Goal: Task Accomplishment & Management: Use online tool/utility

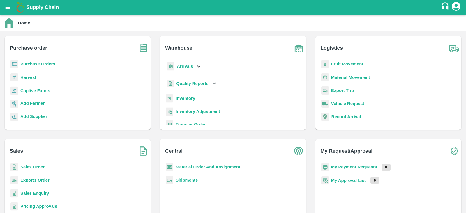
click at [44, 60] on div "Purchase Orders" at bounding box center [77, 66] width 137 height 13
click at [42, 63] on b "Purchase Orders" at bounding box center [37, 64] width 35 height 5
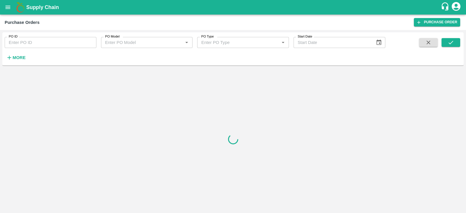
click at [60, 46] on input "PO ID" at bounding box center [51, 42] width 92 height 11
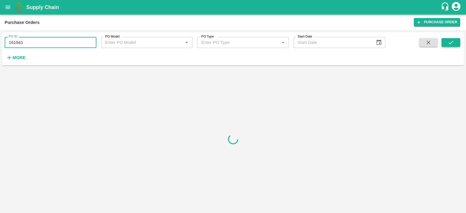
type input "161941"
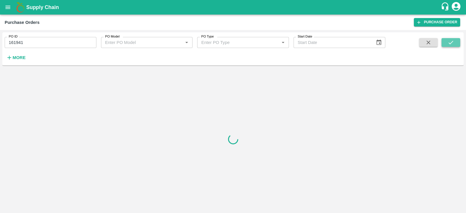
click at [454, 43] on button "submit" at bounding box center [451, 42] width 19 height 9
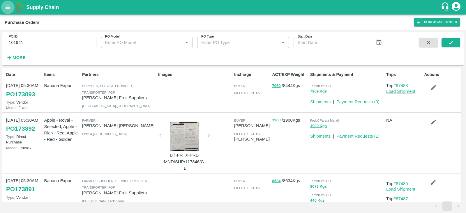
click at [4, 11] on button "open drawer" at bounding box center [7, 7] width 13 height 13
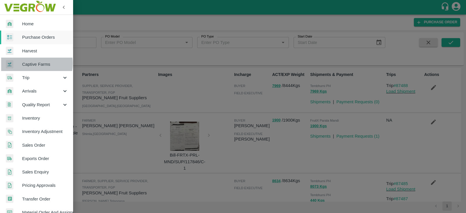
click at [31, 64] on span "Captive Farms" at bounding box center [45, 64] width 46 height 6
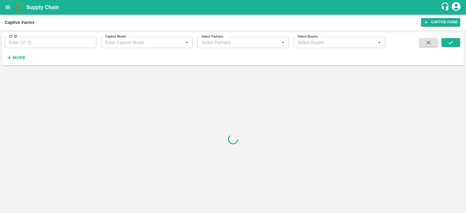
click at [35, 40] on input "CF ID" at bounding box center [51, 42] width 92 height 11
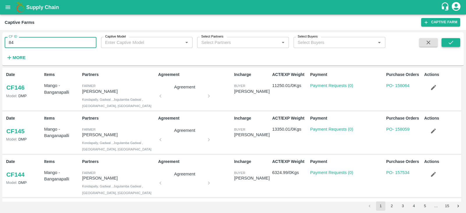
type input "84"
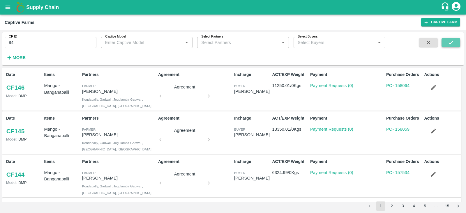
click at [451, 44] on icon "submit" at bounding box center [451, 42] width 6 height 6
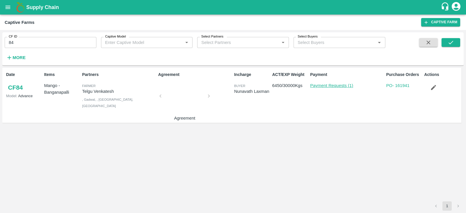
click at [331, 85] on link "Payment Requests (1)" at bounding box center [331, 85] width 43 height 5
click at [398, 86] on link "PO - 161941" at bounding box center [397, 85] width 23 height 5
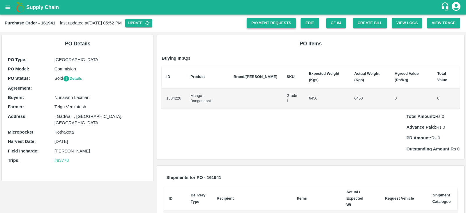
click at [270, 20] on link "Payment Requests" at bounding box center [271, 23] width 49 height 10
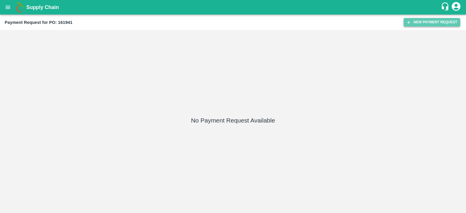
click at [433, 20] on button "New Payment Request" at bounding box center [432, 22] width 57 height 8
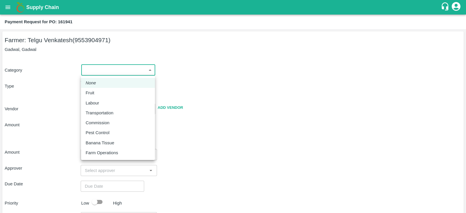
click at [122, 73] on body "Supply Chain Payment Request for PO: 161941 Farmer: Telgu Venkatesh (9553904971…" at bounding box center [233, 106] width 466 height 213
click at [97, 90] on div "Fruit" at bounding box center [118, 93] width 65 height 6
type input "1"
type input "[PERSON_NAME] - 9553904971([PERSON_NAME])"
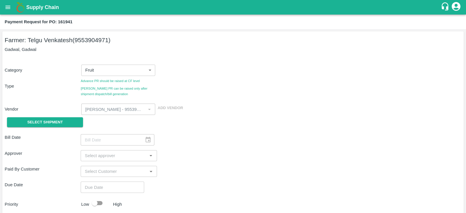
click at [68, 117] on div "Select Shipment" at bounding box center [43, 122] width 76 height 15
click at [60, 123] on span "Select Shipment" at bounding box center [45, 122] width 36 height 7
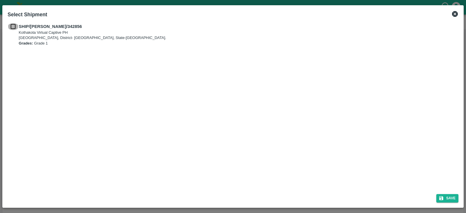
click at [16, 24] on input "checkbox" at bounding box center [13, 26] width 11 height 6
checkbox input "true"
click at [450, 197] on button "Save" at bounding box center [447, 198] width 22 height 8
type input "24/06/2025"
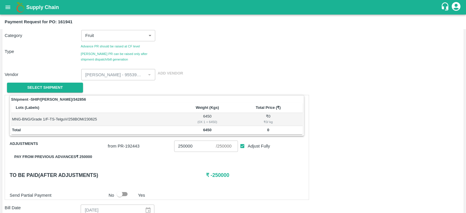
scroll to position [34, 0]
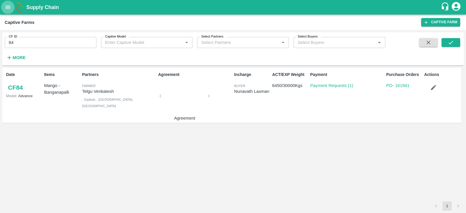
click at [8, 6] on icon "open drawer" at bounding box center [8, 7] width 5 height 3
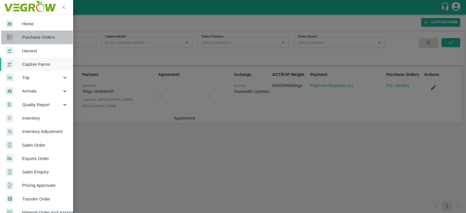
click at [36, 39] on span "Purchase Orders" at bounding box center [45, 37] width 46 height 6
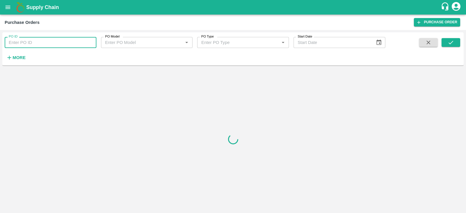
click at [28, 46] on input "PO ID" at bounding box center [51, 42] width 92 height 11
paste input "100518"
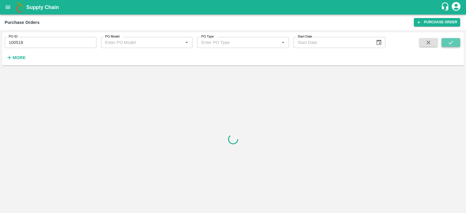
click at [444, 40] on button "submit" at bounding box center [451, 42] width 19 height 9
click at [453, 43] on icon "submit" at bounding box center [451, 42] width 6 height 6
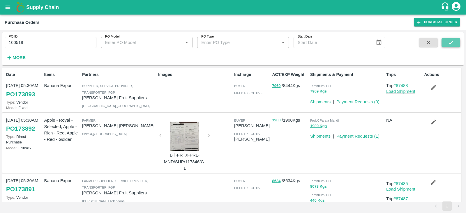
click at [453, 43] on icon "submit" at bounding box center [451, 42] width 6 height 6
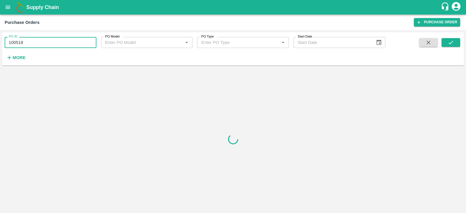
click at [41, 40] on input "100518" at bounding box center [51, 42] width 92 height 11
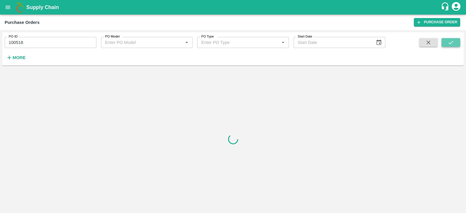
click at [451, 42] on icon "submit" at bounding box center [451, 42] width 6 height 6
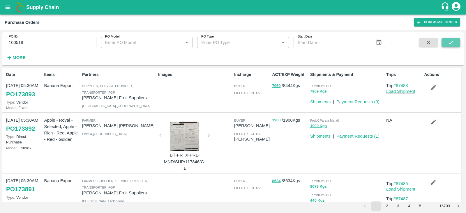
click at [449, 44] on icon "submit" at bounding box center [451, 42] width 6 height 6
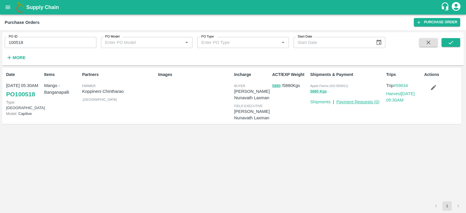
click at [348, 102] on link "Payment Requests ( 0 )" at bounding box center [357, 102] width 43 height 5
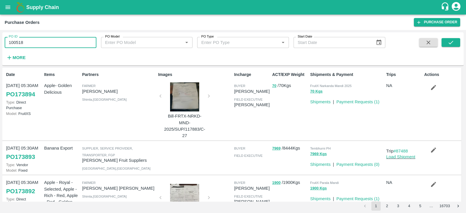
drag, startPoint x: 25, startPoint y: 40, endPoint x: 4, endPoint y: 44, distance: 21.4
click at [4, 44] on div "PO ID 100518 PO ID" at bounding box center [48, 40] width 96 height 16
paste input "text"
type input "152698"
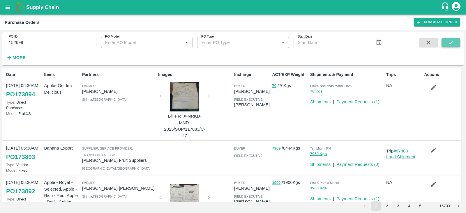
click at [451, 44] on icon "submit" at bounding box center [451, 42] width 6 height 6
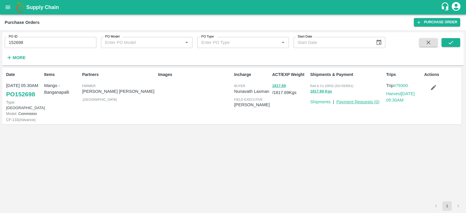
click at [352, 103] on link "Payment Requests ( 0 )" at bounding box center [357, 102] width 43 height 5
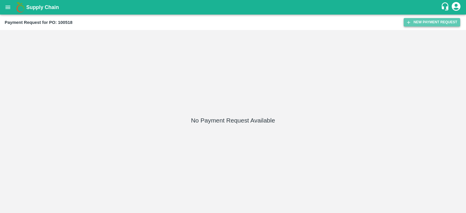
click at [427, 22] on button "New Payment Request" at bounding box center [432, 22] width 57 height 8
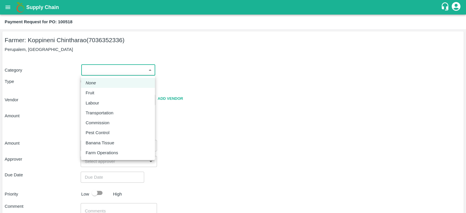
click at [126, 72] on body "Supply Chain Payment Request for PO: 100518 Farmer: Koppineni Chintharao (70363…" at bounding box center [233, 106] width 466 height 213
click at [93, 93] on p "Fruit" at bounding box center [90, 93] width 9 height 6
type input "1"
type input "Koppineni Chintharao - 7036352336([PERSON_NAME])"
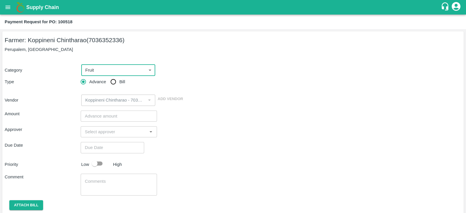
click at [112, 82] on input "Bill" at bounding box center [113, 82] width 12 height 12
radio input "true"
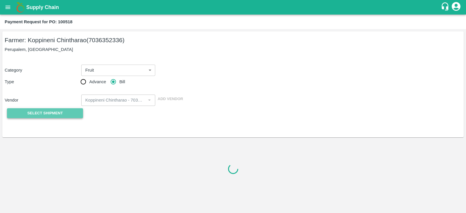
click at [58, 116] on span "Select Shipment" at bounding box center [45, 113] width 36 height 7
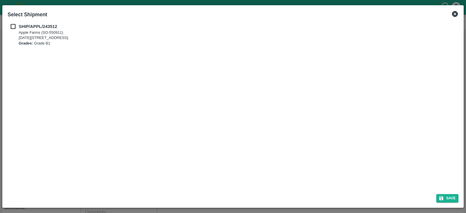
click at [37, 31] on p "Apple Farms (SO-550911)" at bounding box center [44, 33] width 50 height 6
click at [28, 25] on b "SHIP/APPL/243512" at bounding box center [38, 26] width 38 height 5
checkbox input "true"
click at [458, 199] on button "Save" at bounding box center [447, 198] width 22 height 8
type input "03/07/2024"
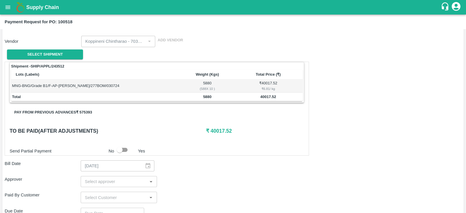
scroll to position [61, 0]
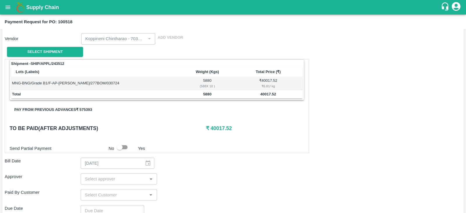
click at [82, 108] on button "Pay from previous advances ₹ 575393" at bounding box center [53, 110] width 87 height 10
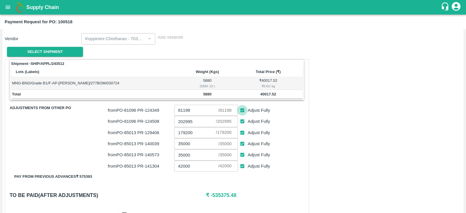
click at [242, 108] on input "Adjust Fully" at bounding box center [242, 110] width 11 height 11
checkbox input "false"
type input "0"
click at [242, 121] on input "Adjust Fully" at bounding box center [242, 121] width 11 height 11
checkbox input "false"
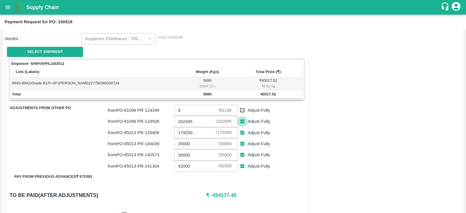
type input "0"
click at [242, 133] on input "Adjust Fully" at bounding box center [242, 133] width 11 height 11
checkbox input "false"
type input "0"
click at [242, 143] on input "Adjust Fully" at bounding box center [242, 144] width 11 height 11
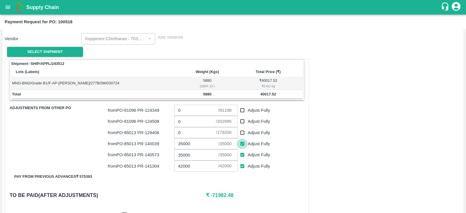
checkbox input "false"
type input "0"
click at [243, 154] on input "Adjust Fully" at bounding box center [242, 155] width 11 height 11
checkbox input "false"
type input "0"
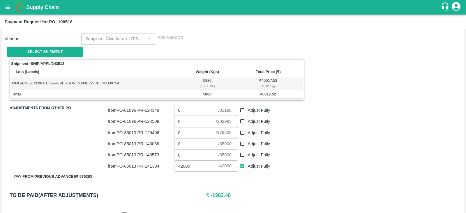
click at [367, 142] on div "Shipment - SHIP/APPL/243512 Lots (Labels) Weight (Kgs) Total Price (₹) MNG-BNG/…" at bounding box center [233, 207] width 457 height 296
drag, startPoint x: 191, startPoint y: 166, endPoint x: 172, endPoint y: 167, distance: 19.2
click at [172, 167] on div "42000 ​ / 42000 ​" at bounding box center [205, 164] width 66 height 13
drag, startPoint x: 236, startPoint y: 193, endPoint x: 211, endPoint y: 195, distance: 25.4
click at [211, 195] on h6 "₹ 40017.52" at bounding box center [255, 195] width 98 height 8
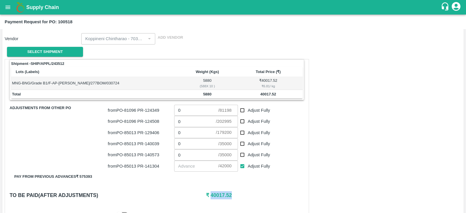
copy h6 "40017.52"
click at [186, 164] on input "number" at bounding box center [196, 166] width 44 height 11
paste input "40017.52"
type input "40017.52"
click at [337, 146] on div "Shipment - SHIP/APPL/243512 Lots (Labels) Weight (Kgs) Total Price (₹) MNG-BNG/…" at bounding box center [233, 207] width 457 height 296
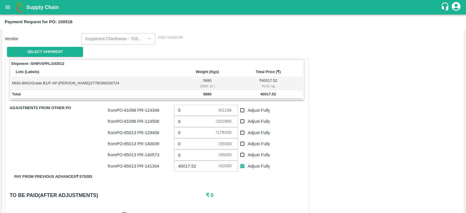
click at [308, 140] on div "Shipment - SHIP/APPL/243512 Lots (Labels) Weight (Kgs) Total Price (₹) MNG-BNG/…" at bounding box center [157, 139] width 304 height 161
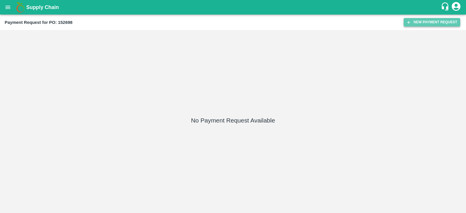
click at [437, 23] on button "New Payment Request" at bounding box center [432, 22] width 57 height 8
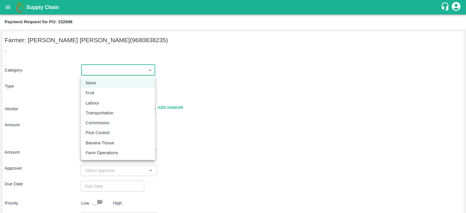
click at [126, 72] on body "Supply Chain Payment Request for PO: 152698 Farmer: Ramisetty Mahesh Kumar (968…" at bounding box center [233, 106] width 466 height 213
click at [87, 94] on p "Fruit" at bounding box center [90, 93] width 9 height 6
type input "1"
type input "Ramisetty Mahesh Kumar - 9680838235(Farmer)"
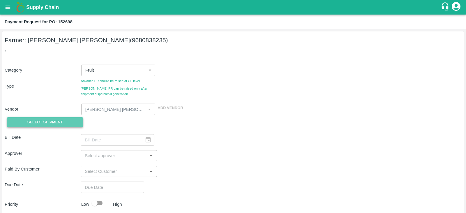
click at [50, 120] on span "Select Shipment" at bounding box center [45, 122] width 36 height 7
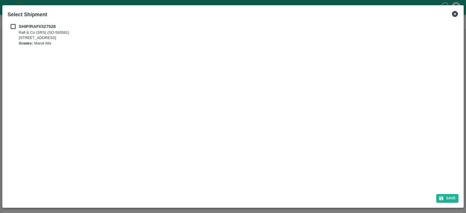
click at [41, 26] on b "SHIP/RAFI/327528" at bounding box center [37, 26] width 37 height 5
checkbox input "true"
click at [452, 197] on button "Save" at bounding box center [447, 198] width 22 height 8
type input "14/04/2025"
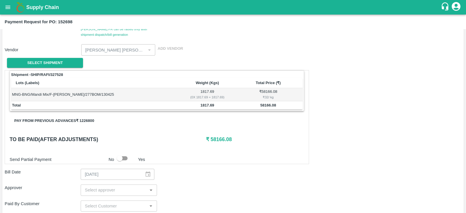
scroll to position [59, 0]
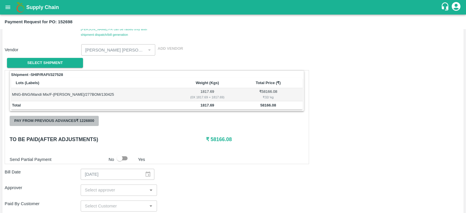
click at [80, 121] on button "Pay from previous advances ₹ 1226800" at bounding box center [54, 121] width 89 height 10
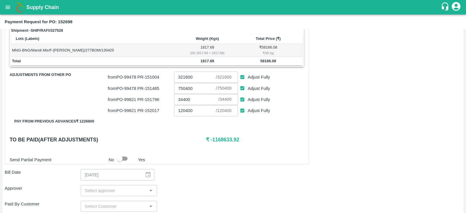
scroll to position [105, 0]
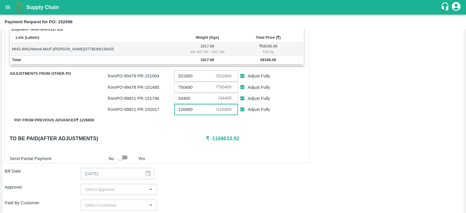
drag, startPoint x: 201, startPoint y: 110, endPoint x: 171, endPoint y: 113, distance: 30.2
click at [172, 113] on div "120400 ​ / 120400 ​" at bounding box center [205, 108] width 66 height 13
drag, startPoint x: 191, startPoint y: 98, endPoint x: 163, endPoint y: 98, distance: 27.4
click at [163, 98] on div "from PO- 99821 PR- 151796 34400 ​ / 34400 ​ Adjust Fully" at bounding box center [204, 97] width 199 height 13
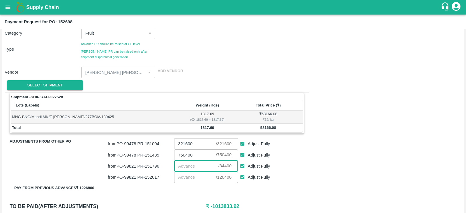
scroll to position [37, 0]
click at [384, 57] on div "Category Fruit 1 ​ Type Advance PR should be raised at CF level Bill PR can be …" at bounding box center [233, 57] width 457 height 72
click at [290, 31] on div "Category Fruit 1 ​" at bounding box center [231, 33] width 459 height 14
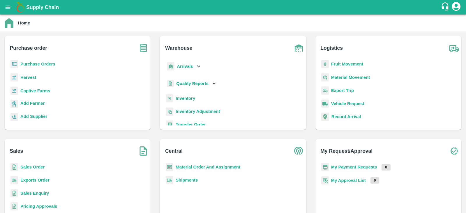
click at [40, 63] on b "Purchase Orders" at bounding box center [37, 64] width 35 height 5
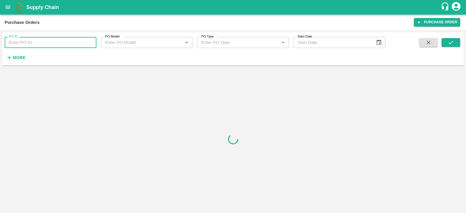
click at [78, 41] on input "PO ID" at bounding box center [51, 42] width 92 height 11
paste input "173884"
type input "173884"
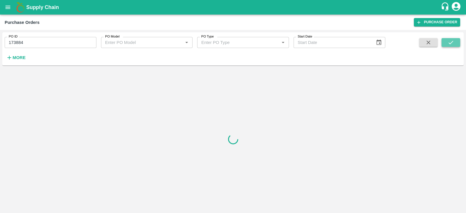
click at [447, 41] on button "submit" at bounding box center [451, 42] width 19 height 9
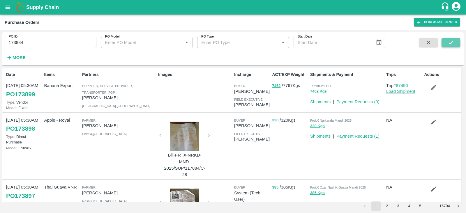
click at [451, 41] on icon "submit" at bounding box center [451, 42] width 6 height 6
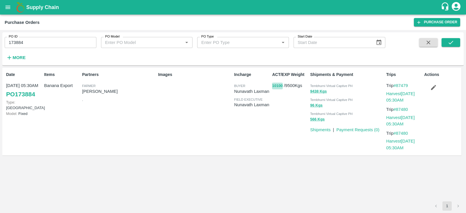
click at [274, 85] on button "10100" at bounding box center [277, 86] width 10 height 7
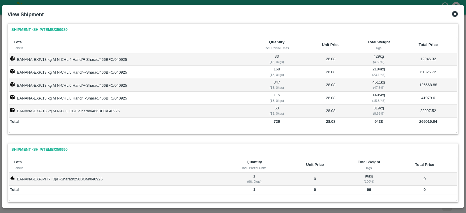
click at [456, 14] on icon at bounding box center [455, 14] width 6 height 6
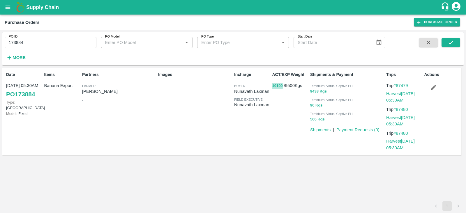
click at [279, 85] on button "10100" at bounding box center [277, 86] width 10 height 7
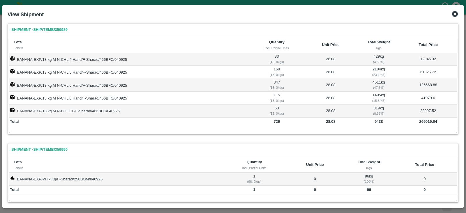
click at [456, 13] on icon at bounding box center [455, 14] width 6 height 6
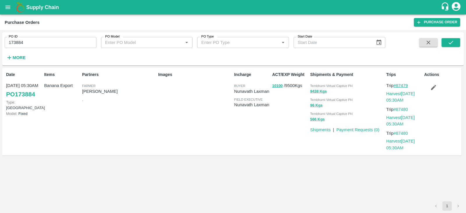
click at [402, 84] on link "#87479" at bounding box center [401, 85] width 15 height 5
drag, startPoint x: 34, startPoint y: 43, endPoint x: 5, endPoint y: 43, distance: 29.1
click at [5, 43] on input "173884" at bounding box center [51, 42] width 92 height 11
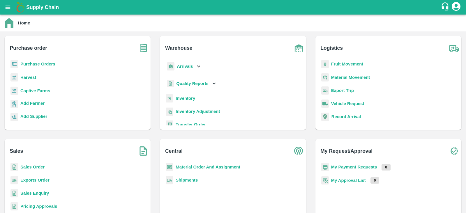
click at [193, 65] on div "Arrivals" at bounding box center [184, 66] width 36 height 13
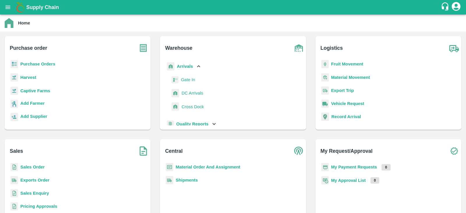
click at [185, 95] on span "DC Arrivals" at bounding box center [192, 93] width 22 height 6
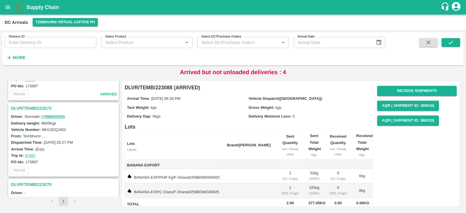
scroll to position [493, 0]
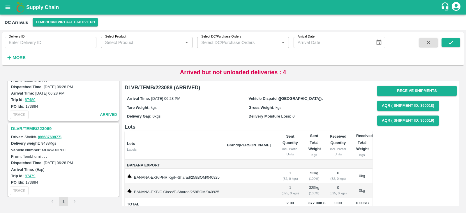
click at [31, 125] on h3 "DLVR/TEMB/223069" at bounding box center [64, 129] width 107 height 8
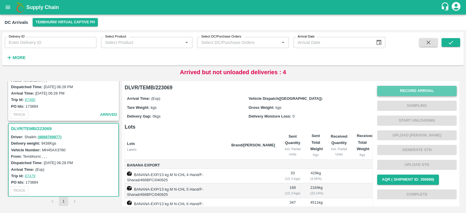
click at [417, 91] on button "Record Arrival" at bounding box center [417, 91] width 80 height 10
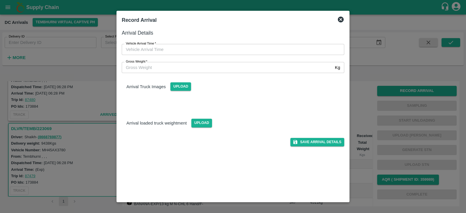
type input "DD/MM/YYYY hh:mm aa"
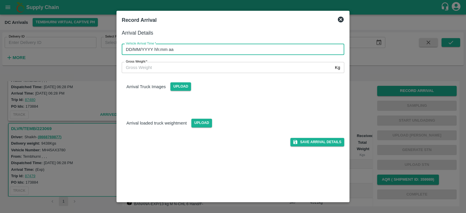
click at [170, 47] on input "DD/MM/YYYY hh:mm aa" at bounding box center [231, 49] width 218 height 11
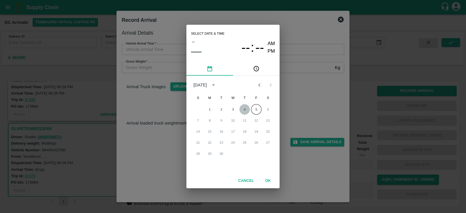
click at [246, 108] on button "4" at bounding box center [244, 109] width 10 height 10
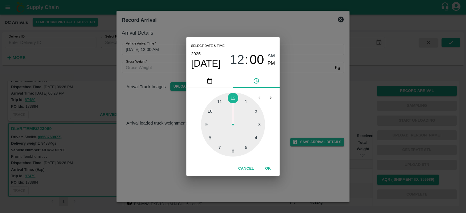
click at [246, 147] on div at bounding box center [233, 125] width 64 height 64
click at [206, 126] on div at bounding box center [233, 125] width 64 height 64
click at [273, 63] on span "PM" at bounding box center [272, 64] width 8 height 8
type input "04/09/2025 05:45 PM"
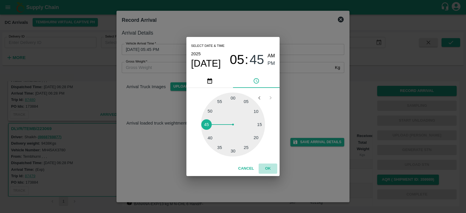
click at [266, 167] on button "OK" at bounding box center [268, 169] width 19 height 10
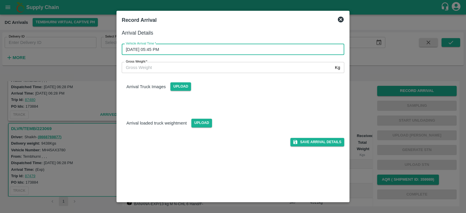
click at [251, 67] on input "Gross Weight   *" at bounding box center [227, 67] width 211 height 11
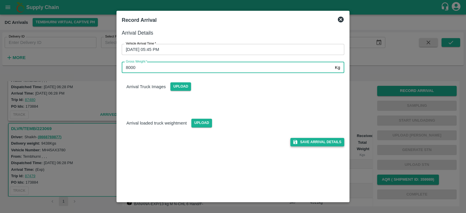
type input "8000"
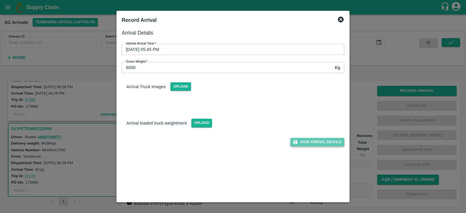
click at [315, 142] on button "Save Arrival Details" at bounding box center [317, 142] width 54 height 8
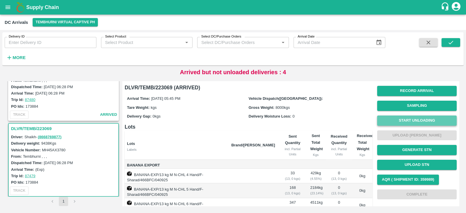
click at [419, 118] on button "Start Unloading" at bounding box center [417, 121] width 80 height 10
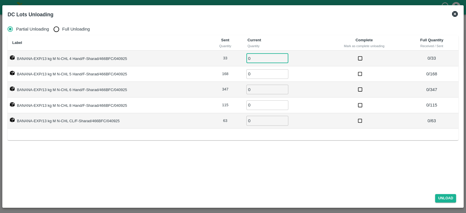
click at [256, 60] on input "0" at bounding box center [267, 59] width 42 height 10
type input "33"
click at [250, 75] on input "0" at bounding box center [267, 74] width 42 height 10
type input "168"
click at [254, 87] on input "0" at bounding box center [267, 90] width 42 height 10
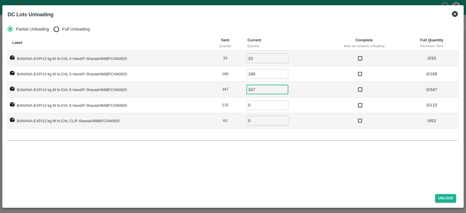
type input "347"
click at [253, 105] on input "0" at bounding box center [267, 105] width 42 height 10
type input "115"
click at [253, 119] on input "0" at bounding box center [267, 121] width 42 height 10
type input "63"
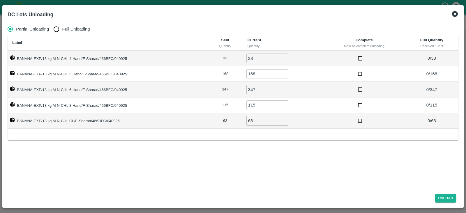
click at [297, 173] on div "Partial Unloading Full Unloading Label Sent Quantity Current Quantity Complete …" at bounding box center [233, 105] width 456 height 168
click at [444, 199] on button "Unload" at bounding box center [445, 198] width 21 height 8
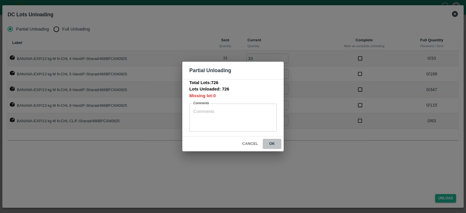
click at [272, 142] on button "ok" at bounding box center [272, 144] width 19 height 10
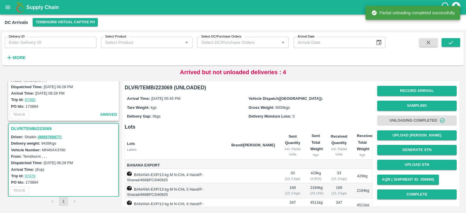
scroll to position [84, 0]
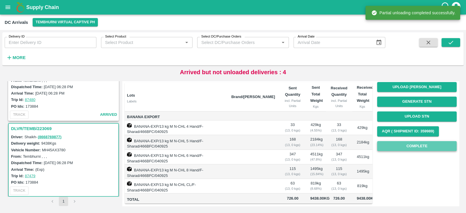
click at [432, 141] on button "Complete" at bounding box center [417, 146] width 80 height 10
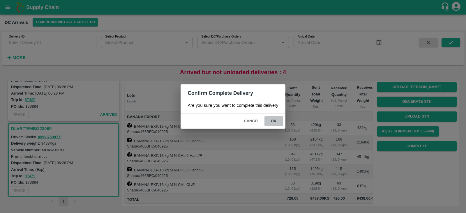
click at [274, 120] on button "ok" at bounding box center [273, 121] width 19 height 10
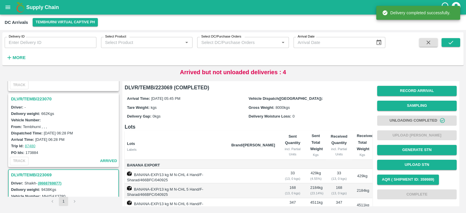
scroll to position [447, 0]
click at [34, 96] on h3 "DLVR/TEMB/223070" at bounding box center [64, 100] width 107 height 8
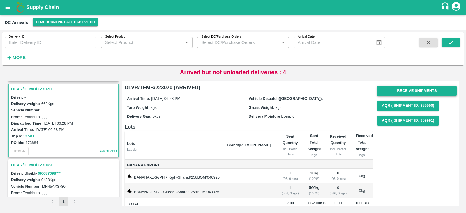
click at [399, 91] on button "Receive Shipments" at bounding box center [417, 91] width 80 height 10
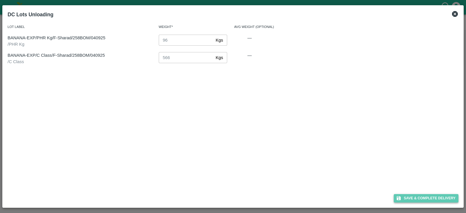
click at [425, 198] on button "Save & Complete Delivery" at bounding box center [426, 198] width 65 height 8
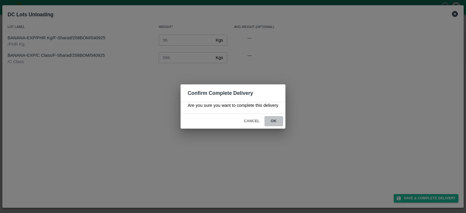
click at [275, 122] on button "ok" at bounding box center [273, 121] width 19 height 10
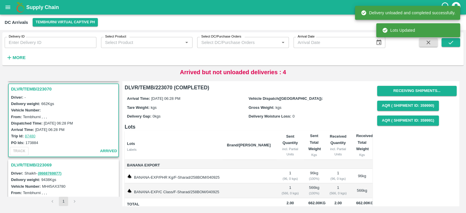
scroll to position [493, 0]
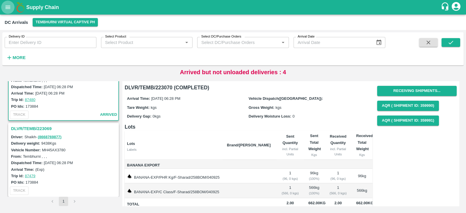
click at [6, 6] on icon "open drawer" at bounding box center [8, 7] width 5 height 3
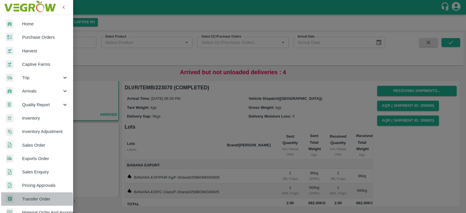
click at [28, 200] on span "Transfer Order" at bounding box center [45, 199] width 46 height 6
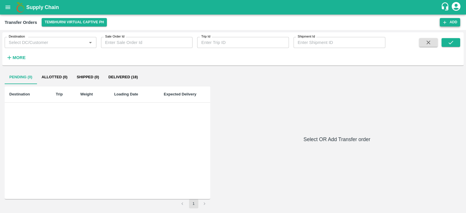
click at [454, 21] on button "Add" at bounding box center [450, 22] width 20 height 8
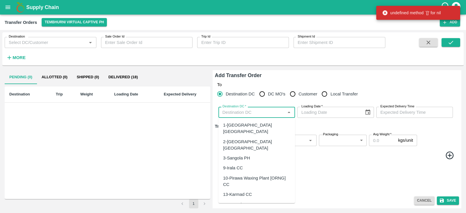
click at [262, 110] on input "Destination DC   *" at bounding box center [251, 113] width 63 height 8
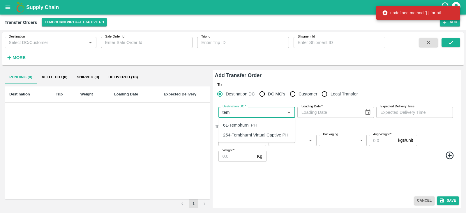
click at [246, 124] on div "61-Tembhurni PH" at bounding box center [240, 125] width 34 height 6
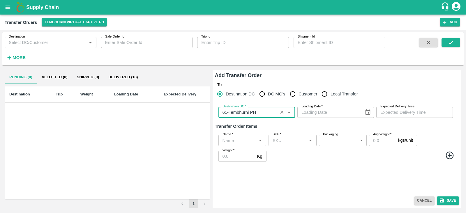
type input "61-Tembhurni PH"
click at [370, 111] on icon "Choose date" at bounding box center [367, 113] width 5 height 6
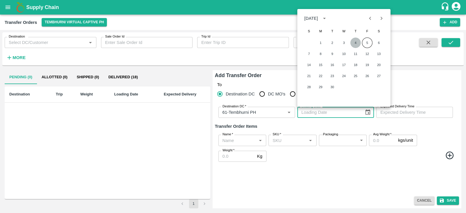
click at [356, 42] on button "4" at bounding box center [355, 43] width 10 height 10
type input "04/09/2025"
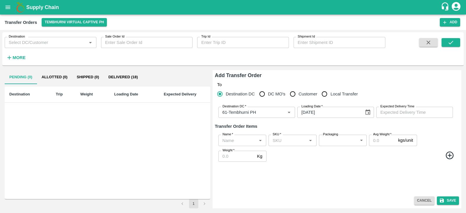
click at [402, 108] on label "Expected Delivery Time" at bounding box center [397, 106] width 34 height 5
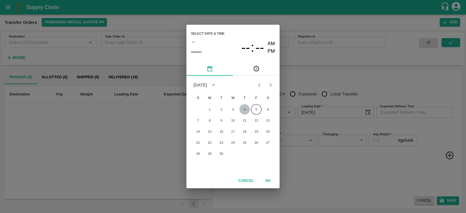
click at [247, 109] on button "4" at bounding box center [244, 109] width 10 height 10
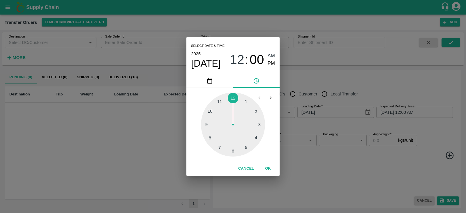
click at [247, 146] on div at bounding box center [233, 125] width 64 height 64
click at [206, 124] on div at bounding box center [233, 125] width 64 height 64
click at [271, 66] on span "PM" at bounding box center [272, 64] width 8 height 8
type input "04/09/2025 05:45 PM"
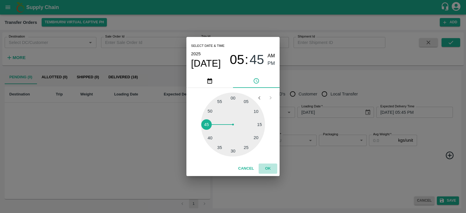
click at [268, 168] on button "OK" at bounding box center [268, 169] width 19 height 10
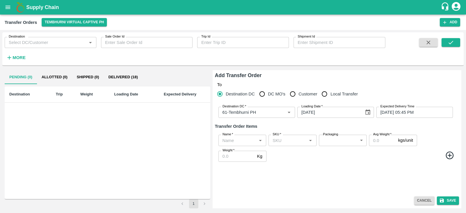
click at [235, 139] on input "Name   *" at bounding box center [237, 141] width 35 height 8
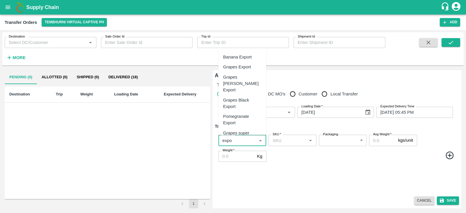
click at [241, 55] on div "Banana Export" at bounding box center [237, 57] width 29 height 6
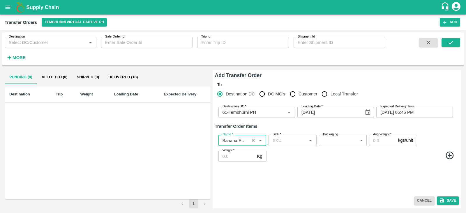
type input "Banana Export"
click at [448, 155] on icon at bounding box center [450, 155] width 8 height 8
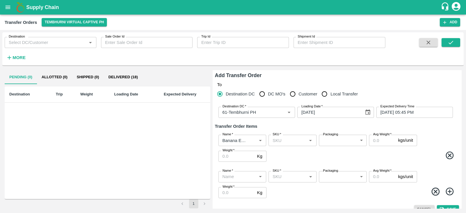
scroll to position [8, 0]
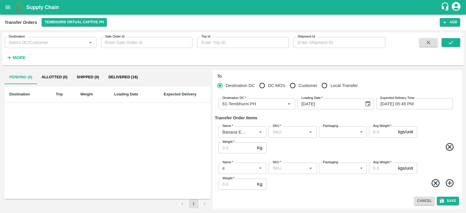
click at [227, 167] on input "Name   *" at bounding box center [237, 169] width 35 height 8
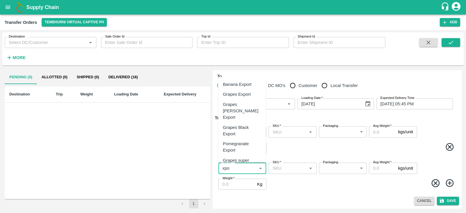
click at [239, 84] on div "Banana Export" at bounding box center [237, 84] width 29 height 6
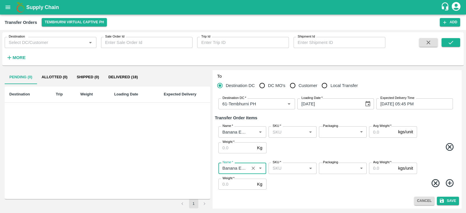
type input "Banana Export"
click at [450, 183] on icon at bounding box center [450, 183] width 8 height 8
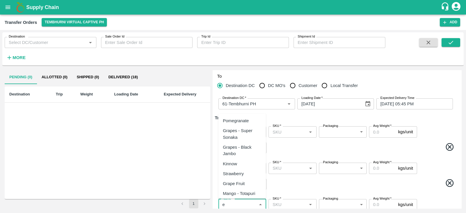
click at [250, 202] on input "Name   *" at bounding box center [237, 205] width 35 height 8
click at [239, 125] on div "Banana Export" at bounding box center [242, 121] width 48 height 10
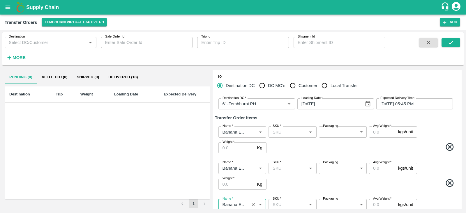
scroll to position [45, 0]
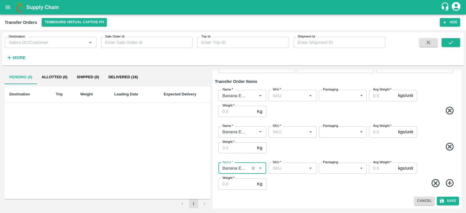
type input "Banana Export"
click at [447, 181] on icon at bounding box center [450, 184] width 10 height 10
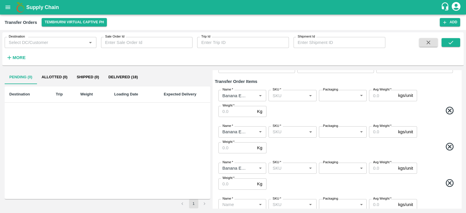
scroll to position [81, 0]
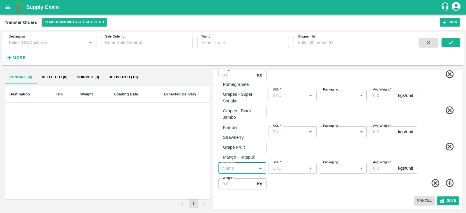
click at [247, 167] on input "Name   *" at bounding box center [237, 169] width 35 height 8
click at [246, 87] on div "Banana Export" at bounding box center [237, 84] width 29 height 6
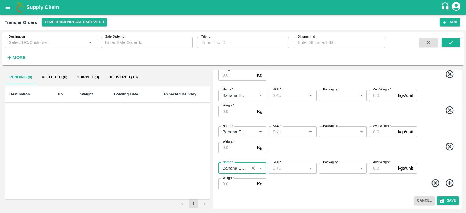
type input "Banana Export"
click at [451, 182] on icon at bounding box center [450, 184] width 10 height 10
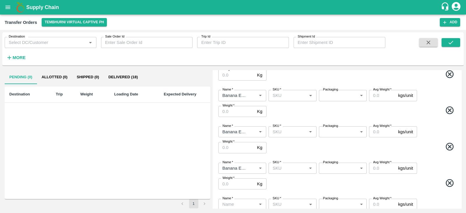
scroll to position [117, 0]
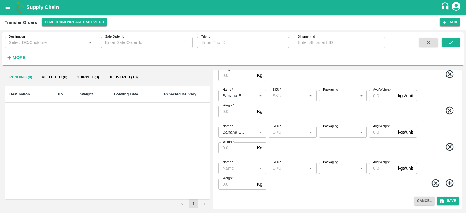
click at [241, 166] on input "Name   *" at bounding box center [237, 169] width 35 height 8
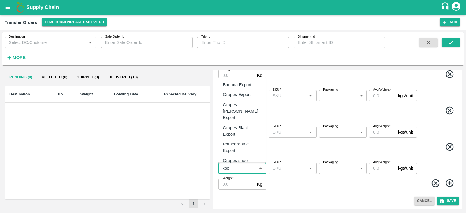
click at [240, 84] on div "Banana Export" at bounding box center [237, 85] width 29 height 6
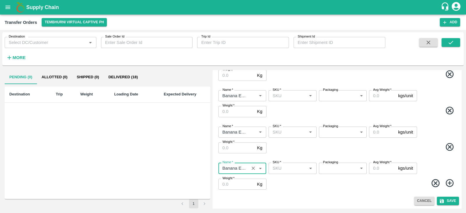
type input "Banana Export"
click at [448, 185] on icon at bounding box center [450, 184] width 10 height 10
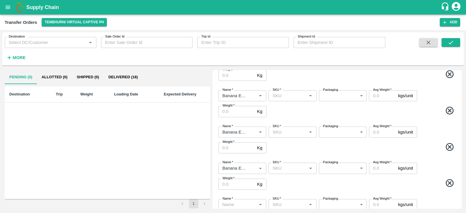
scroll to position [154, 0]
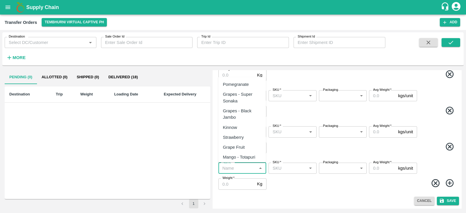
click at [238, 170] on input "Name   *" at bounding box center [237, 169] width 35 height 8
click at [244, 81] on div "Banana Export" at bounding box center [237, 84] width 29 height 6
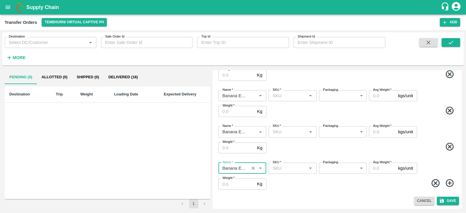
type input "Banana Export"
drag, startPoint x: 451, startPoint y: 185, endPoint x: 322, endPoint y: 184, distance: 129.0
click at [322, 184] on span at bounding box center [362, 184] width 189 height 11
click at [449, 181] on icon at bounding box center [450, 183] width 8 height 8
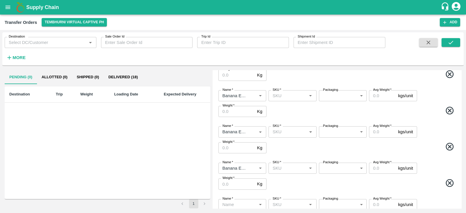
scroll to position [190, 0]
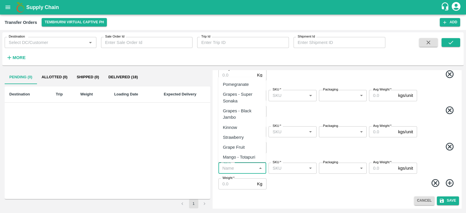
click at [244, 171] on input "Name   *" at bounding box center [237, 169] width 35 height 8
click at [239, 86] on div "Banana Export" at bounding box center [237, 84] width 29 height 6
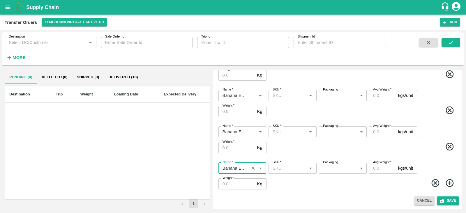
type input "Banana Export"
click at [294, 128] on input "SKU   *" at bounding box center [287, 132] width 35 height 8
click at [285, 146] on div "PHR Kg" at bounding box center [281, 145] width 16 height 6
type input "PHR Kg"
click at [285, 167] on input "SKU   *" at bounding box center [287, 169] width 35 height 8
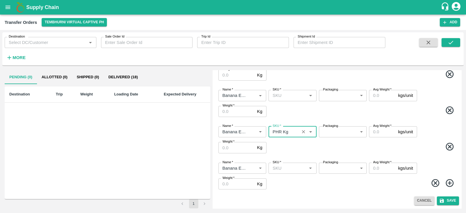
type input "c"
type input "C"
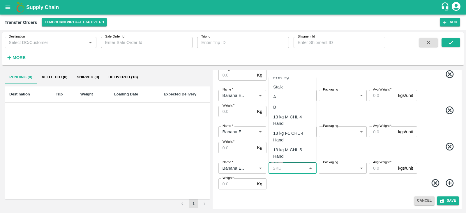
scroll to position [0, 0]
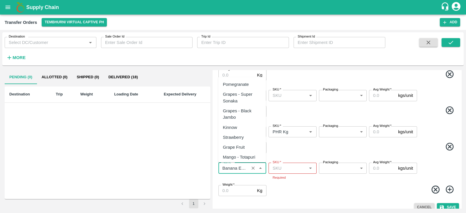
click at [246, 170] on input "Name   *" at bounding box center [233, 169] width 27 height 8
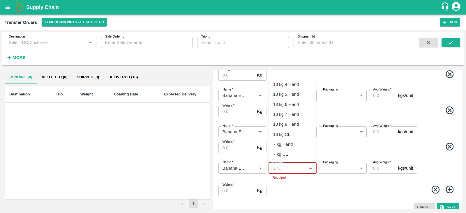
click at [282, 166] on input "SKU   *" at bounding box center [287, 169] width 35 height 8
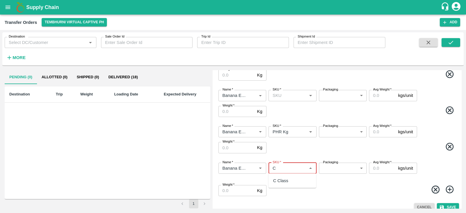
click at [282, 181] on div "C Class" at bounding box center [280, 181] width 15 height 6
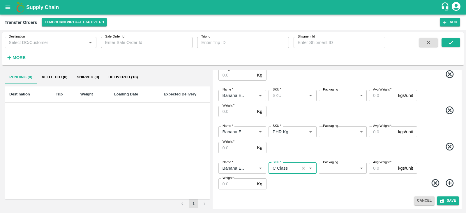
scroll to position [179, 0]
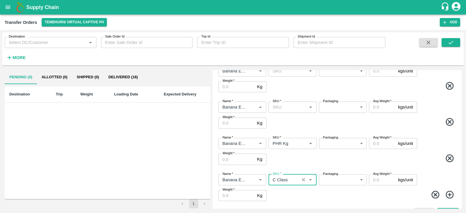
type input "C Class"
click at [339, 145] on body "Supply Chain Transfer Orders Tembhurni Virtual Captive PH Add Destination Desti…" at bounding box center [233, 106] width 466 height 213
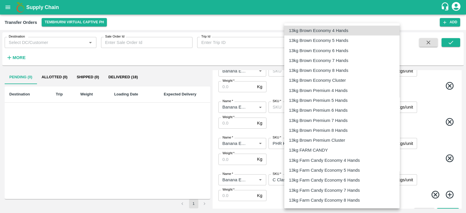
scroll to position [937, 0]
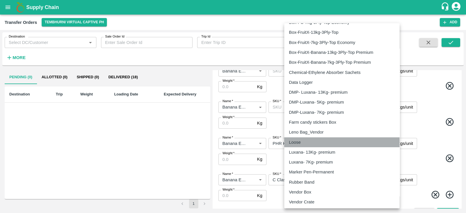
click at [329, 143] on div "Loose" at bounding box center [342, 142] width 106 height 6
type input "258"
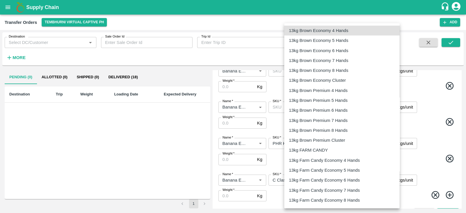
click at [339, 178] on body "Supply Chain Transfer Orders Tembhurni Virtual Captive PH Add Destination Desti…" at bounding box center [233, 106] width 466 height 213
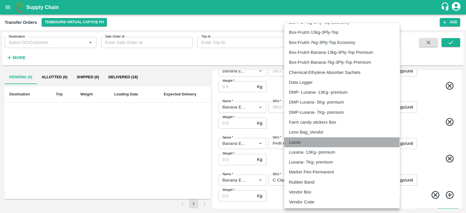
click at [307, 139] on div "Loose" at bounding box center [342, 142] width 106 height 6
type input "258"
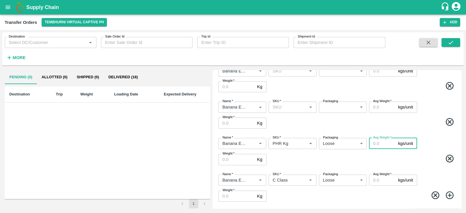
click at [379, 142] on input "Avg Weight   *" at bounding box center [382, 143] width 27 height 11
type input "96"
click at [374, 181] on input "Avg Weight   *" at bounding box center [382, 180] width 27 height 11
type input "566"
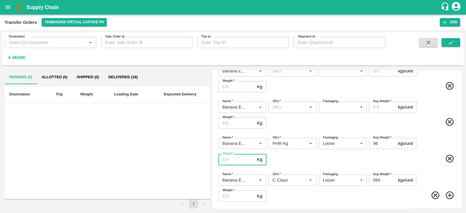
click at [233, 159] on input "Weight   *" at bounding box center [236, 159] width 36 height 11
type input "96"
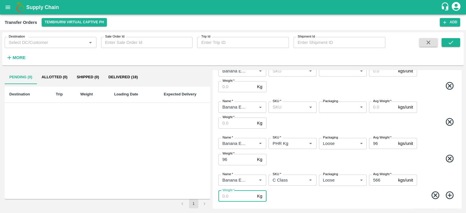
click at [231, 196] on input "Weight   *" at bounding box center [236, 196] width 36 height 11
type input "566"
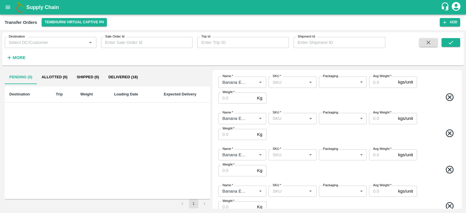
scroll to position [0, 0]
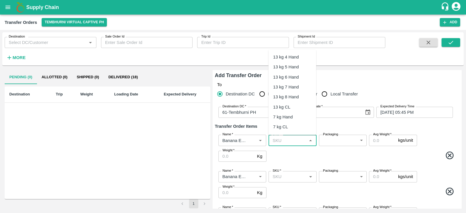
click at [287, 140] on input "SKU   *" at bounding box center [287, 141] width 35 height 8
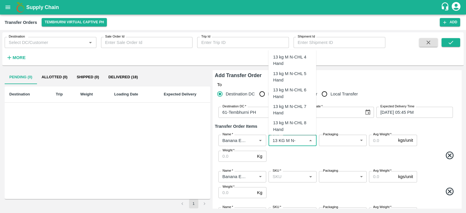
click at [292, 61] on div "13 kg M N-CHL 4 Hand" at bounding box center [292, 60] width 38 height 13
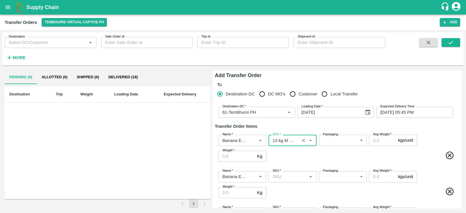
type input "13 kg M N-CHL 4 Hand"
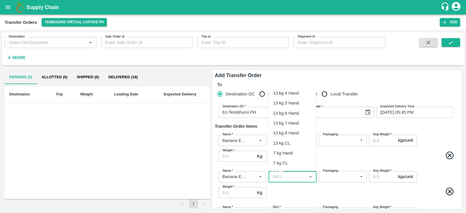
click at [279, 174] on input "SKU   *" at bounding box center [287, 177] width 35 height 8
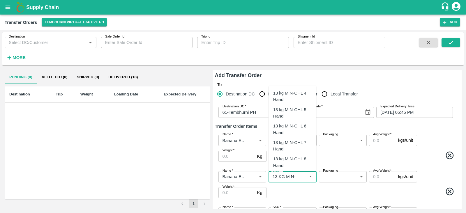
click at [292, 105] on div "13 kg M N-CHL 5 Hand" at bounding box center [293, 113] width 48 height 17
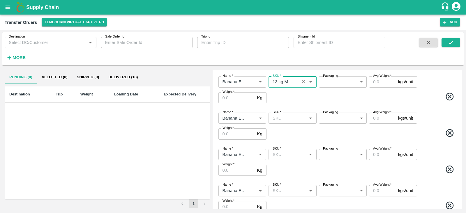
scroll to position [95, 0]
type input "13 kg M N-CHL 5 Hand"
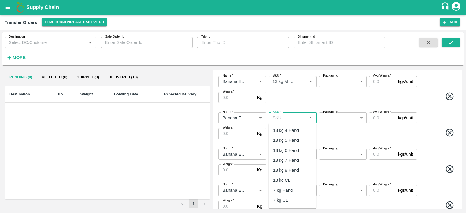
click at [287, 119] on input "SKU   *" at bounding box center [287, 118] width 35 height 8
click at [299, 160] on div "13 kg M N-CHL 6 Hand" at bounding box center [292, 166] width 38 height 13
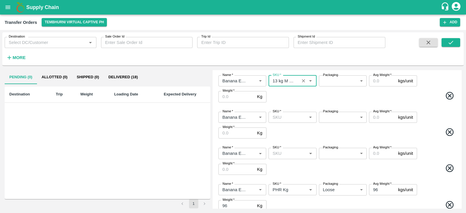
scroll to position [132, 0]
type input "13 kg M N-CHL 6 Hand"
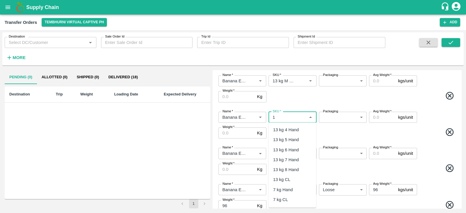
click at [285, 114] on input "SKU   *" at bounding box center [287, 118] width 35 height 8
click at [295, 193] on div "13 kg M N-CHL 8 Hand" at bounding box center [292, 199] width 38 height 13
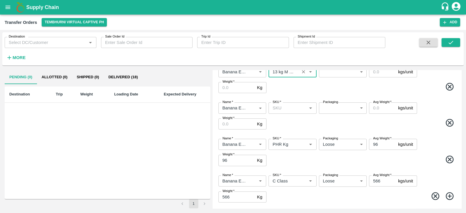
scroll to position [179, 0]
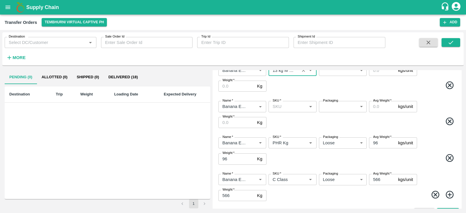
type input "13 kg M N-CHL 8 Hand"
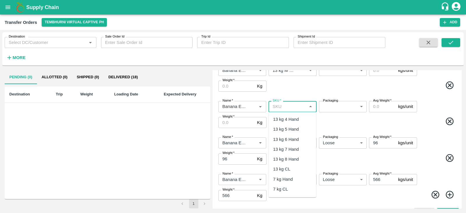
click at [286, 107] on input "SKU   *" at bounding box center [287, 107] width 35 height 8
click at [291, 151] on div "13 kg M CHL CL" at bounding box center [289, 149] width 32 height 6
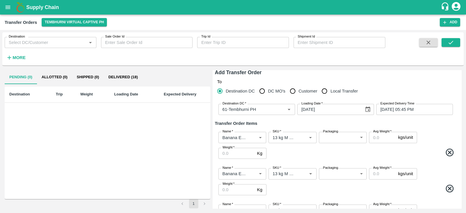
scroll to position [0, 0]
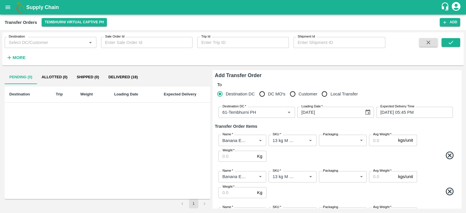
type input "13 kg M CHL CL"
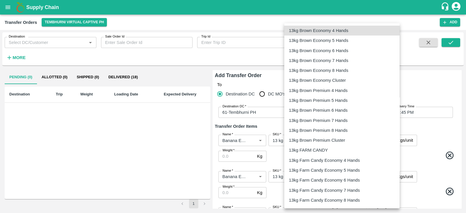
click at [331, 139] on body "Supply Chain Transfer Orders Tembhurni Virtual Captive PH Add Destination Desti…" at bounding box center [233, 106] width 466 height 213
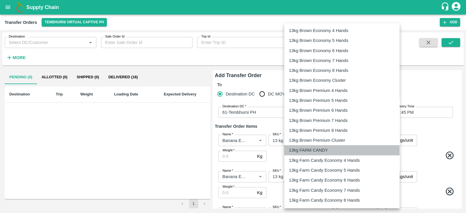
click at [316, 150] on p "13kg FARM CANDY" at bounding box center [308, 150] width 39 height 6
type input "466"
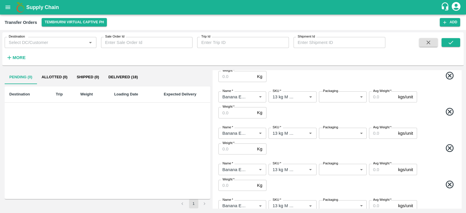
scroll to position [88, 0]
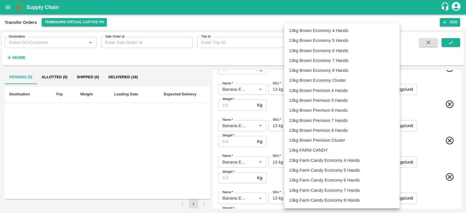
click at [336, 89] on body "Supply Chain Transfer Orders Tembhurni Virtual Captive PH Add Destination Desti…" at bounding box center [233, 106] width 466 height 213
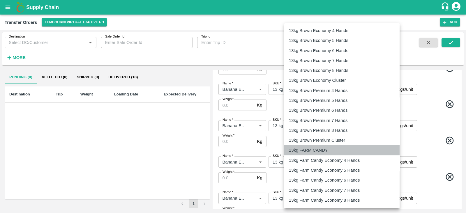
click at [310, 152] on p "13kg FARM CANDY" at bounding box center [308, 150] width 39 height 6
type input "466"
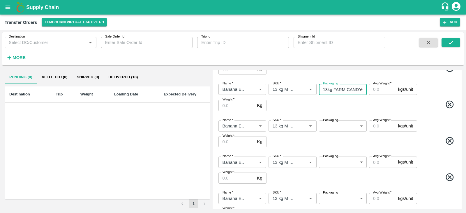
click at [347, 129] on body "Supply Chain Transfer Orders Tembhurni Virtual Captive PH Add Destination Desti…" at bounding box center [233, 106] width 466 height 213
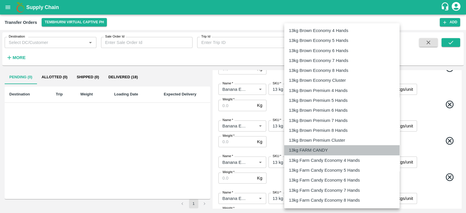
click at [315, 153] on p "13kg FARM CANDY" at bounding box center [308, 150] width 39 height 6
type input "466"
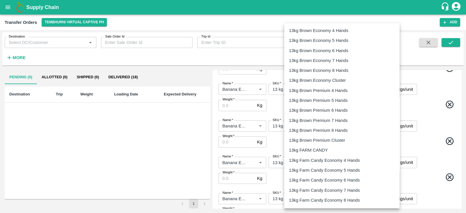
click at [343, 163] on body "Supply Chain Transfer Orders Tembhurni Virtual Captive PH Add Destination Desti…" at bounding box center [233, 106] width 466 height 213
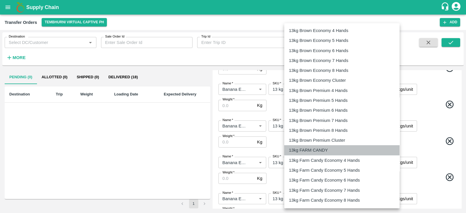
click at [305, 151] on p "13kg FARM CANDY" at bounding box center [308, 150] width 39 height 6
type input "466"
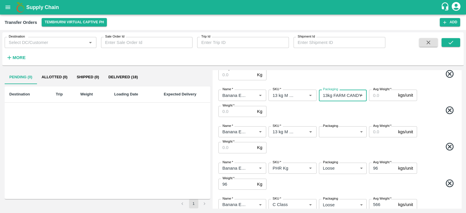
scroll to position [156, 0]
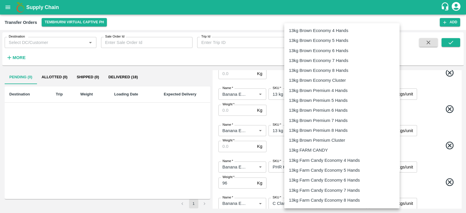
click at [336, 127] on body "Supply Chain Transfer Orders Tembhurni Virtual Captive PH Add Destination Desti…" at bounding box center [233, 106] width 466 height 213
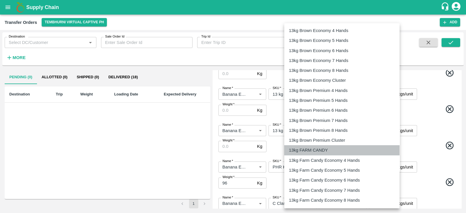
click at [300, 148] on p "13kg FARM CANDY" at bounding box center [308, 150] width 39 height 6
type input "466"
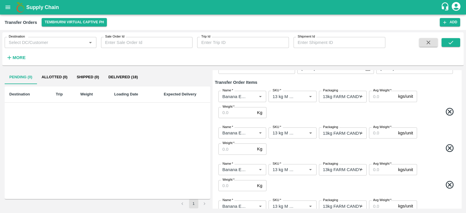
scroll to position [0, 0]
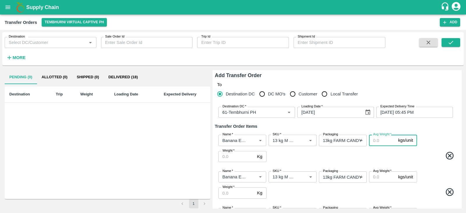
click at [384, 146] on input "Avg Weight   *" at bounding box center [382, 140] width 27 height 11
type input "13"
click at [376, 178] on input "Avg Weight   *" at bounding box center [382, 177] width 27 height 11
type input "13"
click at [402, 160] on span at bounding box center [362, 156] width 189 height 11
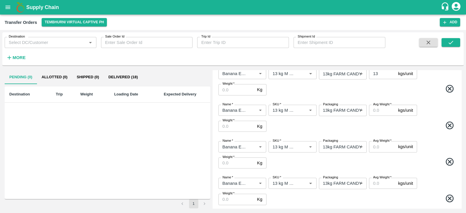
scroll to position [106, 0]
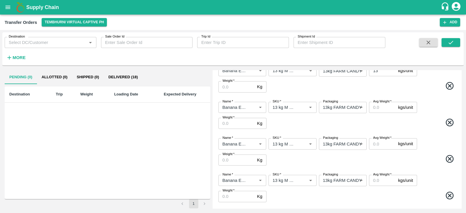
click at [376, 105] on input "Avg Weight   *" at bounding box center [382, 107] width 27 height 11
type input "13"
click at [375, 145] on input "Avg Weight   *" at bounding box center [382, 143] width 27 height 11
type input "13"
click at [377, 180] on input "Avg Weight   *" at bounding box center [382, 180] width 27 height 11
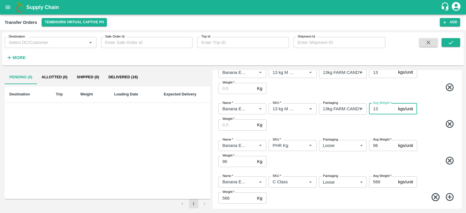
scroll to position [178, 0]
type input "13"
click at [430, 121] on span at bounding box center [362, 124] width 189 height 11
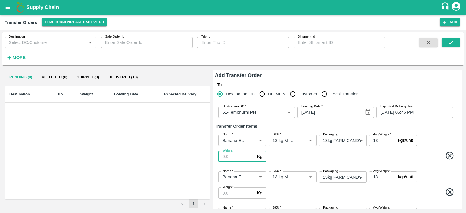
click at [240, 156] on input "Weight   *" at bounding box center [236, 156] width 36 height 11
type input "429"
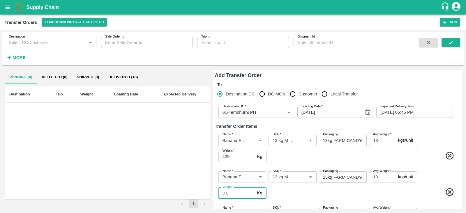
click at [232, 194] on input "Weight   *" at bounding box center [236, 193] width 36 height 11
type input "2184"
click at [297, 186] on div "Name   * Name   * SKU   * SKU   * Packaging 13kg FARM CANDY 466 Packaging Avg W…" at bounding box center [337, 185] width 244 height 37
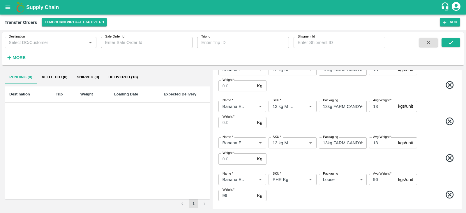
scroll to position [144, 0]
click at [237, 84] on input "Weight   *" at bounding box center [236, 85] width 36 height 11
type input "4511"
click at [233, 121] on input "Weight   *" at bounding box center [236, 122] width 36 height 11
type input "1495"
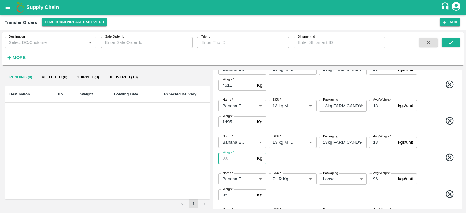
click at [229, 161] on input "Weight   *" at bounding box center [236, 158] width 36 height 11
type input "819"
click at [293, 157] on span at bounding box center [362, 158] width 189 height 11
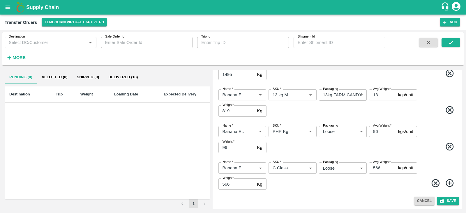
click at [444, 196] on div "Add Transfer Order To Destination DC DC MO's Customer Local Transfer Destinatio…" at bounding box center [337, 139] width 249 height 138
click at [444, 198] on button "Save" at bounding box center [448, 201] width 22 height 8
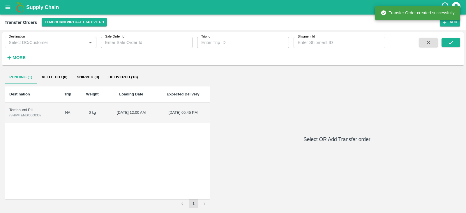
click at [24, 110] on div "Tembhurni PH" at bounding box center [30, 110] width 43 height 6
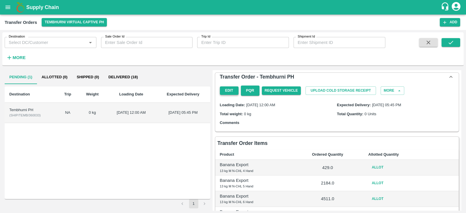
click at [222, 90] on button "Edit" at bounding box center [229, 91] width 19 height 8
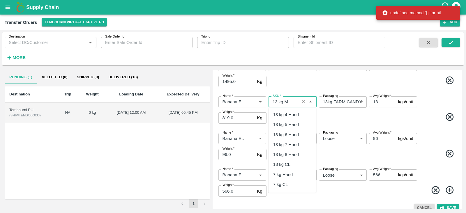
scroll to position [291, 0]
click at [293, 98] on input "SKU   *" at bounding box center [283, 102] width 27 height 8
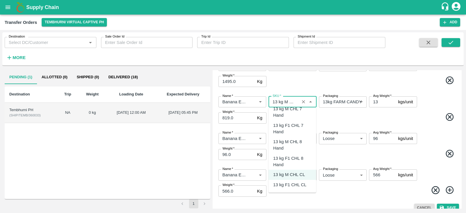
scroll to position [305, 0]
click at [289, 99] on input "SKU   *" at bounding box center [283, 102] width 27 height 8
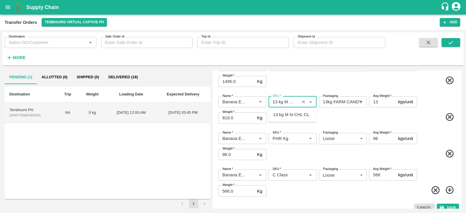
click at [294, 115] on div "13 kg M N-CHL CL" at bounding box center [291, 115] width 36 height 6
type input "13 kg M N-CHL CL"
click at [449, 204] on button "Save" at bounding box center [448, 208] width 22 height 8
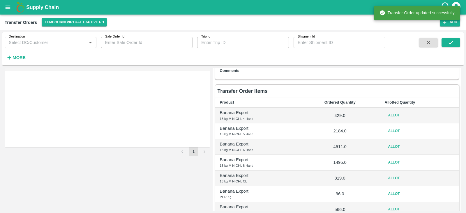
scroll to position [51, 0]
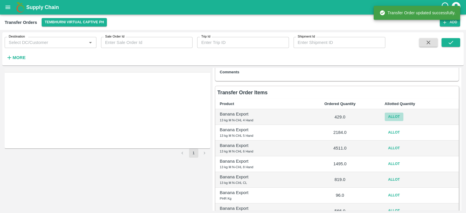
click at [393, 115] on button "Allot" at bounding box center [394, 117] width 19 height 8
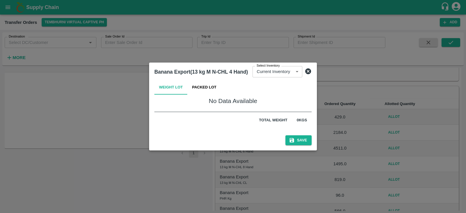
click at [205, 85] on button "Packed Lot" at bounding box center [205, 88] width 34 height 14
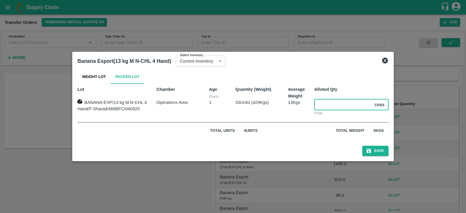
click at [327, 105] on input "number" at bounding box center [343, 104] width 58 height 11
type input "33"
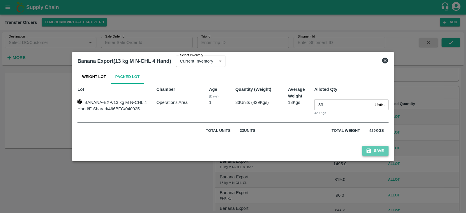
click at [376, 151] on button "Save" at bounding box center [375, 151] width 26 height 10
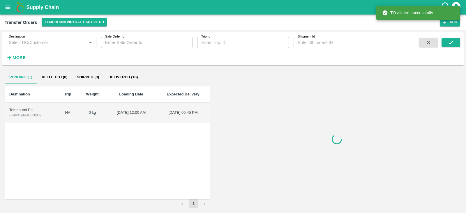
scroll to position [0, 0]
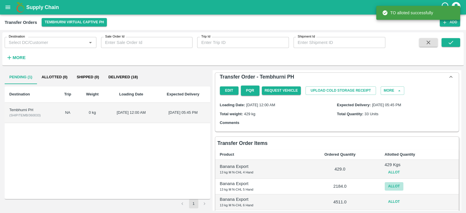
click at [389, 184] on button "Allot" at bounding box center [394, 186] width 19 height 8
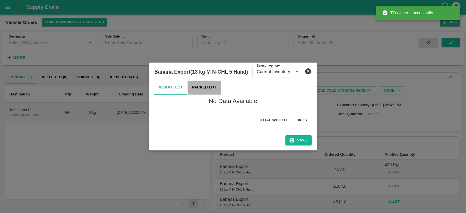
click at [208, 84] on button "Packed Lot" at bounding box center [205, 88] width 34 height 14
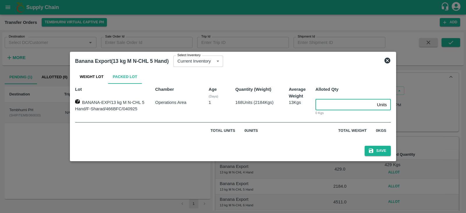
click at [330, 105] on input "number" at bounding box center [344, 104] width 59 height 11
type input "168"
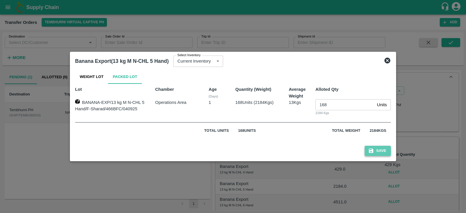
click at [376, 149] on button "Save" at bounding box center [378, 151] width 26 height 10
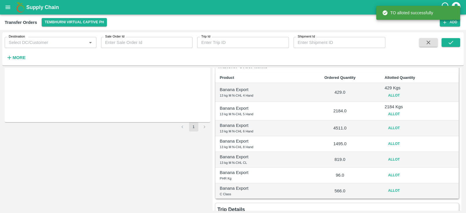
scroll to position [77, 0]
click at [389, 126] on button "Allot" at bounding box center [394, 128] width 19 height 8
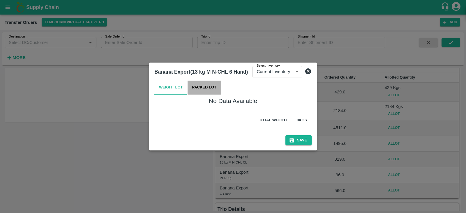
click at [205, 87] on button "Packed Lot" at bounding box center [205, 88] width 34 height 14
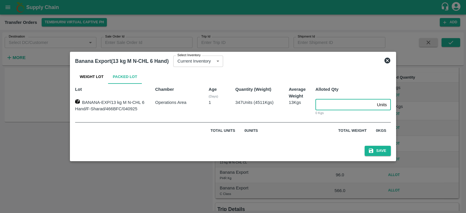
click at [327, 107] on input "number" at bounding box center [344, 104] width 59 height 11
type input "347"
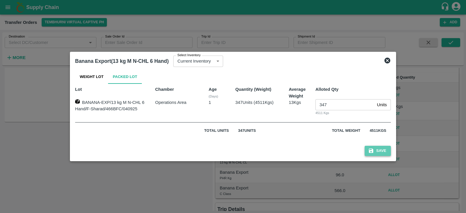
click at [376, 149] on button "Save" at bounding box center [378, 151] width 26 height 10
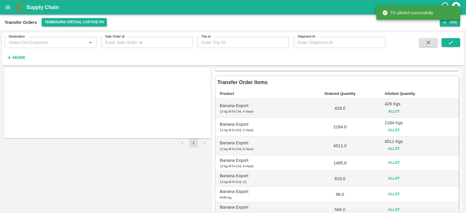
scroll to position [63, 0]
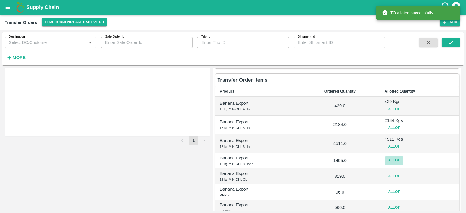
click at [392, 163] on button "Allot" at bounding box center [394, 160] width 19 height 8
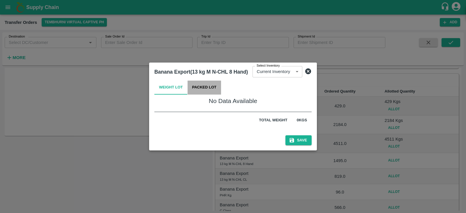
click at [211, 84] on button "Packed Lot" at bounding box center [205, 88] width 34 height 14
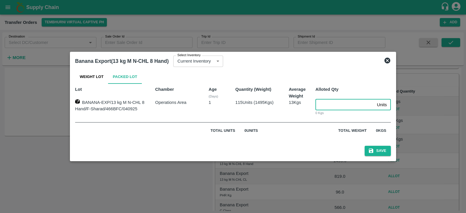
click at [331, 103] on input "number" at bounding box center [344, 104] width 59 height 11
type input "115"
click at [388, 61] on icon at bounding box center [387, 61] width 6 height 6
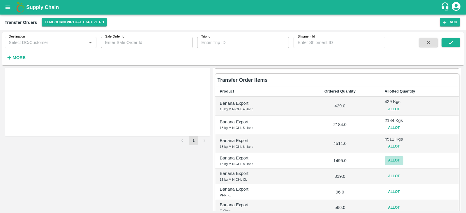
click at [390, 160] on button "Allot" at bounding box center [394, 160] width 19 height 8
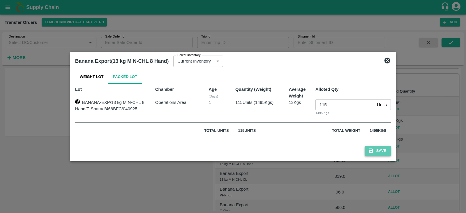
click at [379, 152] on button "Save" at bounding box center [378, 151] width 26 height 10
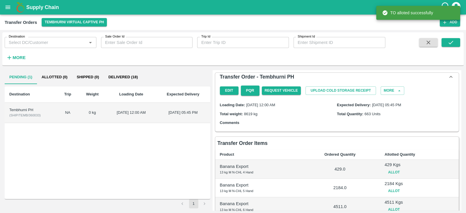
scroll to position [114, 0]
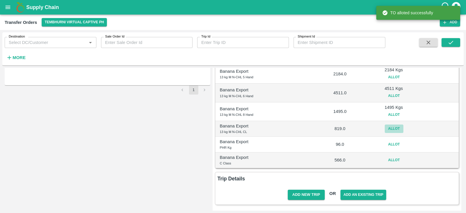
click at [394, 130] on button "Allot" at bounding box center [394, 129] width 19 height 8
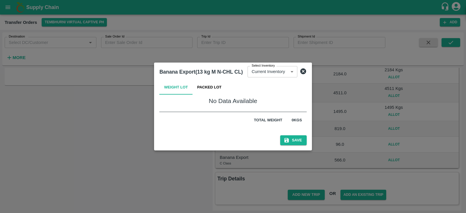
click at [196, 87] on button "Packed Lot" at bounding box center [210, 88] width 34 height 14
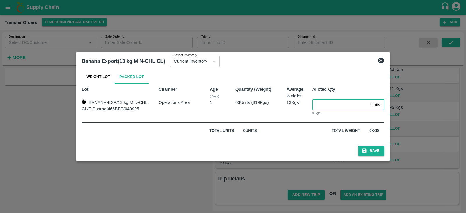
click at [339, 105] on input "number" at bounding box center [340, 104] width 56 height 11
type input "63"
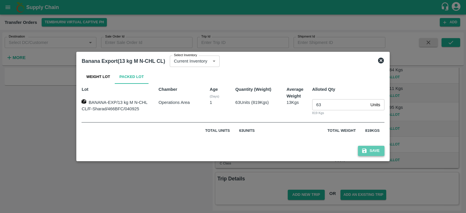
click at [376, 150] on button "Save" at bounding box center [371, 151] width 26 height 10
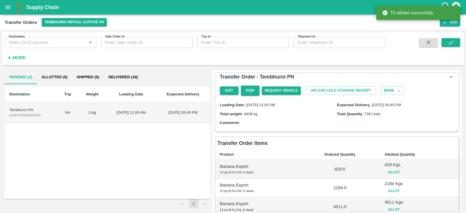
scroll to position [117, 0]
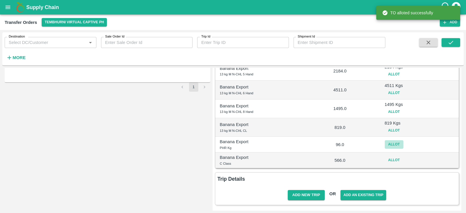
click at [393, 140] on button "Allot" at bounding box center [394, 144] width 19 height 8
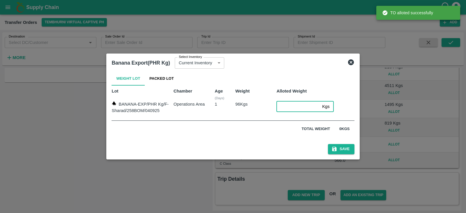
click at [284, 101] on input "number" at bounding box center [297, 106] width 43 height 11
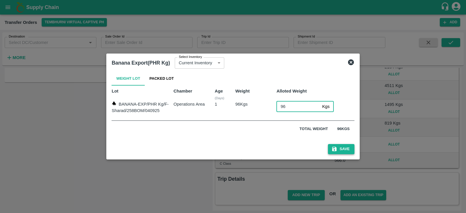
type input "96"
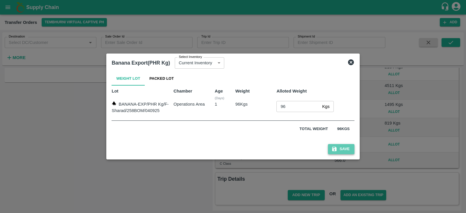
click at [337, 147] on button "Save" at bounding box center [341, 149] width 26 height 10
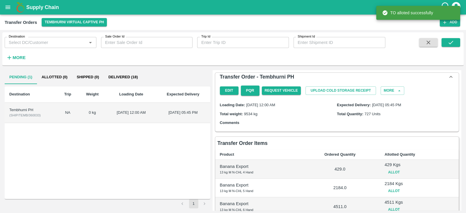
scroll to position [120, 0]
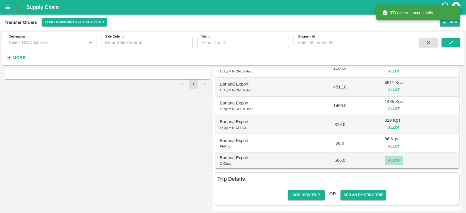
click at [389, 156] on button "Allot" at bounding box center [394, 160] width 19 height 8
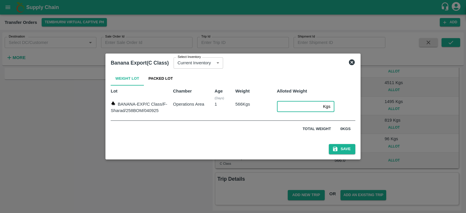
click at [292, 107] on input "number" at bounding box center [299, 106] width 44 height 11
type input "566"
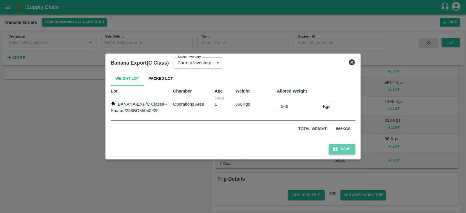
click at [339, 150] on button "Save" at bounding box center [342, 149] width 26 height 10
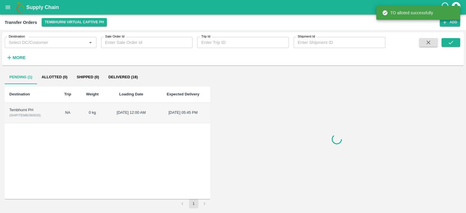
scroll to position [123, 0]
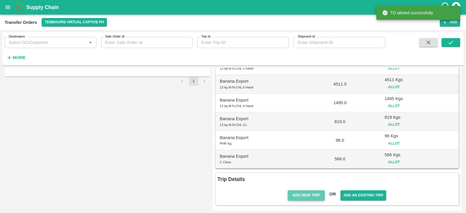
click at [298, 196] on button "Add New Trip" at bounding box center [306, 195] width 37 height 10
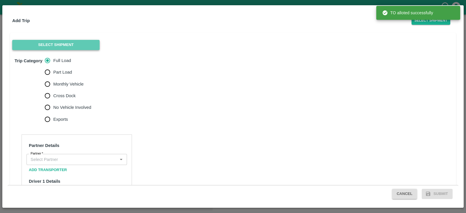
click at [82, 44] on button "Select Shipment" at bounding box center [55, 45] width 87 height 10
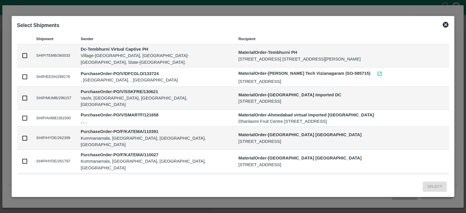
click at [21, 53] on td at bounding box center [24, 55] width 15 height 23
click at [24, 54] on input "checkbox" at bounding box center [25, 55] width 6 height 6
checkbox input "true"
click at [441, 188] on button "Select" at bounding box center [435, 187] width 24 height 10
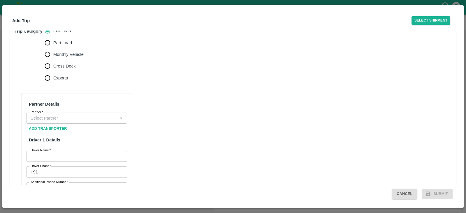
scroll to position [162, 0]
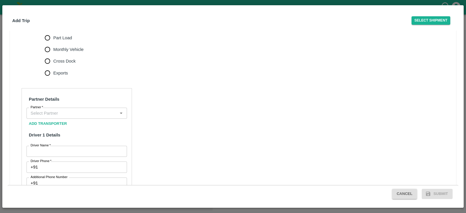
click at [61, 53] on span "Monthly Vehicle" at bounding box center [68, 49] width 30 height 6
click at [53, 55] on input "Monthly Vehicle" at bounding box center [48, 50] width 12 height 12
radio input "true"
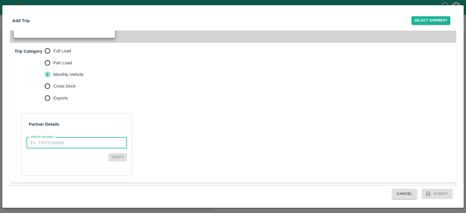
click at [57, 142] on input "Vehicle Number" at bounding box center [77, 142] width 100 height 11
paste input "MH45AX3780"
type input "MH45AX3780"
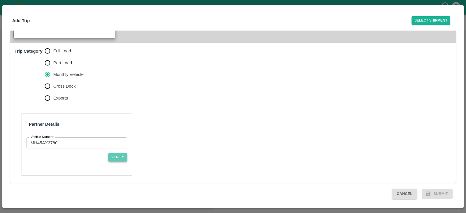
click at [117, 155] on button "Verify" at bounding box center [117, 157] width 19 height 8
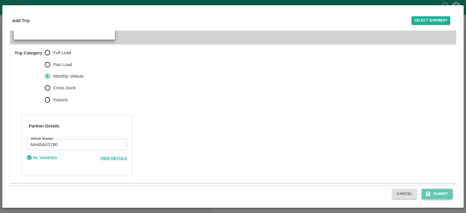
click at [440, 194] on button "Submit" at bounding box center [437, 194] width 31 height 10
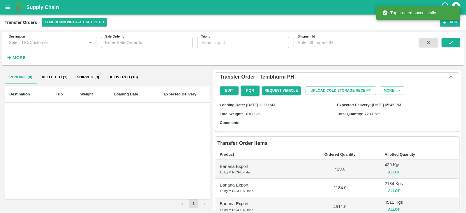
scroll to position [153, 0]
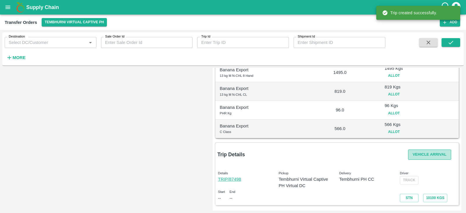
click at [433, 152] on button "Vehicle Arrival" at bounding box center [429, 155] width 43 height 10
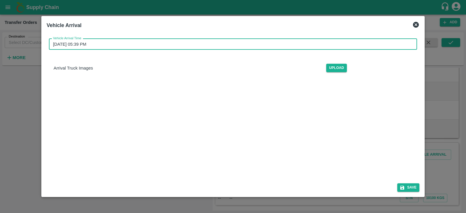
click at [210, 44] on input "05/09/2025 05:39 PM" at bounding box center [231, 44] width 364 height 11
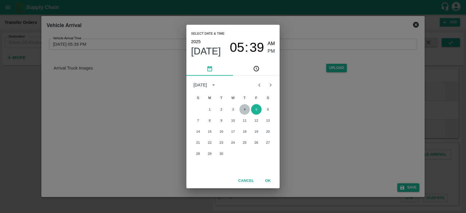
click at [243, 113] on button "4" at bounding box center [244, 109] width 10 height 10
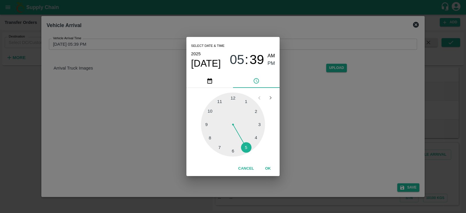
click at [204, 125] on div at bounding box center [233, 125] width 64 height 64
click at [206, 123] on div at bounding box center [233, 125] width 64 height 64
click at [207, 124] on div at bounding box center [233, 125] width 64 height 64
type input "04/09/2025 09:45 PM"
click at [269, 64] on span "PM" at bounding box center [272, 64] width 8 height 8
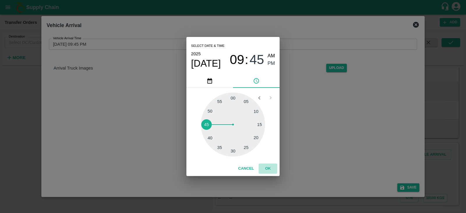
click at [269, 172] on button "OK" at bounding box center [268, 169] width 19 height 10
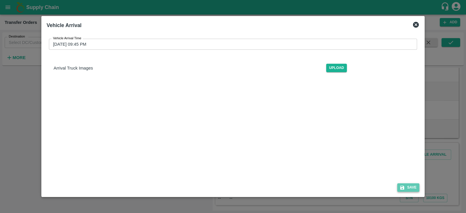
click at [409, 187] on button "Save" at bounding box center [408, 188] width 22 height 8
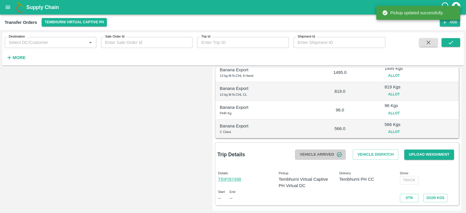
click at [326, 154] on button "Vehicle Arrived" at bounding box center [320, 155] width 51 height 10
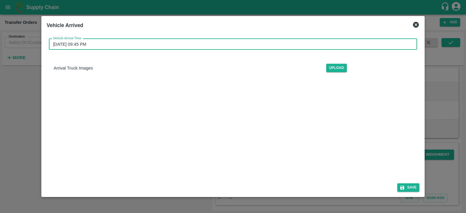
click at [84, 44] on input "04/09/2025 09:45 PM" at bounding box center [231, 44] width 364 height 11
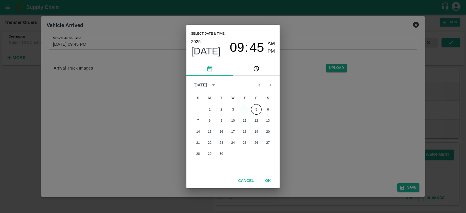
click at [244, 107] on button "4" at bounding box center [244, 109] width 10 height 10
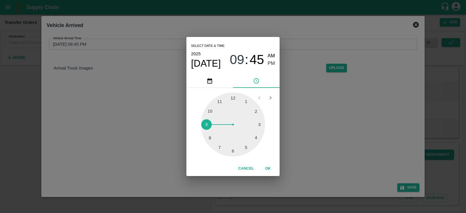
click at [247, 147] on div at bounding box center [233, 125] width 64 height 64
type input "04/09/2025 05:45 PM"
click at [270, 61] on span "PM" at bounding box center [272, 64] width 8 height 8
click at [271, 170] on button "OK" at bounding box center [268, 169] width 19 height 10
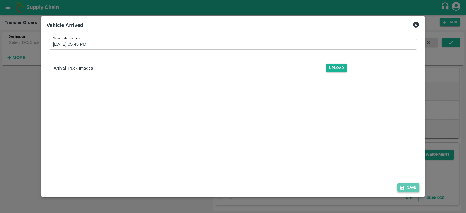
click at [412, 186] on button "Save" at bounding box center [408, 188] width 22 height 8
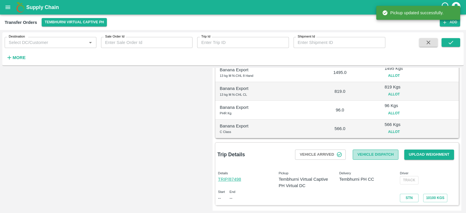
click at [376, 152] on button "Vehicle Dispatch" at bounding box center [375, 155] width 45 height 10
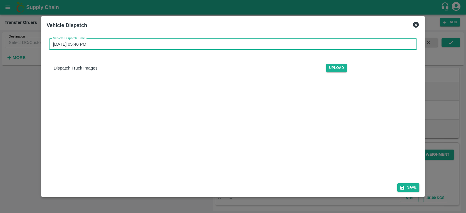
click at [126, 43] on input "05/09/2025 05:40 PM" at bounding box center [231, 44] width 364 height 11
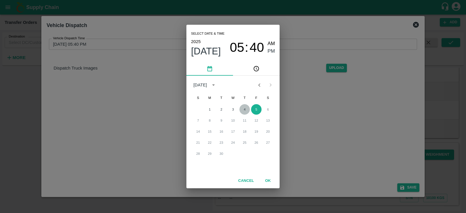
click at [246, 108] on button "4" at bounding box center [244, 109] width 10 height 10
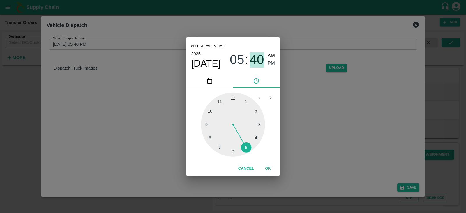
click at [257, 53] on span "40" at bounding box center [257, 59] width 15 height 15
click at [205, 124] on div at bounding box center [233, 125] width 64 height 64
type input "04/09/2025 05:45 PM"
click at [274, 62] on span "PM" at bounding box center [272, 64] width 8 height 8
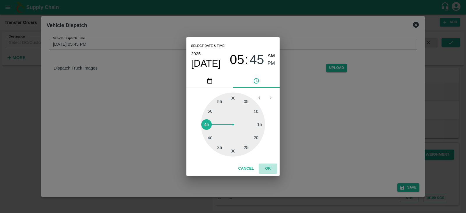
click at [269, 168] on button "OK" at bounding box center [268, 169] width 19 height 10
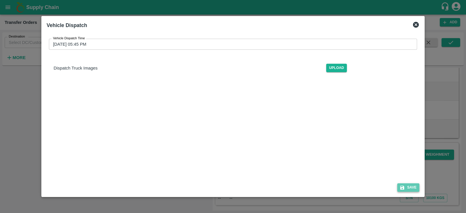
click at [409, 188] on button "Save" at bounding box center [408, 188] width 22 height 8
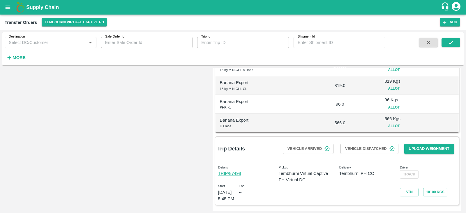
scroll to position [0, 0]
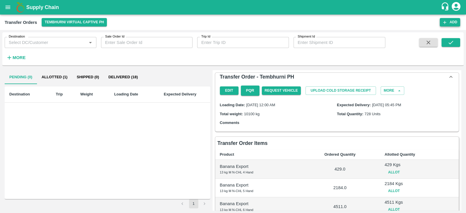
click at [451, 21] on button "Add" at bounding box center [450, 22] width 20 height 8
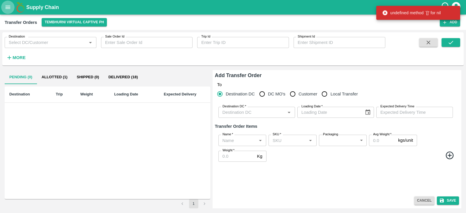
click at [8, 8] on icon "open drawer" at bounding box center [8, 7] width 6 height 6
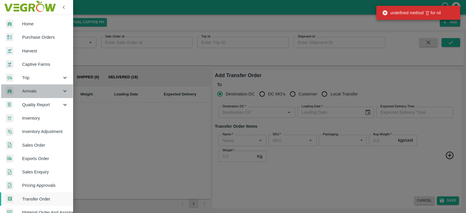
click at [44, 96] on div "Arrivals" at bounding box center [36, 90] width 73 height 13
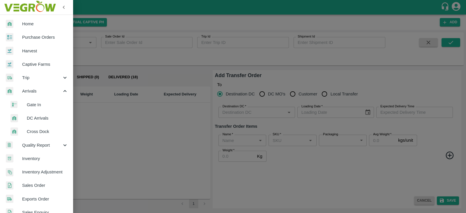
click at [33, 119] on span "DC Arrivals" at bounding box center [47, 118] width 41 height 6
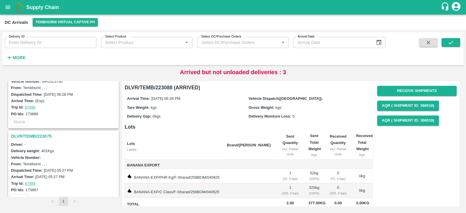
scroll to position [342, 0]
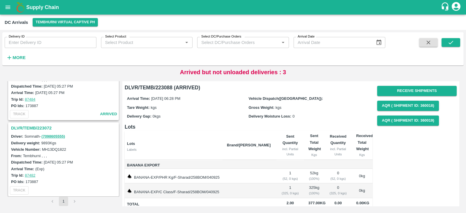
click at [33, 124] on h3 "DLVR/TEMB/223072" at bounding box center [64, 128] width 107 height 8
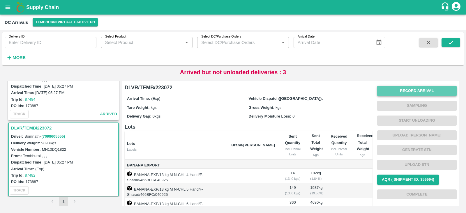
click at [417, 89] on button "Record Arrival" at bounding box center [417, 91] width 80 height 10
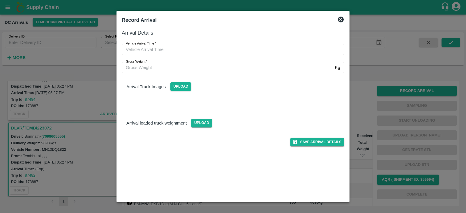
type input "DD/MM/YYYY hh:mm aa"
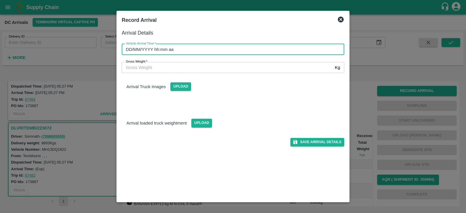
click at [190, 52] on input "DD/MM/YYYY hh:mm aa" at bounding box center [231, 49] width 218 height 11
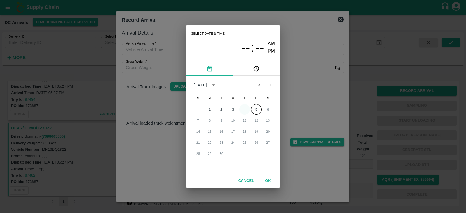
click at [245, 107] on button "4" at bounding box center [244, 109] width 10 height 10
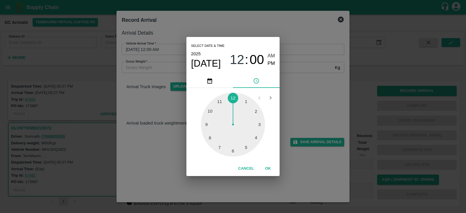
click at [246, 148] on div at bounding box center [233, 125] width 64 height 64
click at [203, 123] on div at bounding box center [233, 125] width 64 height 64
click at [206, 124] on div at bounding box center [233, 125] width 64 height 64
click at [274, 64] on span "PM" at bounding box center [272, 64] width 8 height 8
type input "04/09/2025 05:45 PM"
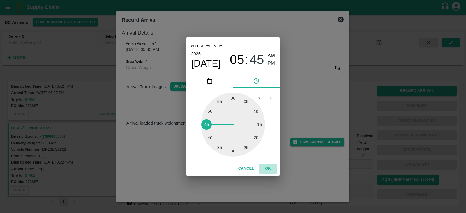
click at [267, 170] on button "OK" at bounding box center [268, 169] width 19 height 10
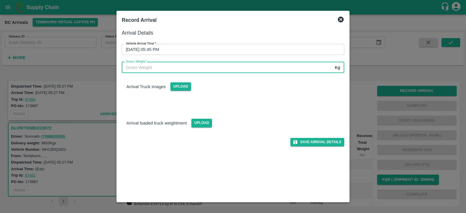
click at [165, 66] on input "Gross Weight   *" at bounding box center [227, 67] width 211 height 11
type input "8000"
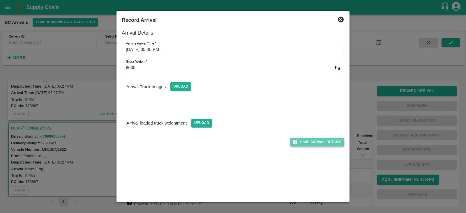
click at [319, 138] on button "Save Arrival Details" at bounding box center [317, 142] width 54 height 8
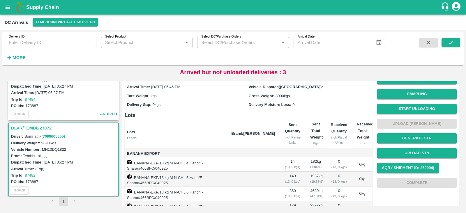
scroll to position [3, 0]
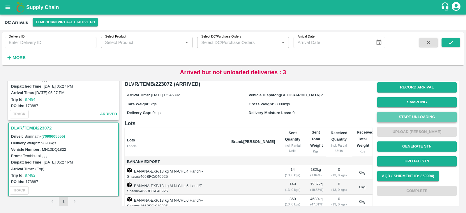
click at [418, 119] on button "Start Unloading" at bounding box center [417, 117] width 80 height 10
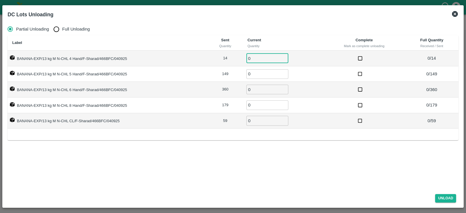
click at [260, 60] on input "0" at bounding box center [267, 59] width 42 height 10
type input "14"
click at [257, 76] on input "0" at bounding box center [267, 74] width 42 height 10
type input "149"
click at [255, 92] on input "0" at bounding box center [267, 90] width 42 height 10
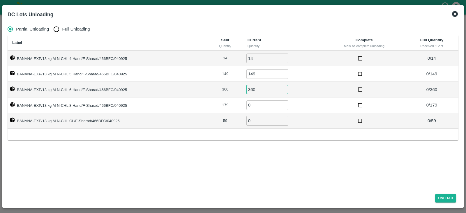
type input "360"
click at [254, 103] on input "0" at bounding box center [267, 105] width 42 height 10
type input "179"
click at [252, 119] on input "0" at bounding box center [267, 121] width 42 height 10
type input "59"
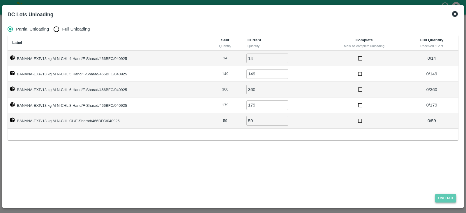
click at [450, 196] on button "Unload" at bounding box center [445, 198] width 21 height 8
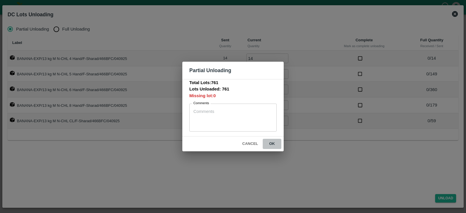
click at [273, 144] on button "ok" at bounding box center [272, 144] width 19 height 10
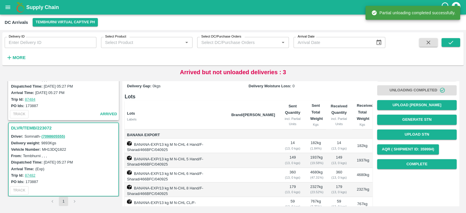
scroll to position [30, 0]
click at [424, 159] on button "Complete" at bounding box center [417, 164] width 80 height 10
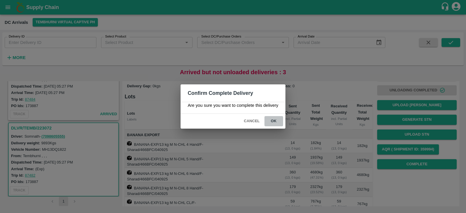
click at [272, 121] on button "ok" at bounding box center [273, 121] width 19 height 10
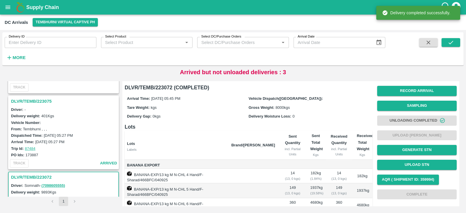
scroll to position [290, 0]
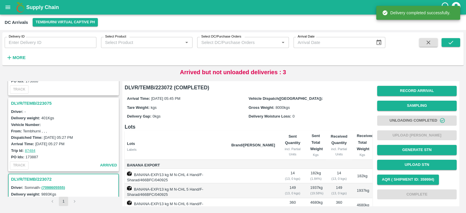
click at [38, 100] on h3 "DLVR/TEMB/223075" at bounding box center [64, 104] width 107 height 8
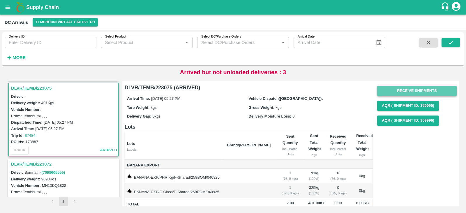
click at [408, 88] on button "Receive Shipments" at bounding box center [417, 91] width 80 height 10
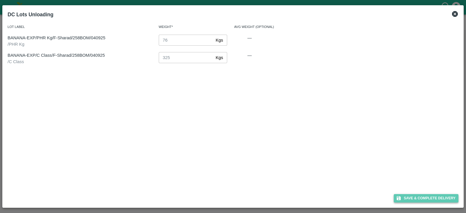
click at [425, 199] on button "Save & Complete Delivery" at bounding box center [426, 198] width 65 height 8
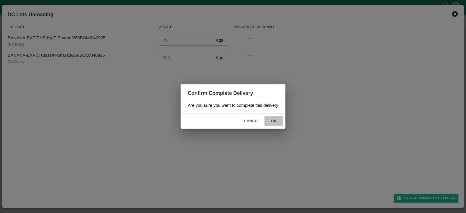
click at [274, 122] on button "ok" at bounding box center [273, 121] width 19 height 10
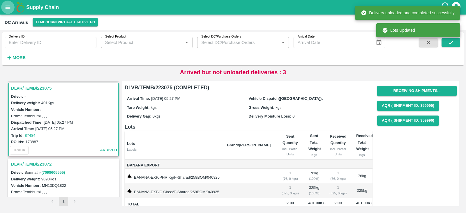
click at [8, 9] on icon "open drawer" at bounding box center [8, 7] width 5 height 3
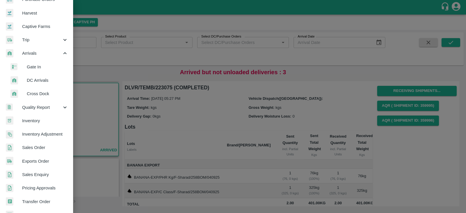
scroll to position [38, 0]
click at [38, 200] on span "Transfer Order" at bounding box center [45, 201] width 46 height 6
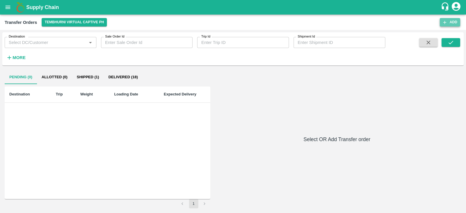
click at [450, 20] on button "Add" at bounding box center [450, 22] width 20 height 8
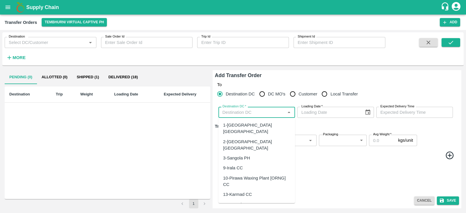
click at [264, 110] on input "Destination DC   *" at bounding box center [251, 113] width 63 height 8
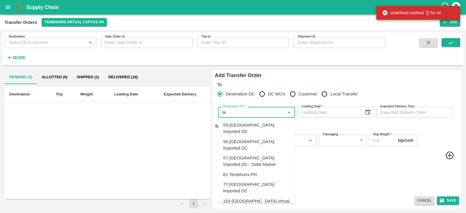
click at [244, 172] on div "61-Tembhurni PH" at bounding box center [240, 175] width 34 height 6
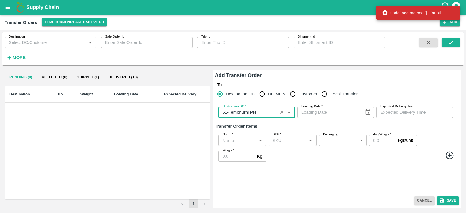
type input "61-Tembhurni PH"
click at [365, 114] on icon "Choose date" at bounding box center [368, 112] width 6 height 6
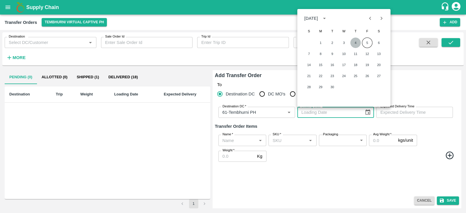
click at [352, 41] on button "4" at bounding box center [355, 43] width 10 height 10
type input "04/09/2025"
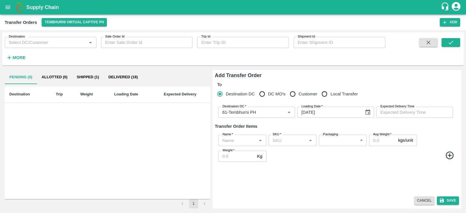
type input "DD/MM/YYYY hh:mm aa"
click at [418, 108] on input "DD/MM/YYYY hh:mm aa" at bounding box center [412, 112] width 73 height 11
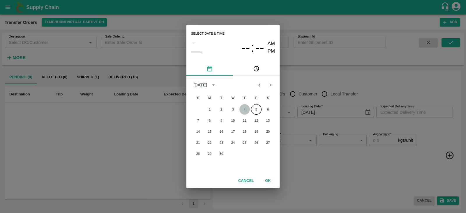
click at [243, 108] on button "4" at bounding box center [244, 109] width 10 height 10
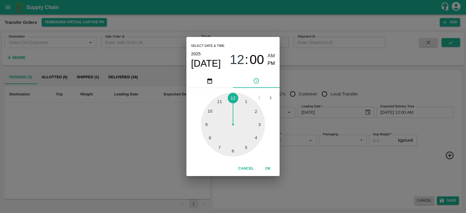
click at [246, 148] on div at bounding box center [233, 125] width 64 height 64
click at [205, 124] on div at bounding box center [233, 125] width 64 height 64
click at [273, 62] on span "PM" at bounding box center [272, 64] width 8 height 8
type input "04/09/2025 05:45 PM"
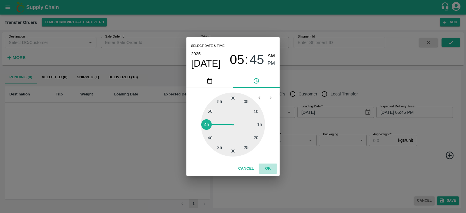
click at [269, 167] on button "OK" at bounding box center [268, 169] width 19 height 10
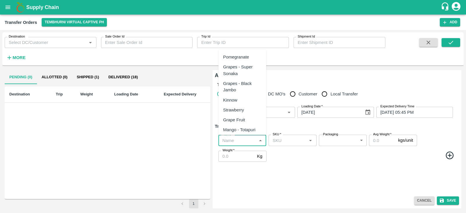
click at [242, 141] on input "Name   *" at bounding box center [237, 141] width 35 height 8
click at [239, 62] on div "Banana Export" at bounding box center [242, 57] width 48 height 10
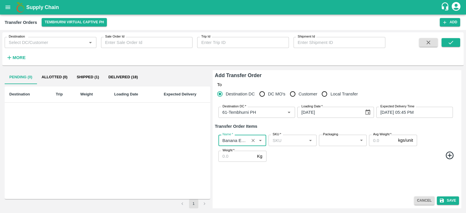
type input "Banana Export"
click at [447, 156] on icon at bounding box center [450, 156] width 10 height 10
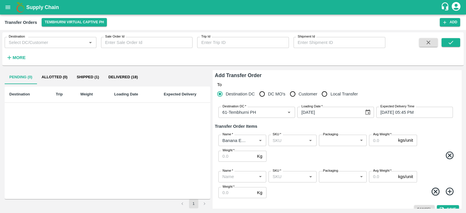
scroll to position [8, 0]
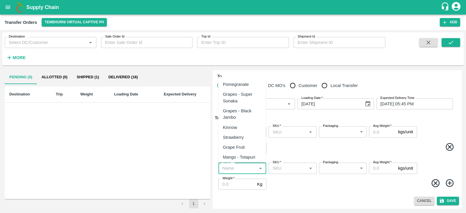
click at [234, 168] on input "Name   *" at bounding box center [237, 169] width 35 height 8
click at [245, 80] on div "Banana Export" at bounding box center [242, 85] width 48 height 10
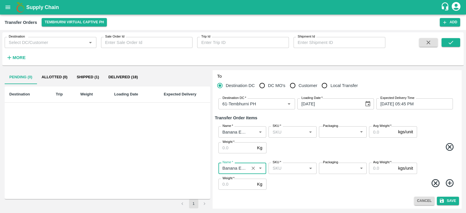
type input "Banana Export"
click at [450, 183] on icon at bounding box center [450, 184] width 10 height 10
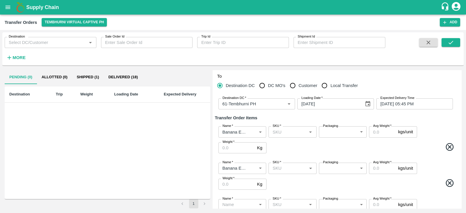
scroll to position [45, 0]
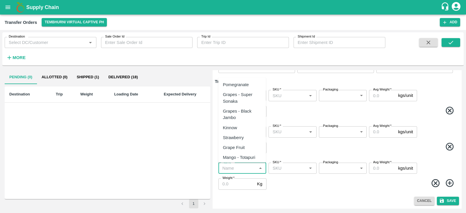
click at [237, 170] on input "Name   *" at bounding box center [237, 169] width 35 height 8
click at [247, 85] on div "Banana Export" at bounding box center [237, 85] width 29 height 6
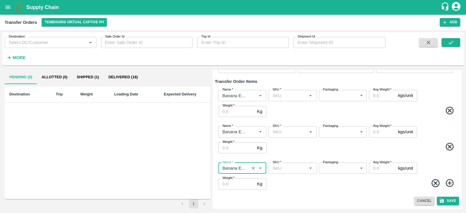
type input "Banana Export"
drag, startPoint x: 447, startPoint y: 183, endPoint x: 277, endPoint y: 165, distance: 170.1
click at [277, 165] on div "Name   * Name   * SKU   * SKU   * Packaging ​ Packaging Avg Weight   * kgs/unit…" at bounding box center [337, 176] width 244 height 36
click at [451, 181] on icon at bounding box center [450, 183] width 8 height 8
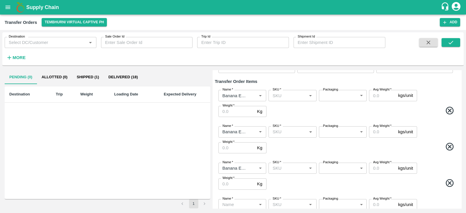
scroll to position [81, 0]
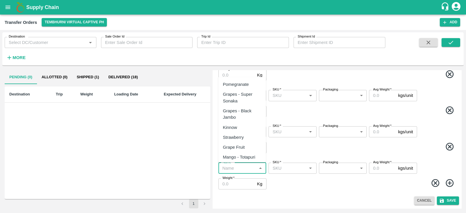
click at [237, 169] on input "Name   *" at bounding box center [237, 169] width 35 height 8
click at [248, 86] on div "Banana Export" at bounding box center [237, 84] width 29 height 6
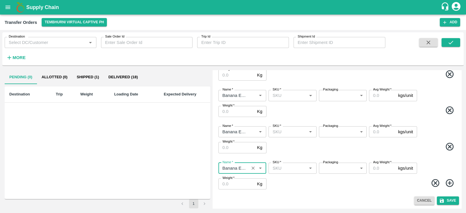
type input "Banana Export"
click at [448, 184] on icon at bounding box center [450, 183] width 8 height 8
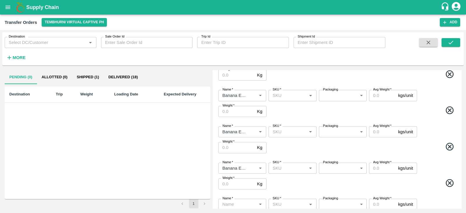
scroll to position [117, 0]
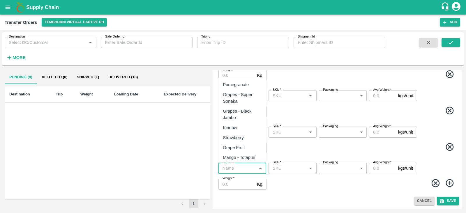
click at [248, 170] on input "Name   *" at bounding box center [237, 169] width 35 height 8
click at [247, 80] on div "Banana Export" at bounding box center [242, 85] width 48 height 10
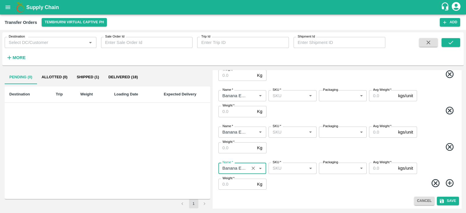
type input "Banana Export"
click at [448, 184] on icon at bounding box center [450, 184] width 10 height 10
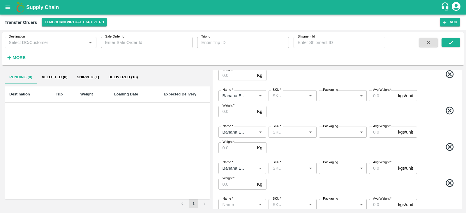
scroll to position [154, 0]
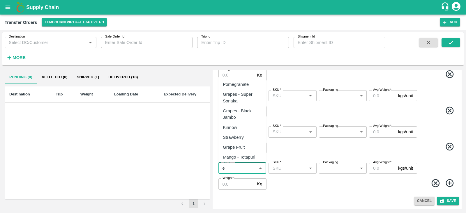
click at [238, 166] on input "Name   *" at bounding box center [237, 169] width 35 height 8
click at [249, 81] on div "Banana Export" at bounding box center [237, 84] width 29 height 6
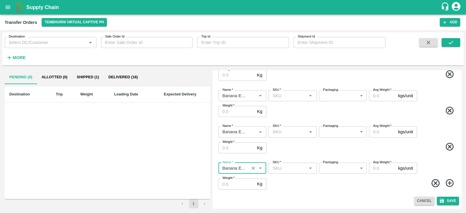
type input "Banana Export"
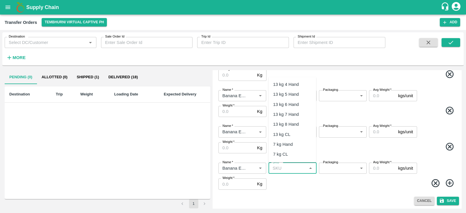
click at [293, 170] on input "SKU   *" at bounding box center [287, 169] width 35 height 8
click at [287, 180] on div "PHR Kg" at bounding box center [281, 181] width 16 height 6
type input "PHR Kg"
click at [349, 168] on body "Supply Chain Transfer Orders Tembhurni Virtual Captive PH Add Destination Desti…" at bounding box center [233, 106] width 466 height 213
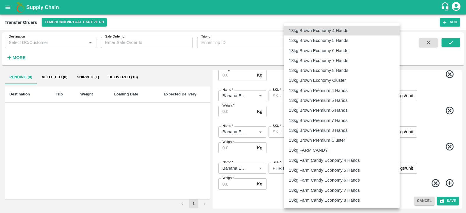
scroll to position [937, 0]
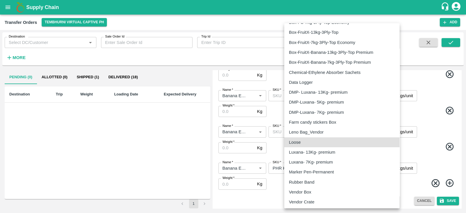
click at [326, 139] on div "Loose" at bounding box center [342, 142] width 106 height 6
type input "258"
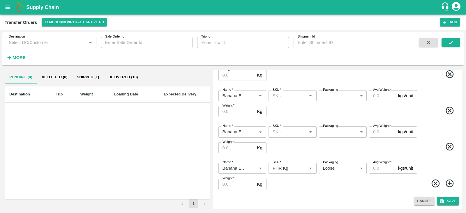
click at [446, 181] on icon at bounding box center [450, 184] width 10 height 10
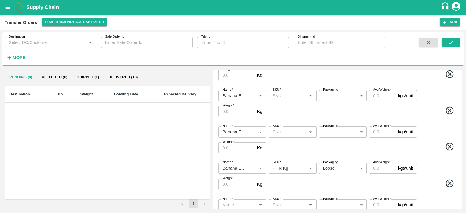
scroll to position [190, 0]
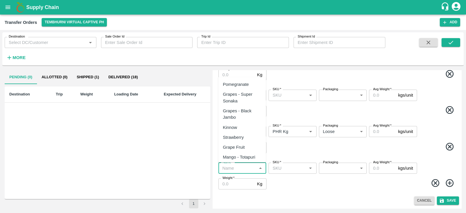
click at [228, 169] on input "Name   *" at bounding box center [237, 169] width 35 height 8
click at [247, 85] on div "Banana Export" at bounding box center [237, 84] width 29 height 6
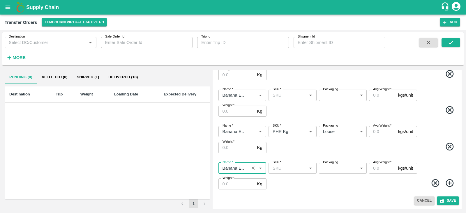
type input "Banana Export"
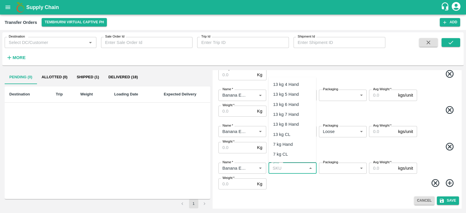
click at [304, 166] on input "SKU   *" at bounding box center [287, 169] width 35 height 8
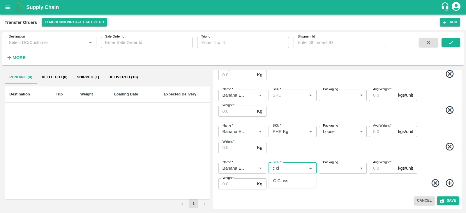
click at [285, 179] on div "C Class" at bounding box center [280, 181] width 15 height 6
type input "C Class"
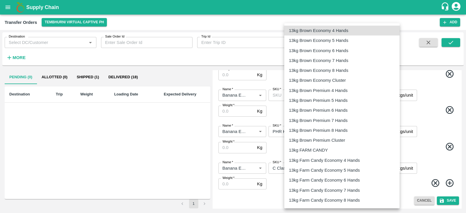
click at [342, 168] on body "Supply Chain Transfer Orders Tembhurni Virtual Captive PH Add Destination Desti…" at bounding box center [233, 106] width 466 height 213
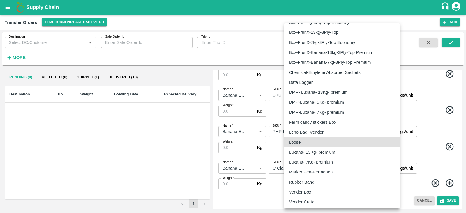
type input "258"
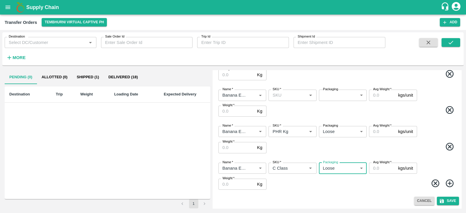
click at [377, 131] on input "Avg Weight   *" at bounding box center [382, 131] width 27 height 11
type input "76"
click at [237, 146] on input "Weight   *" at bounding box center [236, 147] width 36 height 11
type input "76"
click at [236, 185] on input "Weight   *" at bounding box center [236, 184] width 36 height 11
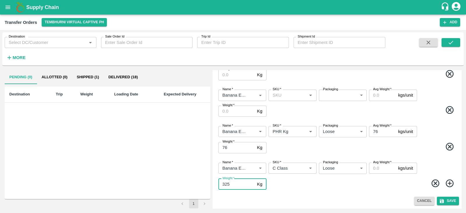
type input "325"
click at [380, 169] on input "Avg Weight   *" at bounding box center [382, 168] width 27 height 11
type input "325"
click at [355, 181] on span at bounding box center [362, 184] width 189 height 11
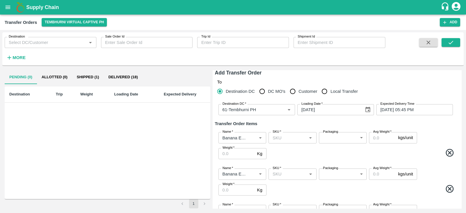
scroll to position [1, 0]
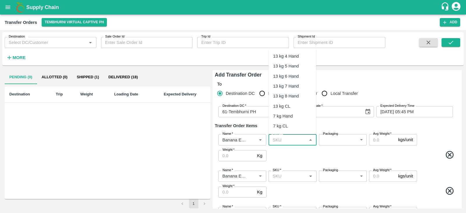
click at [292, 139] on input "SKU   *" at bounding box center [287, 140] width 35 height 8
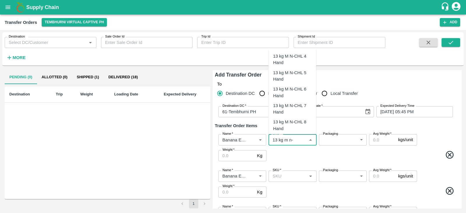
click at [292, 59] on div "13 kg M N-CHL 4 Hand" at bounding box center [292, 59] width 38 height 13
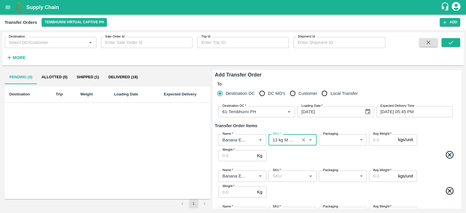
type input "13 kg M N-CHL 4 Hand"
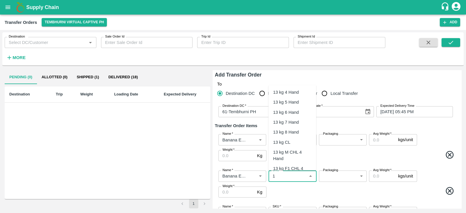
click at [281, 175] on input "SKU   *" at bounding box center [287, 176] width 35 height 8
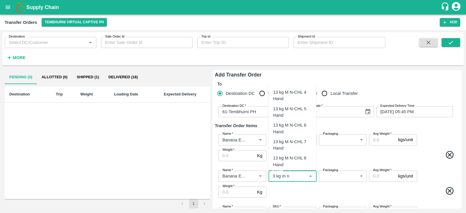
click at [296, 113] on div "13 kg M N-CHL 5 Hand" at bounding box center [292, 112] width 38 height 13
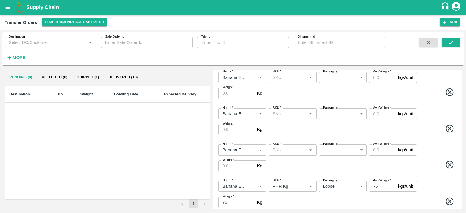
scroll to position [135, 0]
type input "13 kg M N-CHL 5 Hand"
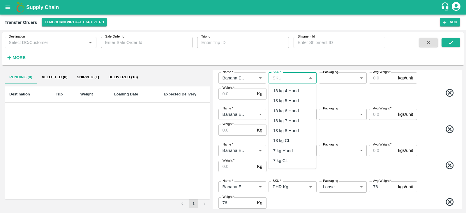
click at [288, 74] on input "SKU   *" at bounding box center [287, 78] width 35 height 8
click at [294, 121] on div "13 kg M N-CHL 6 Hand" at bounding box center [292, 127] width 38 height 13
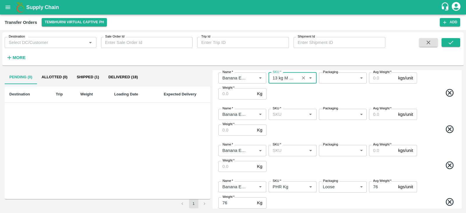
type input "13 kg M N-CHL 6 Hand"
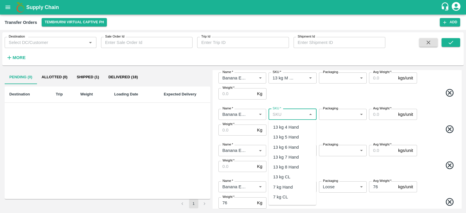
click at [291, 113] on input "SKU   *" at bounding box center [287, 115] width 35 height 8
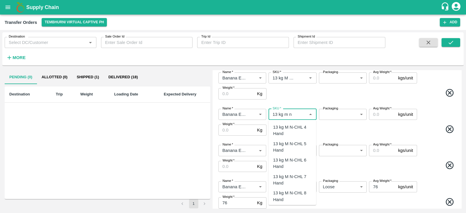
click at [289, 188] on div "13 kg M N-CHL 8 Hand" at bounding box center [293, 196] width 48 height 17
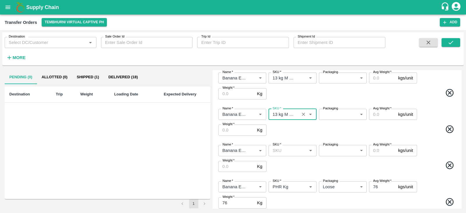
type input "13 kg M N-CHL 8 Hand"
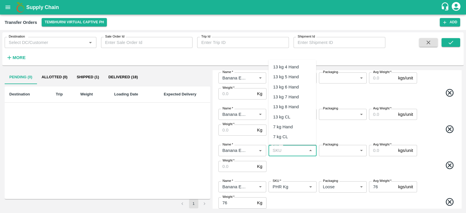
click at [287, 154] on input "SKU   *" at bounding box center [287, 151] width 35 height 8
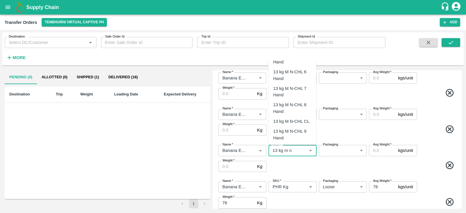
click at [288, 121] on div "13 kg M N-CHL CL" at bounding box center [291, 121] width 36 height 6
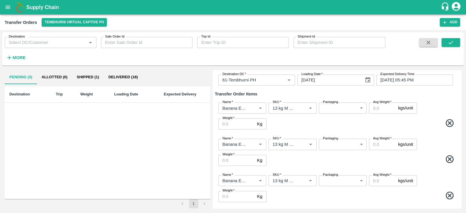
scroll to position [32, 0]
type input "13 kg M N-CHL CL"
click at [335, 107] on body "Supply Chain Transfer Orders Tembhurni Virtual Captive PH Add Destination Desti…" at bounding box center [233, 106] width 466 height 213
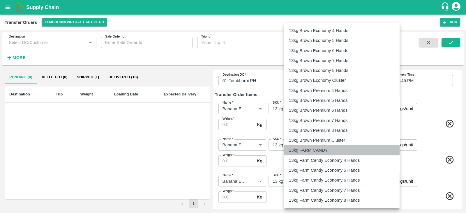
click at [312, 152] on p "13kg FARM CANDY" at bounding box center [308, 150] width 39 height 6
type input "466"
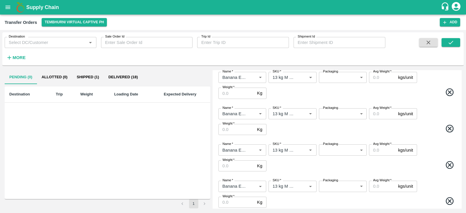
scroll to position [104, 0]
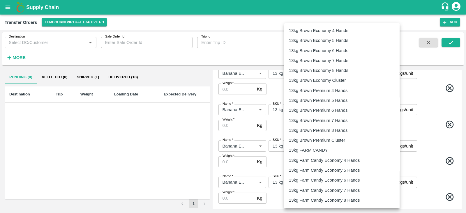
click at [344, 75] on body "Supply Chain Transfer Orders Tembhurni Virtual Captive PH Add Destination Desti…" at bounding box center [233, 106] width 466 height 213
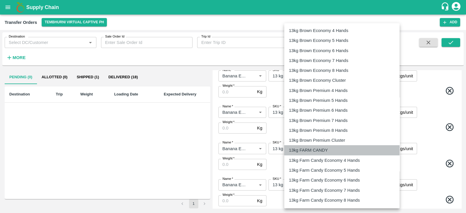
click at [313, 147] on p "13kg FARM CANDY" at bounding box center [308, 150] width 39 height 6
type input "466"
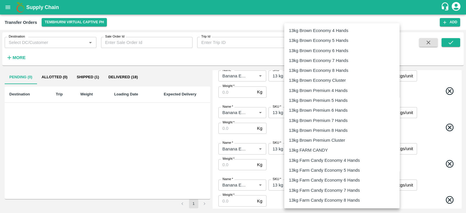
click at [335, 112] on body "Supply Chain Transfer Orders Tembhurni Virtual Captive PH Add Destination Desti…" at bounding box center [233, 106] width 466 height 213
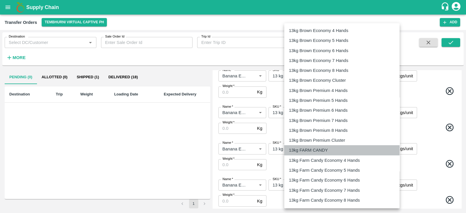
click at [313, 148] on p "13kg FARM CANDY" at bounding box center [308, 150] width 39 height 6
type input "466"
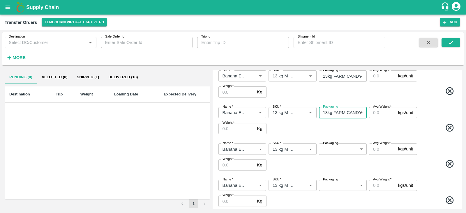
click at [340, 148] on body "Supply Chain Transfer Orders Tembhurni Virtual Captive PH Add Destination Desti…" at bounding box center [233, 106] width 466 height 213
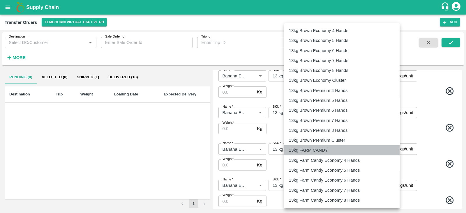
click at [312, 151] on p "13kg FARM CANDY" at bounding box center [308, 150] width 39 height 6
type input "466"
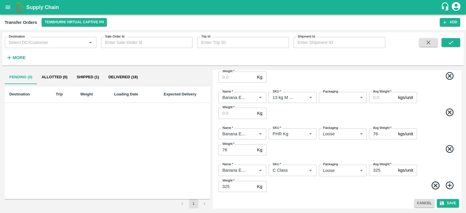
scroll to position [192, 0]
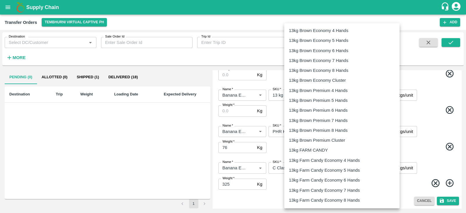
click at [344, 89] on body "Supply Chain Transfer Orders Tembhurni Virtual Captive PH Add Destination Desti…" at bounding box center [233, 106] width 466 height 213
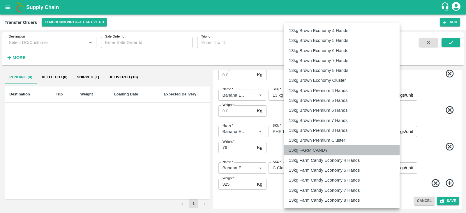
click at [310, 150] on p "13kg FARM CANDY" at bounding box center [308, 150] width 39 height 6
type input "466"
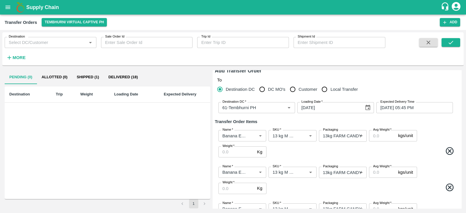
scroll to position [0, 0]
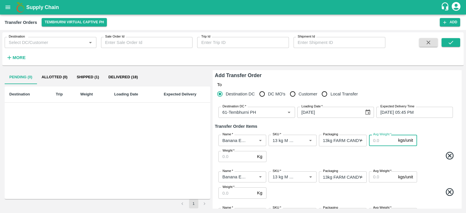
click at [379, 138] on input "Avg Weight   *" at bounding box center [382, 140] width 27 height 11
type input "13"
click at [378, 149] on div "Name   * Name   * SKU   * SKU   * Packaging 13kg FARM CANDY 466 Packaging Avg W…" at bounding box center [337, 148] width 244 height 37
click at [375, 180] on input "Avg Weight   *" at bounding box center [382, 177] width 27 height 11
type input "13"
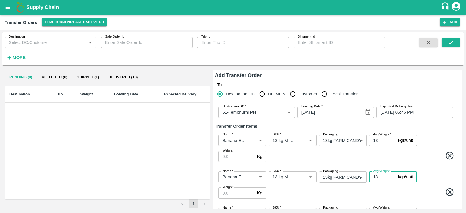
click at [389, 193] on span at bounding box center [362, 193] width 189 height 11
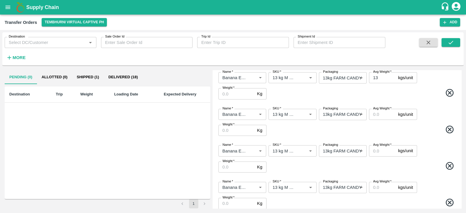
scroll to position [100, 0]
click at [377, 115] on input "Avg Weight   *" at bounding box center [382, 114] width 27 height 11
type input "13"
click at [376, 147] on input "Avg Weight   *" at bounding box center [382, 150] width 27 height 11
type input "13"
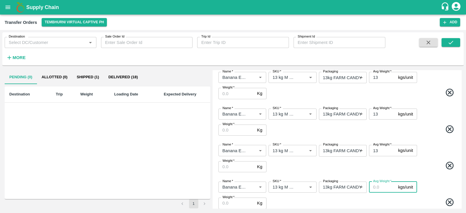
click at [374, 188] on input "Avg Weight   *" at bounding box center [382, 187] width 27 height 11
type input "13"
click at [386, 165] on span at bounding box center [362, 166] width 189 height 11
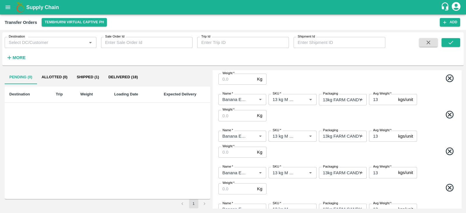
scroll to position [0, 0]
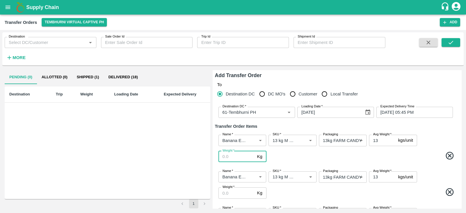
click at [223, 155] on input "Weight   *" at bounding box center [236, 156] width 36 height 11
type input "182"
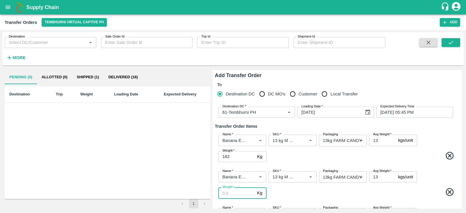
click at [227, 195] on input "Weight   *" at bounding box center [236, 193] width 36 height 11
type input "1937"
click at [288, 126] on h6 "Transfer Order Items" at bounding box center [337, 127] width 244 height 8
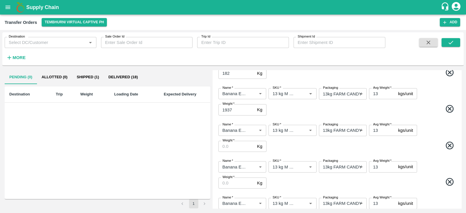
scroll to position [85, 0]
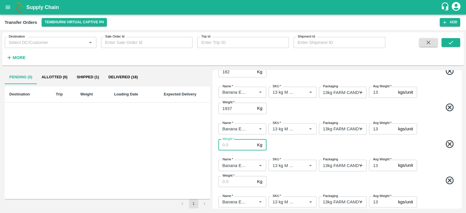
click at [234, 149] on input "Weight   *" at bounding box center [236, 145] width 36 height 11
type input "4680"
click at [282, 144] on span at bounding box center [362, 145] width 189 height 11
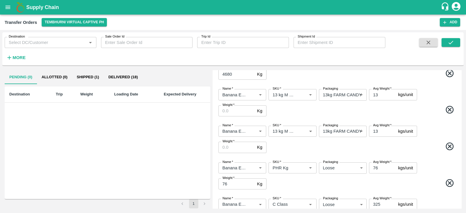
scroll to position [156, 0]
click at [239, 109] on input "Weight   *" at bounding box center [236, 110] width 36 height 11
type input "2327"
click at [241, 146] on input "Weight   *" at bounding box center [236, 147] width 36 height 11
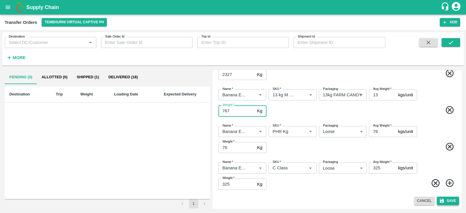
type input "767"
click at [444, 200] on button "Save" at bounding box center [448, 201] width 22 height 8
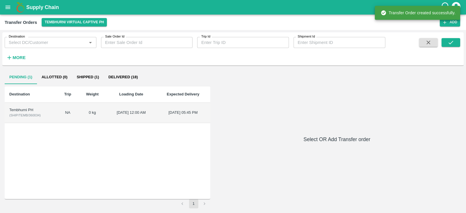
click at [20, 110] on div "Tembhurni PH" at bounding box center [30, 110] width 43 height 6
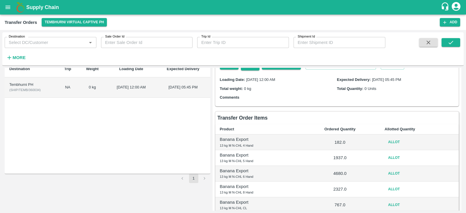
scroll to position [24, 0]
click at [394, 140] on button "Allot" at bounding box center [394, 143] width 19 height 8
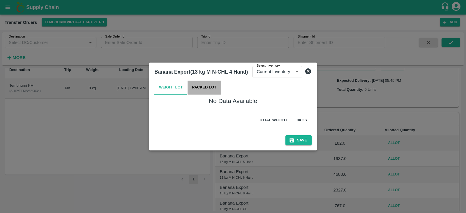
click at [211, 89] on button "Packed Lot" at bounding box center [205, 88] width 34 height 14
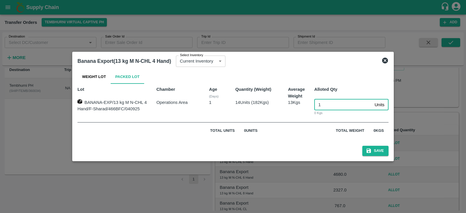
click at [329, 107] on input "1" at bounding box center [343, 104] width 58 height 11
type input "14"
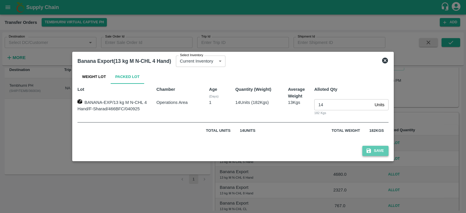
click at [374, 148] on button "Save" at bounding box center [375, 151] width 26 height 10
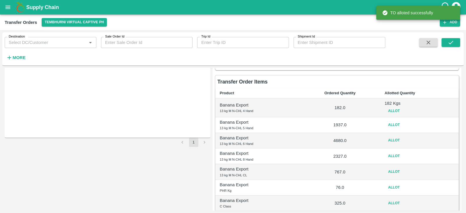
scroll to position [62, 0]
click at [389, 123] on button "Allot" at bounding box center [394, 125] width 19 height 8
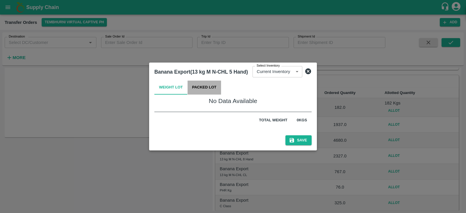
click at [213, 93] on button "Packed Lot" at bounding box center [205, 88] width 34 height 14
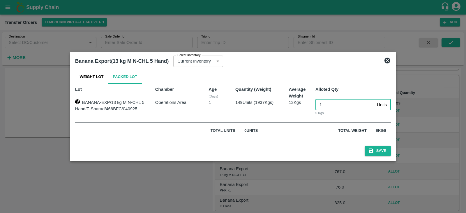
click at [338, 104] on input "1" at bounding box center [344, 104] width 59 height 11
type input "149"
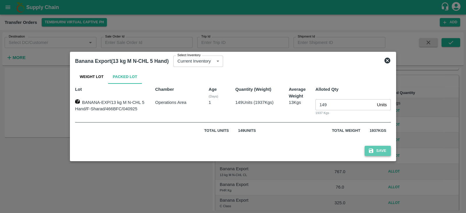
click at [377, 151] on button "Save" at bounding box center [378, 151] width 26 height 10
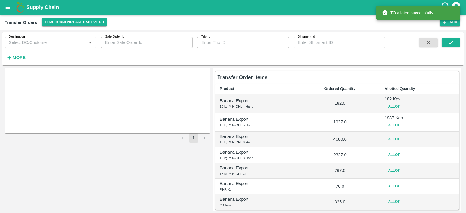
scroll to position [66, 0]
click at [394, 138] on button "Allot" at bounding box center [394, 139] width 19 height 8
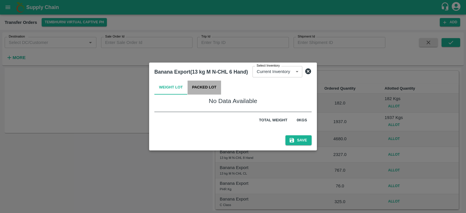
click at [208, 84] on button "Packed Lot" at bounding box center [205, 88] width 34 height 14
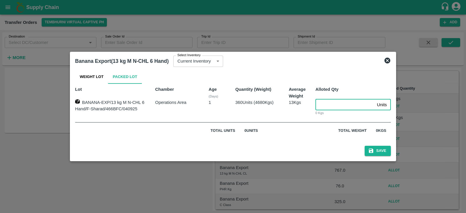
click at [325, 103] on input "number" at bounding box center [344, 104] width 59 height 11
type input "360"
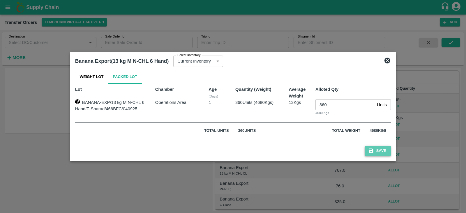
click at [379, 150] on button "Save" at bounding box center [378, 151] width 26 height 10
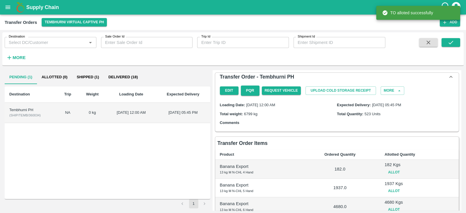
scroll to position [111, 0]
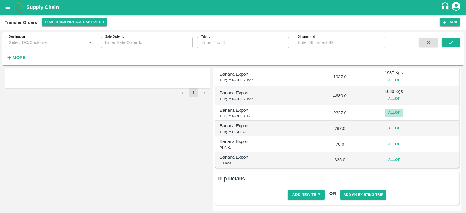
click at [388, 114] on button "Allot" at bounding box center [394, 113] width 19 height 8
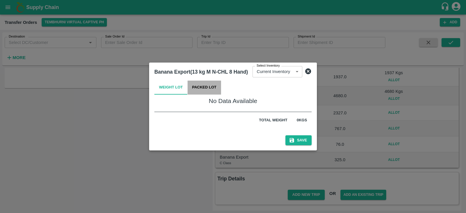
click at [209, 90] on button "Packed Lot" at bounding box center [205, 88] width 34 height 14
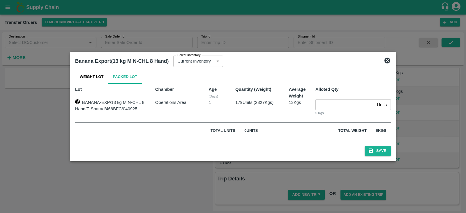
click at [327, 106] on input "number" at bounding box center [344, 104] width 59 height 11
type input "179"
click at [383, 152] on button "Save" at bounding box center [378, 151] width 26 height 10
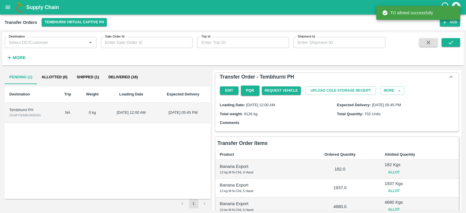
scroll to position [114, 0]
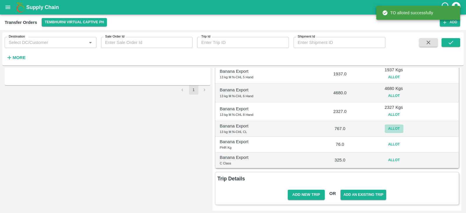
click at [388, 130] on button "Allot" at bounding box center [394, 129] width 19 height 8
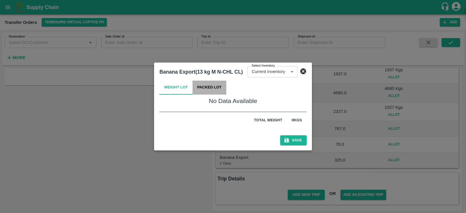
click at [207, 87] on button "Packed Lot" at bounding box center [210, 88] width 34 height 14
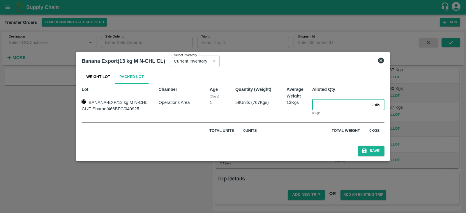
click at [325, 105] on input "number" at bounding box center [340, 104] width 56 height 11
type input "59"
click at [374, 151] on button "Save" at bounding box center [371, 151] width 26 height 10
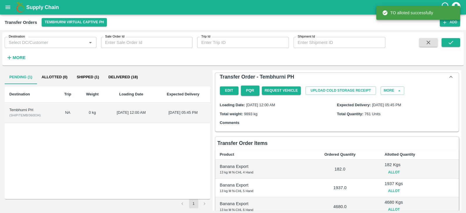
scroll to position [117, 0]
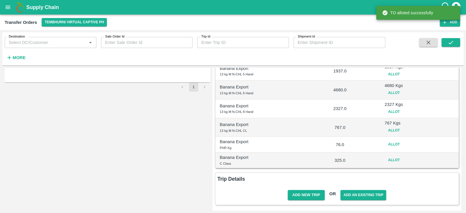
click at [393, 143] on button "Allot" at bounding box center [394, 144] width 19 height 8
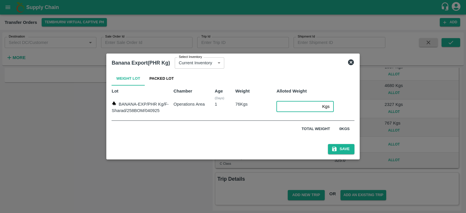
click at [287, 106] on input "number" at bounding box center [297, 106] width 43 height 11
type input "76"
click at [335, 152] on icon "submit" at bounding box center [334, 149] width 6 height 6
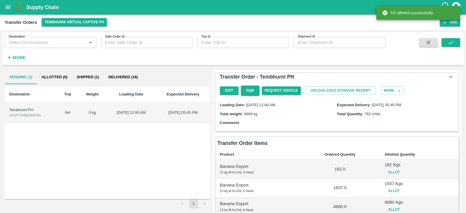
scroll to position [120, 0]
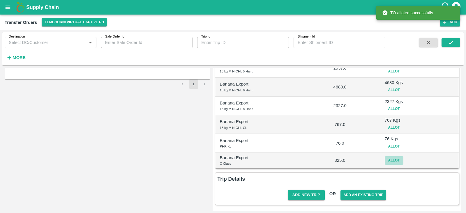
click at [390, 157] on button "Allot" at bounding box center [394, 160] width 19 height 8
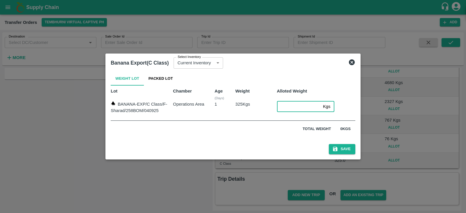
click at [290, 105] on input "number" at bounding box center [299, 106] width 44 height 11
type input "325"
click at [343, 155] on div "Save" at bounding box center [232, 148] width 249 height 17
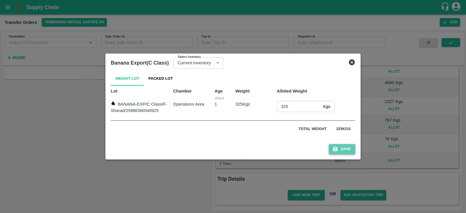
click at [343, 151] on button "Save" at bounding box center [342, 149] width 26 height 10
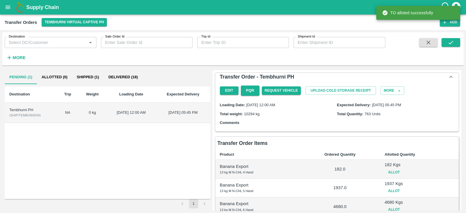
scroll to position [123, 0]
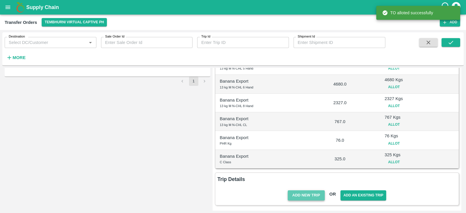
click at [304, 194] on button "Add New Trip" at bounding box center [306, 195] width 37 height 10
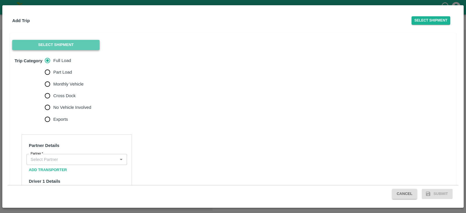
click at [61, 45] on button "Select Shipment" at bounding box center [55, 45] width 87 height 10
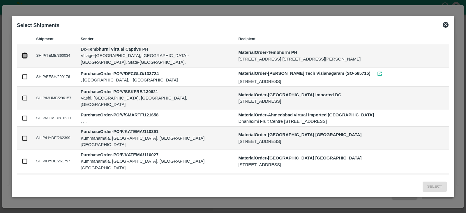
click at [24, 54] on input "checkbox" at bounding box center [25, 55] width 6 height 6
checkbox input "true"
click at [432, 186] on button "Select" at bounding box center [435, 187] width 24 height 10
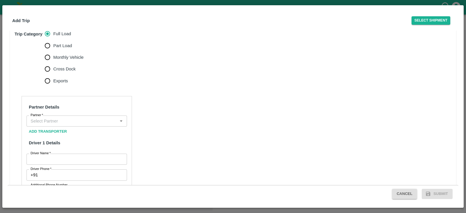
click at [74, 61] on span "Monthly Vehicle" at bounding box center [68, 57] width 30 height 6
click at [53, 63] on input "Monthly Vehicle" at bounding box center [48, 58] width 12 height 12
radio input "true"
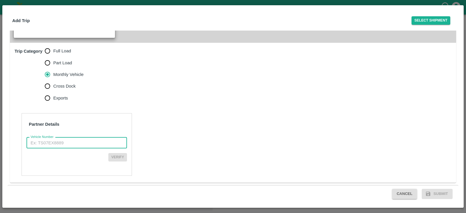
click at [65, 146] on input "Vehicle Number" at bounding box center [77, 142] width 100 height 11
paste input "MH13DQ1822"
click at [32, 143] on input "MH13DQ1822" at bounding box center [77, 142] width 100 height 11
type input "MH13DQ1822"
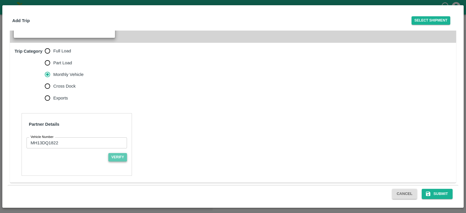
click at [118, 157] on button "Verify" at bounding box center [117, 157] width 19 height 8
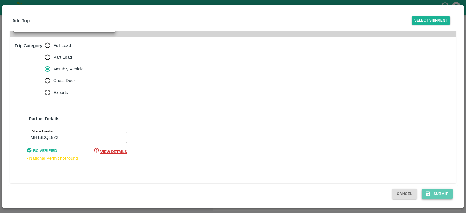
click at [428, 194] on icon "submit" at bounding box center [428, 194] width 4 height 4
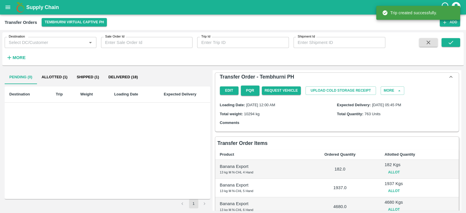
scroll to position [153, 0]
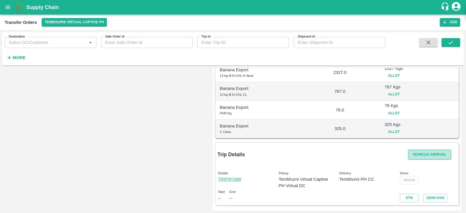
click at [431, 157] on button "Vehicle Arrival" at bounding box center [429, 155] width 43 height 10
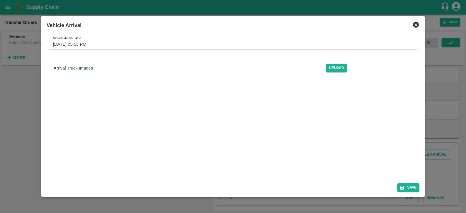
click at [190, 47] on input "05/09/2025 05:53 PM" at bounding box center [231, 44] width 364 height 11
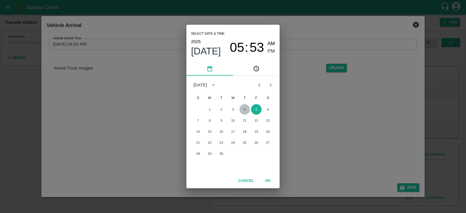
click at [242, 108] on button "4" at bounding box center [244, 109] width 10 height 10
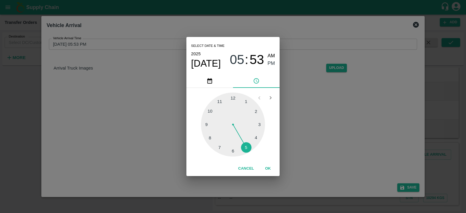
click at [205, 126] on div at bounding box center [233, 125] width 64 height 64
click at [239, 60] on span "09" at bounding box center [237, 59] width 15 height 15
click at [246, 148] on div at bounding box center [233, 125] width 64 height 64
click at [206, 123] on div at bounding box center [233, 125] width 64 height 64
click at [206, 124] on div at bounding box center [233, 125] width 64 height 64
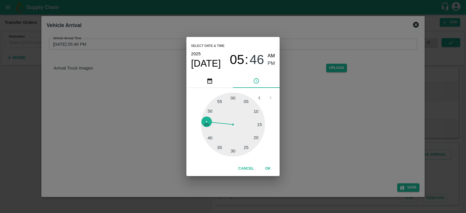
type input "04/09/2025 05:45 PM"
click at [270, 61] on span "PM" at bounding box center [272, 64] width 8 height 8
click at [269, 169] on button "OK" at bounding box center [268, 169] width 19 height 10
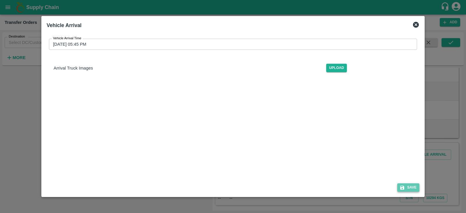
click at [409, 184] on button "Save" at bounding box center [408, 188] width 22 height 8
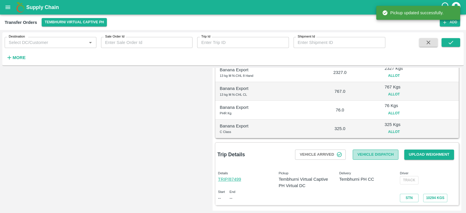
click at [372, 155] on button "Vehicle Dispatch" at bounding box center [375, 155] width 45 height 10
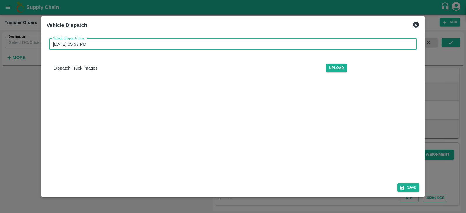
click at [90, 42] on input "05/09/2025 05:53 PM" at bounding box center [231, 44] width 364 height 11
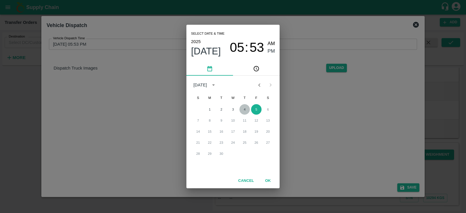
click at [242, 112] on button "4" at bounding box center [244, 109] width 10 height 10
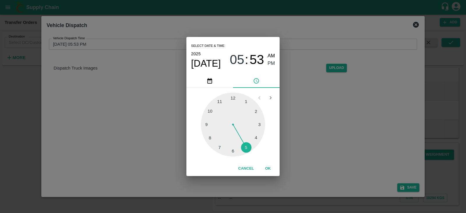
click at [249, 63] on div "05 : 53" at bounding box center [247, 59] width 34 height 15
click at [251, 63] on span "53" at bounding box center [257, 59] width 15 height 15
click at [206, 123] on div at bounding box center [233, 125] width 64 height 64
click at [207, 126] on div at bounding box center [233, 125] width 64 height 64
click at [207, 123] on div at bounding box center [233, 125] width 64 height 64
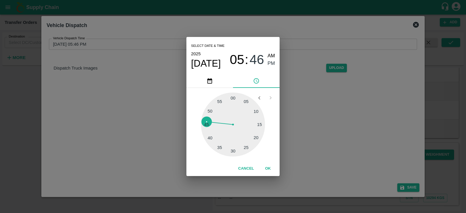
click at [207, 125] on div at bounding box center [233, 125] width 64 height 64
type input "04/09/2025 05:45 PM"
click at [272, 65] on span "PM" at bounding box center [272, 64] width 8 height 8
click at [267, 170] on button "OK" at bounding box center [268, 169] width 19 height 10
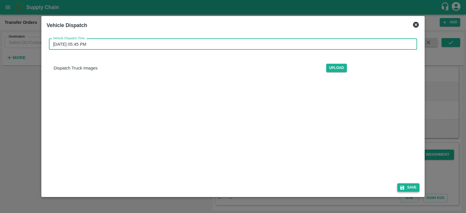
click at [414, 188] on button "Save" at bounding box center [408, 188] width 22 height 8
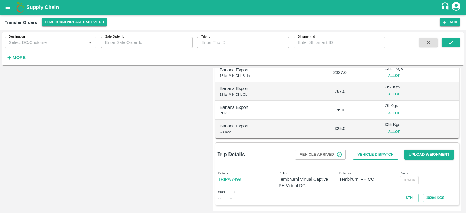
scroll to position [0, 0]
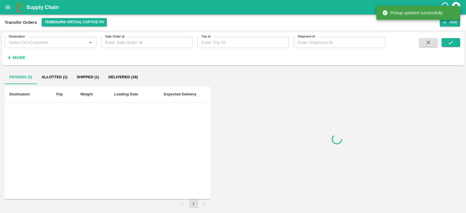
click at [372, 154] on div at bounding box center [337, 139] width 249 height 138
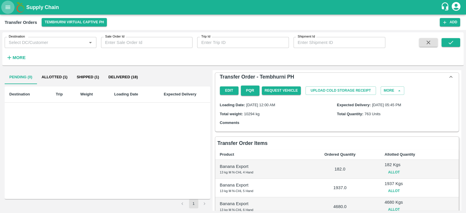
click at [3, 8] on button "open drawer" at bounding box center [7, 7] width 13 height 13
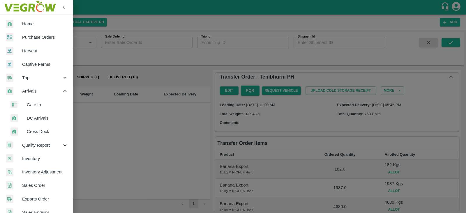
click at [35, 120] on span "DC Arrivals" at bounding box center [47, 118] width 41 height 6
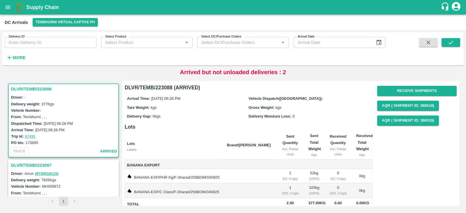
scroll to position [190, 0]
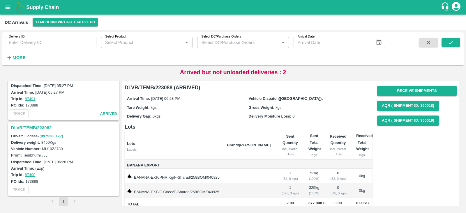
click at [37, 125] on h3 "DLVR/TEMB/223082" at bounding box center [64, 128] width 107 height 8
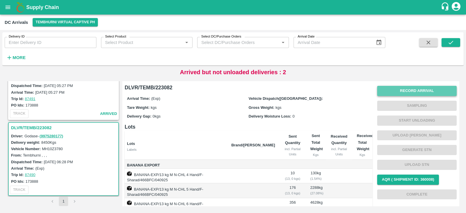
click at [410, 93] on button "Record Arrival" at bounding box center [417, 91] width 80 height 10
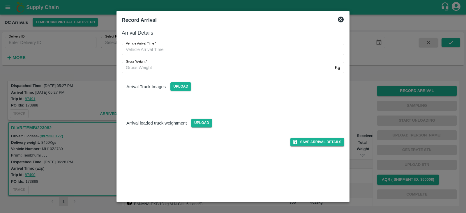
type input "DD/MM/YYYY hh:mm aa"
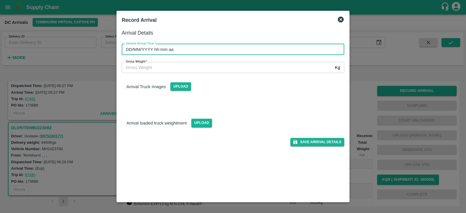
click at [210, 48] on input "DD/MM/YYYY hh:mm aa" at bounding box center [231, 49] width 218 height 11
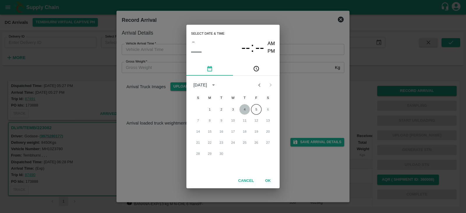
click at [243, 107] on button "4" at bounding box center [244, 109] width 10 height 10
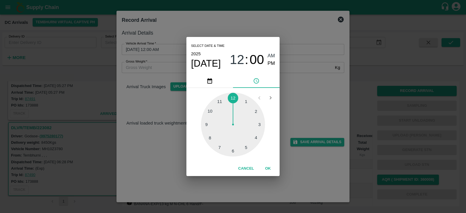
click at [247, 148] on div at bounding box center [233, 125] width 64 height 64
click at [208, 123] on div at bounding box center [233, 125] width 64 height 64
click at [206, 124] on div at bounding box center [233, 125] width 64 height 64
click at [269, 62] on span "PM" at bounding box center [272, 64] width 8 height 8
type input "04/09/2025 05:45 PM"
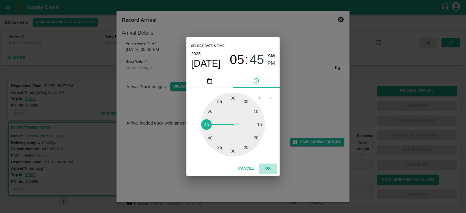
click at [270, 170] on button "OK" at bounding box center [268, 169] width 19 height 10
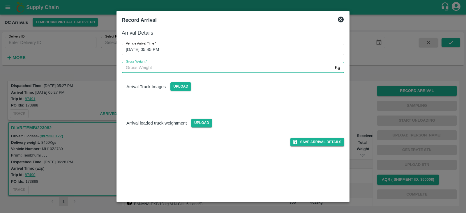
click at [241, 64] on input "Gross Weight   *" at bounding box center [227, 67] width 211 height 11
type input "8000"
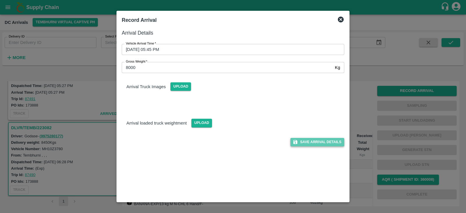
click at [323, 144] on button "Save Arrival Details" at bounding box center [317, 142] width 54 height 8
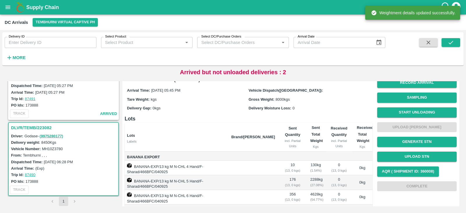
scroll to position [4, 0]
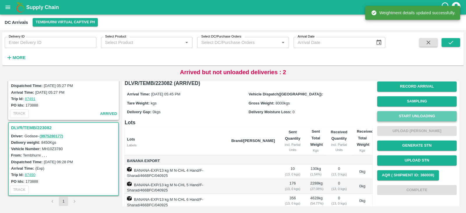
click at [420, 115] on button "Start Unloading" at bounding box center [417, 116] width 80 height 10
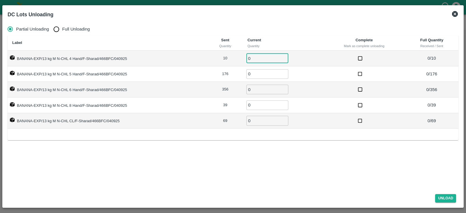
click at [258, 60] on input "0" at bounding box center [267, 59] width 42 height 10
type input "10"
click at [256, 75] on input "0" at bounding box center [267, 74] width 42 height 10
type input "176"
click at [251, 88] on input "0" at bounding box center [267, 90] width 42 height 10
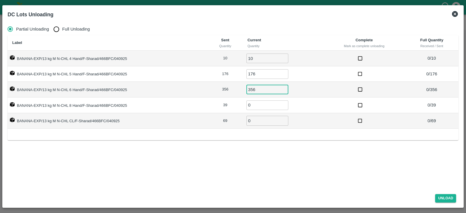
type input "356"
click at [255, 103] on input "0" at bounding box center [267, 105] width 42 height 10
type input "39"
click at [254, 120] on input "0" at bounding box center [267, 121] width 42 height 10
type input "69"
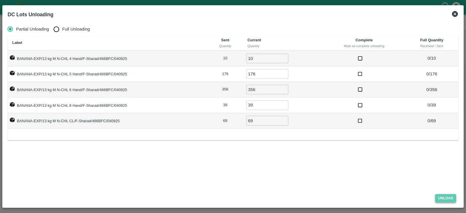
click at [443, 197] on button "Unload" at bounding box center [445, 198] width 21 height 8
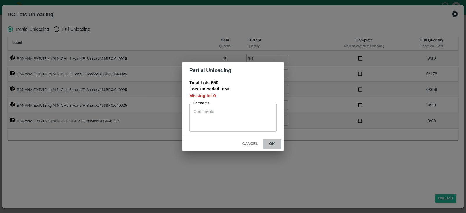
click at [271, 146] on button "ok" at bounding box center [272, 144] width 19 height 10
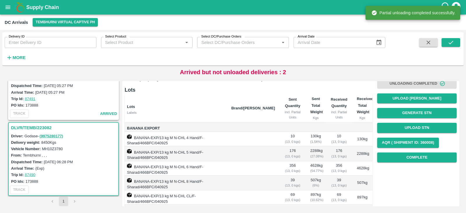
scroll to position [40, 0]
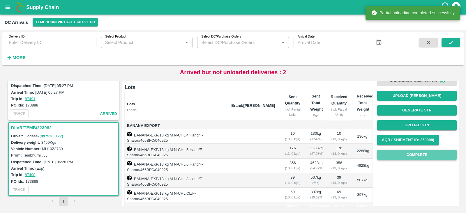
click at [412, 156] on button "Complete" at bounding box center [417, 155] width 80 height 10
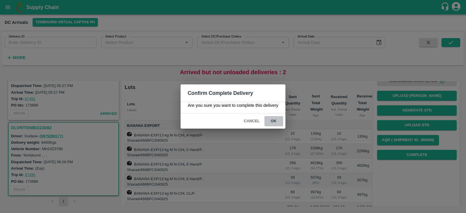
click at [272, 121] on button "ok" at bounding box center [273, 121] width 19 height 10
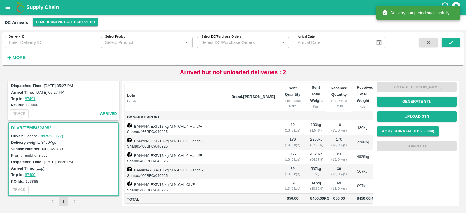
scroll to position [140, 0]
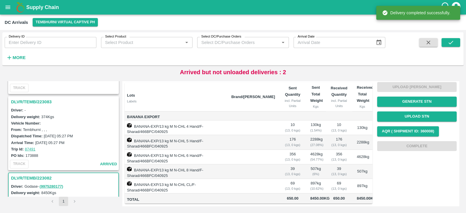
click at [39, 99] on h3 "DLVR/TEMB/223083" at bounding box center [64, 102] width 107 height 8
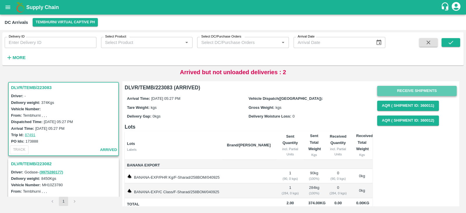
click at [400, 88] on button "Receive Shipments" at bounding box center [417, 91] width 80 height 10
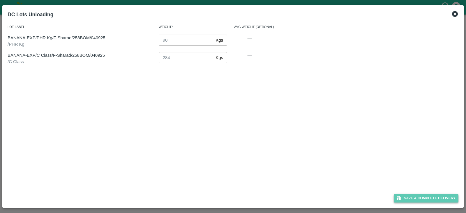
click at [414, 199] on button "Save & Complete Delivery" at bounding box center [426, 198] width 65 height 8
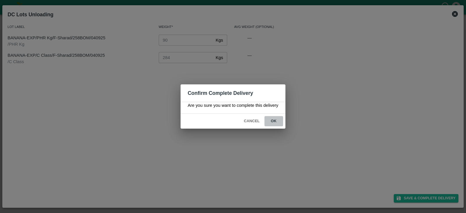
click at [273, 119] on button "ok" at bounding box center [273, 121] width 19 height 10
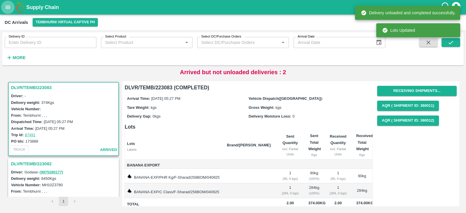
click at [4, 3] on button "open drawer" at bounding box center [7, 7] width 13 height 13
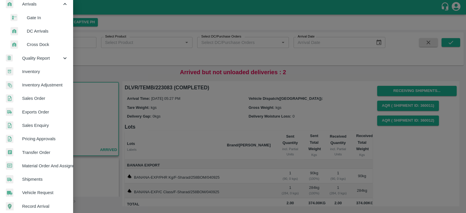
scroll to position [87, 0]
click at [34, 154] on span "Transfer Order" at bounding box center [45, 152] width 46 height 6
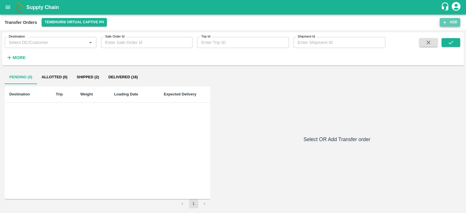
click at [449, 23] on button "Add" at bounding box center [450, 22] width 20 height 8
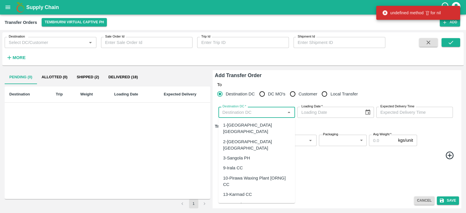
click at [258, 111] on input "Destination DC   *" at bounding box center [251, 113] width 63 height 8
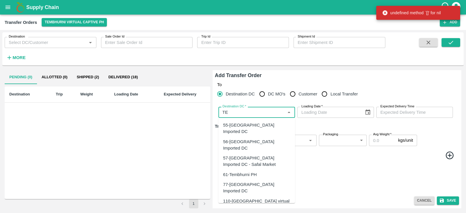
click at [248, 172] on div "61-Tembhurni PH" at bounding box center [240, 175] width 34 height 6
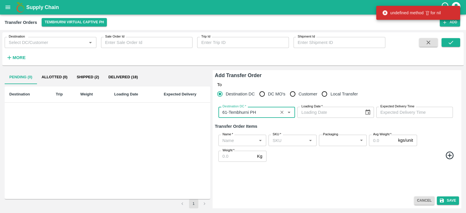
type input "61-Tembhurni PH"
click at [370, 111] on icon "Choose date" at bounding box center [367, 113] width 5 height 6
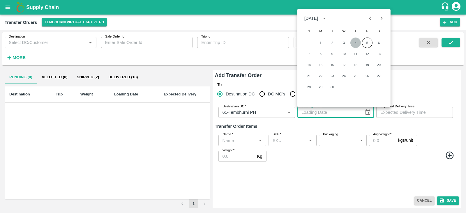
click at [356, 43] on button "4" at bounding box center [355, 43] width 10 height 10
type input "04/09/2025"
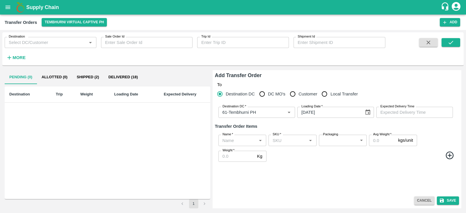
type input "DD/MM/YYYY hh:mm aa"
click at [398, 110] on input "DD/MM/YYYY hh:mm aa" at bounding box center [412, 112] width 73 height 11
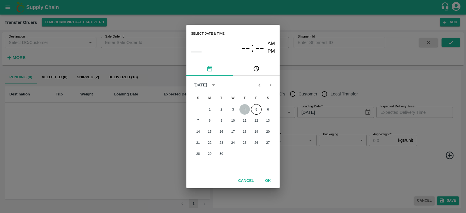
click at [246, 109] on button "4" at bounding box center [244, 109] width 10 height 10
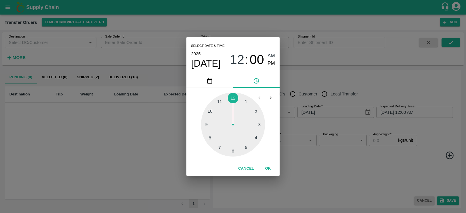
click at [231, 152] on div at bounding box center [233, 125] width 64 height 64
click at [269, 65] on span "PM" at bounding box center [272, 64] width 8 height 8
type input "04/09/2025 06:00 PM"
click at [267, 168] on button "OK" at bounding box center [268, 169] width 19 height 10
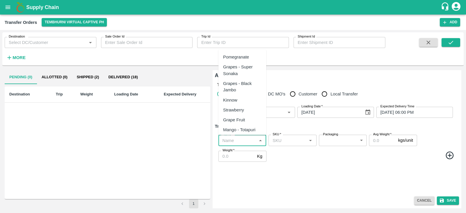
click at [245, 140] on input "Name   *" at bounding box center [237, 141] width 35 height 8
click at [238, 55] on div "Banana Export" at bounding box center [237, 57] width 29 height 6
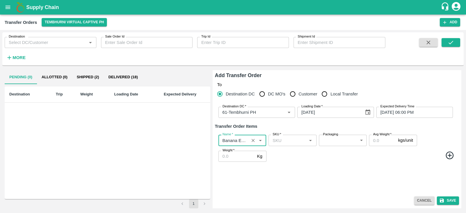
type input "Banana Export"
click at [450, 154] on icon at bounding box center [450, 155] width 8 height 8
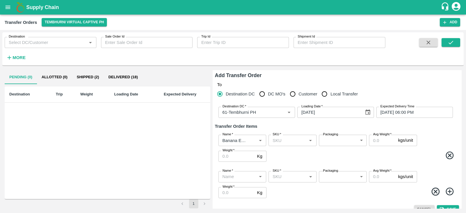
scroll to position [8, 0]
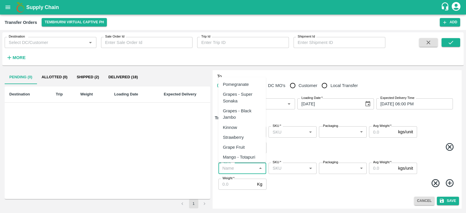
click at [227, 170] on input "Name   *" at bounding box center [237, 169] width 35 height 8
click at [246, 81] on div "Banana Export" at bounding box center [242, 85] width 48 height 10
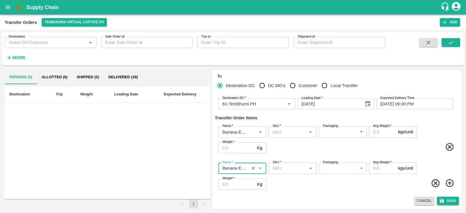
type input "Banana Export"
click at [448, 181] on icon at bounding box center [450, 184] width 10 height 10
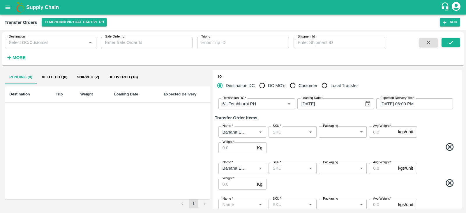
scroll to position [45, 0]
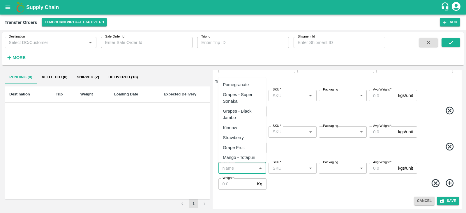
click at [239, 170] on input "Name   *" at bounding box center [237, 169] width 35 height 8
click at [240, 82] on div "Banana Export" at bounding box center [237, 85] width 29 height 6
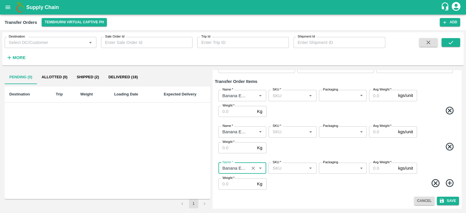
type input "Banana Export"
click at [449, 182] on icon at bounding box center [450, 184] width 10 height 10
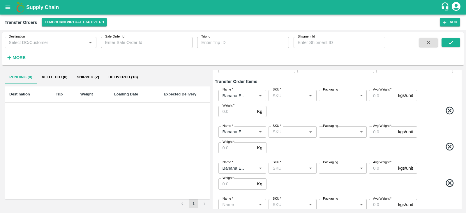
scroll to position [81, 0]
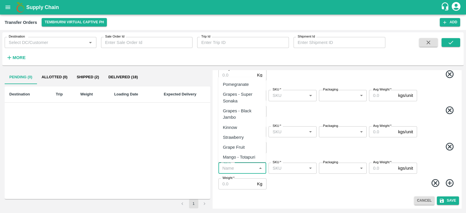
click at [237, 166] on input "Name   *" at bounding box center [237, 169] width 35 height 8
click at [242, 83] on div "Banana Export" at bounding box center [237, 84] width 29 height 6
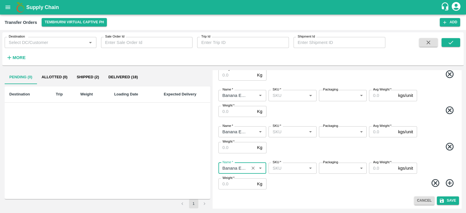
type input "Banana Export"
click at [446, 182] on icon at bounding box center [450, 183] width 8 height 8
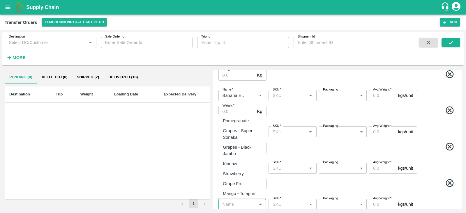
click at [244, 202] on input "Name   *" at bounding box center [237, 205] width 35 height 8
click at [239, 124] on div "Banana Export" at bounding box center [237, 121] width 29 height 6
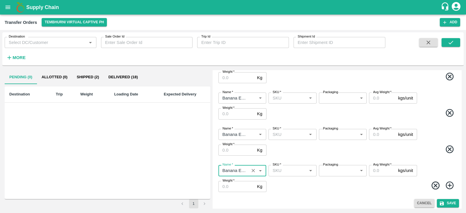
scroll to position [117, 0]
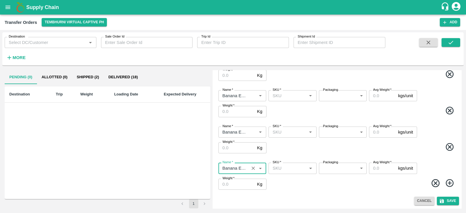
type input "Banana Export"
click at [452, 181] on icon at bounding box center [450, 184] width 10 height 10
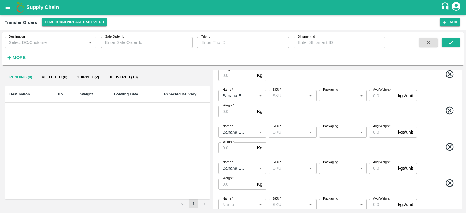
scroll to position [154, 0]
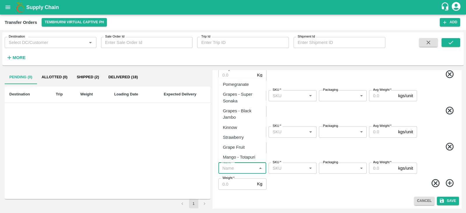
click at [243, 166] on input "Name   *" at bounding box center [237, 169] width 35 height 8
click at [242, 84] on div "Banana Export" at bounding box center [237, 84] width 29 height 6
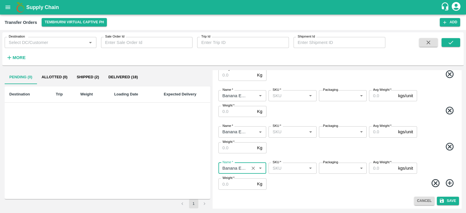
type input "Banana Export"
click at [447, 185] on icon at bounding box center [450, 184] width 10 height 10
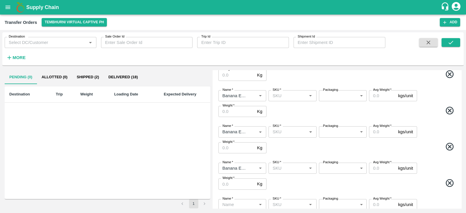
scroll to position [190, 0]
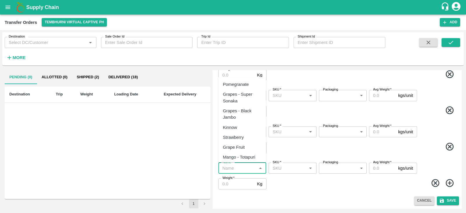
click at [246, 166] on input "Name   *" at bounding box center [237, 169] width 35 height 8
click at [239, 85] on div "Banana Export" at bounding box center [237, 84] width 29 height 6
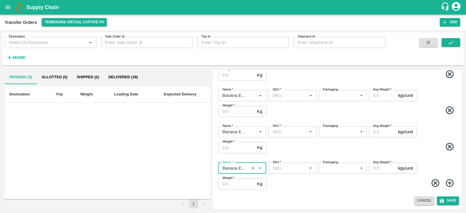
type input "Banana Export"
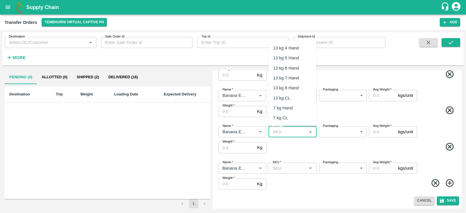
click at [292, 133] on input "SKU   *" at bounding box center [287, 132] width 35 height 8
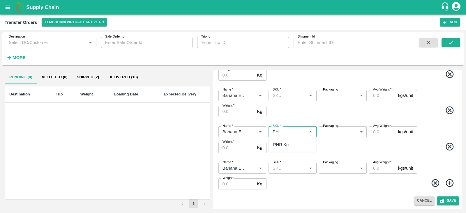
click at [281, 148] on div "PHR Kg" at bounding box center [281, 145] width 16 height 6
type input "PHR Kg"
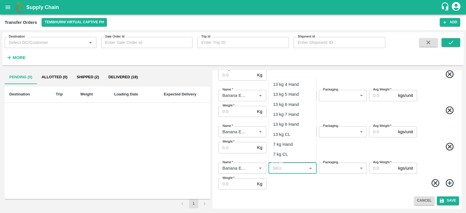
click at [286, 168] on input "SKU   *" at bounding box center [287, 169] width 35 height 8
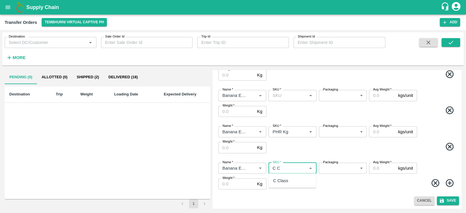
click at [283, 177] on div "C Class" at bounding box center [293, 181] width 48 height 10
type input "C Class"
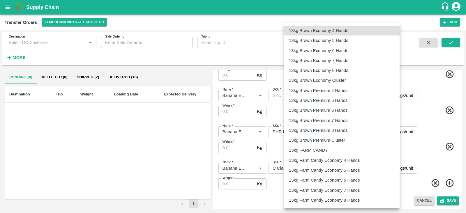
click at [336, 131] on body "Supply Chain Transfer Orders Tembhurni Virtual Captive PH Add Destination Desti…" at bounding box center [233, 106] width 466 height 213
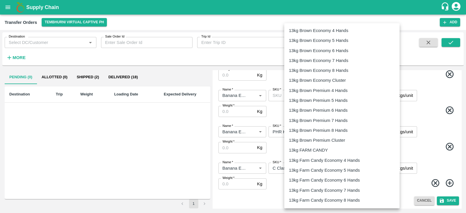
scroll to position [937, 0]
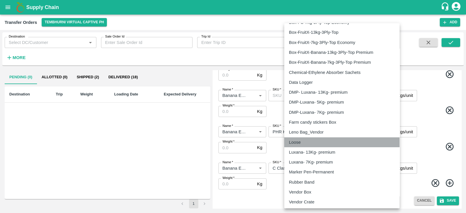
click at [320, 141] on div "Loose" at bounding box center [342, 142] width 106 height 6
type input "258"
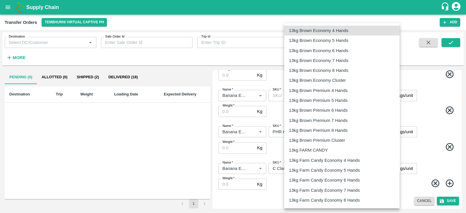
click at [339, 165] on body "Supply Chain Transfer Orders Tembhurni Virtual Captive PH Add Destination Desti…" at bounding box center [233, 106] width 466 height 213
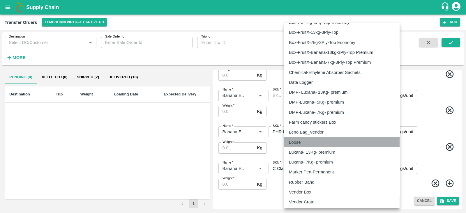
click at [305, 137] on li "Loose" at bounding box center [341, 142] width 115 height 10
type input "258"
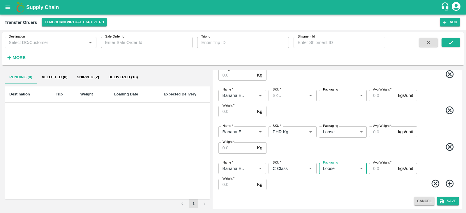
click at [382, 133] on input "Avg Weight   *" at bounding box center [382, 131] width 27 height 11
type input "90"
click at [239, 148] on input "Weight   *" at bounding box center [236, 147] width 36 height 11
type input "90"
click at [230, 187] on input "Weight   *" at bounding box center [236, 184] width 36 height 11
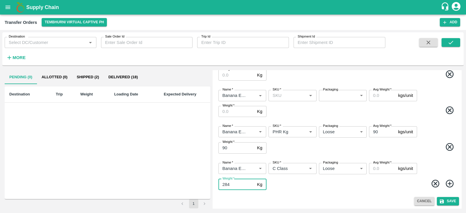
type input "284"
click at [375, 169] on input "Avg Weight   *" at bounding box center [382, 168] width 27 height 11
type input "284"
click at [350, 148] on span at bounding box center [362, 147] width 189 height 11
click at [321, 111] on span at bounding box center [362, 111] width 189 height 11
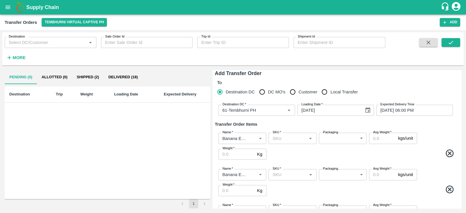
scroll to position [0, 0]
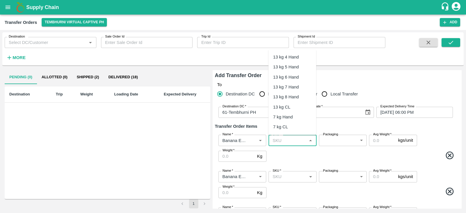
click at [278, 142] on input "SKU   *" at bounding box center [287, 141] width 35 height 8
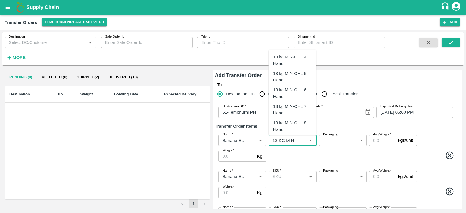
click at [298, 62] on div "13 kg M N-CHL 4 Hand" at bounding box center [292, 60] width 38 height 13
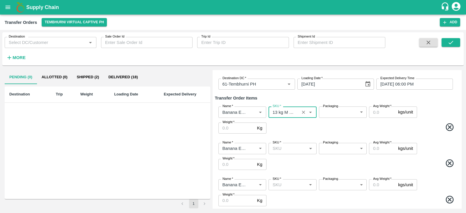
scroll to position [32, 0]
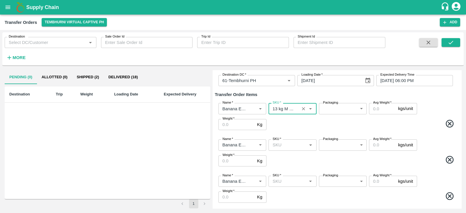
type input "13 kg M N-CHL 4 Hand"
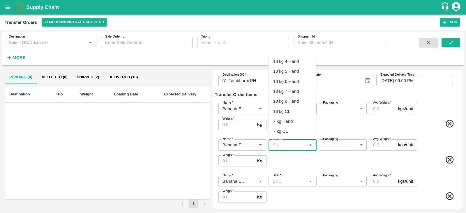
click at [289, 143] on input "SKU   *" at bounding box center [287, 145] width 35 height 8
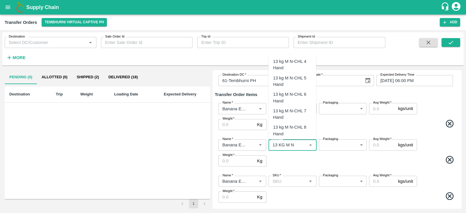
click at [296, 81] on div "13 kg M N-CHL 5 Hand" at bounding box center [292, 81] width 38 height 13
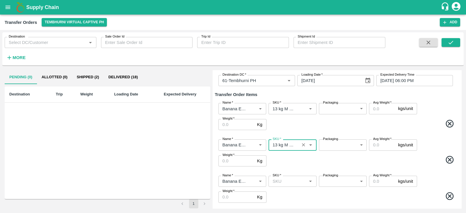
type input "13 kg M N-CHL 5 Hand"
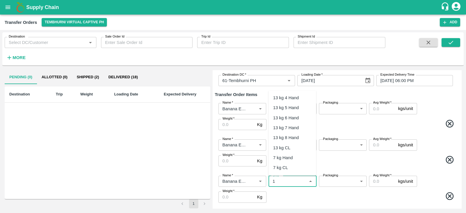
click at [287, 179] on input "SKU   *" at bounding box center [287, 182] width 35 height 8
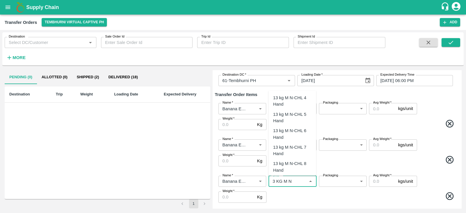
click at [298, 134] on div "13 kg M N-CHL 6 Hand" at bounding box center [292, 134] width 38 height 13
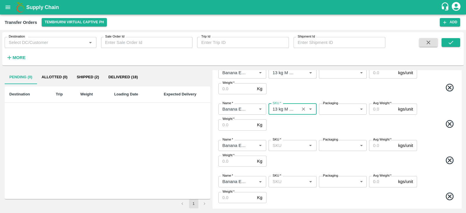
scroll to position [107, 0]
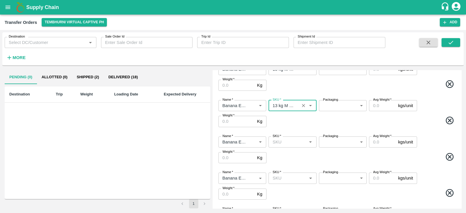
type input "13 kg M N-CHL 6 Hand"
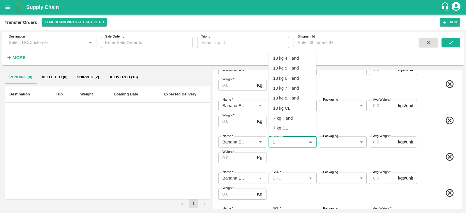
click at [282, 141] on input "SKU   *" at bounding box center [287, 142] width 35 height 8
click at [284, 123] on div "13 kg M N-CHL 8 Hand" at bounding box center [292, 127] width 38 height 13
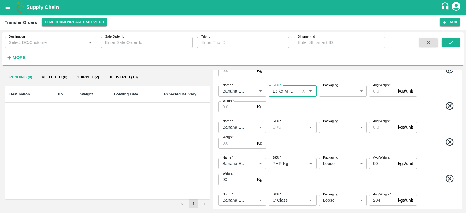
scroll to position [159, 0]
type input "13 kg M N-CHL 8 Hand"
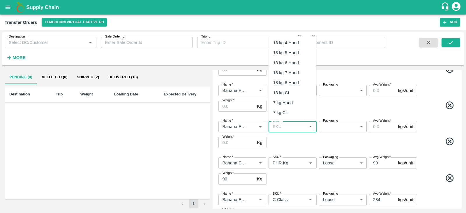
click at [283, 125] on input "SKU   *" at bounding box center [287, 127] width 35 height 8
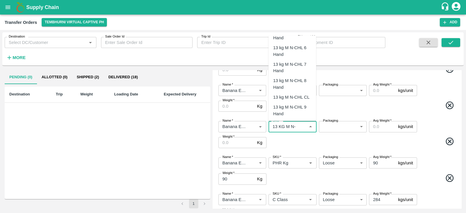
click at [292, 99] on div "13 kg M N-CHL CL" at bounding box center [291, 97] width 36 height 6
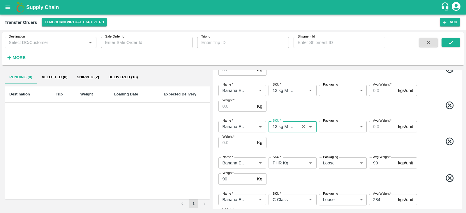
type input "13 kg M N-CHL CL"
click at [300, 144] on span at bounding box center [362, 142] width 189 height 11
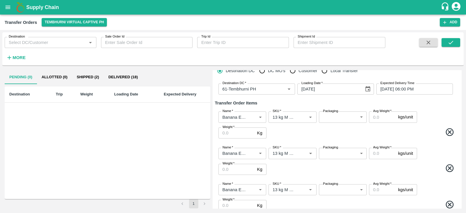
scroll to position [0, 0]
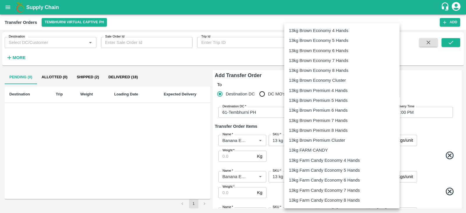
click at [334, 141] on body "Supply Chain Transfer Orders Tembhurni Virtual Captive PH Add Destination Desti…" at bounding box center [233, 106] width 466 height 213
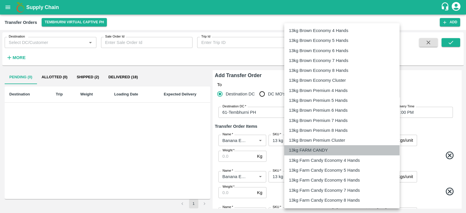
click at [313, 150] on p "13kg FARM CANDY" at bounding box center [308, 150] width 39 height 6
type input "466"
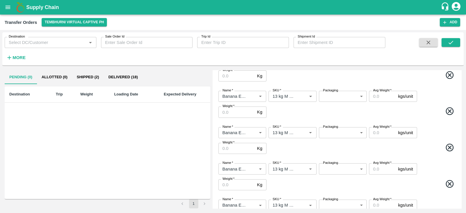
scroll to position [82, 0]
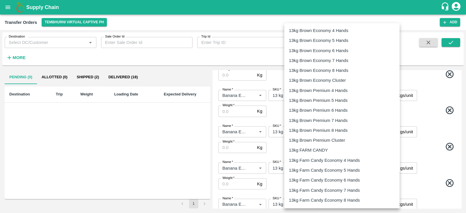
click at [332, 94] on body "Supply Chain Transfer Orders Tembhurni Virtual Captive PH Add Destination Desti…" at bounding box center [233, 106] width 466 height 213
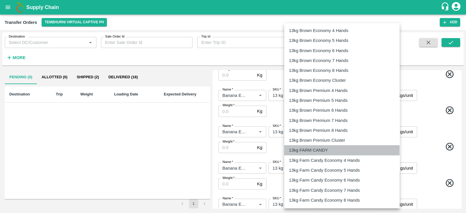
click at [313, 152] on p "13kg FARM CANDY" at bounding box center [308, 150] width 39 height 6
type input "466"
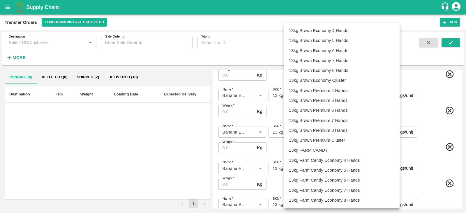
click at [343, 131] on body "Supply Chain Transfer Orders Tembhurni Virtual Captive PH Add Destination Desti…" at bounding box center [233, 106] width 466 height 213
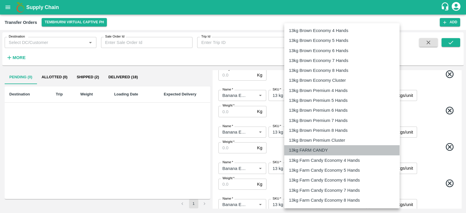
click at [312, 148] on p "13kg FARM CANDY" at bounding box center [308, 150] width 39 height 6
type input "466"
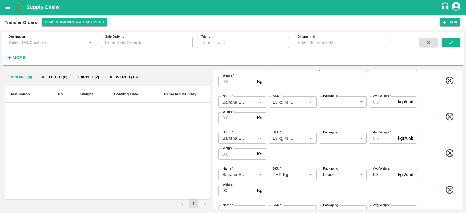
scroll to position [149, 0]
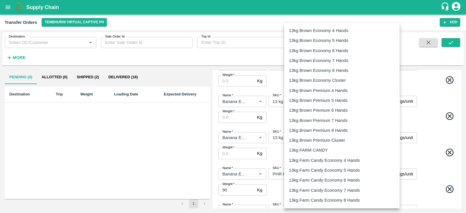
click at [333, 103] on body "Supply Chain Transfer Orders Tembhurni Virtual Captive PH Add Destination Desti…" at bounding box center [233, 106] width 466 height 213
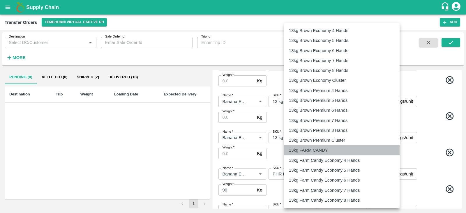
click at [304, 148] on p "13kg FARM CANDY" at bounding box center [308, 150] width 39 height 6
type input "466"
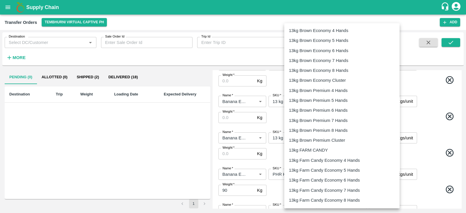
click at [344, 132] on body "Supply Chain Transfer Orders Tembhurni Virtual Captive PH Add Destination Desti…" at bounding box center [233, 106] width 466 height 213
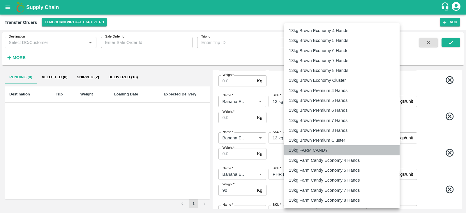
click at [307, 149] on p "13kg FARM CANDY" at bounding box center [308, 150] width 39 height 6
type input "466"
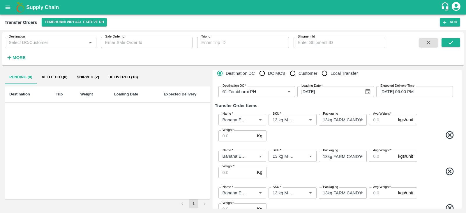
scroll to position [20, 0]
click at [372, 120] on input "Avg Weight   *" at bounding box center [382, 120] width 27 height 11
type input "13"
click at [380, 158] on input "Avg Weight   *" at bounding box center [382, 157] width 27 height 11
type input "13"
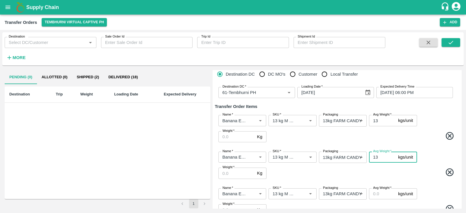
click at [374, 197] on input "Avg Weight   *" at bounding box center [382, 193] width 27 height 11
type input "13"
click at [387, 175] on span at bounding box center [362, 173] width 189 height 11
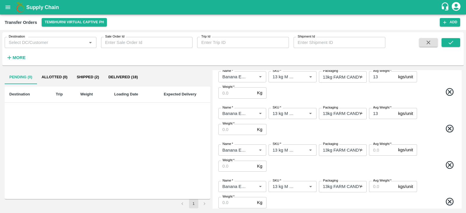
scroll to position [104, 0]
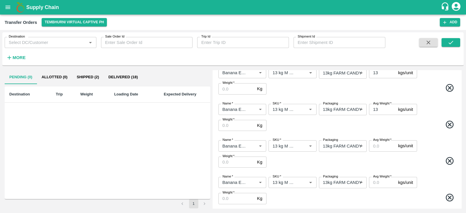
click at [380, 144] on input "Avg Weight   *" at bounding box center [382, 145] width 27 height 11
type input "13"
click at [373, 164] on span at bounding box center [362, 161] width 189 height 11
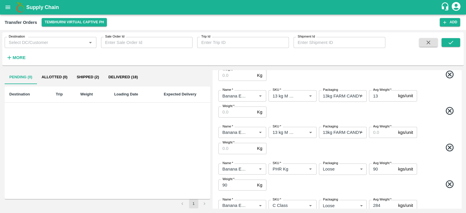
scroll to position [156, 0]
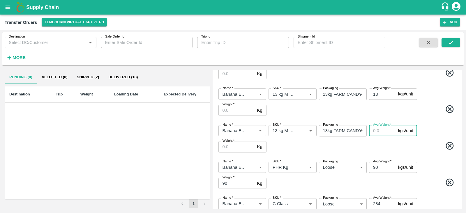
click at [375, 130] on input "Avg Weight   *" at bounding box center [382, 130] width 27 height 11
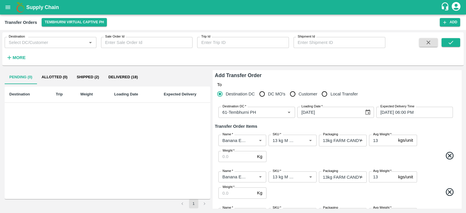
scroll to position [34, 0]
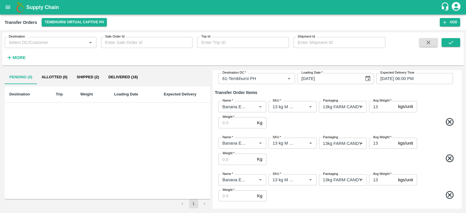
type input "13"
click at [232, 126] on input "Weight   *" at bounding box center [236, 122] width 36 height 11
type input "130"
click at [228, 161] on input "Weight   *" at bounding box center [236, 159] width 36 height 11
type input "2288"
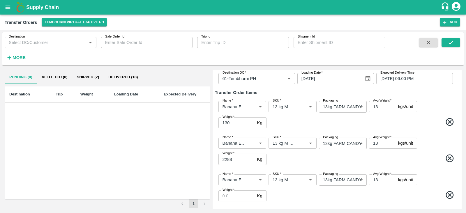
click at [281, 162] on span at bounding box center [362, 159] width 189 height 11
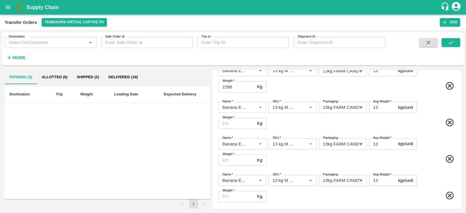
scroll to position [112, 0]
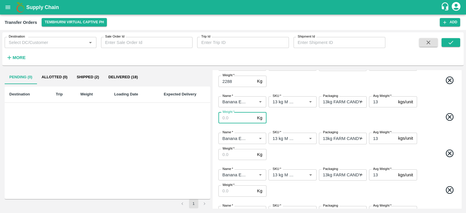
click at [237, 116] on input "Weight   *" at bounding box center [236, 117] width 36 height 11
type input "4628"
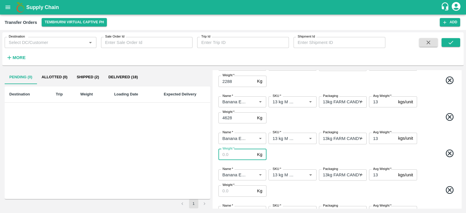
click at [241, 150] on input "Weight   *" at bounding box center [236, 154] width 36 height 11
type input "507"
click at [294, 158] on span at bounding box center [362, 154] width 189 height 11
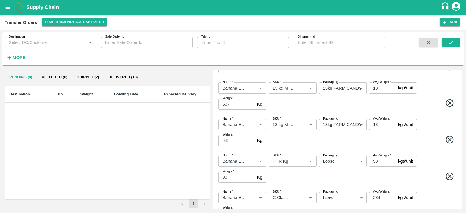
scroll to position [166, 0]
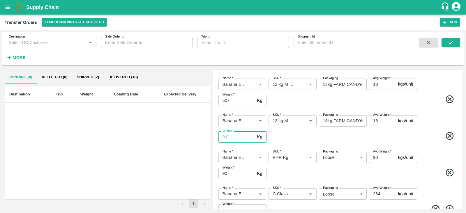
click at [239, 134] on input "Weight   *" at bounding box center [236, 136] width 36 height 11
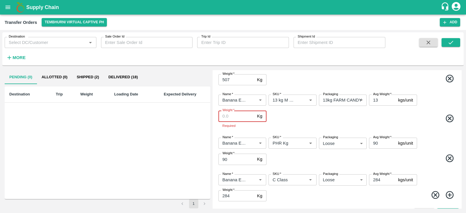
scroll to position [188, 0]
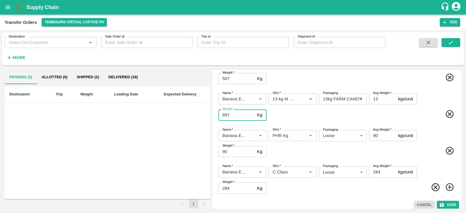
type input "897"
click at [299, 116] on span at bounding box center [362, 115] width 189 height 11
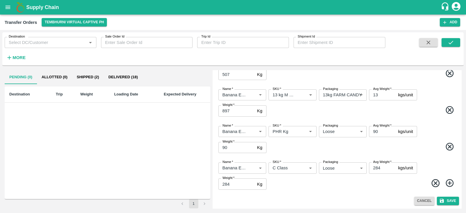
click at [312, 112] on span at bounding box center [362, 110] width 189 height 11
click at [447, 199] on button "Save" at bounding box center [448, 201] width 22 height 8
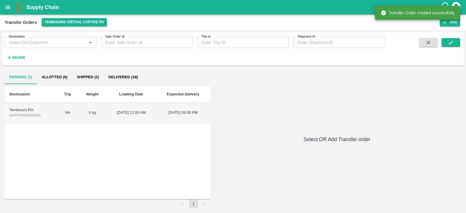
click at [22, 107] on td "Tembhurni PH ( SHIP/TEMB/360038 )" at bounding box center [31, 113] width 52 height 20
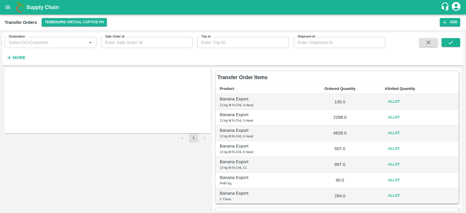
scroll to position [65, 0]
click at [397, 101] on button "Allot" at bounding box center [394, 102] width 19 height 8
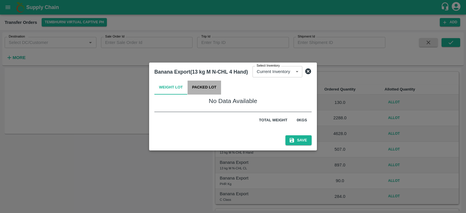
click at [202, 86] on button "Packed Lot" at bounding box center [205, 88] width 34 height 14
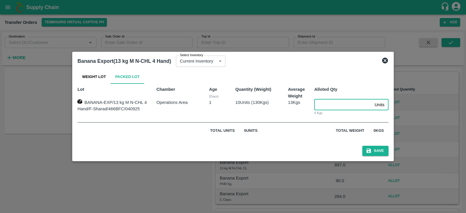
click at [327, 103] on input "number" at bounding box center [343, 104] width 58 height 11
type input "10"
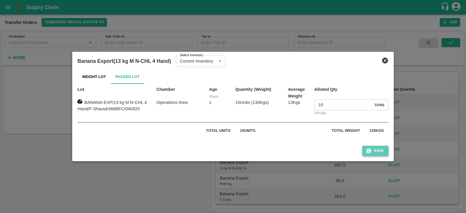
click at [373, 149] on button "Save" at bounding box center [375, 151] width 26 height 10
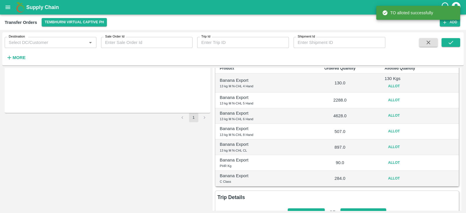
scroll to position [87, 0]
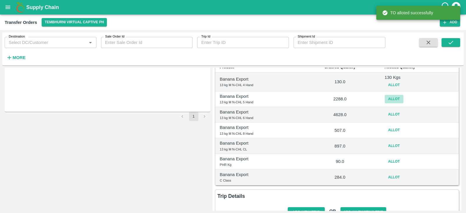
click at [392, 97] on button "Allot" at bounding box center [394, 99] width 19 height 8
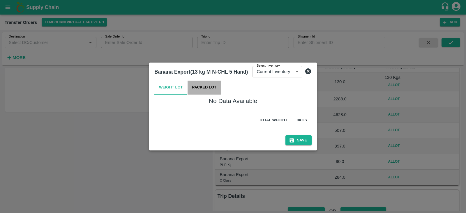
click at [210, 91] on button "Packed Lot" at bounding box center [205, 88] width 34 height 14
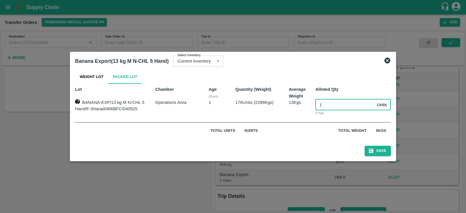
click at [329, 107] on input "1" at bounding box center [344, 104] width 59 height 11
type input "176"
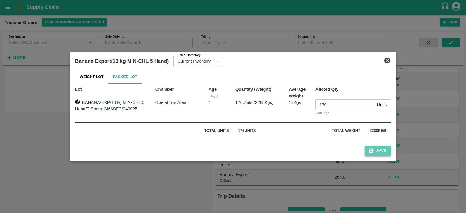
click at [377, 146] on button "Save" at bounding box center [378, 151] width 26 height 10
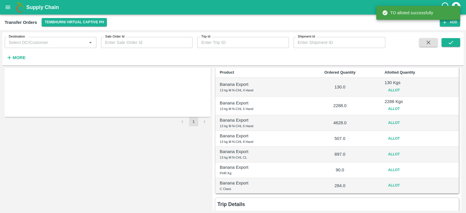
scroll to position [83, 0]
click at [389, 123] on button "Allot" at bounding box center [394, 122] width 19 height 8
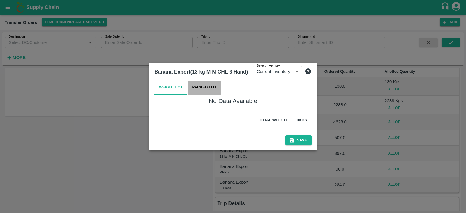
click at [202, 88] on button "Packed Lot" at bounding box center [205, 88] width 34 height 14
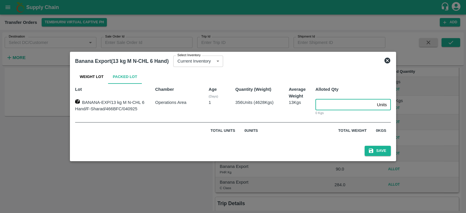
click at [331, 101] on input "number" at bounding box center [344, 104] width 59 height 11
type input "356"
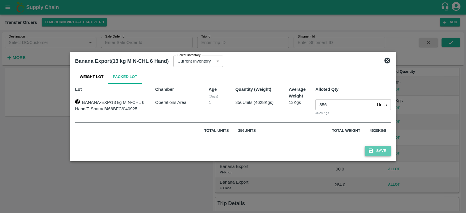
click at [382, 154] on button "Save" at bounding box center [378, 151] width 26 height 10
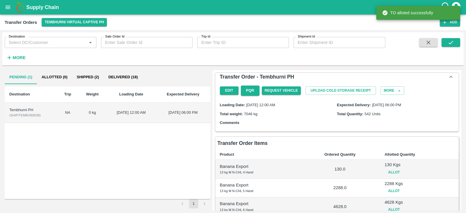
scroll to position [93, 0]
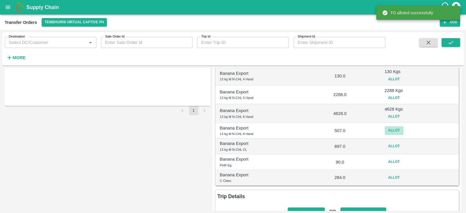
click at [391, 128] on button "Allot" at bounding box center [394, 130] width 19 height 8
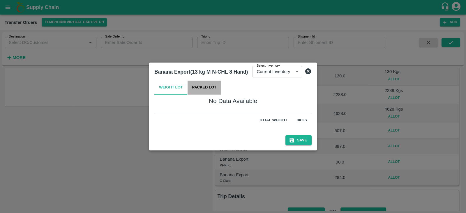
click at [202, 93] on button "Packed Lot" at bounding box center [205, 88] width 34 height 14
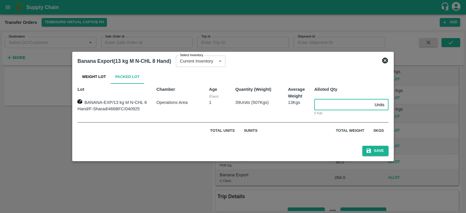
click at [335, 101] on input "number" at bounding box center [343, 104] width 58 height 11
type input "39"
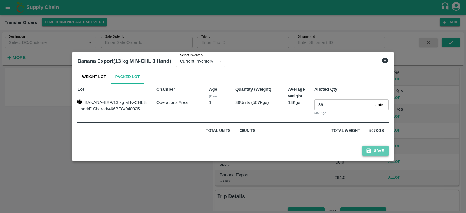
click at [379, 150] on button "Save" at bounding box center [375, 151] width 26 height 10
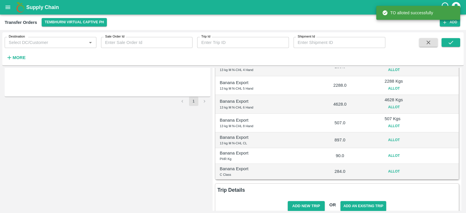
scroll to position [105, 0]
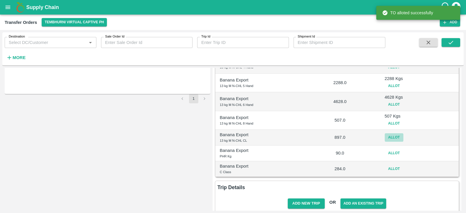
click at [389, 139] on button "Allot" at bounding box center [394, 137] width 19 height 8
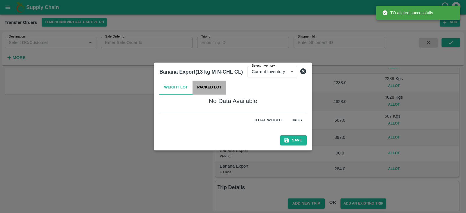
click at [220, 91] on button "Packed Lot" at bounding box center [210, 88] width 34 height 14
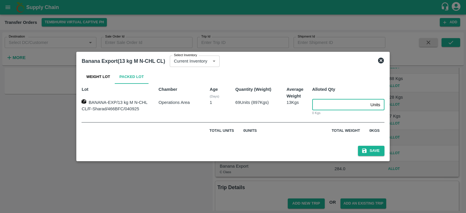
click at [332, 104] on input "number" at bounding box center [340, 104] width 56 height 11
type input "69"
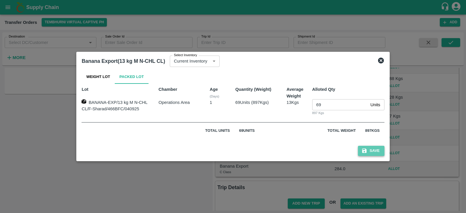
click at [376, 152] on button "Save" at bounding box center [371, 151] width 26 height 10
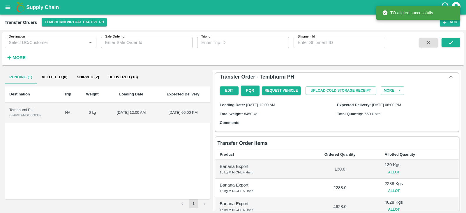
scroll to position [117, 0]
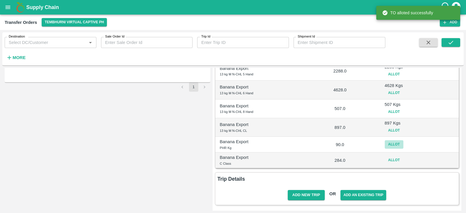
click at [391, 143] on button "Allot" at bounding box center [394, 144] width 19 height 8
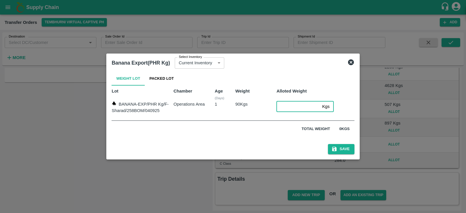
click at [291, 103] on input "number" at bounding box center [297, 106] width 43 height 11
type input "90"
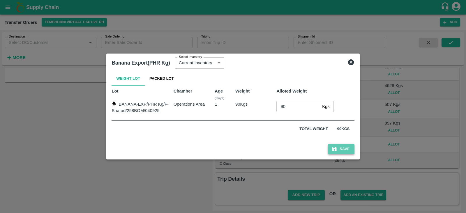
click at [338, 149] on button "Save" at bounding box center [341, 149] width 26 height 10
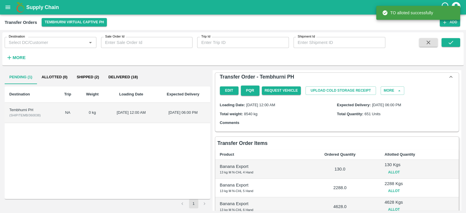
scroll to position [120, 0]
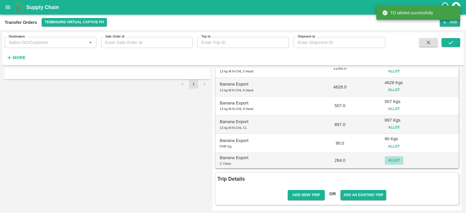
click at [390, 160] on button "Allot" at bounding box center [394, 160] width 19 height 8
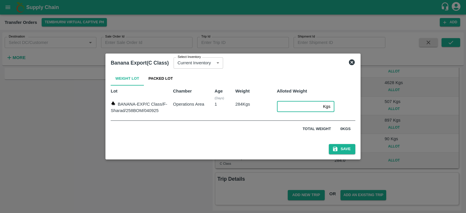
click at [286, 102] on input "number" at bounding box center [299, 106] width 44 height 11
type input "284"
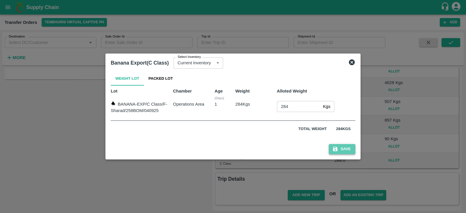
click at [341, 148] on button "Save" at bounding box center [342, 149] width 26 height 10
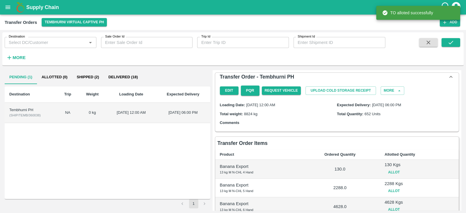
scroll to position [123, 0]
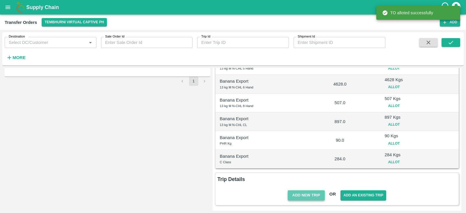
click at [297, 193] on button "Add New Trip" at bounding box center [306, 195] width 37 height 10
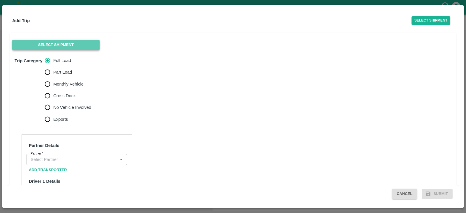
click at [75, 43] on button "Select Shipment" at bounding box center [55, 45] width 87 height 10
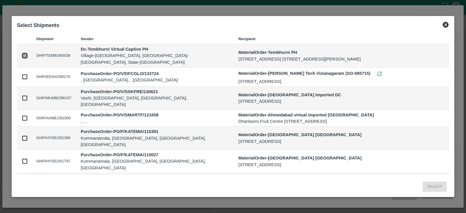
click at [22, 59] on input "checkbox" at bounding box center [25, 55] width 6 height 6
checkbox input "true"
click at [437, 186] on button "Select" at bounding box center [435, 187] width 24 height 10
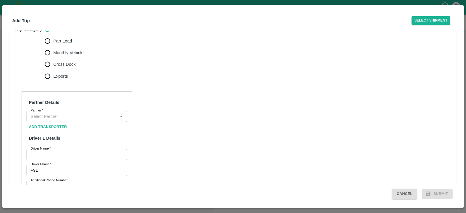
scroll to position [156, 0]
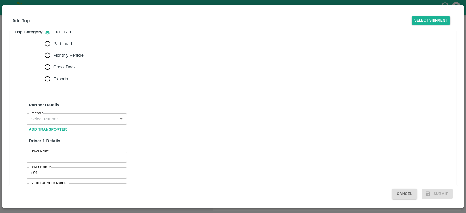
click at [70, 59] on span "Monthly Vehicle" at bounding box center [68, 55] width 30 height 6
click at [53, 61] on input "Monthly Vehicle" at bounding box center [48, 56] width 12 height 12
radio input "true"
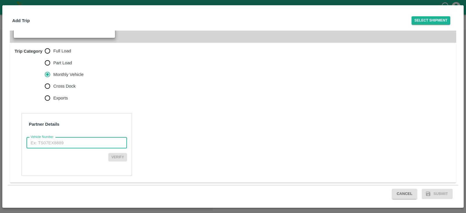
click at [90, 140] on input "Vehicle Number" at bounding box center [77, 142] width 100 height 11
paste input "MH10Z3780"
type input "MH10Z3780"
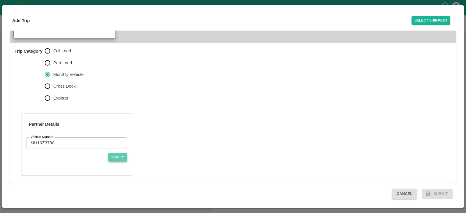
click at [118, 158] on button "Verify" at bounding box center [117, 157] width 19 height 8
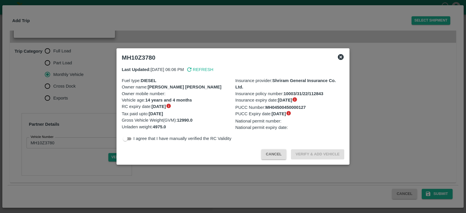
click at [339, 56] on icon at bounding box center [341, 57] width 6 height 6
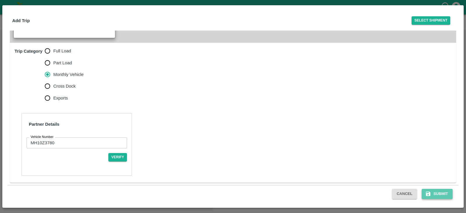
click at [434, 193] on button "Submit" at bounding box center [437, 194] width 31 height 10
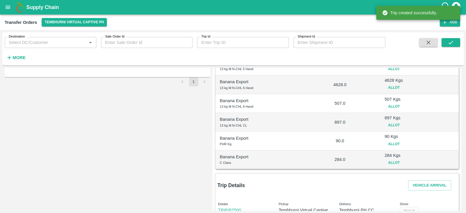
scroll to position [153, 0]
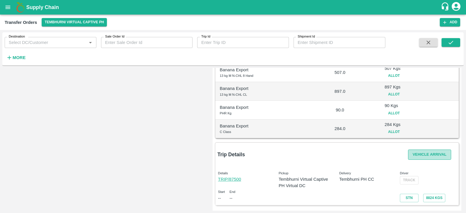
click at [427, 152] on button "Vehicle Arrival" at bounding box center [429, 155] width 43 height 10
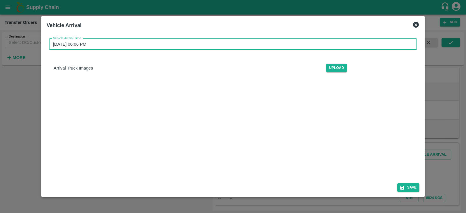
click at [178, 43] on input "05/09/2025 06:06 PM" at bounding box center [231, 44] width 364 height 11
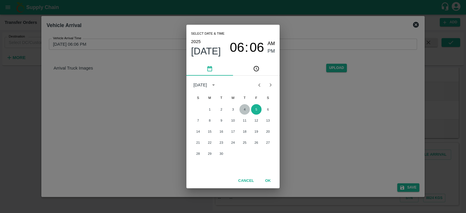
click at [243, 108] on button "4" at bounding box center [244, 109] width 10 height 10
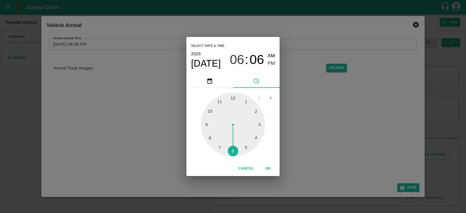
click at [248, 149] on div at bounding box center [233, 125] width 64 height 64
click at [205, 124] on div at bounding box center [233, 125] width 64 height 64
type input "04/09/2025 05:45 PM"
click at [271, 62] on span "PM" at bounding box center [272, 64] width 8 height 8
click at [269, 166] on button "OK" at bounding box center [268, 169] width 19 height 10
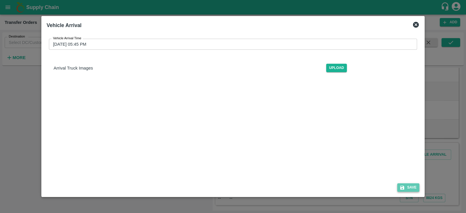
click at [408, 186] on button "Save" at bounding box center [408, 188] width 22 height 8
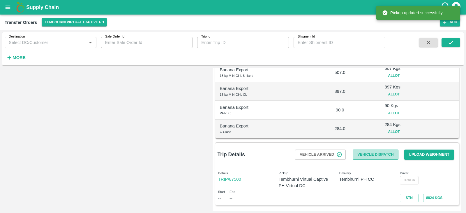
click at [371, 152] on button "Vehicle Dispatch" at bounding box center [375, 155] width 45 height 10
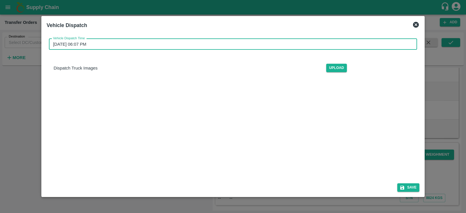
click at [276, 44] on input "05/09/2025 06:07 PM" at bounding box center [231, 44] width 364 height 11
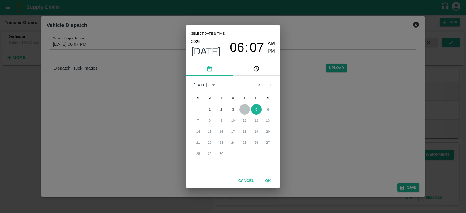
click at [246, 110] on button "4" at bounding box center [244, 109] width 10 height 10
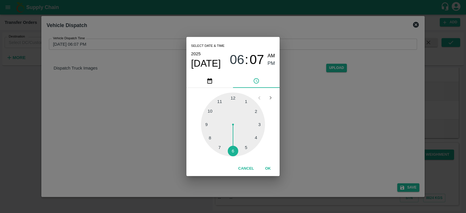
click at [246, 146] on div at bounding box center [233, 125] width 64 height 64
click at [206, 124] on div at bounding box center [233, 125] width 64 height 64
type input "04/09/2025 05:45 PM"
click at [269, 61] on span "PM" at bounding box center [272, 64] width 8 height 8
click at [269, 166] on button "OK" at bounding box center [268, 169] width 19 height 10
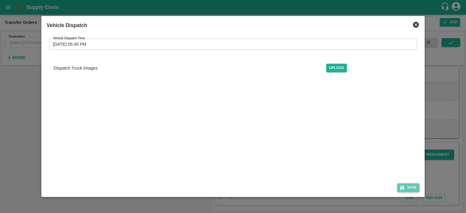
click at [405, 186] on icon "submit" at bounding box center [402, 187] width 5 height 5
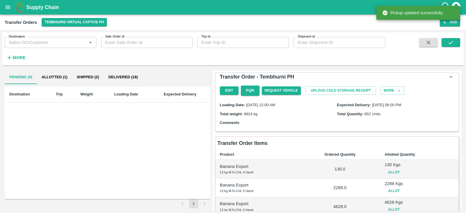
scroll to position [159, 0]
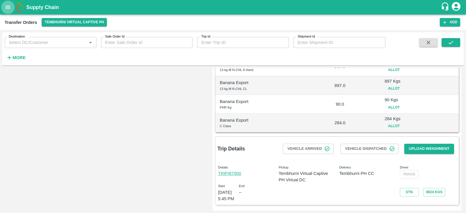
click at [6, 7] on icon "open drawer" at bounding box center [8, 7] width 6 height 6
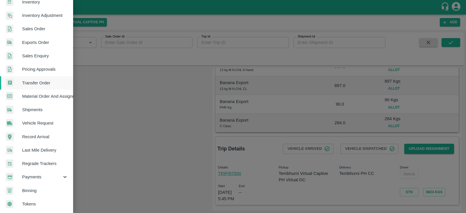
scroll to position [0, 0]
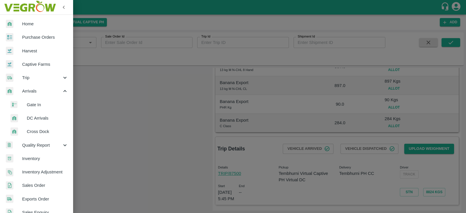
click at [35, 119] on span "DC Arrivals" at bounding box center [47, 118] width 41 height 6
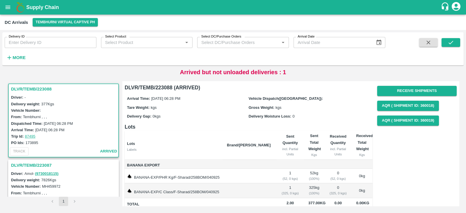
scroll to position [38, 0]
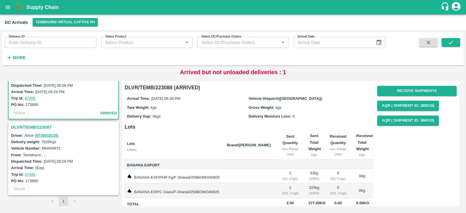
click at [40, 126] on h3 "DLVR/TEMB/223087" at bounding box center [64, 128] width 107 height 8
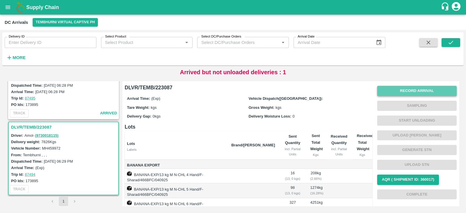
click at [419, 89] on button "Record Arrival" at bounding box center [417, 91] width 80 height 10
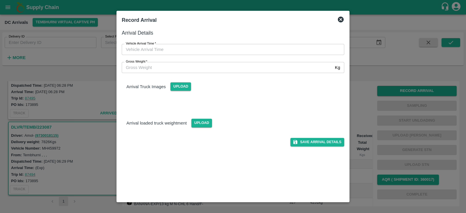
type input "DD/MM/YYYY hh:mm aa"
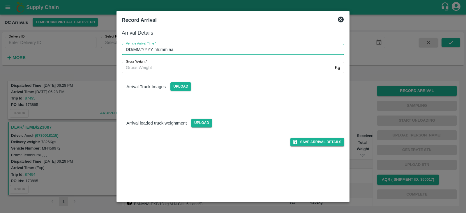
click at [232, 48] on input "DD/MM/YYYY hh:mm aa" at bounding box center [231, 49] width 218 height 11
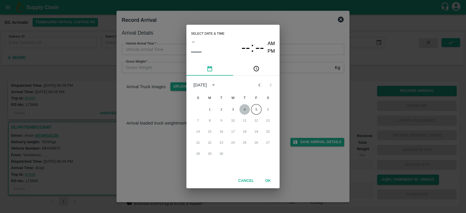
click at [245, 107] on button "4" at bounding box center [244, 109] width 10 height 10
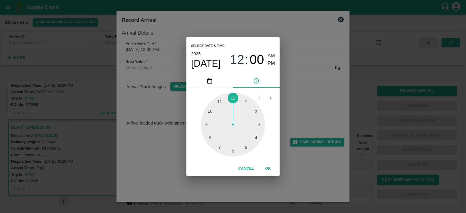
click at [246, 146] on div at bounding box center [233, 125] width 64 height 64
click at [206, 124] on div at bounding box center [233, 125] width 64 height 64
click at [274, 61] on span "PM" at bounding box center [272, 64] width 8 height 8
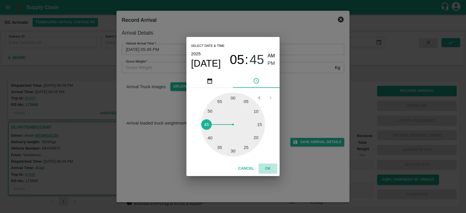
click at [268, 168] on button "OK" at bounding box center [268, 169] width 19 height 10
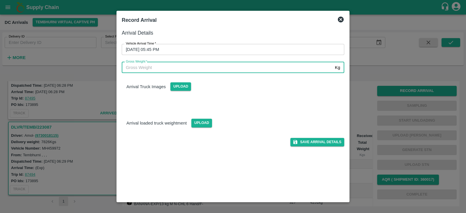
click at [192, 69] on input "Gross Weight   *" at bounding box center [227, 67] width 211 height 11
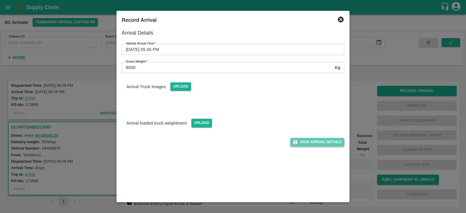
click at [313, 141] on button "Save Arrival Details" at bounding box center [317, 142] width 54 height 8
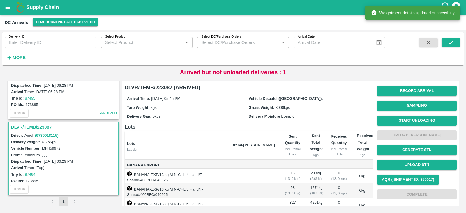
scroll to position [3, 0]
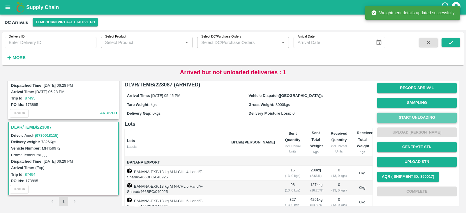
click at [409, 118] on button "Start Unloading" at bounding box center [417, 118] width 80 height 10
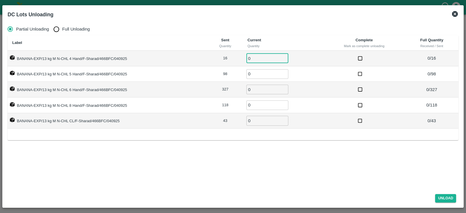
click at [255, 60] on input "0" at bounding box center [267, 59] width 42 height 10
click at [253, 73] on input "0" at bounding box center [267, 74] width 42 height 10
click at [254, 89] on input "0" at bounding box center [267, 90] width 42 height 10
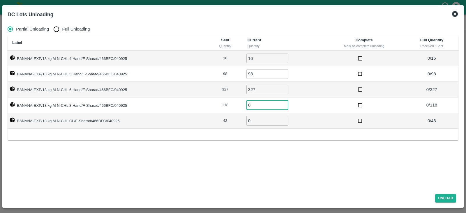
click at [253, 104] on input "0" at bounding box center [267, 105] width 42 height 10
click at [256, 119] on input "0" at bounding box center [267, 121] width 42 height 10
click at [440, 198] on button "Unload" at bounding box center [445, 198] width 21 height 8
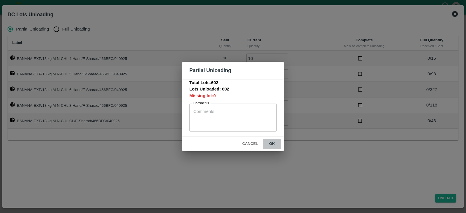
click at [273, 143] on button "ok" at bounding box center [272, 144] width 19 height 10
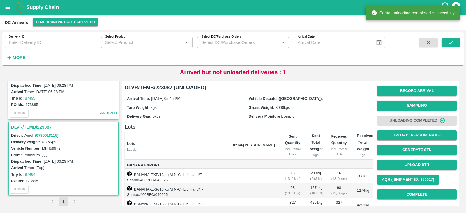
scroll to position [84, 0]
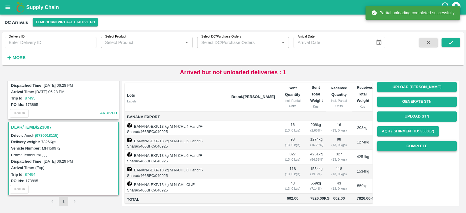
click at [424, 141] on button "Complete" at bounding box center [417, 146] width 80 height 10
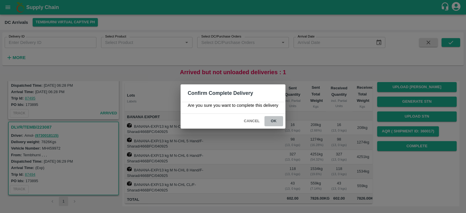
click at [271, 121] on button "ok" at bounding box center [273, 121] width 19 height 10
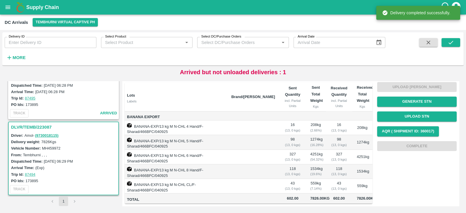
scroll to position [0, 0]
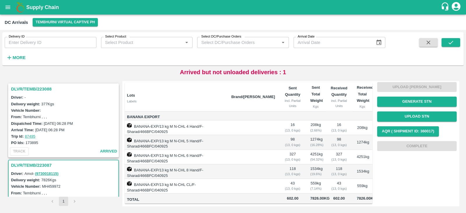
click at [28, 88] on h3 "DLVR/TEMB/223088" at bounding box center [64, 89] width 107 height 8
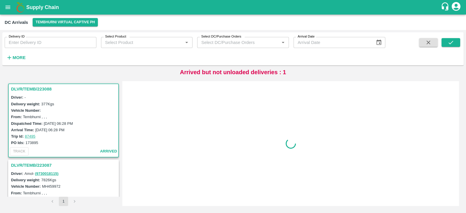
scroll to position [2, 0]
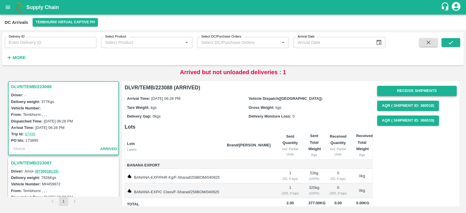
click at [435, 88] on button "Receive Shipments" at bounding box center [417, 91] width 80 height 10
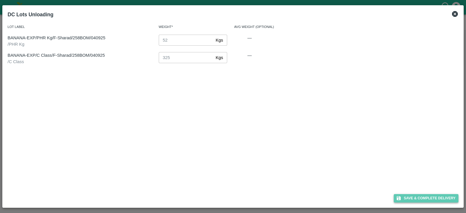
click at [425, 197] on button "Save & Complete Delivery" at bounding box center [426, 198] width 65 height 8
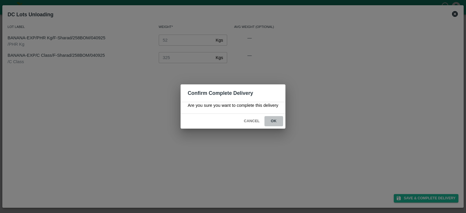
click at [274, 119] on button "ok" at bounding box center [273, 121] width 19 height 10
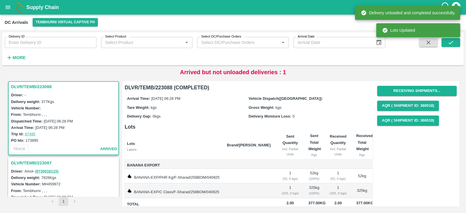
scroll to position [38, 0]
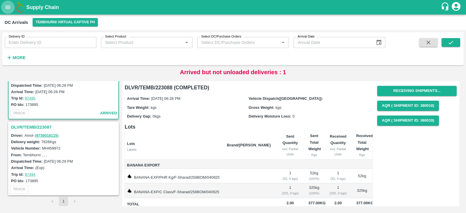
click at [7, 8] on icon "open drawer" at bounding box center [8, 7] width 5 height 3
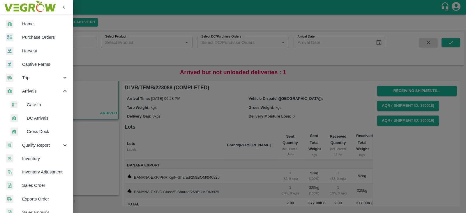
scroll to position [159, 0]
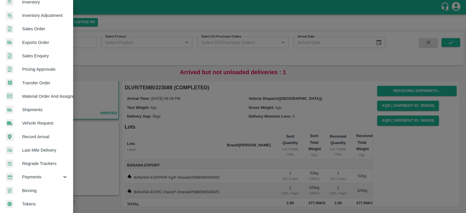
click at [33, 76] on link "Transfer Order" at bounding box center [36, 82] width 73 height 13
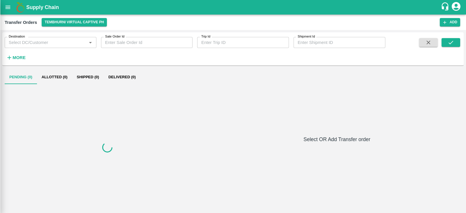
scroll to position [157, 0]
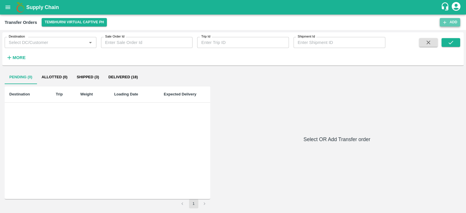
click at [447, 25] on button "Add" at bounding box center [450, 22] width 20 height 8
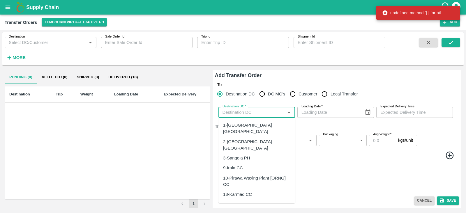
click at [240, 110] on input "Destination DC   *" at bounding box center [251, 113] width 63 height 8
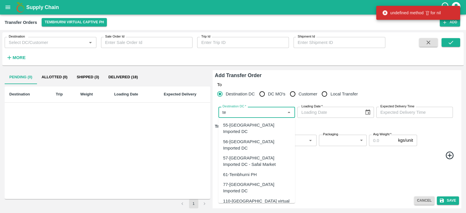
click at [239, 172] on div "61-Tembhurni PH" at bounding box center [240, 175] width 34 height 6
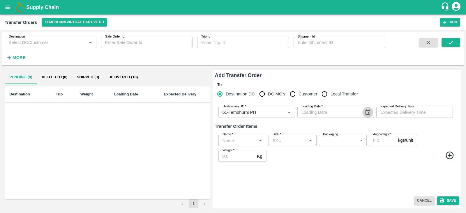
click at [367, 112] on icon "Choose date" at bounding box center [368, 112] width 6 height 6
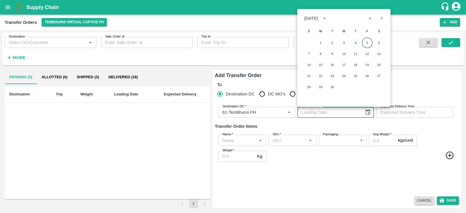
click at [357, 43] on button "4" at bounding box center [355, 43] width 10 height 10
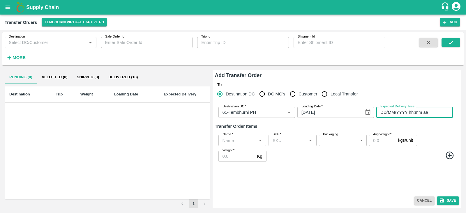
click at [412, 110] on input "DD/MM/YYYY hh:mm aa" at bounding box center [412, 112] width 73 height 11
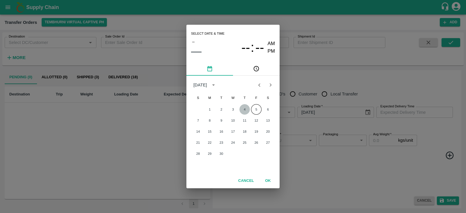
click at [244, 107] on button "4" at bounding box center [244, 109] width 10 height 10
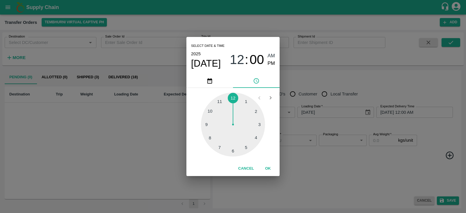
click at [232, 152] on div at bounding box center [233, 125] width 64 height 64
drag, startPoint x: 265, startPoint y: 60, endPoint x: 268, endPoint y: 61, distance: 3.4
click at [268, 61] on div "06 : 00 AM PM" at bounding box center [252, 59] width 45 height 15
click at [268, 61] on span "PM" at bounding box center [272, 64] width 8 height 8
click at [265, 167] on button "OK" at bounding box center [268, 169] width 19 height 10
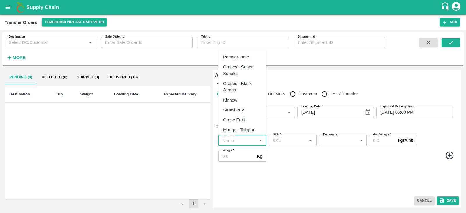
click at [241, 140] on input "Name   *" at bounding box center [237, 141] width 35 height 8
click at [244, 57] on div "Banana Export" at bounding box center [237, 57] width 29 height 6
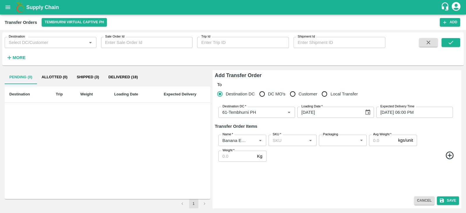
click at [449, 155] on icon at bounding box center [450, 155] width 8 height 8
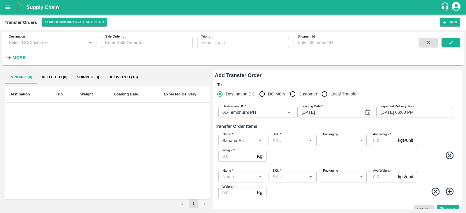
scroll to position [8, 0]
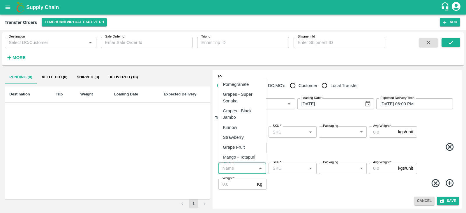
click at [231, 168] on input "Name   *" at bounding box center [237, 169] width 35 height 8
click at [241, 81] on div "Banana Export" at bounding box center [237, 84] width 29 height 6
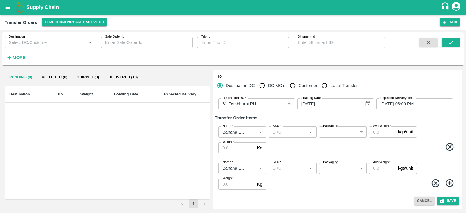
click at [448, 183] on icon at bounding box center [450, 183] width 8 height 8
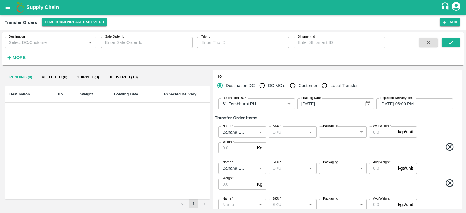
scroll to position [45, 0]
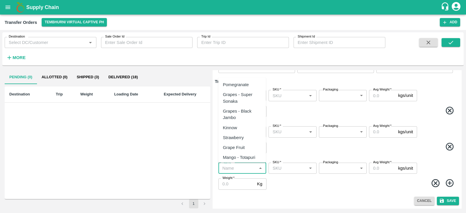
click at [236, 168] on input "Name   *" at bounding box center [237, 169] width 35 height 8
click at [239, 80] on div "Banana Export" at bounding box center [242, 85] width 48 height 10
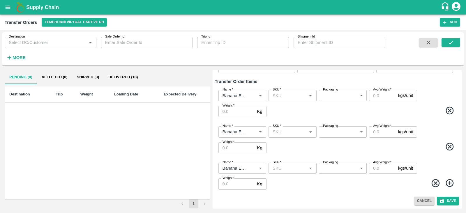
click at [446, 182] on icon at bounding box center [450, 184] width 10 height 10
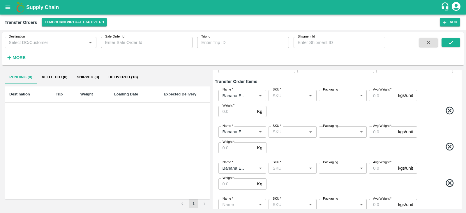
scroll to position [81, 0]
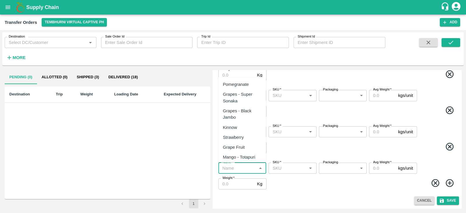
click at [242, 171] on input "Name   *" at bounding box center [237, 169] width 35 height 8
click at [241, 83] on div "Banana Export" at bounding box center [237, 84] width 29 height 6
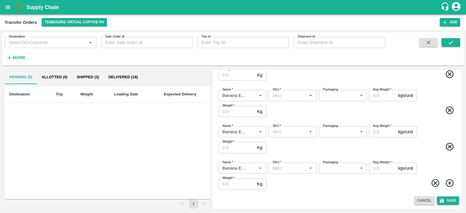
click at [449, 182] on icon at bounding box center [450, 183] width 8 height 8
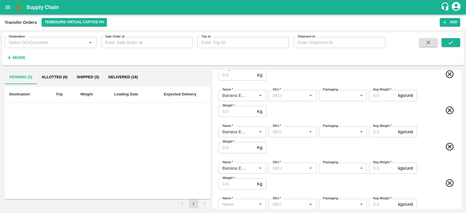
scroll to position [117, 0]
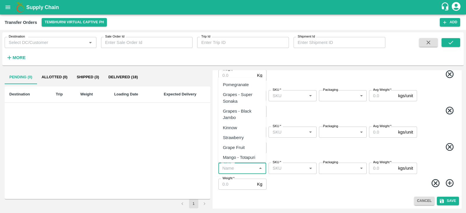
click at [244, 170] on input "Name   *" at bounding box center [237, 169] width 35 height 8
click at [246, 84] on div "Banana Export" at bounding box center [237, 85] width 29 height 6
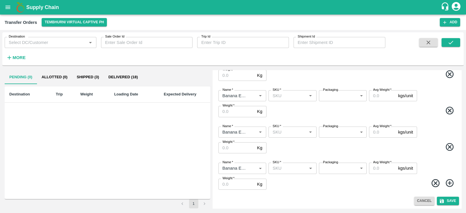
click at [450, 183] on icon at bounding box center [450, 184] width 10 height 10
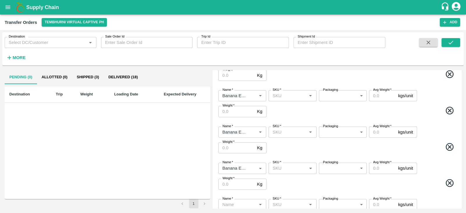
scroll to position [154, 0]
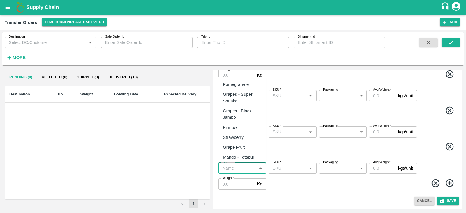
click at [242, 170] on input "Name   *" at bounding box center [237, 169] width 35 height 8
click at [241, 82] on div "Banana Export" at bounding box center [237, 84] width 29 height 6
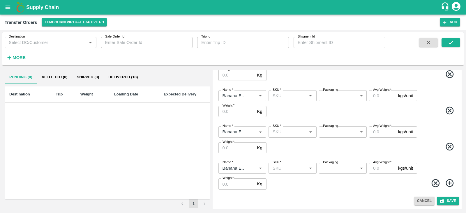
click at [449, 183] on icon at bounding box center [450, 183] width 8 height 8
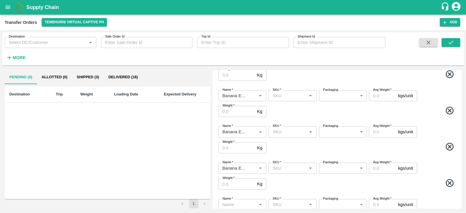
scroll to position [190, 0]
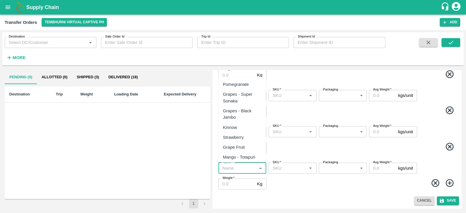
click at [234, 169] on input "Name   *" at bounding box center [237, 169] width 35 height 8
click at [245, 85] on div "Banana Export" at bounding box center [237, 84] width 29 height 6
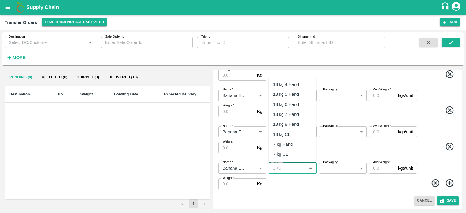
click at [285, 169] on input "SKU   *" at bounding box center [287, 169] width 35 height 8
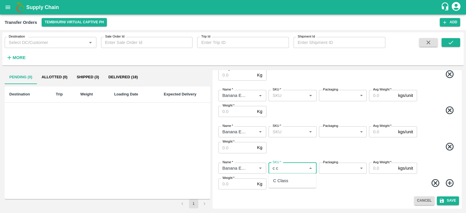
click at [284, 180] on div "C Class" at bounding box center [280, 181] width 15 height 6
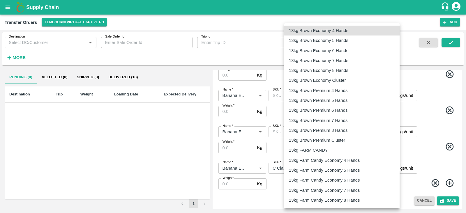
click at [336, 168] on body "Supply Chain Transfer Orders Tembhurni Virtual Captive PH Add Destination Desti…" at bounding box center [233, 106] width 466 height 213
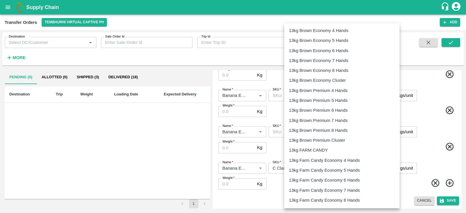
scroll to position [937, 0]
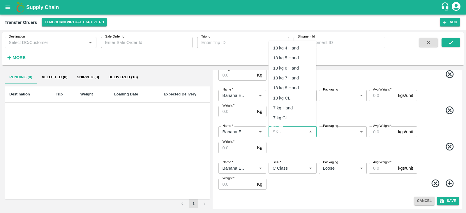
click at [283, 133] on input "SKU   *" at bounding box center [287, 132] width 35 height 8
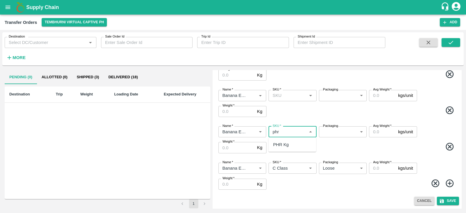
click at [283, 147] on div "PHR Kg" at bounding box center [281, 145] width 16 height 6
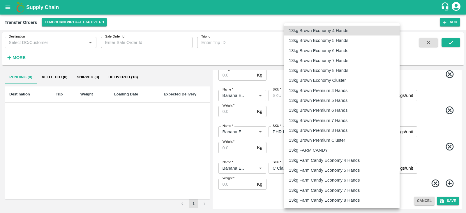
click at [330, 134] on body "Supply Chain Transfer Orders Tembhurni Virtual Captive PH Add Destination Desti…" at bounding box center [233, 106] width 466 height 213
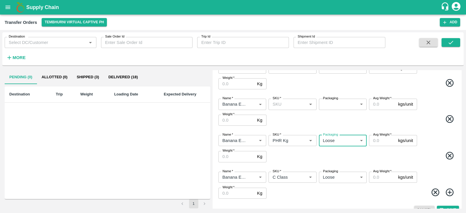
scroll to position [181, 0]
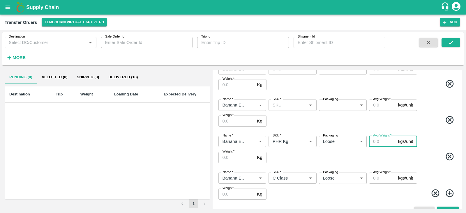
click at [375, 140] on input "Avg Weight   *" at bounding box center [382, 141] width 27 height 11
click at [374, 176] on input "Avg Weight   *" at bounding box center [382, 178] width 27 height 11
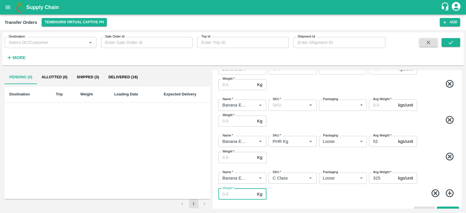
click at [235, 190] on input "Weight   *" at bounding box center [236, 194] width 36 height 11
click at [235, 158] on input "Weight   *" at bounding box center [236, 157] width 36 height 11
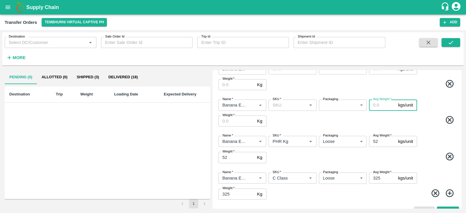
click at [383, 106] on input "Avg Weight   *" at bounding box center [382, 105] width 27 height 11
click at [317, 116] on span at bounding box center [362, 120] width 189 height 11
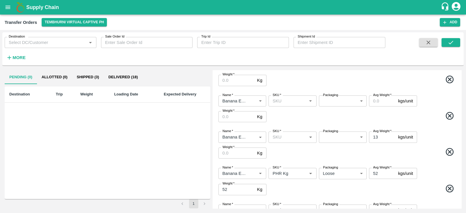
scroll to position [144, 0]
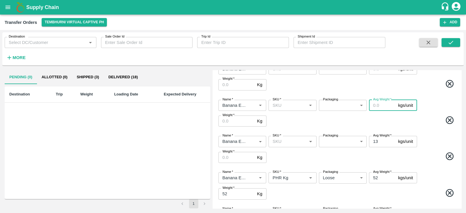
click at [375, 105] on input "Avg Weight   *" at bounding box center [382, 105] width 27 height 11
click at [361, 121] on span at bounding box center [362, 121] width 189 height 11
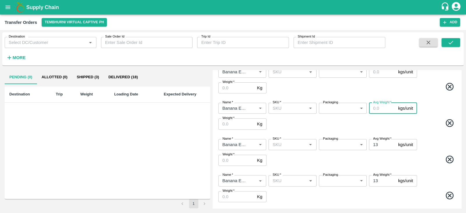
click at [384, 108] on input "Avg Weight   *" at bounding box center [382, 108] width 27 height 11
click at [380, 74] on input "Avg Weight   *" at bounding box center [382, 71] width 27 height 11
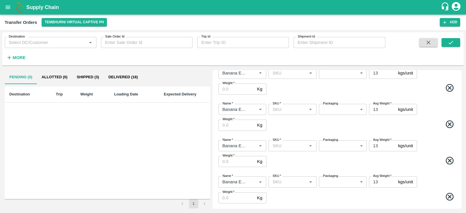
click at [371, 84] on span at bounding box center [362, 88] width 189 height 11
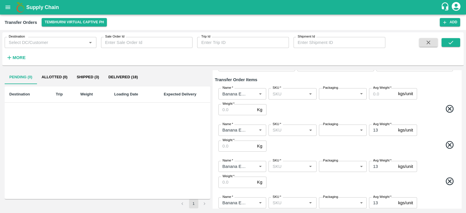
scroll to position [41, 0]
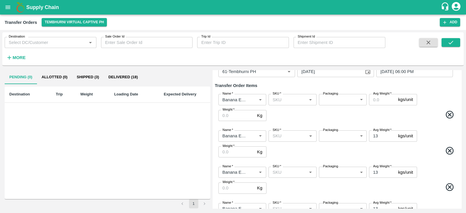
click at [373, 103] on input "Avg Weight   *" at bounding box center [382, 99] width 27 height 11
click at [344, 118] on span at bounding box center [362, 115] width 189 height 11
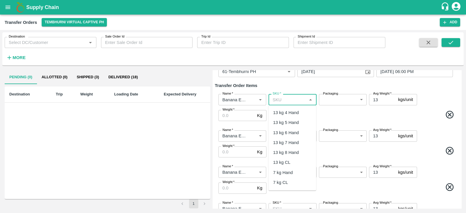
click at [278, 100] on input "SKU   *" at bounding box center [287, 100] width 35 height 8
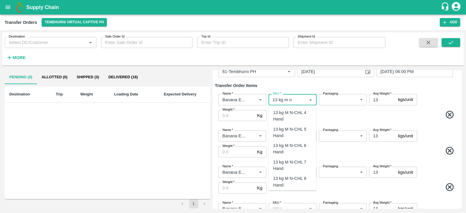
click at [286, 112] on div "13 kg M N-CHL 4 Hand" at bounding box center [292, 116] width 38 height 13
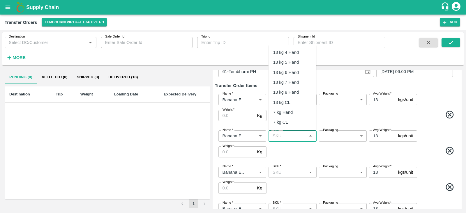
click at [285, 137] on input "SKU   *" at bounding box center [287, 136] width 35 height 8
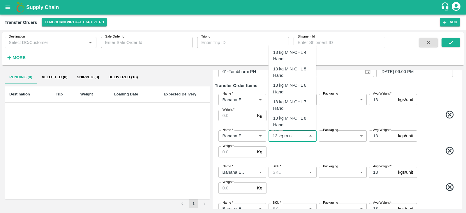
click at [292, 70] on div "13 kg M N-CHL 5 Hand" at bounding box center [292, 72] width 38 height 13
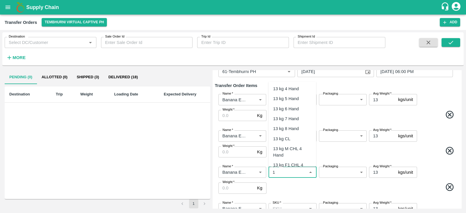
click at [284, 172] on input "SKU   *" at bounding box center [287, 173] width 35 height 8
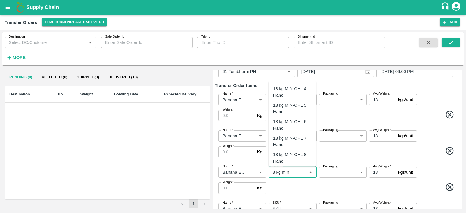
click at [299, 122] on div "13 kg M N-CHL 6 Hand" at bounding box center [292, 125] width 38 height 13
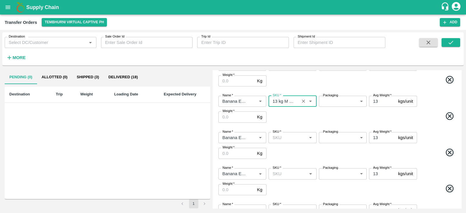
scroll to position [113, 0]
click at [290, 136] on input "SKU   *" at bounding box center [287, 137] width 35 height 8
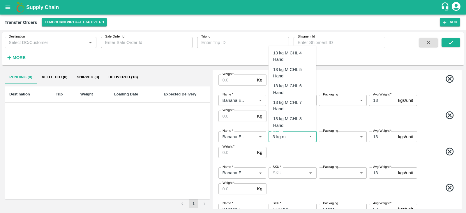
click at [292, 120] on div "13 kg M CHL 8 Hand" at bounding box center [292, 122] width 38 height 13
click at [285, 135] on input "SKU   *" at bounding box center [283, 137] width 27 height 8
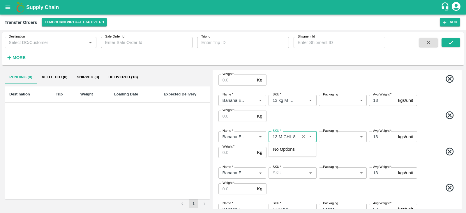
scroll to position [0, 0]
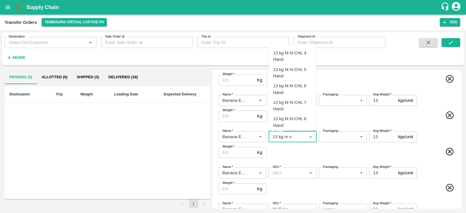
click at [291, 120] on div "13 kg M N-CHL 8 Hand" at bounding box center [292, 122] width 38 height 13
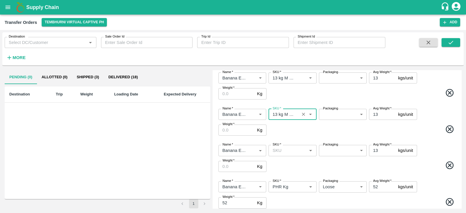
scroll to position [137, 0]
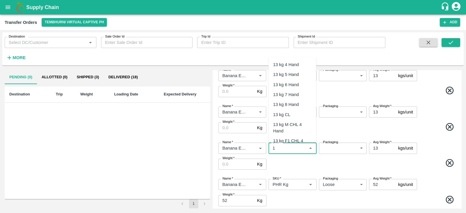
click at [288, 146] on input "SKU   *" at bounding box center [287, 148] width 35 height 8
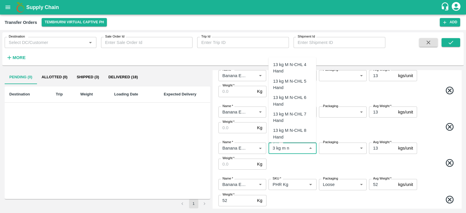
scroll to position [38, 0]
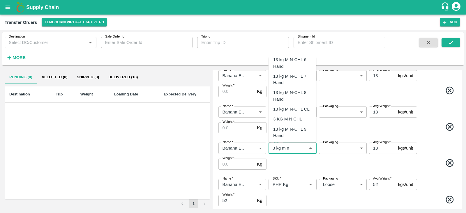
click at [299, 105] on div "13 kg M N-CHL CL" at bounding box center [293, 109] width 48 height 10
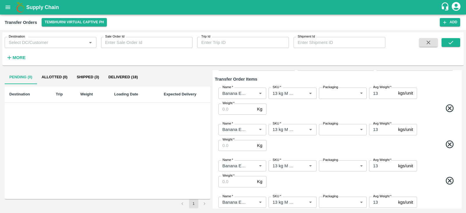
scroll to position [0, 0]
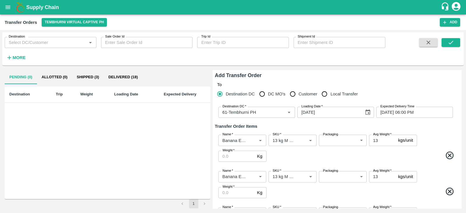
click at [337, 141] on body "Supply Chain Transfer Orders Tembhurni Virtual Captive PH Add Destination Desti…" at bounding box center [233, 106] width 466 height 213
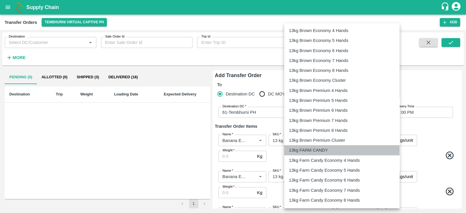
click at [318, 150] on p "13kg FARM CANDY" at bounding box center [308, 150] width 39 height 6
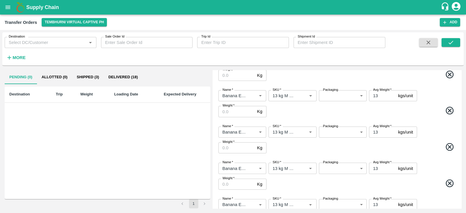
scroll to position [82, 0]
click at [334, 94] on body "Supply Chain Transfer Orders Tembhurni Virtual Captive PH Add Destination Desti…" at bounding box center [233, 106] width 466 height 213
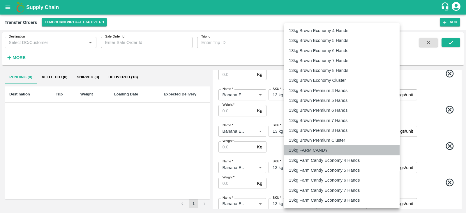
click at [305, 153] on p "13kg FARM CANDY" at bounding box center [308, 150] width 39 height 6
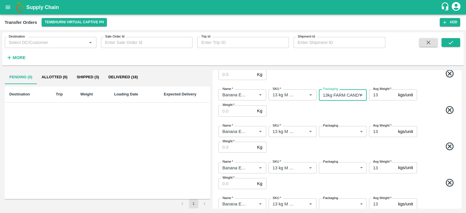
click at [342, 168] on body "Supply Chain Transfer Orders Tembhurni Virtual Captive PH Add Destination Desti…" at bounding box center [233, 106] width 466 height 213
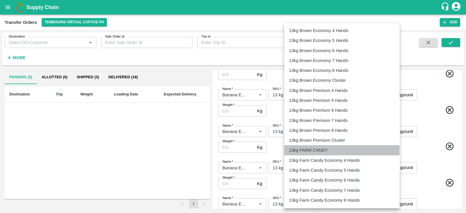
click at [317, 148] on p "13kg FARM CANDY" at bounding box center [308, 150] width 39 height 6
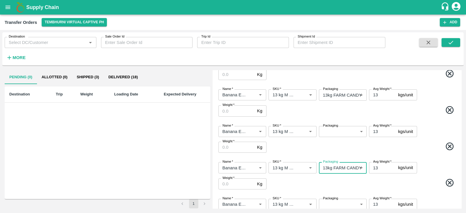
click at [342, 127] on body "Supply Chain Transfer Orders Tembhurni Virtual Captive PH Add Destination Desti…" at bounding box center [233, 106] width 466 height 213
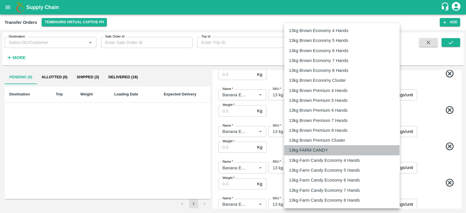
click at [307, 153] on p "13kg FARM CANDY" at bounding box center [308, 150] width 39 height 6
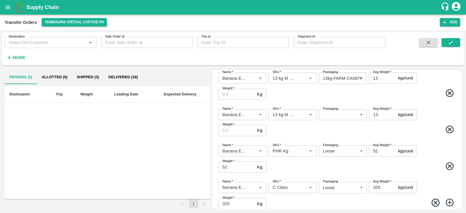
scroll to position [187, 0]
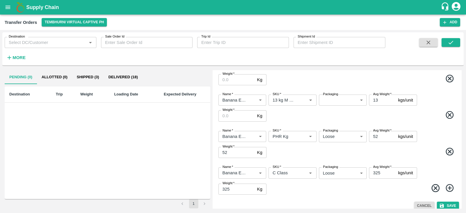
click at [334, 100] on body "Supply Chain Transfer Orders Tembhurni Virtual Captive PH Add Destination Desti…" at bounding box center [233, 106] width 466 height 213
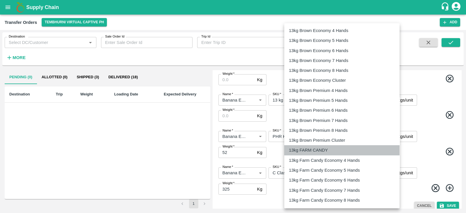
click at [303, 149] on p "13kg FARM CANDY" at bounding box center [308, 150] width 39 height 6
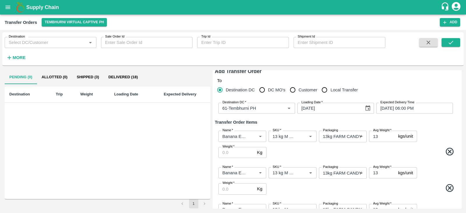
scroll to position [1, 0]
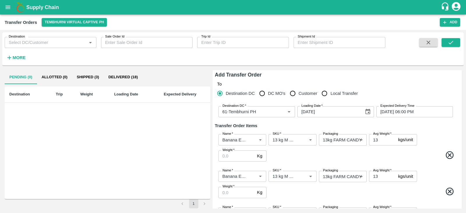
click at [240, 157] on input "Weight   *" at bounding box center [236, 156] width 36 height 11
click at [232, 192] on input "Weight   *" at bounding box center [236, 192] width 36 height 11
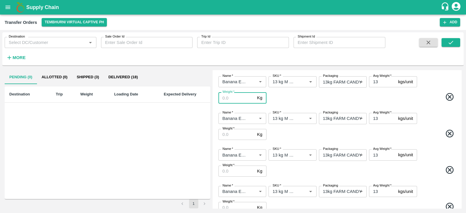
scroll to position [96, 0]
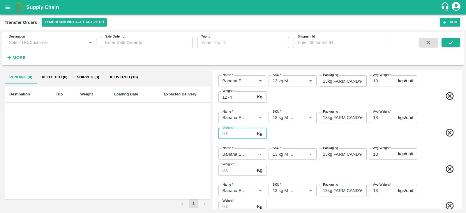
click at [226, 137] on input "Weight   *" at bounding box center [236, 133] width 36 height 11
click at [236, 168] on input "Weight   *" at bounding box center [236, 170] width 36 height 11
click at [283, 170] on span at bounding box center [362, 170] width 189 height 11
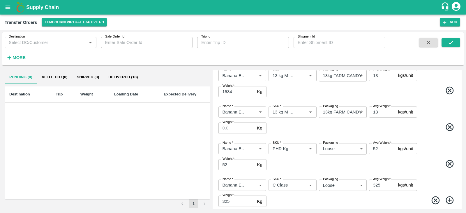
scroll to position [175, 0]
click at [238, 128] on input "Weight   *" at bounding box center [236, 127] width 36 height 11
click at [326, 122] on span at bounding box center [362, 127] width 189 height 11
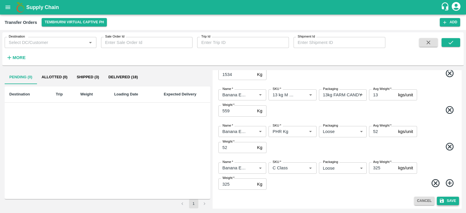
click at [450, 199] on button "Save" at bounding box center [448, 201] width 22 height 8
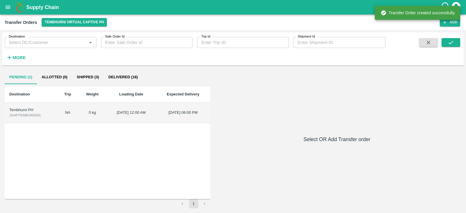
click at [13, 107] on td "Tembhurni PH ( SHIP/TEMB/360039 )" at bounding box center [31, 113] width 52 height 20
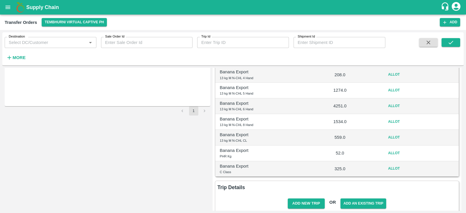
scroll to position [70, 0]
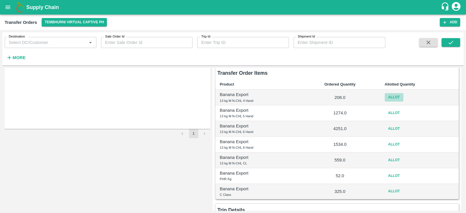
click at [390, 99] on button "Allot" at bounding box center [394, 97] width 19 height 8
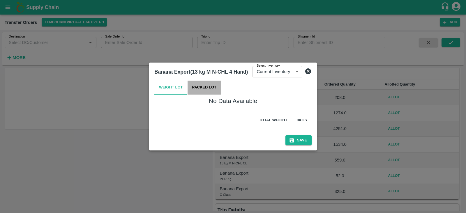
click at [198, 90] on button "Packed Lot" at bounding box center [205, 88] width 34 height 14
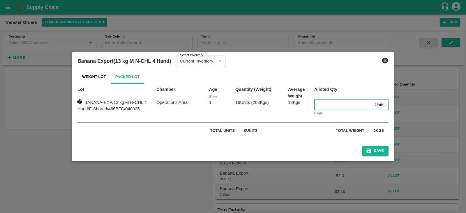
click at [328, 103] on input "number" at bounding box center [343, 104] width 58 height 11
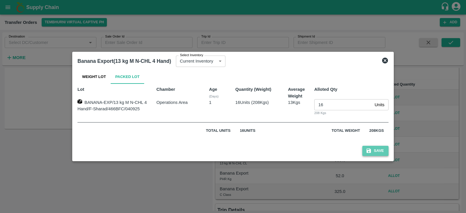
click at [374, 150] on button "Save" at bounding box center [375, 151] width 26 height 10
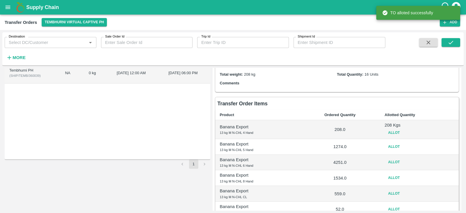
scroll to position [41, 0]
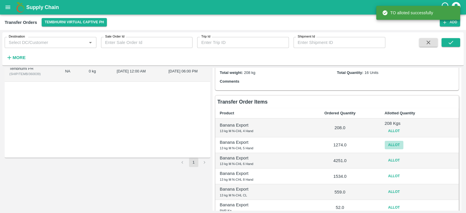
click at [392, 146] on button "Allot" at bounding box center [394, 145] width 19 height 8
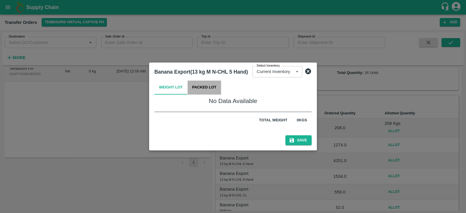
click at [197, 87] on button "Packed Lot" at bounding box center [205, 88] width 34 height 14
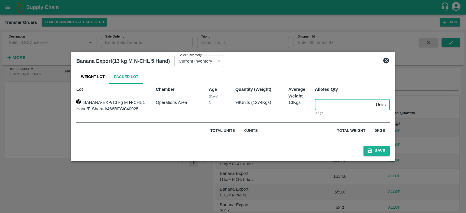
click at [336, 103] on input "number" at bounding box center [344, 104] width 59 height 11
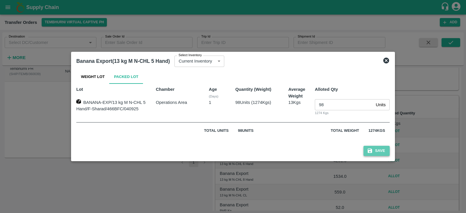
click at [384, 152] on button "Save" at bounding box center [377, 151] width 26 height 10
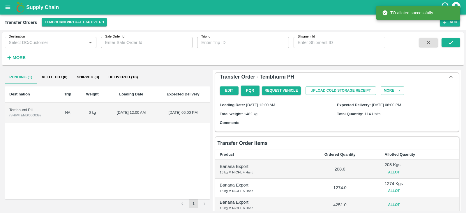
scroll to position [48, 0]
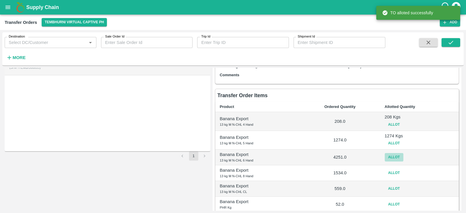
click at [391, 160] on button "Allot" at bounding box center [394, 157] width 19 height 8
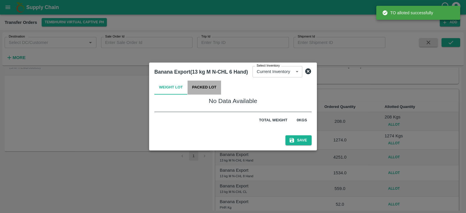
click at [217, 87] on button "Packed Lot" at bounding box center [205, 88] width 34 height 14
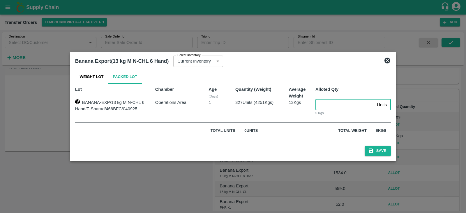
click at [327, 105] on input "number" at bounding box center [344, 104] width 59 height 11
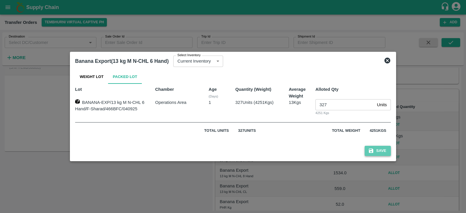
click at [377, 148] on button "Save" at bounding box center [378, 151] width 26 height 10
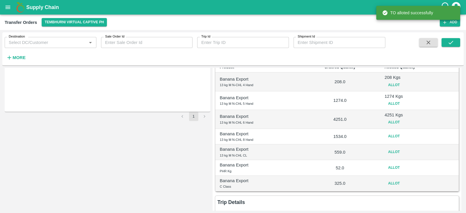
scroll to position [88, 0]
click at [390, 136] on button "Allot" at bounding box center [394, 136] width 19 height 8
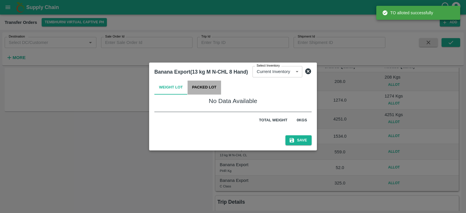
click at [207, 84] on button "Packed Lot" at bounding box center [205, 88] width 34 height 14
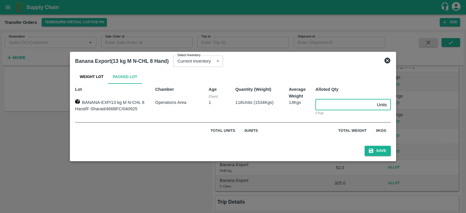
click at [331, 104] on input "number" at bounding box center [344, 104] width 59 height 11
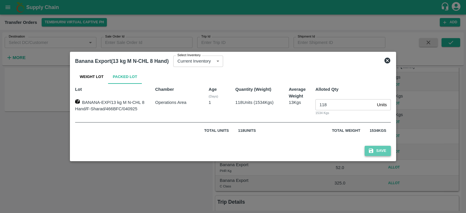
click at [382, 151] on button "Save" at bounding box center [378, 151] width 26 height 10
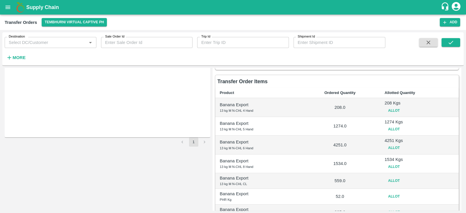
scroll to position [113, 0]
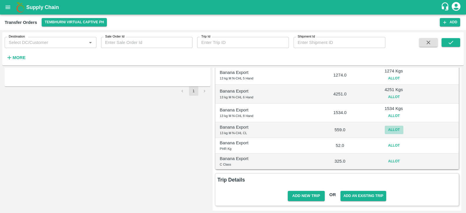
click at [391, 132] on button "Allot" at bounding box center [394, 130] width 19 height 8
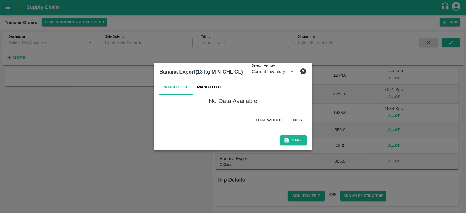
click at [209, 96] on div "Weight Lot Packed Lot No Data Available Total weight 0 Kgs" at bounding box center [233, 104] width 152 height 52
click at [207, 86] on button "Packed Lot" at bounding box center [210, 88] width 34 height 14
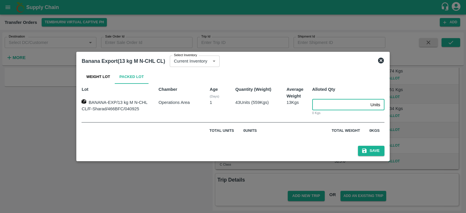
click at [325, 103] on input "number" at bounding box center [340, 104] width 56 height 11
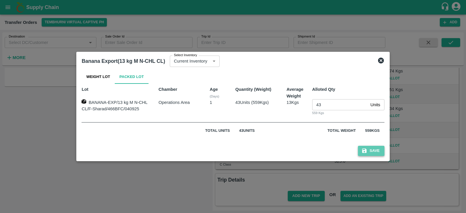
click at [374, 149] on button "Save" at bounding box center [371, 151] width 26 height 10
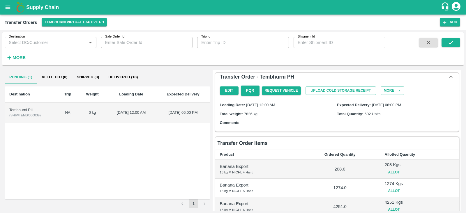
scroll to position [117, 0]
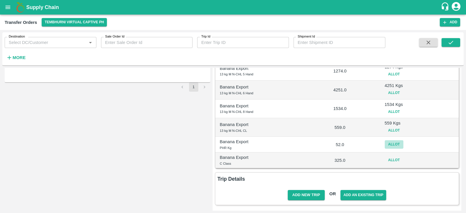
click at [389, 147] on button "Allot" at bounding box center [394, 144] width 19 height 8
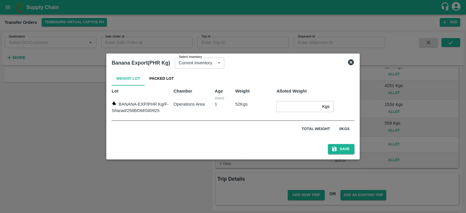
click at [220, 96] on div "1" at bounding box center [220, 105] width 21 height 18
click at [288, 102] on input "number" at bounding box center [297, 106] width 43 height 11
click at [341, 149] on button "Save" at bounding box center [341, 149] width 26 height 10
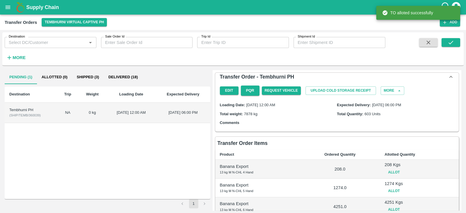
scroll to position [120, 0]
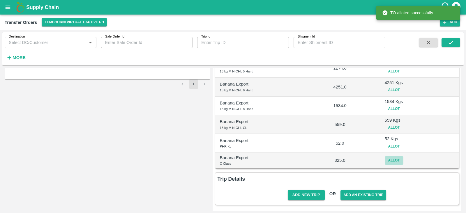
click at [392, 156] on button "Allot" at bounding box center [394, 160] width 19 height 8
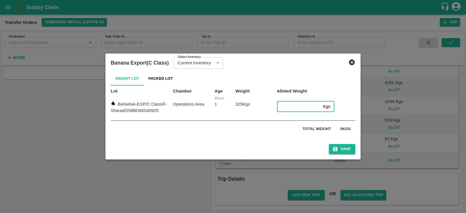
click at [296, 110] on input "number" at bounding box center [299, 106] width 44 height 11
click at [338, 149] on button "Save" at bounding box center [342, 149] width 26 height 10
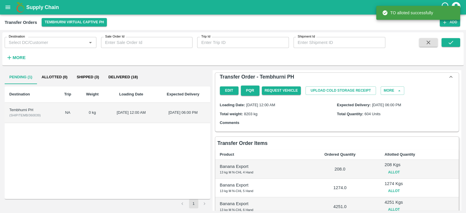
scroll to position [123, 0]
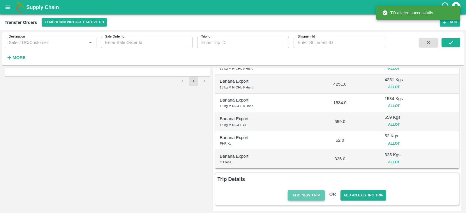
click at [299, 196] on button "Add New Trip" at bounding box center [306, 195] width 37 height 10
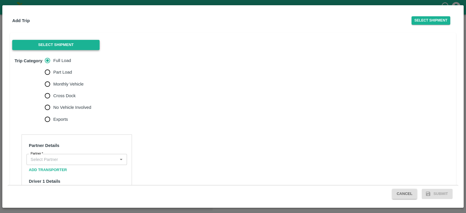
click at [83, 45] on button "Select Shipment" at bounding box center [55, 45] width 87 height 10
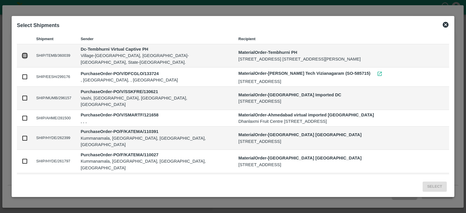
click at [25, 55] on input "checkbox" at bounding box center [25, 55] width 6 height 6
click at [438, 186] on button "Select" at bounding box center [435, 187] width 24 height 10
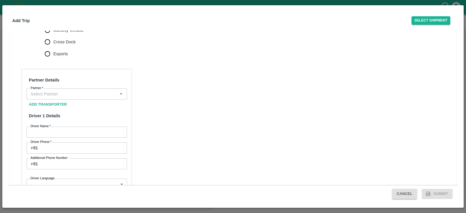
scroll to position [185, 0]
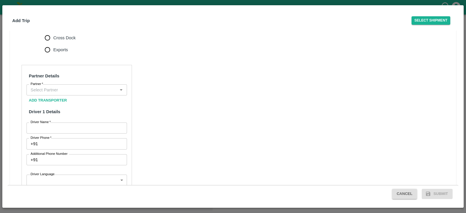
click at [57, 29] on span "Monthly Vehicle" at bounding box center [68, 26] width 30 height 6
click at [53, 32] on input "Monthly Vehicle" at bounding box center [48, 26] width 12 height 12
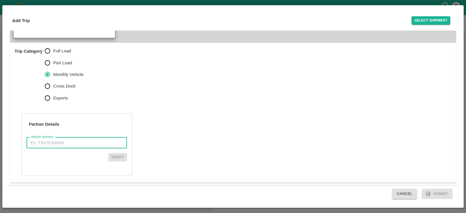
click at [80, 143] on input "Vehicle Number" at bounding box center [77, 142] width 100 height 11
paste input "MH459972"
click at [112, 156] on button "Verify" at bounding box center [117, 157] width 19 height 8
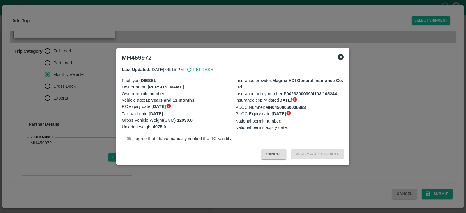
click at [341, 55] on icon at bounding box center [341, 57] width 6 height 6
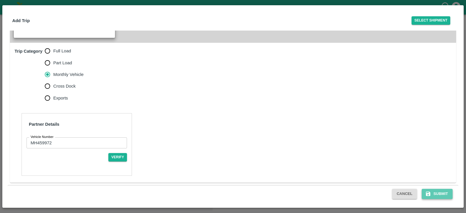
click at [438, 193] on button "Submit" at bounding box center [437, 194] width 31 height 10
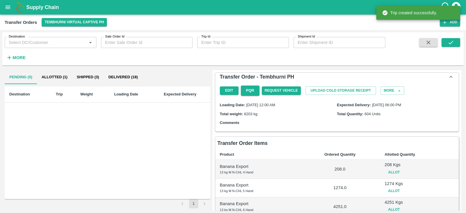
scroll to position [153, 0]
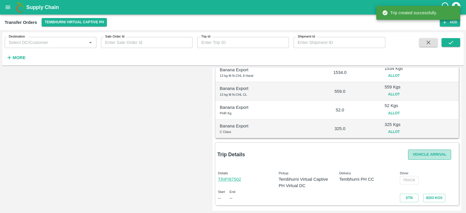
click at [411, 155] on button "Vehicle Arrival" at bounding box center [429, 155] width 43 height 10
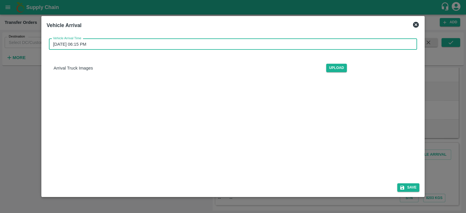
click at [151, 44] on input "05/09/2025 06:15 PM" at bounding box center [231, 44] width 364 height 11
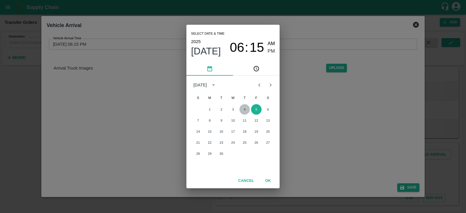
click at [245, 107] on button "4" at bounding box center [244, 109] width 10 height 10
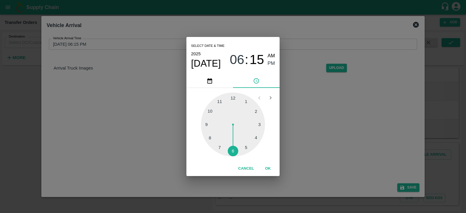
click at [246, 146] on div at bounding box center [233, 125] width 64 height 64
click at [207, 124] on div at bounding box center [233, 125] width 64 height 64
click at [271, 63] on span "PM" at bounding box center [272, 64] width 8 height 8
click at [267, 170] on button "OK" at bounding box center [268, 169] width 19 height 10
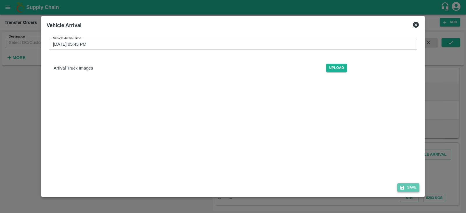
click at [410, 188] on button "Save" at bounding box center [408, 188] width 22 height 8
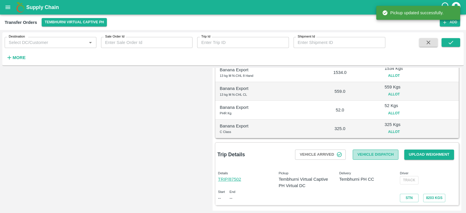
click at [380, 156] on button "Vehicle Dispatch" at bounding box center [375, 155] width 45 height 10
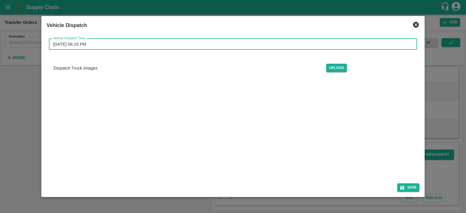
click at [186, 44] on input "05/09/2025 06:15 PM" at bounding box center [231, 44] width 364 height 11
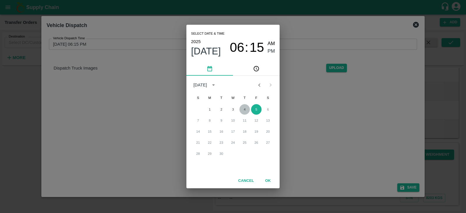
click at [245, 108] on button "4" at bounding box center [244, 109] width 10 height 10
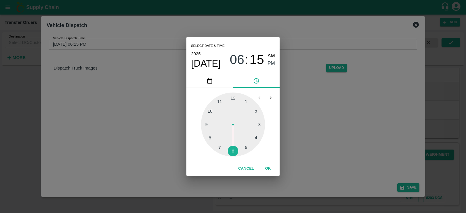
click at [246, 146] on div at bounding box center [233, 125] width 64 height 64
click at [207, 124] on div at bounding box center [233, 125] width 64 height 64
click at [269, 168] on button "OK" at bounding box center [268, 169] width 19 height 10
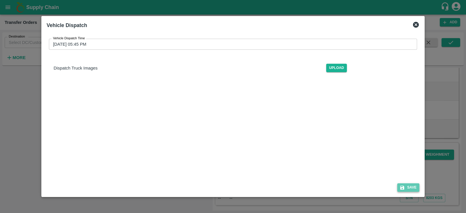
click at [414, 187] on button "Save" at bounding box center [408, 188] width 22 height 8
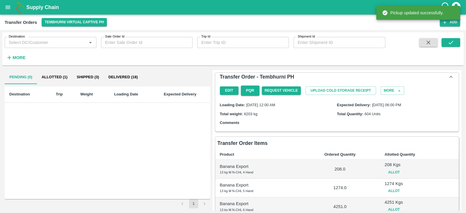
scroll to position [159, 0]
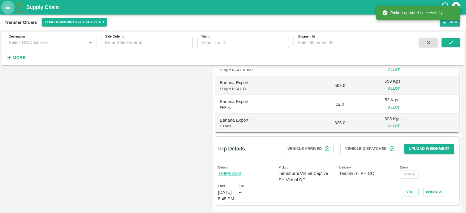
click at [10, 6] on icon "open drawer" at bounding box center [8, 7] width 5 height 3
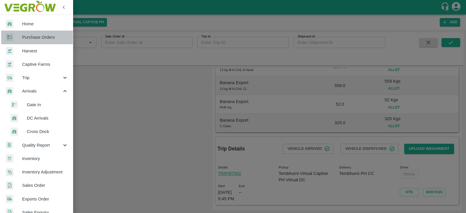
click at [40, 37] on span "Purchase Orders" at bounding box center [45, 37] width 46 height 6
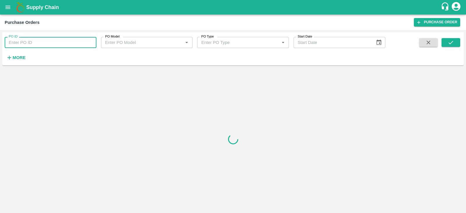
click at [37, 44] on input "PO ID" at bounding box center [51, 42] width 92 height 11
paste input "173884 173887 173888 173895"
drag, startPoint x: 76, startPoint y: 42, endPoint x: 40, endPoint y: 43, distance: 36.4
click at [40, 43] on input "173884 173887 173888 173895" at bounding box center [51, 42] width 92 height 11
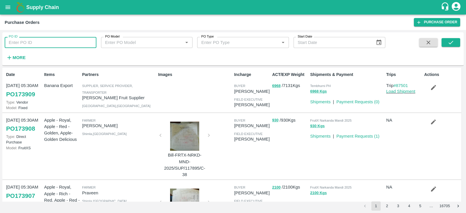
click at [45, 44] on input "PO ID" at bounding box center [51, 42] width 92 height 11
paste input "text"
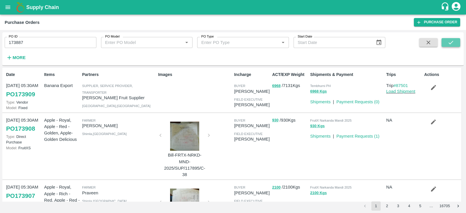
click at [442, 40] on button "submit" at bounding box center [451, 42] width 19 height 9
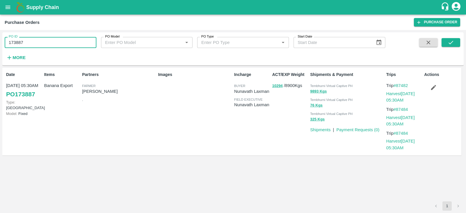
click at [33, 38] on input "173887" at bounding box center [51, 42] width 92 height 11
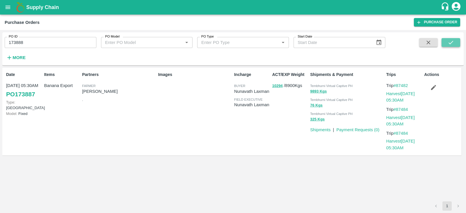
click at [447, 40] on button "submit" at bounding box center [451, 42] width 19 height 9
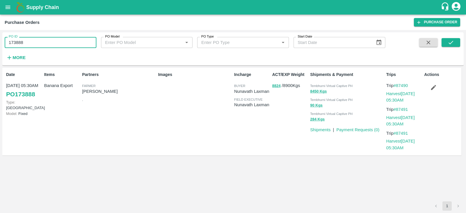
click at [45, 43] on input "173888" at bounding box center [51, 42] width 92 height 11
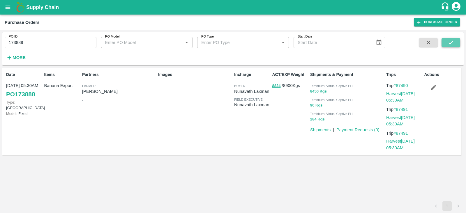
click at [459, 40] on button "submit" at bounding box center [451, 42] width 19 height 9
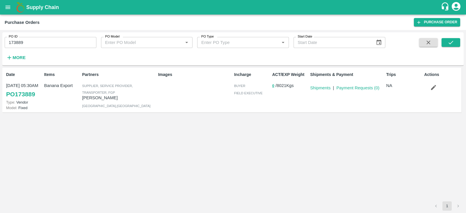
click at [38, 43] on input "173889" at bounding box center [51, 42] width 92 height 11
click at [456, 40] on button "submit" at bounding box center [451, 42] width 19 height 9
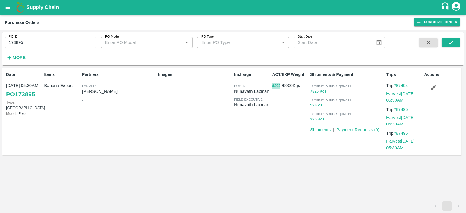
click at [279, 85] on button "8203" at bounding box center [276, 86] width 8 height 7
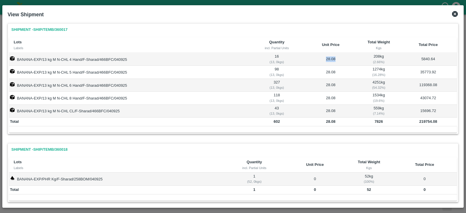
drag, startPoint x: 338, startPoint y: 59, endPoint x: 324, endPoint y: 58, distance: 13.7
click at [324, 58] on td "28.08" at bounding box center [331, 59] width 55 height 13
copy td "28.08"
click at [455, 13] on icon at bounding box center [455, 14] width 6 height 6
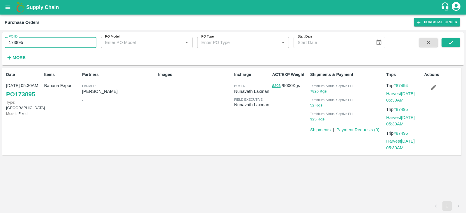
click at [54, 44] on input "173895" at bounding box center [51, 42] width 92 height 11
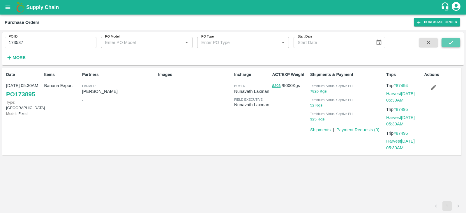
click at [447, 41] on button "submit" at bounding box center [451, 42] width 19 height 9
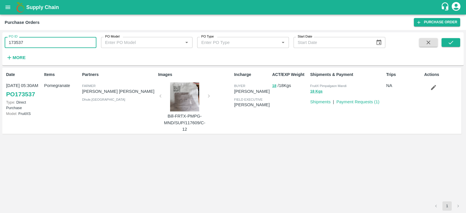
click at [49, 44] on input "173537" at bounding box center [51, 42] width 92 height 11
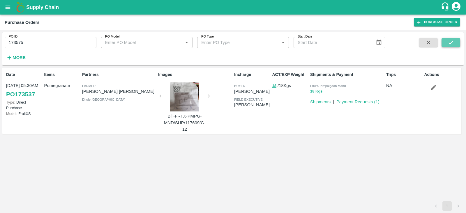
click at [448, 43] on icon "submit" at bounding box center [451, 42] width 6 height 6
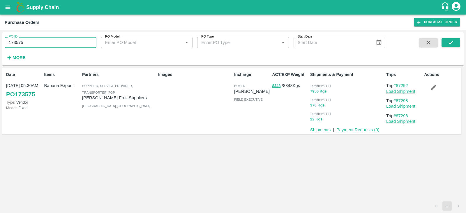
click at [35, 43] on input "173575" at bounding box center [51, 42] width 92 height 11
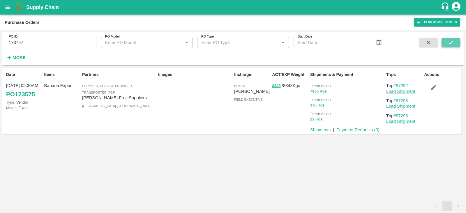
click at [454, 42] on button "submit" at bounding box center [451, 42] width 19 height 9
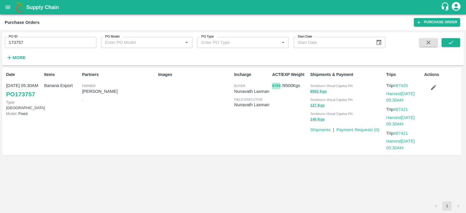
click at [274, 85] on button "8769" at bounding box center [276, 86] width 8 height 7
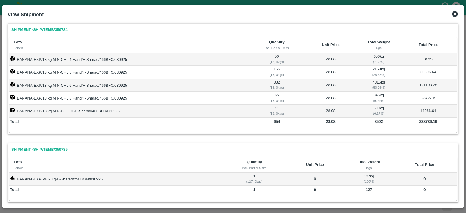
click at [456, 15] on icon at bounding box center [454, 13] width 7 height 7
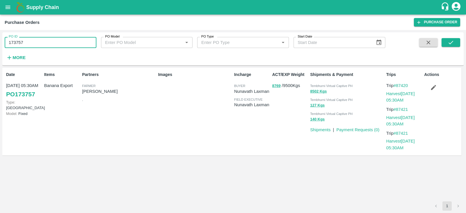
drag, startPoint x: 33, startPoint y: 41, endPoint x: 4, endPoint y: 43, distance: 28.6
click at [5, 43] on input "173757" at bounding box center [51, 42] width 92 height 11
paste input "text"
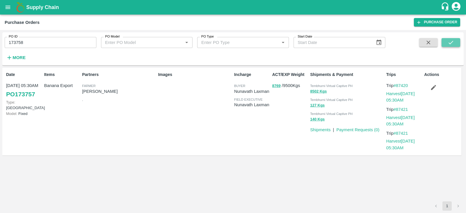
click at [444, 46] on button "submit" at bounding box center [451, 42] width 19 height 9
click at [277, 85] on button "10120" at bounding box center [277, 86] width 10 height 7
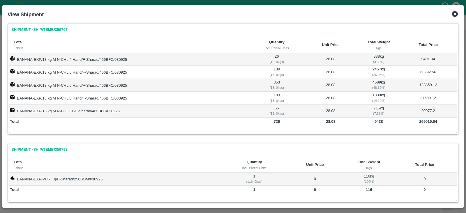
click at [454, 15] on icon at bounding box center [455, 14] width 6 height 6
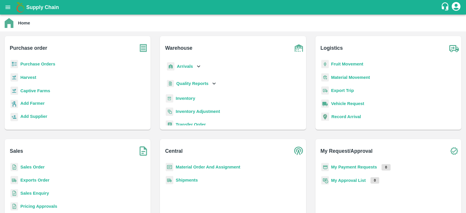
click at [45, 65] on b "Purchase Orders" at bounding box center [37, 64] width 35 height 5
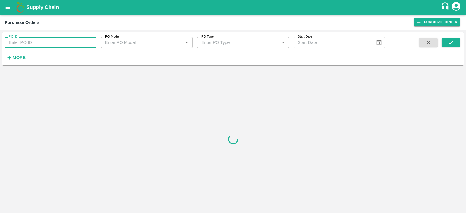
click at [41, 45] on input "PO ID" at bounding box center [51, 42] width 92 height 11
paste input "173887"
type input "173887"
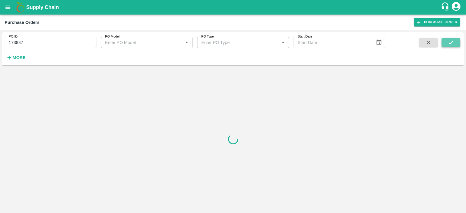
click at [452, 42] on icon "submit" at bounding box center [451, 42] width 5 height 3
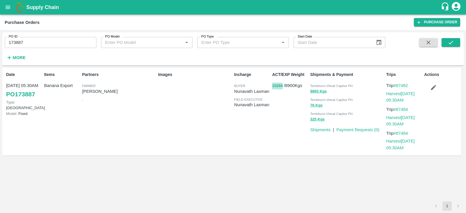
click at [275, 85] on button "10294" at bounding box center [277, 86] width 10 height 7
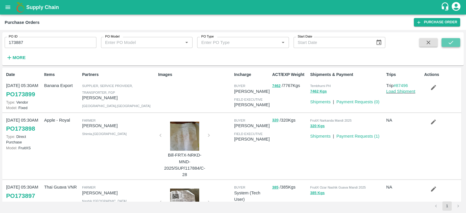
click at [448, 44] on icon "submit" at bounding box center [451, 42] width 6 height 6
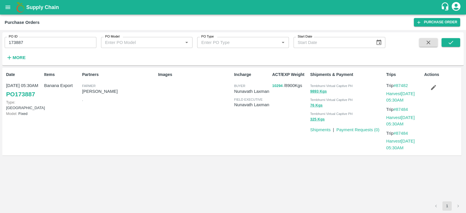
click at [278, 87] on button "10294" at bounding box center [277, 86] width 10 height 7
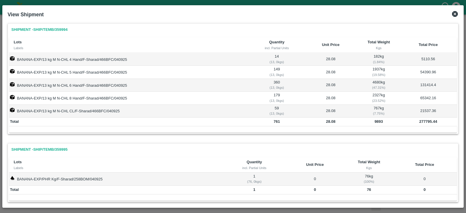
click at [454, 16] on icon at bounding box center [455, 14] width 6 height 6
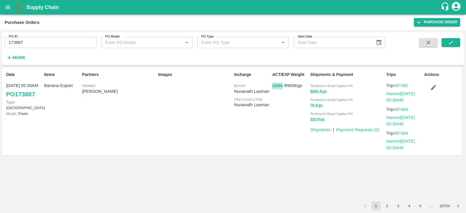
click at [277, 86] on button "10294" at bounding box center [277, 86] width 10 height 7
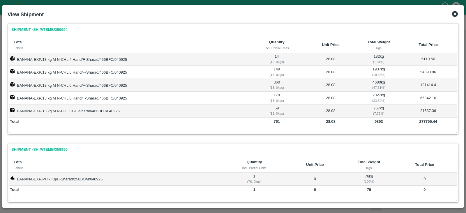
click at [454, 12] on icon at bounding box center [455, 14] width 6 height 6
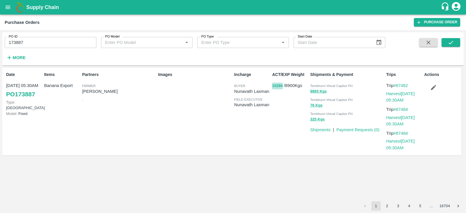
click at [273, 85] on button "10294" at bounding box center [277, 86] width 10 height 7
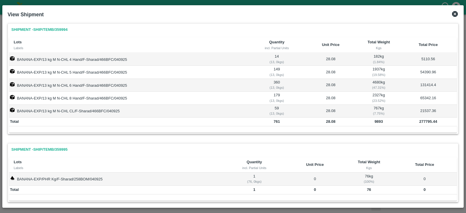
click at [455, 14] on icon at bounding box center [454, 13] width 7 height 7
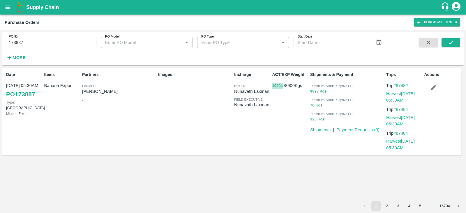
click at [274, 86] on button "10294" at bounding box center [277, 86] width 10 height 7
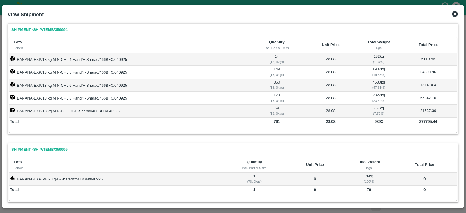
click at [456, 14] on icon at bounding box center [455, 14] width 6 height 6
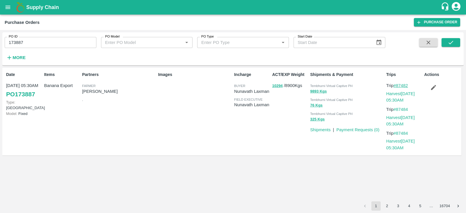
click at [407, 85] on link "#87482" at bounding box center [401, 85] width 15 height 5
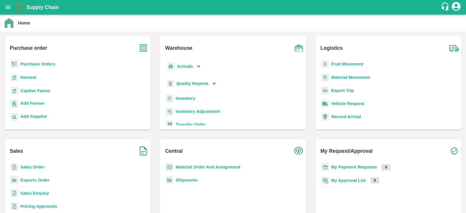
click at [40, 63] on b "Purchase Orders" at bounding box center [37, 64] width 35 height 5
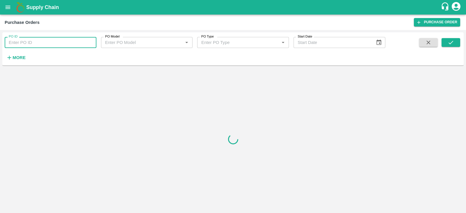
click at [49, 43] on input "PO ID" at bounding box center [51, 42] width 92 height 11
paste input "173888"
type input "173888"
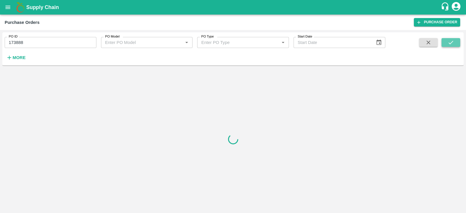
click at [449, 42] on icon "submit" at bounding box center [451, 42] width 6 height 6
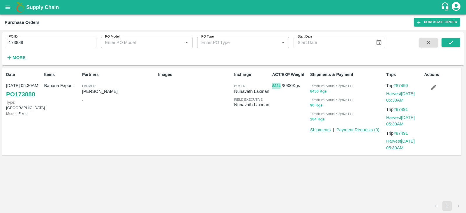
click at [277, 87] on button "8824" at bounding box center [276, 86] width 8 height 7
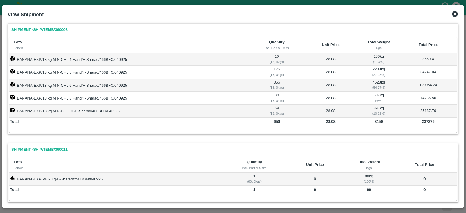
scroll to position [76, 0]
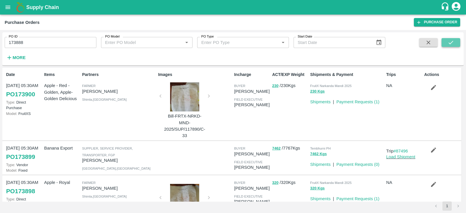
click at [452, 43] on icon "submit" at bounding box center [451, 42] width 6 height 6
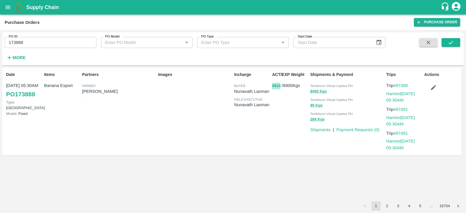
click at [276, 85] on button "8824" at bounding box center [276, 86] width 8 height 7
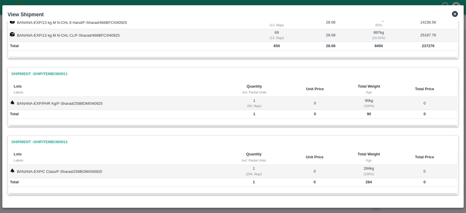
scroll to position [0, 0]
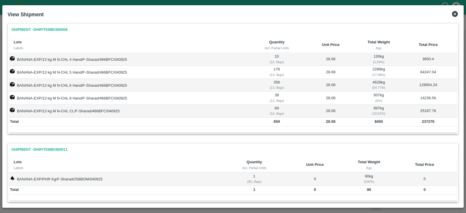
click at [455, 15] on icon at bounding box center [455, 14] width 6 height 6
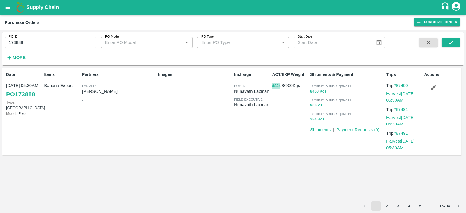
click at [272, 86] on button "8824" at bounding box center [276, 86] width 8 height 7
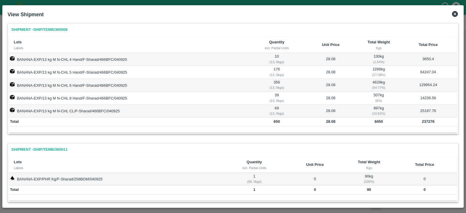
click at [453, 13] on icon at bounding box center [455, 14] width 6 height 6
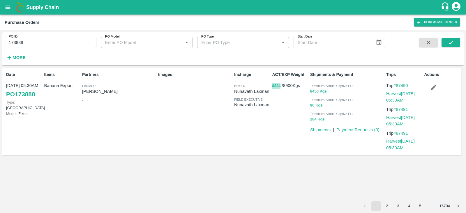
click at [275, 87] on button "8824" at bounding box center [276, 86] width 8 height 7
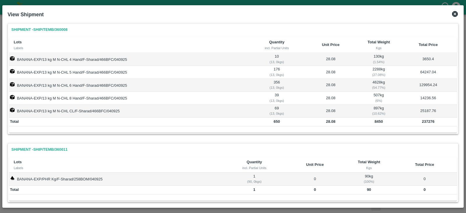
click at [456, 17] on icon at bounding box center [455, 14] width 6 height 6
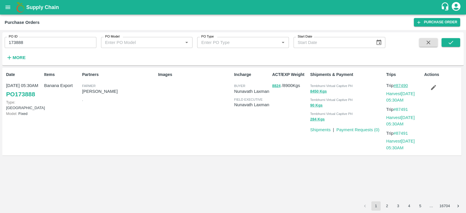
click at [408, 86] on link "#87490" at bounding box center [401, 85] width 15 height 5
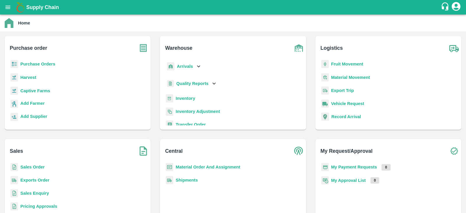
click at [31, 68] on div "Purchase Orders" at bounding box center [77, 66] width 137 height 13
click at [38, 65] on b "Purchase Orders" at bounding box center [37, 64] width 35 height 5
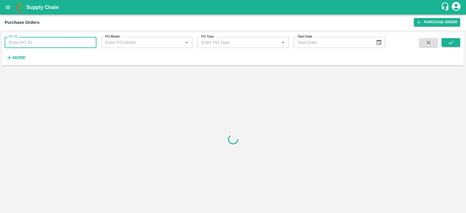
click at [66, 41] on input "PO ID" at bounding box center [51, 42] width 92 height 11
paste input "173895"
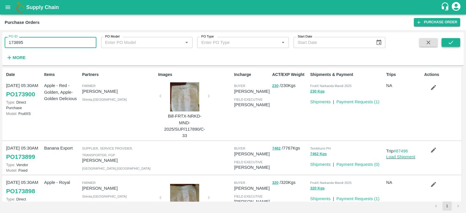
type input "173895"
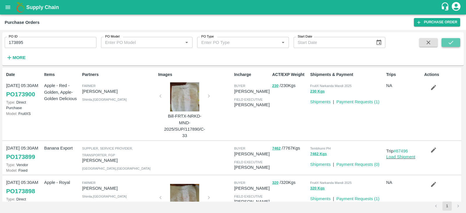
click at [447, 43] on button "submit" at bounding box center [451, 42] width 19 height 9
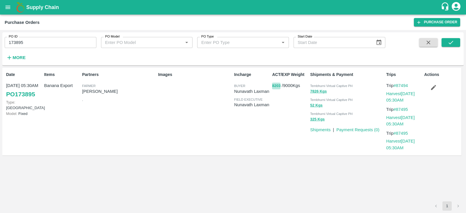
click at [275, 85] on button "8203" at bounding box center [276, 86] width 8 height 7
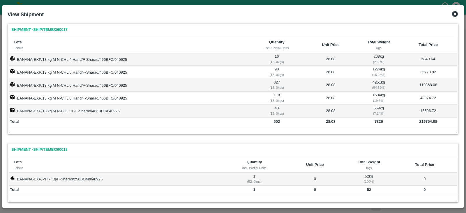
click at [455, 15] on icon at bounding box center [455, 14] width 6 height 6
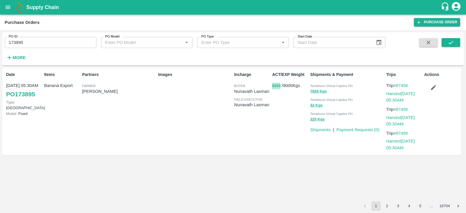
click at [276, 85] on button "8203" at bounding box center [276, 86] width 8 height 7
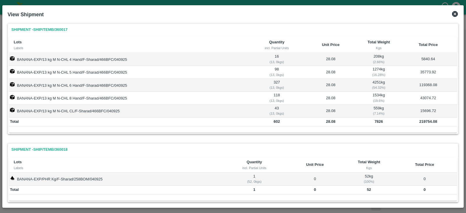
scroll to position [76, 0]
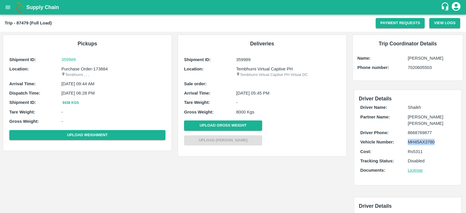
drag, startPoint x: 433, startPoint y: 140, endPoint x: 407, endPoint y: 143, distance: 26.6
click at [408, 143] on p "MH45AX3780" at bounding box center [431, 142] width 47 height 6
copy p "MH45AX3780"
drag, startPoint x: 436, startPoint y: 133, endPoint x: 406, endPoint y: 137, distance: 30.8
click at [406, 137] on div "Driver Name: [PERSON_NAME] Partner Name: [PERSON_NAME] [PERSON_NAME] Driver Pho…" at bounding box center [408, 140] width 98 height 75
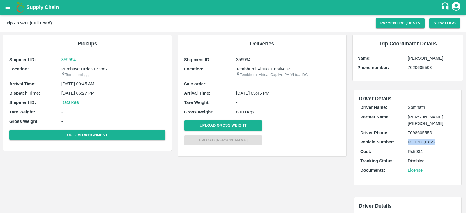
drag, startPoint x: 406, startPoint y: 142, endPoint x: 435, endPoint y: 142, distance: 29.7
click at [435, 142] on div "Vehicle Number: MH13DQ1822" at bounding box center [407, 142] width 95 height 6
copy div "MH13DQ1822"
drag, startPoint x: 431, startPoint y: 141, endPoint x: 407, endPoint y: 142, distance: 23.7
click at [408, 142] on p "MH10Z3780" at bounding box center [431, 142] width 47 height 6
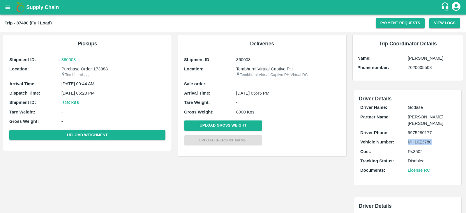
copy p "MH10Z3780"
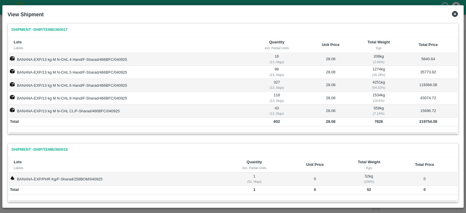
scroll to position [9, 0]
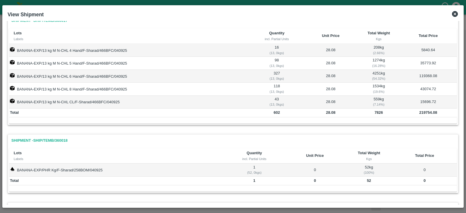
click at [456, 14] on icon at bounding box center [455, 14] width 6 height 6
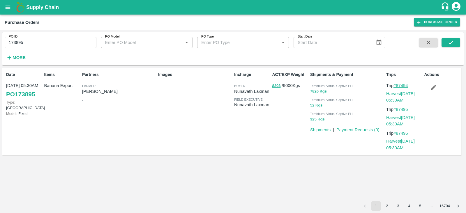
click at [399, 86] on link "#87494" at bounding box center [401, 85] width 15 height 5
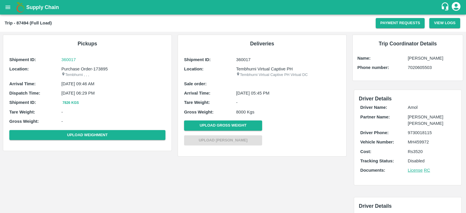
click at [429, 143] on p "MH459972" at bounding box center [431, 142] width 47 height 6
drag, startPoint x: 429, startPoint y: 143, endPoint x: 407, endPoint y: 143, distance: 21.8
click at [408, 143] on p "MH459972" at bounding box center [431, 142] width 47 height 6
copy p "MH459972"
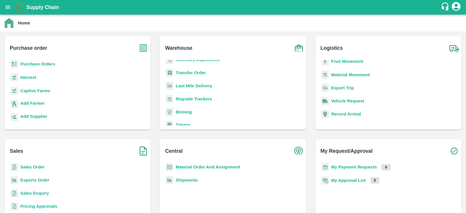
scroll to position [50, 0]
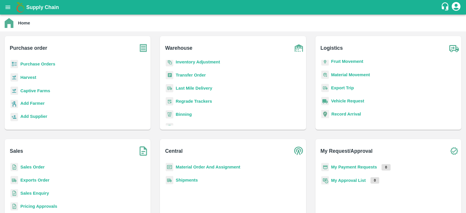
click at [184, 75] on b "Transfer Order" at bounding box center [191, 75] width 30 height 5
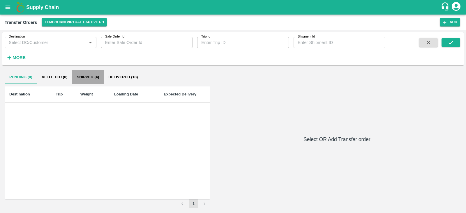
click at [86, 81] on button "Shipped (4)" at bounding box center [88, 77] width 32 height 14
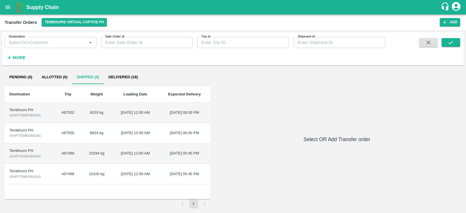
click at [283, 96] on div "Pending (0) Allotted (0) Shipped (4) Delivered (18) Destination Trip Weight Loa…" at bounding box center [233, 139] width 457 height 138
click at [264, 89] on div "Pending (0) Allotted (0) Shipped (4) Delivered (18) Destination Trip Weight Loa…" at bounding box center [233, 139] width 457 height 138
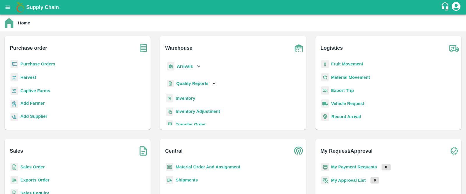
click at [41, 62] on b "Purchase Orders" at bounding box center [37, 64] width 35 height 5
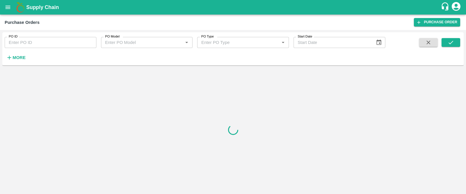
click at [52, 41] on input "PO ID" at bounding box center [51, 42] width 92 height 11
click at [455, 41] on button "submit" at bounding box center [451, 42] width 19 height 9
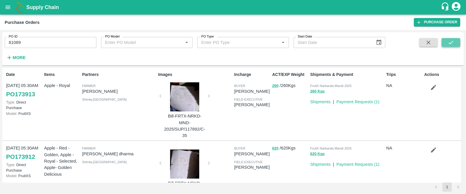
click at [450, 39] on icon "submit" at bounding box center [451, 42] width 6 height 6
click at [452, 40] on icon "submit" at bounding box center [451, 42] width 6 height 6
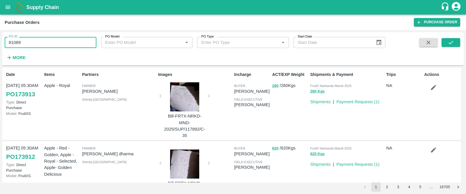
click at [36, 42] on input "81089" at bounding box center [51, 42] width 92 height 11
type input "81089"
click at [452, 42] on icon "submit" at bounding box center [451, 42] width 5 height 3
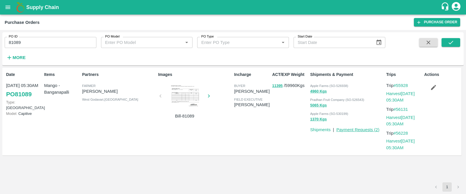
click at [366, 131] on link "Payment Requests ( 2 )" at bounding box center [357, 130] width 43 height 5
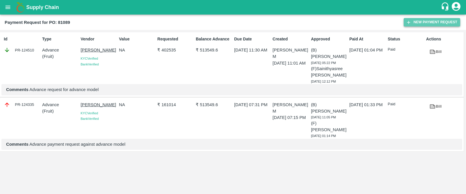
click at [419, 24] on button "New Payment Request" at bounding box center [432, 22] width 57 height 8
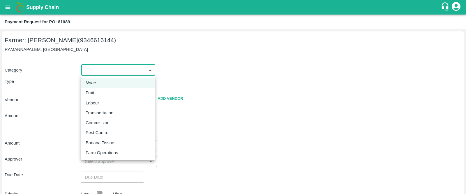
click at [119, 74] on body "Supply Chain Payment Request for PO: 81089 Farmer: EVANA NAGARAJU (9346616144) …" at bounding box center [233, 97] width 466 height 194
click at [90, 91] on p "Fruit" at bounding box center [90, 93] width 9 height 6
type input "1"
type input "EVANA NAGARAJU - 9346616144(Farmer)"
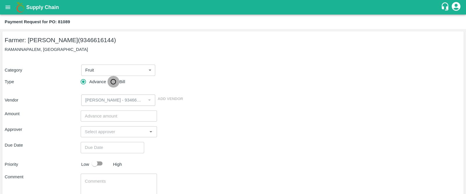
click at [113, 80] on input "Bill" at bounding box center [113, 82] width 12 height 12
radio input "true"
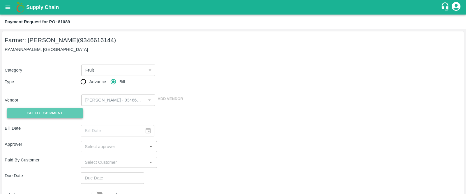
click at [61, 113] on span "Select Shipment" at bounding box center [45, 113] width 36 height 7
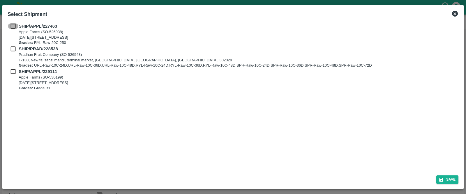
click at [10, 24] on input "checkbox" at bounding box center [13, 26] width 11 height 6
checkbox input "true"
click at [10, 49] on input "checkbox" at bounding box center [13, 49] width 11 height 6
checkbox input "true"
click at [11, 69] on input "checkbox" at bounding box center [13, 71] width 11 height 6
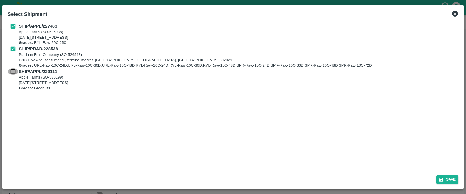
checkbox input "true"
click at [451, 179] on button "Save" at bounding box center [447, 180] width 22 height 8
type input "20/04/2024"
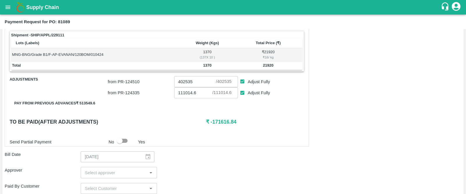
scroll to position [300, 0]
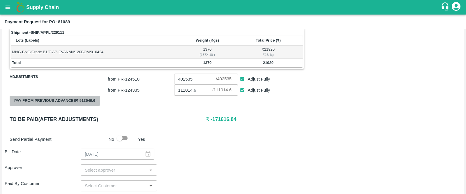
click at [75, 99] on button "Pay from previous advances ₹ 513549.6" at bounding box center [55, 101] width 90 height 10
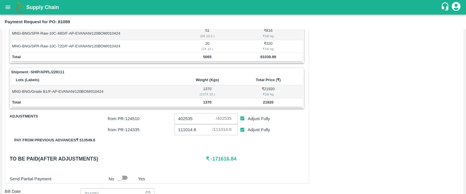
scroll to position [262, 0]
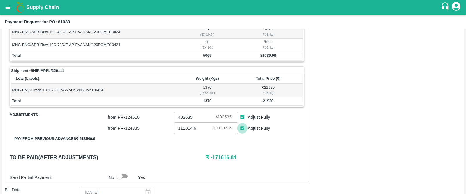
click at [243, 127] on input "Adjust Fully" at bounding box center [242, 128] width 11 height 11
checkbox input "false"
type input "0"
click at [241, 117] on input "Adjust Fully" at bounding box center [242, 117] width 11 height 11
checkbox input "false"
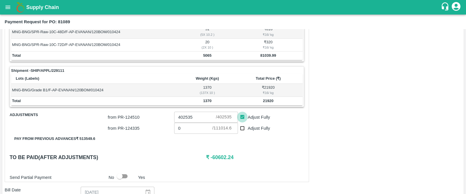
type input "0"
drag, startPoint x: 235, startPoint y: 156, endPoint x: 210, endPoint y: 158, distance: 25.1
click at [210, 158] on h6 "₹ 341932.76" at bounding box center [255, 158] width 98 height 8
copy h6 "341932.76"
click at [192, 119] on input "0" at bounding box center [195, 117] width 42 height 11
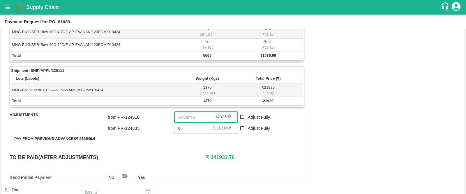
paste input "341932.76"
type input "341932.76"
click at [250, 161] on div "Shipment - SHIP/APPL/227463 Lots (Labels) Weight (Kgs) Total Price (₹) MNG-BNG/…" at bounding box center [157, 21] width 304 height 324
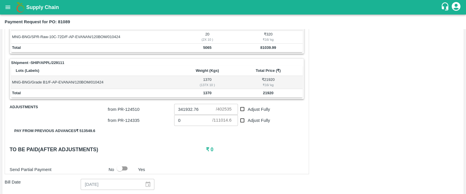
scroll to position [270, 0]
drag, startPoint x: 204, startPoint y: 109, endPoint x: 176, endPoint y: 105, distance: 27.6
click at [176, 105] on input "341932.76" at bounding box center [195, 108] width 42 height 11
click at [260, 149] on h6 "₹ 341932.76" at bounding box center [255, 149] width 98 height 8
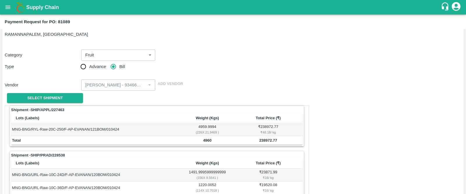
scroll to position [0, 0]
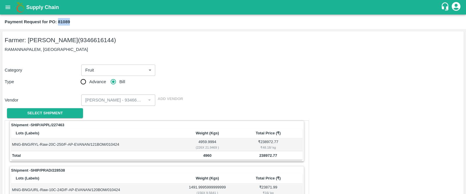
drag, startPoint x: 70, startPoint y: 21, endPoint x: 58, endPoint y: 22, distance: 11.7
click at [58, 22] on div "Payment Request for PO: 81089" at bounding box center [233, 22] width 456 height 8
copy b "81089"
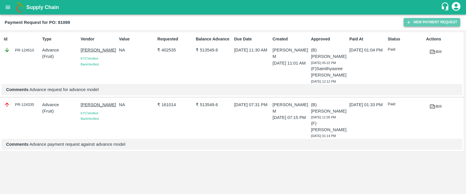
click at [427, 21] on button "New Payment Request" at bounding box center [432, 22] width 57 height 8
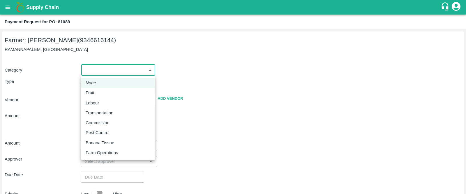
click at [116, 70] on body "Supply Chain Payment Request for PO: 81089 Farmer: EVANA NAGARAJU (9346616144) …" at bounding box center [233, 97] width 466 height 194
click at [101, 96] on div "Fruit" at bounding box center [118, 93] width 65 height 6
type input "1"
type input "EVANA NAGARAJU - 9346616144(Farmer)"
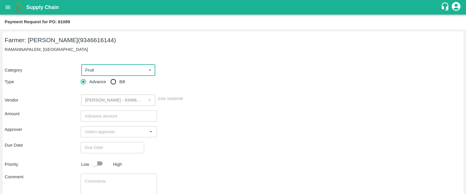
scroll to position [38, 0]
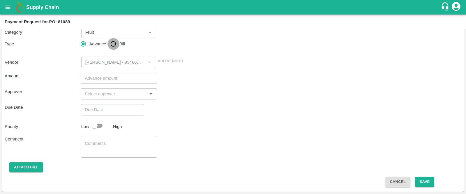
click at [112, 43] on input "Bill" at bounding box center [113, 44] width 12 height 12
radio input "true"
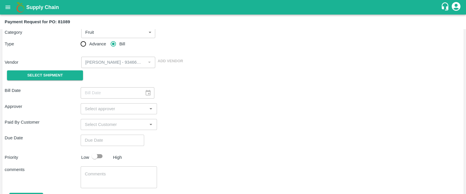
scroll to position [68, 0]
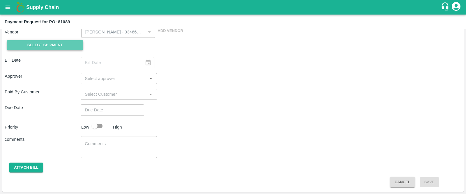
click at [70, 44] on button "Select Shipment" at bounding box center [45, 45] width 76 height 10
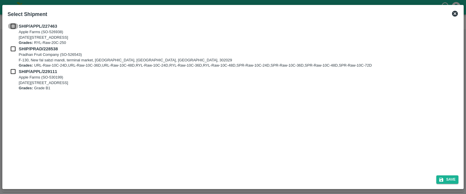
click at [13, 27] on input "checkbox" at bounding box center [13, 26] width 11 height 6
checkbox input "true"
click at [15, 51] on input "checkbox" at bounding box center [13, 49] width 11 height 6
checkbox input "true"
click at [12, 71] on input "checkbox" at bounding box center [13, 71] width 11 height 6
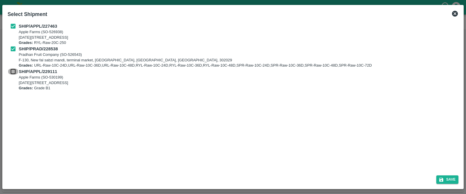
checkbox input "true"
click at [450, 177] on button "Save" at bounding box center [447, 180] width 22 height 8
type input "20/04/2024"
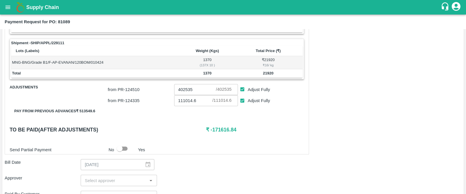
scroll to position [289, 0]
click at [243, 88] on input "Adjust Fully" at bounding box center [242, 90] width 11 height 11
checkbox input "false"
type input "0"
click at [242, 99] on input "Adjust Fully" at bounding box center [242, 101] width 11 height 11
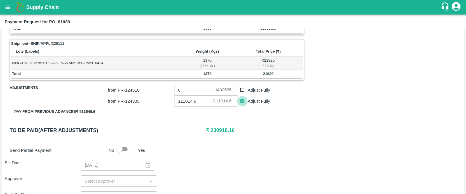
checkbox input "false"
type input "0"
click at [342, 104] on div "Shipment - SHIP/APPL/227463 Lots (Labels) Weight (Kgs) Total Price (₹) MNG-BNG/…" at bounding box center [233, 61] width 457 height 459
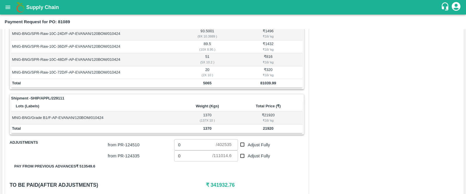
scroll to position [235, 0]
drag, startPoint x: 237, startPoint y: 184, endPoint x: 211, endPoint y: 184, distance: 26.2
click at [211, 184] on h6 "₹ 341932.76" at bounding box center [255, 185] width 98 height 8
copy h6 "341932.76"
click at [9, 7] on icon "open drawer" at bounding box center [8, 7] width 5 height 3
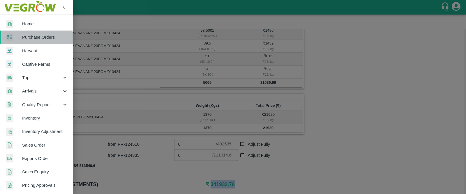
click at [35, 41] on link "Purchase Orders" at bounding box center [36, 37] width 73 height 13
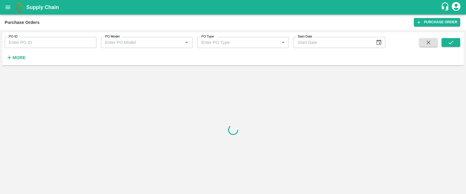
click at [66, 43] on input "PO ID" at bounding box center [51, 42] width 92 height 11
paste input "95233"
click at [446, 40] on button "submit" at bounding box center [451, 42] width 19 height 9
click at [57, 41] on input "95233" at bounding box center [51, 42] width 92 height 11
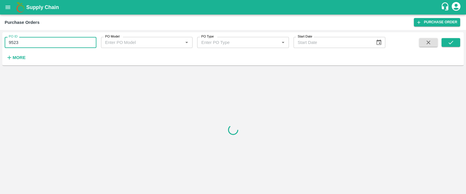
type input "95233"
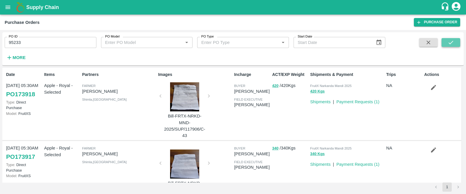
click at [451, 43] on icon "submit" at bounding box center [451, 42] width 5 height 3
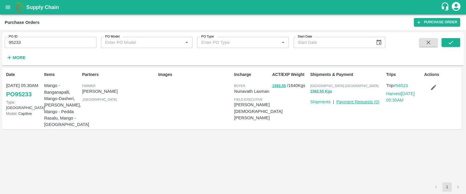
click at [344, 99] on p "Payment Requests ( 0 )" at bounding box center [357, 102] width 43 height 6
click at [344, 100] on link "Payment Requests ( 0 )" at bounding box center [357, 102] width 43 height 5
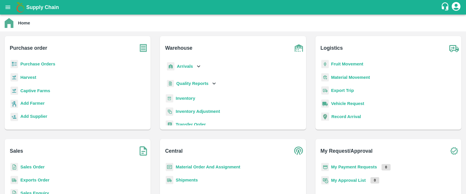
click at [25, 65] on b "Purchase Orders" at bounding box center [37, 64] width 35 height 5
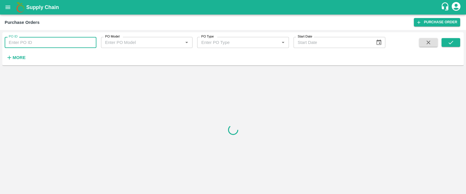
click at [48, 42] on input "PO ID" at bounding box center [51, 42] width 92 height 11
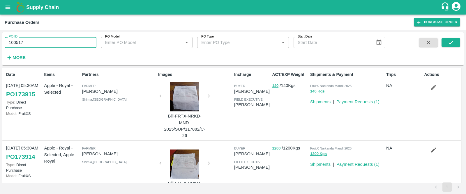
type input "100517"
click at [452, 40] on icon "submit" at bounding box center [451, 42] width 6 height 6
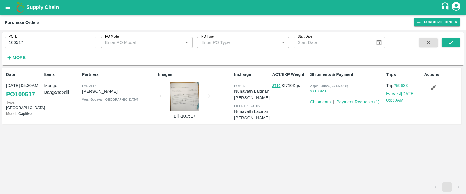
click at [361, 102] on link "Payment Requests ( 1 )" at bounding box center [357, 102] width 43 height 5
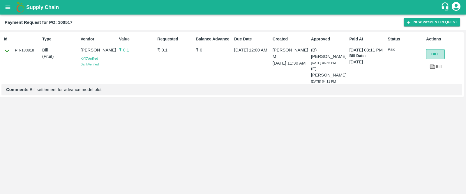
click at [431, 55] on button "Bill" at bounding box center [435, 54] width 19 height 10
click at [434, 55] on button "Bill" at bounding box center [435, 54] width 19 height 10
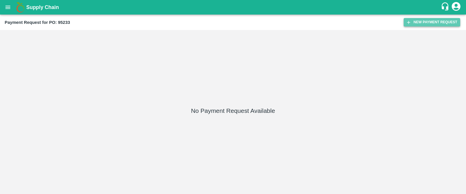
click at [410, 24] on icon "button" at bounding box center [408, 22] width 5 height 5
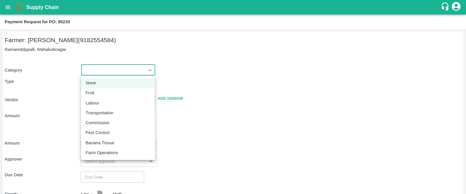
click at [117, 72] on body "Supply Chain Payment Request for PO: 95233 Farmer: [GEOGRAPHIC_DATA][PERSON_NAM…" at bounding box center [233, 97] width 466 height 194
click at [88, 95] on p "Fruit" at bounding box center [90, 93] width 9 height 6
type input "1"
type input "[PERSON_NAME] - 9182554584([PERSON_NAME])"
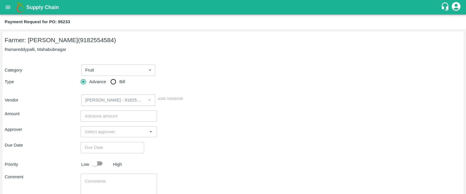
click at [125, 77] on label "Bill" at bounding box center [115, 82] width 17 height 12
click at [119, 77] on input "Bill" at bounding box center [113, 82] width 12 height 12
radio input "true"
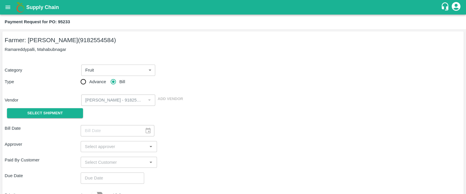
scroll to position [68, 0]
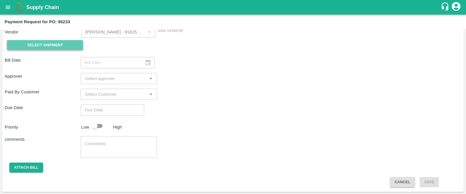
click at [46, 43] on span "Select Shipment" at bounding box center [45, 45] width 36 height 7
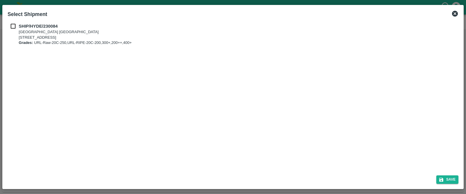
click at [31, 24] on b "SHIP/HYDE/230084" at bounding box center [38, 26] width 39 height 5
checkbox input "true"
click at [451, 177] on button "Save" at bounding box center [447, 180] width 22 height 8
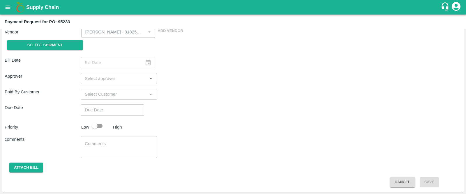
type input "[DATE]"
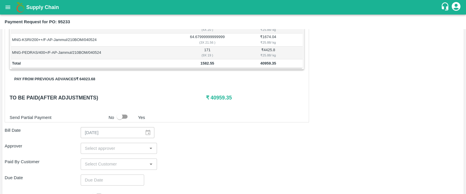
scroll to position [144, 0]
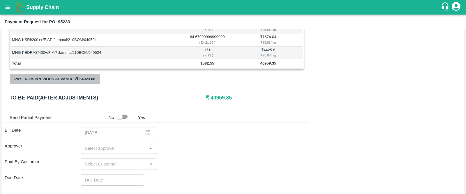
click at [61, 78] on button "Pay from previous advances ₹ 64023.68" at bounding box center [55, 79] width 90 height 10
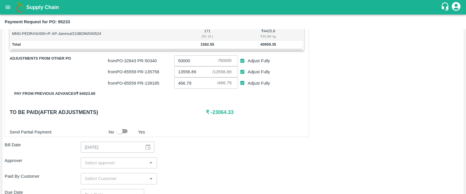
scroll to position [158, 0]
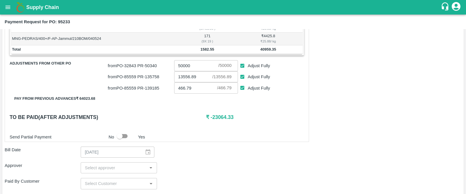
click at [283, 111] on div "Shipment - SHIP/HYDE/230084 Lots (Labels) Weight (Kgs) Total Price (₹) MNG-BNG/…" at bounding box center [157, 52] width 304 height 179
click at [244, 65] on input "Adjust Fully" at bounding box center [242, 66] width 11 height 11
checkbox input "false"
type input "0"
click at [243, 76] on input "Adjust Fully" at bounding box center [242, 77] width 11 height 11
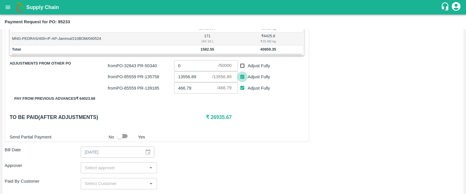
checkbox input "false"
type input "0"
click at [242, 89] on input "Adjust Fully" at bounding box center [242, 88] width 11 height 11
checkbox input "false"
type input "0"
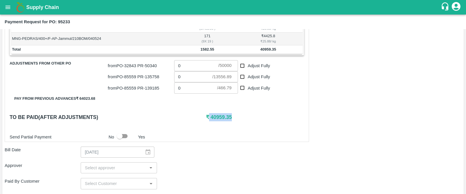
drag, startPoint x: 233, startPoint y: 117, endPoint x: 207, endPoint y: 118, distance: 26.2
click at [207, 118] on h6 "₹ 40959.35" at bounding box center [255, 117] width 98 height 8
copy h6 "40959.35"
click at [242, 75] on input "Adjust Fully" at bounding box center [242, 77] width 11 height 11
checkbox input "true"
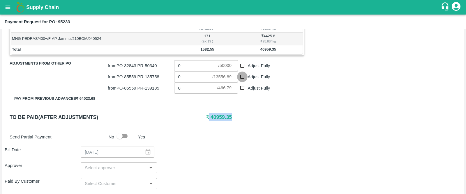
type input "13556.89"
click at [243, 87] on input "Adjust Fully" at bounding box center [242, 88] width 11 height 11
checkbox input "true"
type input "466.79"
click at [258, 110] on div "Shipment - SHIP/HYDE/230084 Lots (Labels) Weight (Kgs) Total Price (₹) MNG-BNG/…" at bounding box center [157, 52] width 304 height 179
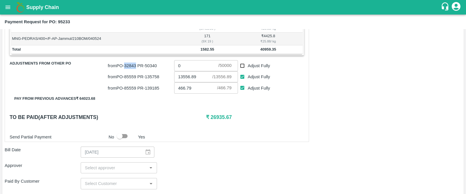
drag, startPoint x: 137, startPoint y: 66, endPoint x: 125, endPoint y: 64, distance: 11.5
click at [125, 64] on p "from PO- 32843 PR- 50340" at bounding box center [140, 66] width 64 height 6
copy p "32843"
click at [298, 96] on div "Shipment - SHIP/HYDE/230084 Lots (Labels) Weight (Kgs) Total Price (₹) MNG-BNG/…" at bounding box center [157, 52] width 304 height 179
click at [334, 119] on div "Shipment - SHIP/HYDE/230084 Lots (Labels) Weight (Kgs) Total Price (₹) MNG-BNG/…" at bounding box center [233, 120] width 457 height 314
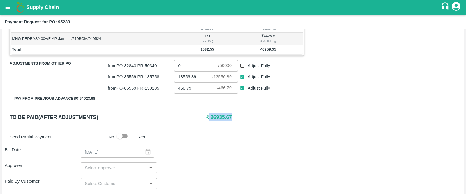
drag, startPoint x: 232, startPoint y: 116, endPoint x: 207, endPoint y: 119, distance: 24.3
click at [207, 119] on h6 "₹ 26935.67" at bounding box center [255, 117] width 98 height 8
copy h6 "26935.67"
click at [189, 66] on input "0" at bounding box center [196, 65] width 44 height 11
click at [315, 117] on div "Shipment - SHIP/HYDE/230084 Lots (Labels) Weight (Kgs) Total Price (₹) MNG-BNG/…" at bounding box center [233, 120] width 457 height 314
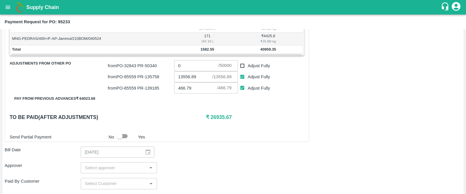
click at [358, 67] on div "Shipment - SHIP/HYDE/230084 Lots (Labels) Weight (Kgs) Total Price (₹) MNG-BNG/…" at bounding box center [233, 120] width 457 height 314
click at [288, 121] on div "Shipment - SHIP/HYDE/230084 Lots (Labels) Weight (Kgs) Total Price (₹) MNG-BNG/…" at bounding box center [157, 52] width 304 height 179
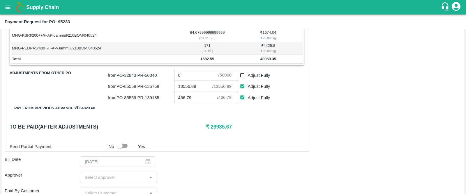
scroll to position [145, 0]
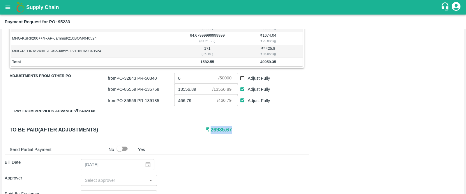
drag, startPoint x: 231, startPoint y: 129, endPoint x: 211, endPoint y: 130, distance: 19.6
click at [211, 130] on h6 "₹ 26935.67" at bounding box center [255, 130] width 98 height 8
copy h6 "26935.67"
click at [181, 79] on input "0" at bounding box center [196, 78] width 44 height 11
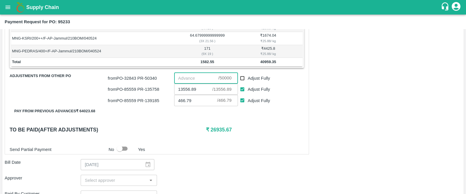
paste input "26935.67"
type input "26935.67"
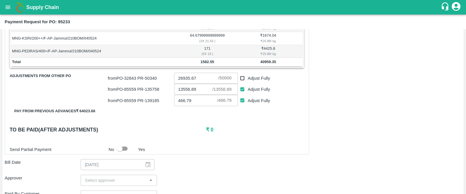
click at [330, 112] on div "Shipment - SHIP/HYDE/230084 Lots (Labels) Weight (Kgs) Total Price (₹) MNG-BNG/…" at bounding box center [233, 132] width 457 height 314
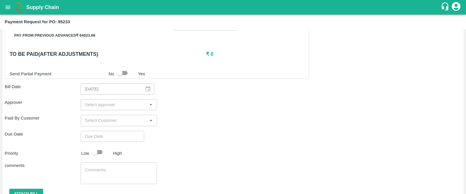
scroll to position [233, 0]
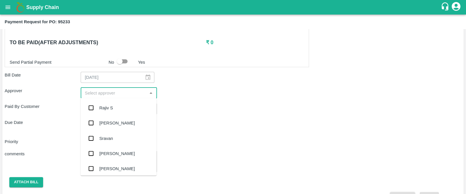
click at [113, 93] on input "input" at bounding box center [113, 93] width 63 height 8
type input "KI"
click at [107, 107] on div "[PERSON_NAME]" at bounding box center [117, 108] width 36 height 6
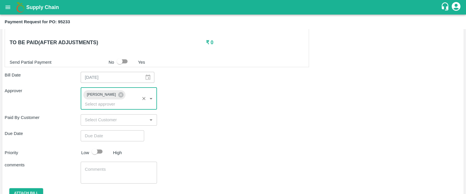
type input "DD/MM/YYYY hh:mm aa"
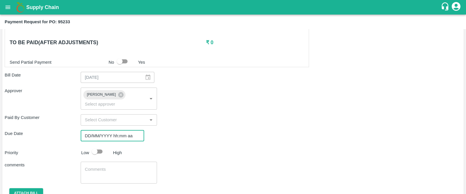
click at [97, 130] on input "DD/MM/YYYY hh:mm aa" at bounding box center [110, 135] width 59 height 11
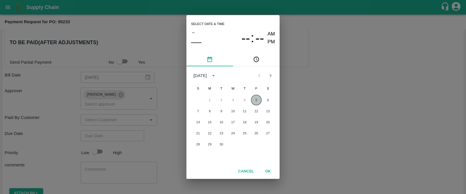
click at [256, 100] on button "5" at bounding box center [256, 100] width 10 height 10
type input "05/09/2025 12:00 AM"
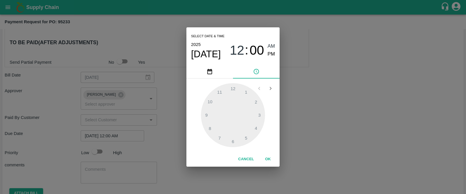
click at [93, 163] on div "Select date & time 2025 Sep 5 12 : 00 AM PM 1 2 3 4 5 6 7 8 9 10 11 12 Cancel OK" at bounding box center [233, 97] width 466 height 194
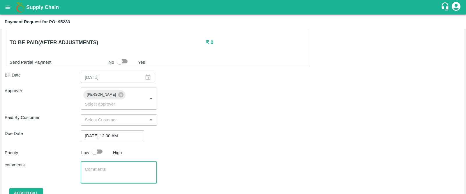
click at [93, 167] on textarea at bounding box center [119, 173] width 68 height 12
type textarea "Bill settlement"
click at [205, 146] on div "Priority Low High" at bounding box center [231, 151] width 459 height 11
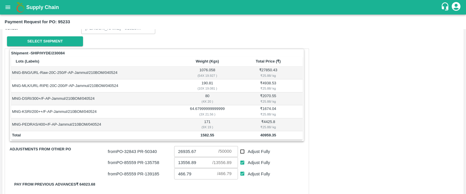
scroll to position [0, 0]
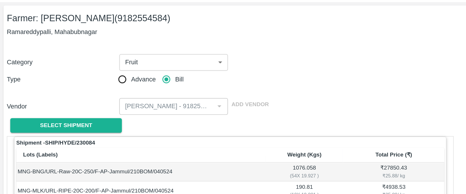
click at [161, 87] on div "Category Fruit 1 ​ Type Advance Bill Vendor ​ Add Vendor Select Shipment" at bounding box center [233, 89] width 457 height 63
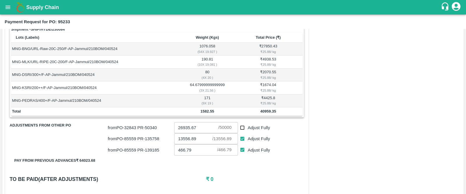
scroll to position [103, 0]
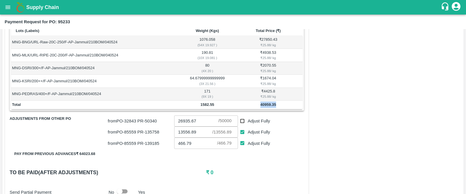
drag, startPoint x: 259, startPoint y: 104, endPoint x: 278, endPoint y: 104, distance: 19.5
click at [278, 104] on td "40959.35" at bounding box center [268, 105] width 69 height 9
drag, startPoint x: 217, startPoint y: 105, endPoint x: 197, endPoint y: 104, distance: 19.8
click at [197, 104] on td "1582.55" at bounding box center [207, 105] width 53 height 9
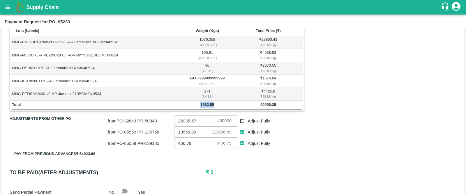
click at [197, 104] on td "1582.55" at bounding box center [207, 105] width 53 height 9
drag, startPoint x: 232, startPoint y: 123, endPoint x: 232, endPoint y: 119, distance: 3.9
click at [232, 119] on div "26935.67 ​ / 50000 ​" at bounding box center [206, 121] width 64 height 11
click at [277, 145] on div "Adjust Fully" at bounding box center [271, 142] width 66 height 13
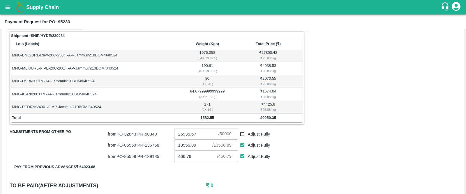
scroll to position [89, 0]
drag, startPoint x: 196, startPoint y: 133, endPoint x: 176, endPoint y: 134, distance: 20.4
click at [176, 134] on input "26935.67" at bounding box center [196, 134] width 44 height 11
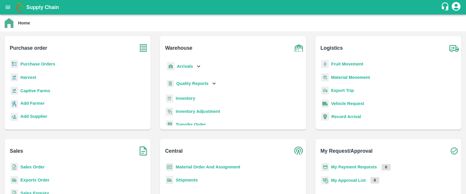
click at [28, 65] on b "Purchase Orders" at bounding box center [37, 64] width 35 height 5
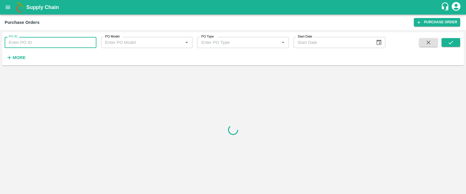
paste input "32843"
click at [67, 46] on input "32843" at bounding box center [51, 42] width 92 height 11
type input "32843"
click at [458, 36] on div "PO ID 32843 PO ID PO Model PO Model   * PO Type PO Type   * Start Date Start Da…" at bounding box center [232, 49] width 461 height 29
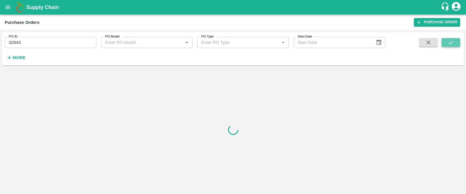
click at [452, 42] on icon "submit" at bounding box center [451, 42] width 6 height 6
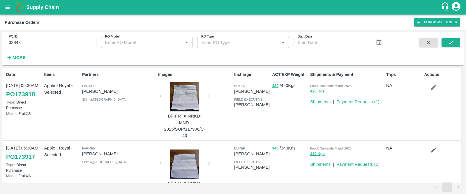
click at [358, 102] on link "Payment Requests ( 1 )" at bounding box center [357, 102] width 43 height 5
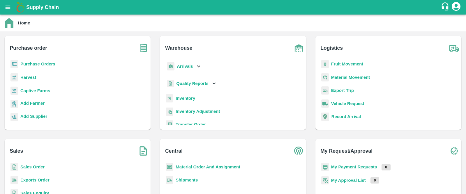
click at [37, 64] on b "Purchase Orders" at bounding box center [37, 64] width 35 height 5
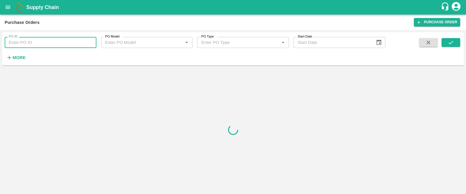
click at [71, 41] on input "PO ID" at bounding box center [51, 42] width 92 height 11
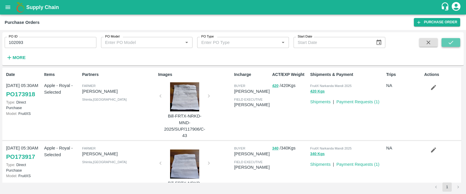
click at [450, 45] on icon "submit" at bounding box center [451, 42] width 6 height 6
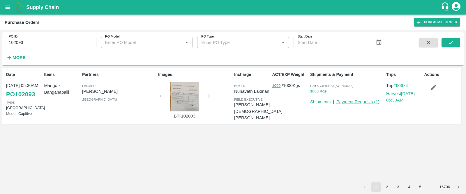
click at [351, 103] on link "Payment Requests ( 1 )" at bounding box center [357, 102] width 43 height 5
click at [27, 43] on input "102093" at bounding box center [51, 42] width 92 height 11
type input "1"
click at [13, 42] on input "8559" at bounding box center [51, 42] width 92 height 11
type input "85559"
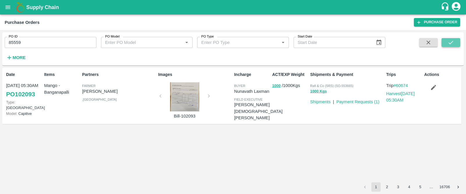
click at [450, 40] on icon "submit" at bounding box center [451, 42] width 6 height 6
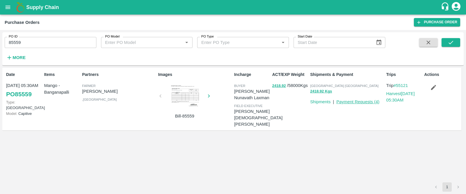
click at [357, 103] on link "Payment Requests ( 4 )" at bounding box center [357, 102] width 43 height 5
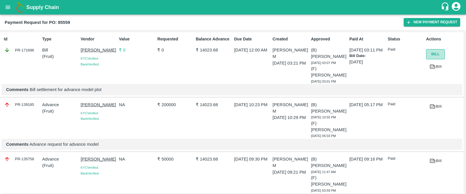
click at [434, 53] on button "Bill" at bounding box center [435, 54] width 19 height 10
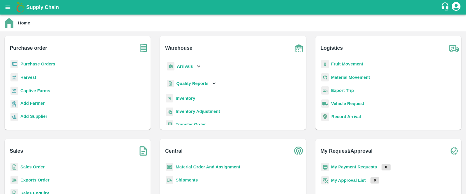
click at [38, 68] on div "Purchase Orders" at bounding box center [77, 66] width 137 height 13
click at [43, 66] on b "Purchase Orders" at bounding box center [37, 64] width 35 height 5
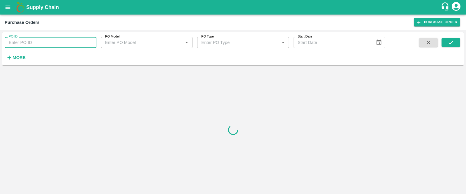
click at [35, 40] on input "PO ID" at bounding box center [51, 42] width 92 height 11
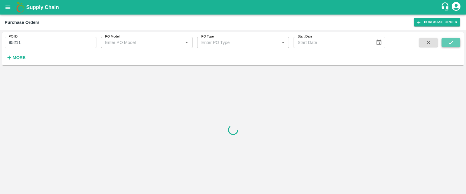
click at [452, 39] on button "submit" at bounding box center [451, 42] width 19 height 9
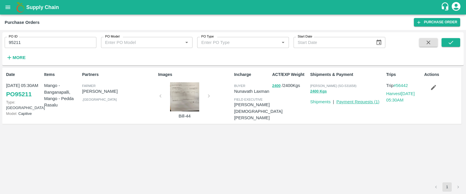
click at [350, 101] on link "Payment Requests ( 1 )" at bounding box center [357, 102] width 43 height 5
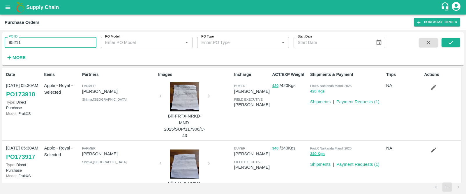
click at [28, 43] on input "95211" at bounding box center [51, 42] width 92 height 11
type input "9"
click at [447, 41] on button "submit" at bounding box center [451, 42] width 19 height 9
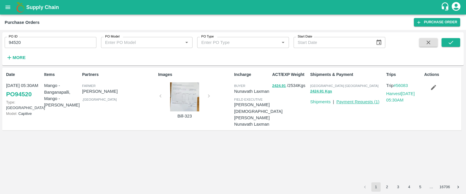
click at [353, 103] on link "Payment Requests ( 1 )" at bounding box center [357, 102] width 43 height 5
click at [51, 43] on input "94520" at bounding box center [51, 42] width 92 height 11
type input "95233"
click at [455, 38] on button "submit" at bounding box center [451, 42] width 19 height 9
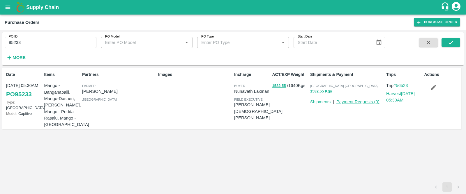
click at [363, 102] on link "Payment Requests ( 0 )" at bounding box center [357, 102] width 43 height 5
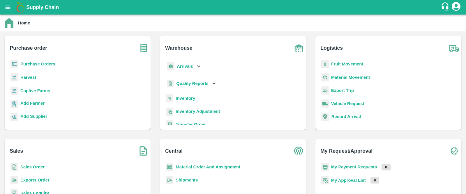
click at [40, 62] on b "Purchase Orders" at bounding box center [37, 64] width 35 height 5
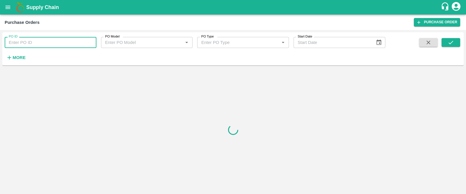
click at [42, 42] on input "PO ID" at bounding box center [51, 42] width 92 height 11
type input "32843"
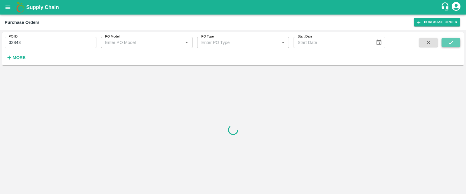
click at [450, 43] on icon "submit" at bounding box center [451, 42] width 5 height 3
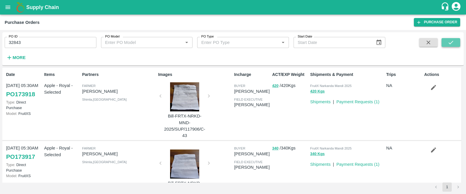
click at [450, 41] on icon "submit" at bounding box center [451, 42] width 6 height 6
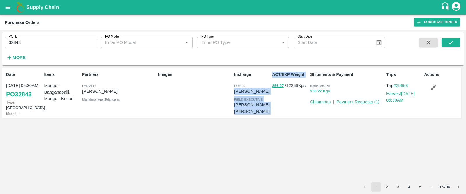
drag, startPoint x: 271, startPoint y: 86, endPoint x: 265, endPoint y: 87, distance: 5.8
click at [265, 87] on div "Date [DATE] 05:30AM PO 32843 Type: Farm Gate Model: - Items Mango - [GEOGRAPHIC…" at bounding box center [231, 93] width 459 height 50
click at [265, 87] on div "buyer" at bounding box center [252, 85] width 36 height 6
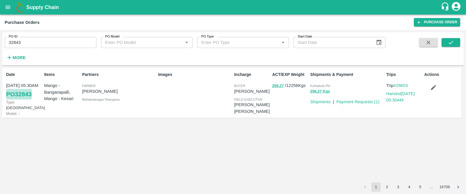
click at [29, 95] on link "PO 32843" at bounding box center [19, 94] width 26 height 10
click at [350, 101] on link "Payment Requests ( 1 )" at bounding box center [357, 102] width 43 height 5
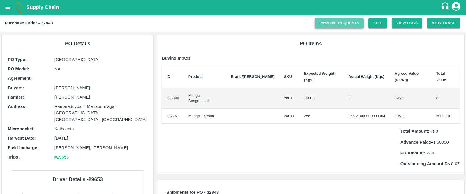
click at [325, 21] on link "Payment Requests" at bounding box center [339, 23] width 49 height 10
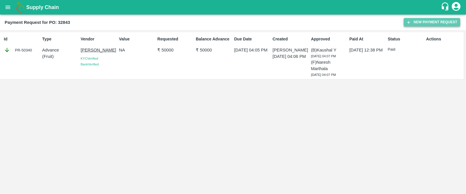
click at [421, 18] on button "New Payment Request" at bounding box center [432, 22] width 57 height 8
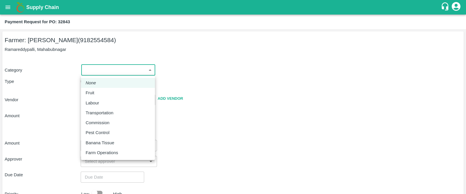
click at [117, 70] on body "Supply Chain Payment Request for PO: 32843 Farmer: [GEOGRAPHIC_DATA][PERSON_NAM…" at bounding box center [233, 97] width 466 height 194
click at [99, 91] on div "Fruit" at bounding box center [118, 93] width 65 height 6
type input "1"
type input "[PERSON_NAME] - 9182554584([PERSON_NAME])"
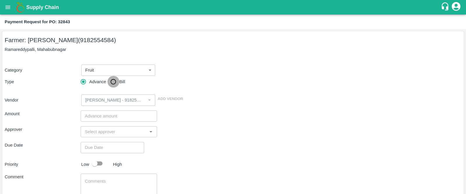
click at [116, 82] on input "Bill" at bounding box center [113, 82] width 12 height 12
radio input "true"
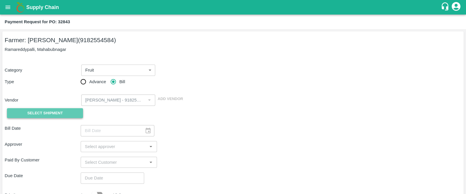
click at [63, 112] on button "Select Shipment" at bounding box center [45, 113] width 76 height 10
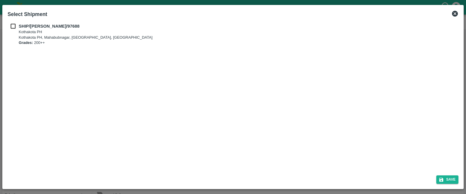
click at [38, 27] on b "SHIP/[PERSON_NAME]/97688" at bounding box center [49, 26] width 61 height 5
checkbox input "true"
click at [450, 177] on button "Save" at bounding box center [447, 180] width 22 height 8
type input "[DATE]"
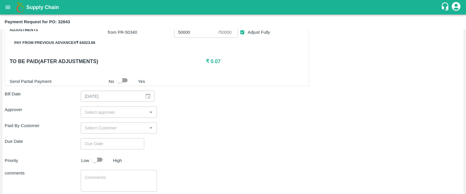
scroll to position [140, 0]
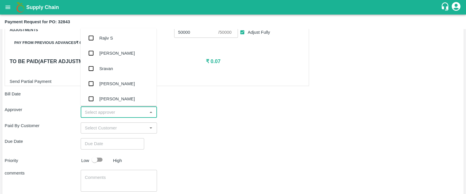
click at [117, 111] on input "input" at bounding box center [113, 112] width 63 height 8
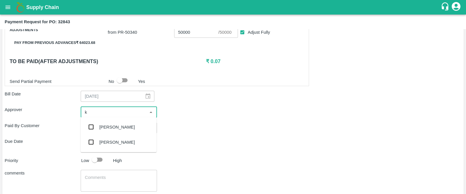
type input "ki"
click at [107, 126] on div "[PERSON_NAME]" at bounding box center [117, 127] width 36 height 6
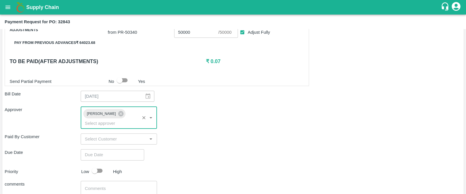
scroll to position [177, 0]
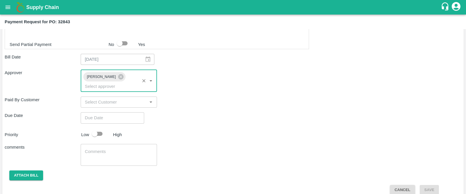
type input "DD/MM/YYYY hh:mm aa"
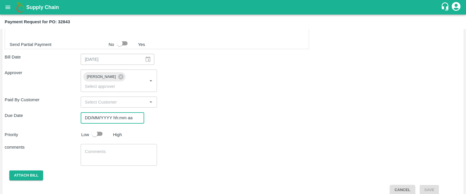
click at [104, 112] on input "DD/MM/YYYY hh:mm aa" at bounding box center [110, 117] width 59 height 11
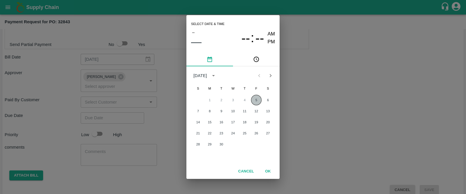
click at [255, 100] on button "5" at bounding box center [256, 100] width 10 height 10
type input "[DATE] 12:00 AM"
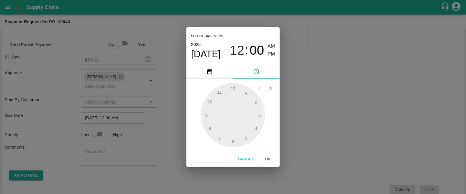
click at [99, 146] on div "Select date & time [DATE] 12 : 00 AM PM 1 2 3 4 5 6 7 8 9 10 11 12 Cancel OK" at bounding box center [233, 97] width 466 height 194
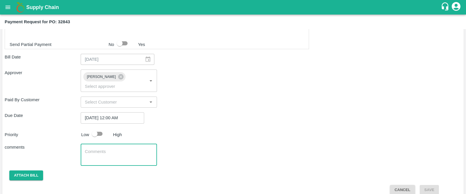
click at [99, 149] on textarea at bounding box center [119, 155] width 68 height 12
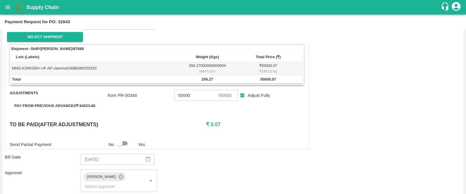
scroll to position [0, 0]
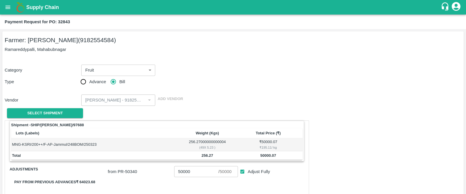
type textarea "Bill Settlement"
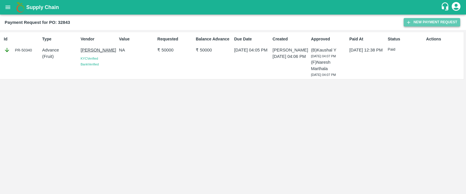
click at [432, 23] on button "New Payment Request" at bounding box center [432, 22] width 57 height 8
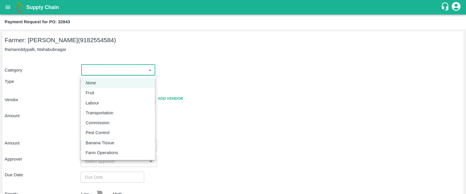
drag, startPoint x: 103, startPoint y: 69, endPoint x: 96, endPoint y: 93, distance: 24.6
click at [96, 93] on body "Supply Chain Payment Request for PO: 32843 Farmer: [GEOGRAPHIC_DATA][PERSON_NAM…" at bounding box center [233, 97] width 466 height 194
click at [96, 93] on div "Fruit" at bounding box center [92, 93] width 12 height 6
type input "1"
type input "[PERSON_NAME] - 9182554584([PERSON_NAME])"
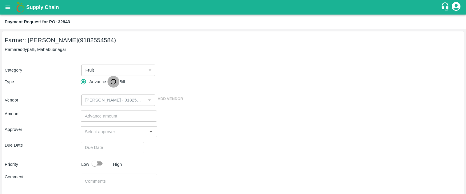
click at [114, 83] on input "Bill" at bounding box center [113, 82] width 12 height 12
radio input "true"
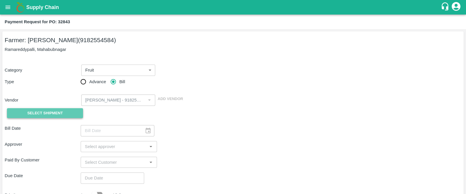
click at [61, 111] on span "Select Shipment" at bounding box center [45, 113] width 36 height 7
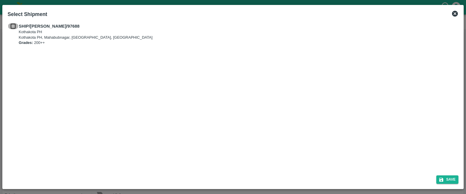
click at [15, 29] on input "checkbox" at bounding box center [13, 26] width 11 height 6
checkbox input "true"
click at [453, 181] on button "Save" at bounding box center [447, 180] width 22 height 8
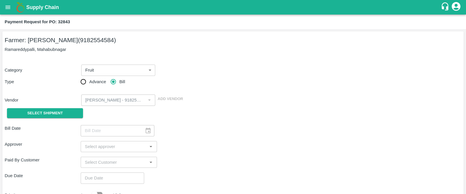
type input "15/03/2023"
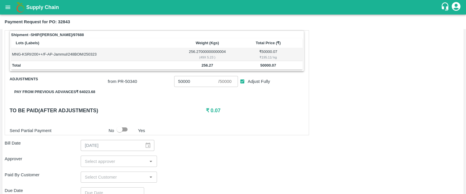
scroll to position [93, 0]
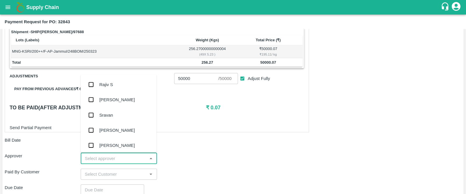
click at [106, 159] on input "input" at bounding box center [113, 159] width 63 height 8
type input "ki"
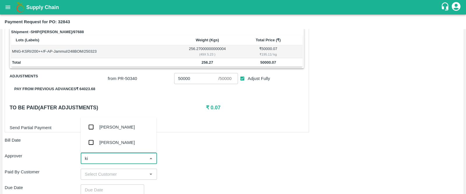
click at [103, 125] on div "Kiran Naik" at bounding box center [117, 127] width 36 height 6
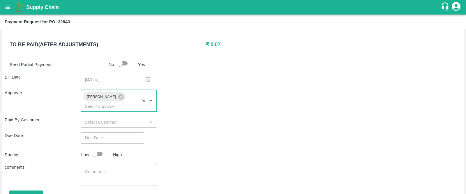
scroll to position [157, 0]
type input "DD/MM/YYYY hh:mm aa"
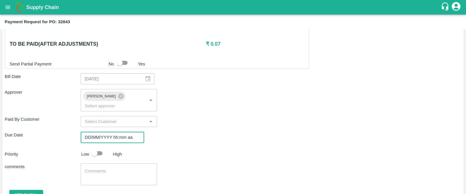
click at [104, 132] on input "DD/MM/YYYY hh:mm aa" at bounding box center [110, 137] width 59 height 11
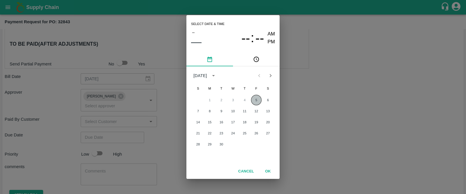
click at [259, 99] on button "5" at bounding box center [256, 100] width 10 height 10
type input "05/09/2025 12:00 AM"
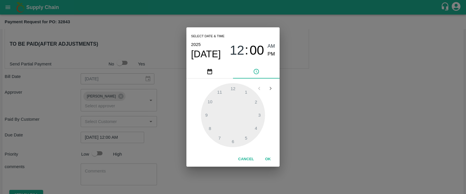
click at [96, 155] on div "Select date & time 2025 Sep 5 12 : 00 AM PM 1 2 3 4 5 6 7 8 9 10 11 12 Cancel OK" at bounding box center [233, 97] width 466 height 194
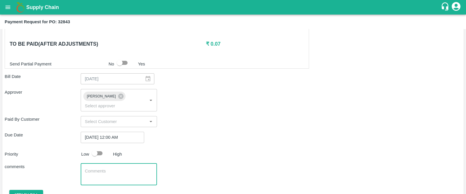
click at [96, 168] on textarea at bounding box center [119, 174] width 68 height 12
type textarea "N"
type textarea "Bill settlement"
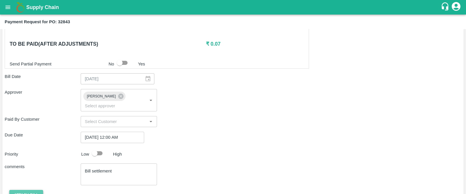
click at [36, 190] on button "Attach bill" at bounding box center [26, 195] width 34 height 10
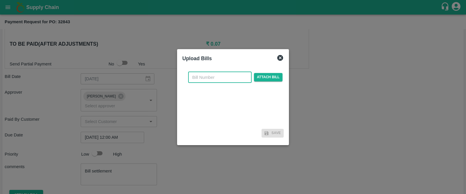
click at [225, 78] on input "text" at bounding box center [219, 77] width 63 height 11
type input "12"
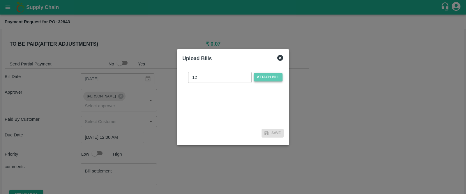
click at [256, 73] on span "Attach bill" at bounding box center [268, 77] width 29 height 8
click at [0, 0] on input "Attach bill" at bounding box center [0, 0] width 0 height 0
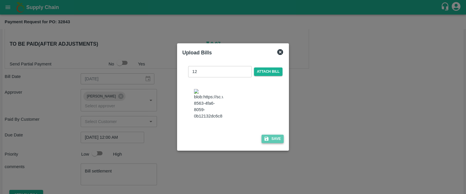
click at [269, 141] on button "Save" at bounding box center [273, 139] width 22 height 8
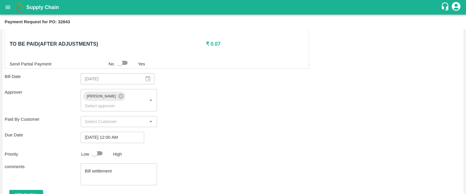
scroll to position [208, 0]
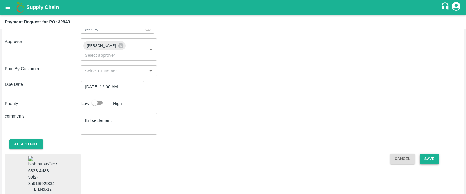
click at [429, 154] on button "Save" at bounding box center [429, 159] width 19 height 10
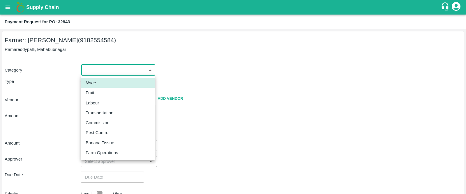
click at [142, 70] on body "Supply Chain Payment Request for PO: 32843 Farmer: [GEOGRAPHIC_DATA][PERSON_NAM…" at bounding box center [233, 97] width 466 height 194
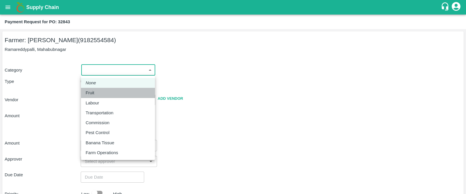
click at [90, 94] on p "Fruit" at bounding box center [90, 93] width 9 height 6
type input "1"
type input "[PERSON_NAME] - 9182554584([PERSON_NAME])"
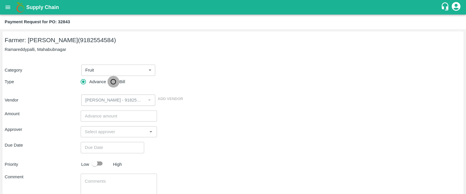
click at [117, 79] on input "Bill" at bounding box center [113, 82] width 12 height 12
radio input "true"
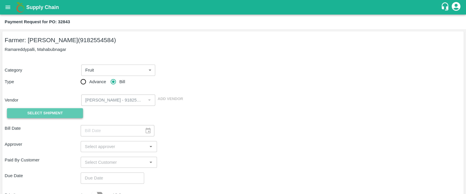
click at [62, 110] on span "Select Shipment" at bounding box center [45, 113] width 36 height 7
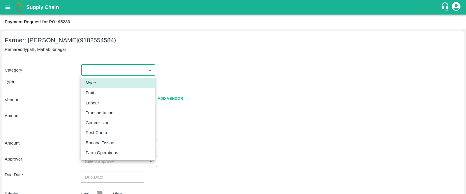
click at [122, 66] on body "Supply Chain Payment Request for PO: 95233 Farmer: [GEOGRAPHIC_DATA][PERSON_NAM…" at bounding box center [233, 97] width 466 height 194
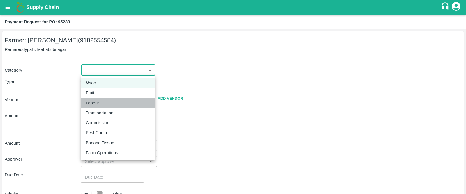
click at [92, 98] on li "Labour" at bounding box center [118, 103] width 74 height 10
type input "2"
radio input "false"
radio input "true"
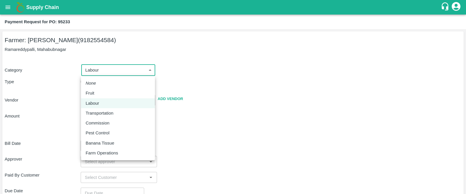
drag, startPoint x: 98, startPoint y: 69, endPoint x: 88, endPoint y: 91, distance: 24.3
click at [88, 91] on body "Supply Chain Payment Request for PO: 95233 Farmer: [GEOGRAPHIC_DATA][PERSON_NAM…" at bounding box center [233, 97] width 466 height 194
click at [88, 91] on p "Fruit" at bounding box center [90, 93] width 9 height 6
type input "1"
radio input "true"
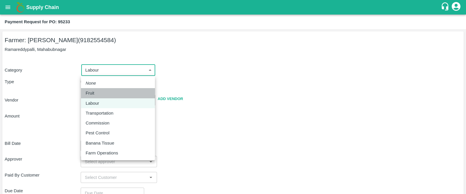
type input "[PERSON_NAME] - 9182554584([PERSON_NAME])"
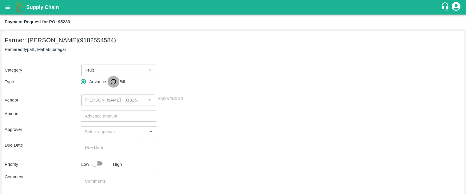
click at [114, 80] on input "Bill" at bounding box center [113, 82] width 12 height 12
radio input "true"
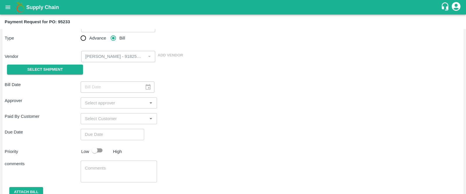
scroll to position [44, 0]
click at [73, 69] on button "Select Shipment" at bounding box center [45, 69] width 76 height 10
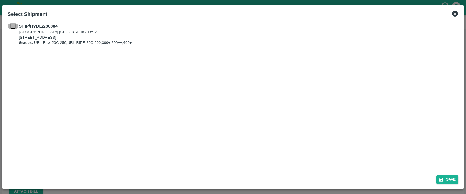
click at [14, 26] on input "checkbox" at bounding box center [13, 26] width 11 height 6
checkbox input "true"
click at [449, 180] on button "Save" at bounding box center [447, 180] width 22 height 8
type input "[DATE]"
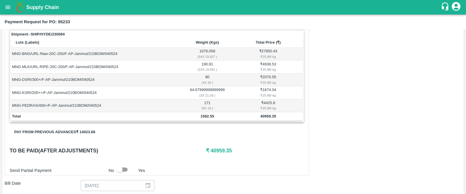
scroll to position [93, 0]
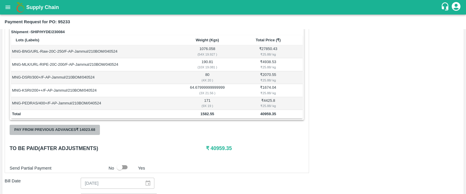
click at [82, 127] on button "Pay from previous advances ₹ 14023.68" at bounding box center [55, 130] width 90 height 10
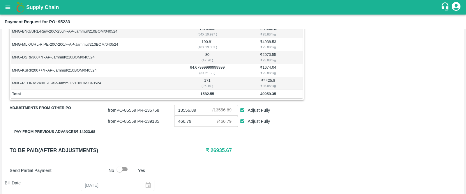
scroll to position [113, 0]
drag, startPoint x: 233, startPoint y: 151, endPoint x: 210, endPoint y: 150, distance: 23.0
click at [210, 150] on h6 "₹ 26935.67" at bounding box center [255, 151] width 98 height 8
click at [247, 150] on h6 "₹ 26935.67" at bounding box center [255, 151] width 98 height 8
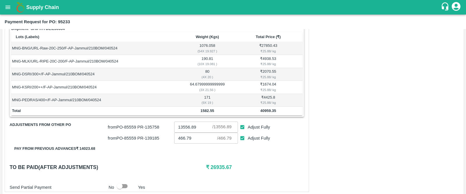
scroll to position [96, 0]
click at [341, 105] on div "Shipment - SHIP/HYDE/230084 Lots (Labels) Weight (Kgs) Total Price (₹) MNG-BNG/…" at bounding box center [233, 176] width 457 height 303
click at [264, 160] on div "Shipment - SHIP/HYDE/230084 Lots (Labels) Weight (Kgs) Total Price (₹) MNG-BNG/…" at bounding box center [157, 109] width 304 height 168
drag, startPoint x: 278, startPoint y: 112, endPoint x: 258, endPoint y: 112, distance: 20.7
click at [258, 112] on td "40959.35" at bounding box center [268, 111] width 69 height 9
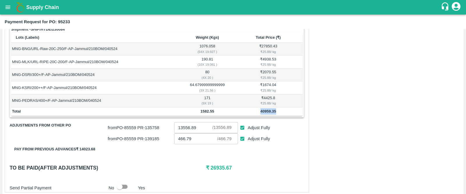
copy b "40959.35"
drag, startPoint x: 232, startPoint y: 167, endPoint x: 210, endPoint y: 168, distance: 22.7
click at [210, 168] on h6 "₹ 26935.67" at bounding box center [255, 168] width 98 height 8
copy h6 "26935.67"
click at [280, 160] on div "Shipment - SHIP/HYDE/230084 Lots (Labels) Weight (Kgs) Total Price (₹) MNG-BNG/…" at bounding box center [157, 109] width 304 height 168
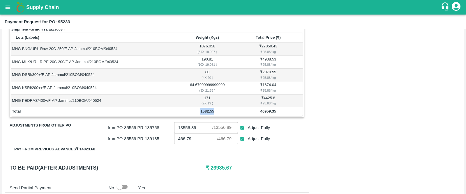
drag, startPoint x: 216, startPoint y: 111, endPoint x: 194, endPoint y: 112, distance: 22.7
click at [194, 112] on td "1582.55" at bounding box center [207, 111] width 53 height 9
copy b "1582.55"
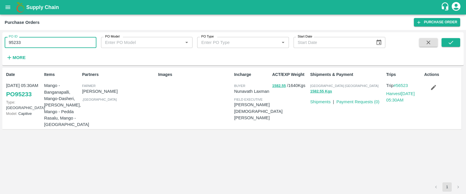
click at [27, 41] on input "95233" at bounding box center [51, 42] width 92 height 11
type input "9"
type input "168541"
click at [454, 44] on icon "submit" at bounding box center [451, 42] width 6 height 6
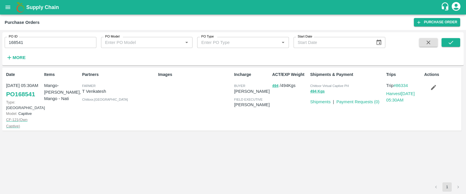
click at [17, 118] on span "CF- 121 ( Own Captive )" at bounding box center [16, 123] width 21 height 11
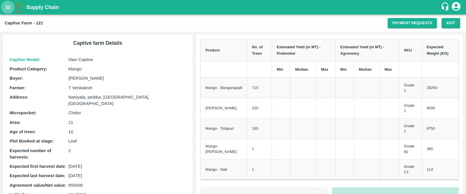
click at [8, 6] on icon "open drawer" at bounding box center [8, 7] width 6 height 6
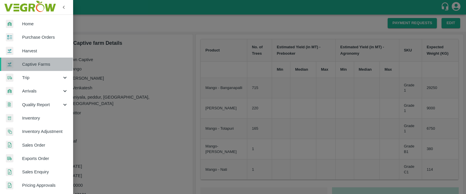
click at [27, 62] on span "Captive Farms" at bounding box center [45, 64] width 46 height 6
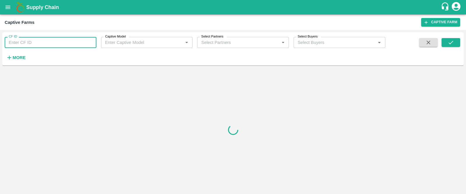
click at [33, 42] on input "CF ID" at bounding box center [51, 42] width 92 height 11
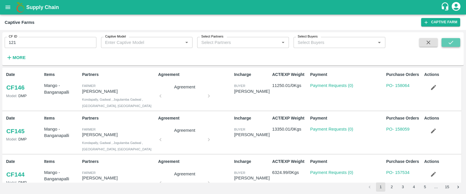
click at [452, 43] on icon "submit" at bounding box center [451, 42] width 6 height 6
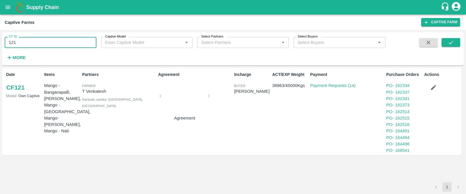
click at [24, 43] on input "121" at bounding box center [51, 42] width 92 height 11
type input "1"
type input "137"
click at [455, 39] on button "submit" at bounding box center [451, 42] width 19 height 9
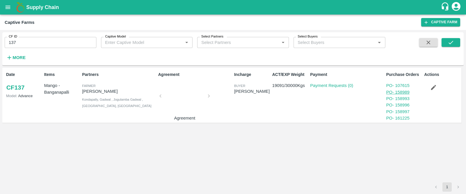
click at [403, 91] on link "PO - 158989" at bounding box center [397, 92] width 23 height 5
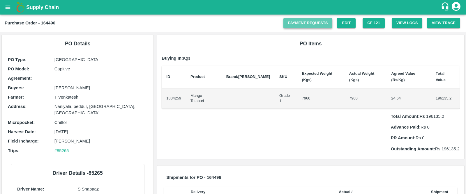
click at [306, 21] on link "Payment Requests" at bounding box center [307, 23] width 49 height 10
click at [309, 21] on link "Payment Requests" at bounding box center [307, 23] width 49 height 10
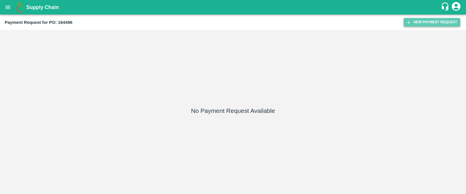
click at [428, 21] on button "New Payment Request" at bounding box center [432, 22] width 57 height 8
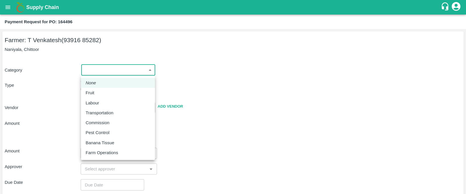
click at [118, 67] on body "Supply Chain Payment Request for PO: 164496 Farmer: T Venkatesh (93916 85282) […" at bounding box center [233, 97] width 466 height 194
click at [98, 92] on div "Fruit" at bounding box center [118, 93] width 65 height 6
type input "1"
radio input "true"
type input "T Venkatesh - 93916 85282(Farmer)"
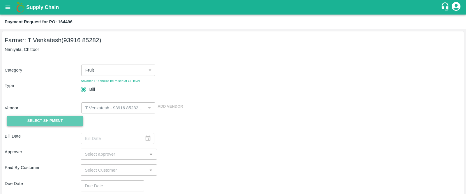
click at [68, 124] on button "Select Shipment" at bounding box center [45, 121] width 76 height 10
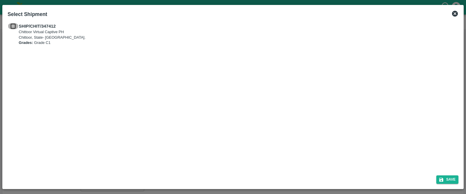
click at [13, 25] on input "checkbox" at bounding box center [13, 26] width 11 height 6
checkbox input "true"
click at [454, 180] on button "Save" at bounding box center [447, 180] width 22 height 8
type input "19/07/2025"
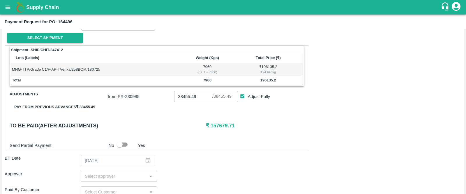
scroll to position [83, 0]
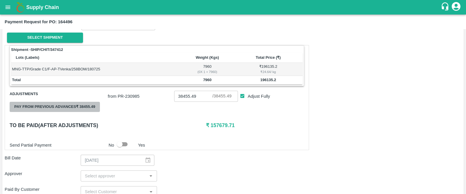
click at [54, 105] on button "Pay from previous advances ₹ 38455.49" at bounding box center [55, 107] width 90 height 10
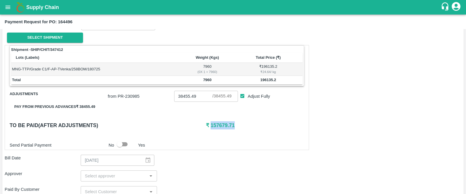
drag, startPoint x: 234, startPoint y: 122, endPoint x: 210, endPoint y: 125, distance: 24.3
click at [210, 125] on h6 "₹ 157679.71" at bounding box center [255, 125] width 98 height 8
copy h6 "157679.71"
click at [239, 129] on div "Shipment - SHIP/CHIT/347412 Lots (Labels) Weight (Kgs) Total Price (₹) MNG-TTP/…" at bounding box center [157, 97] width 304 height 105
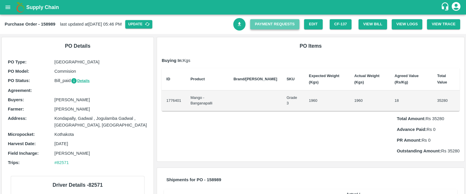
click at [282, 26] on link "Payment Requests" at bounding box center [274, 24] width 49 height 10
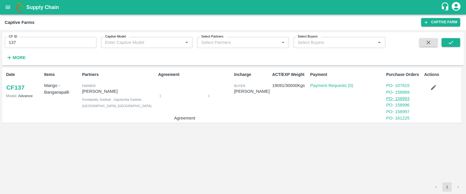
click at [398, 97] on link "PO - 158993" at bounding box center [397, 98] width 23 height 5
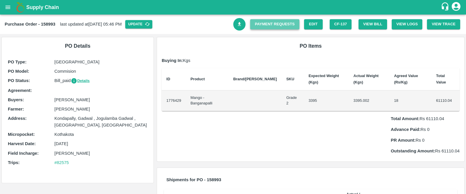
click at [269, 24] on link "Payment Requests" at bounding box center [274, 24] width 49 height 10
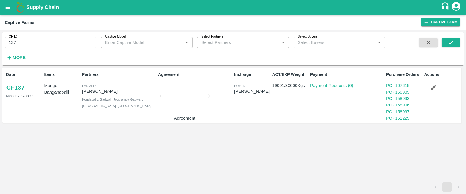
click at [402, 105] on link "PO - 158996" at bounding box center [397, 105] width 23 height 5
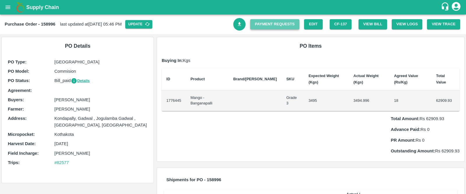
click at [269, 24] on link "Payment Requests" at bounding box center [274, 24] width 49 height 10
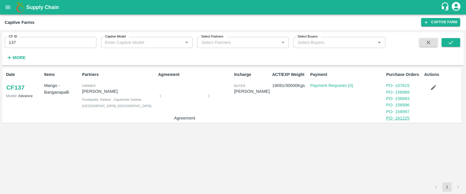
click at [398, 117] on link "PO - 161225" at bounding box center [397, 118] width 23 height 5
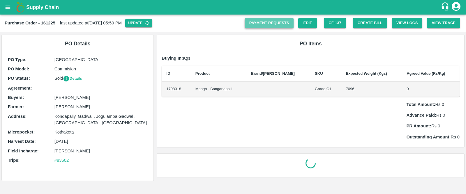
click at [278, 19] on link "Payment Requests" at bounding box center [269, 23] width 49 height 10
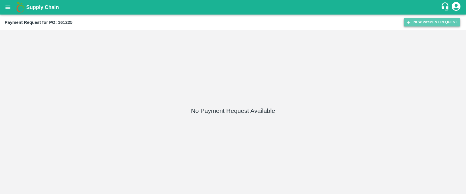
click at [420, 19] on button "New Payment Request" at bounding box center [432, 22] width 57 height 8
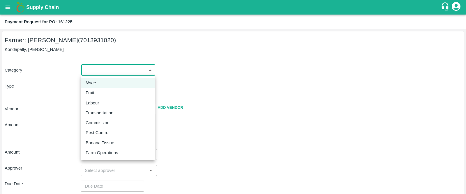
click at [127, 74] on body "Supply Chain Payment Request for PO: 161225 Farmer: Chinna Anji (7013931020) Ko…" at bounding box center [233, 97] width 466 height 194
click at [103, 88] on li "Fruit" at bounding box center [118, 93] width 74 height 10
type input "1"
type input "Chinna Anji - 7013931020(Farmer)"
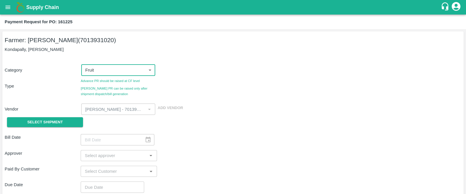
scroll to position [77, 0]
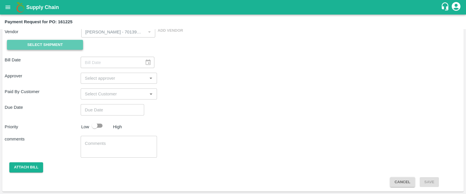
click at [58, 45] on span "Select Shipment" at bounding box center [45, 45] width 36 height 7
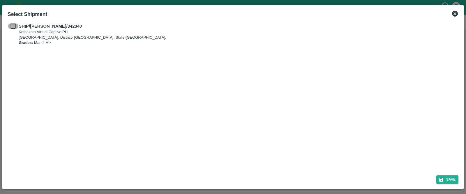
click at [15, 26] on input "checkbox" at bounding box center [13, 26] width 11 height 6
checkbox input "true"
click at [451, 179] on button "Save" at bounding box center [447, 180] width 22 height 8
type input "17/06/2025"
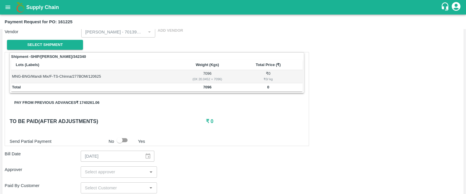
scroll to position [86, 0]
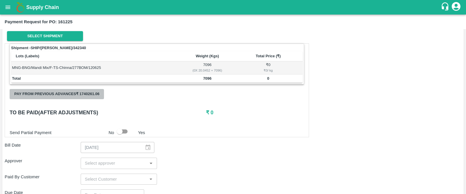
click at [75, 95] on button "Pay from previous advances ₹ 1740261.06" at bounding box center [57, 94] width 94 height 10
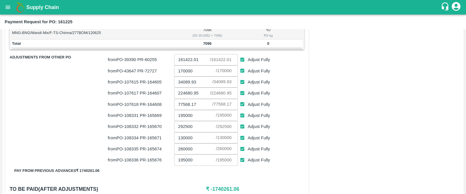
scroll to position [125, 0]
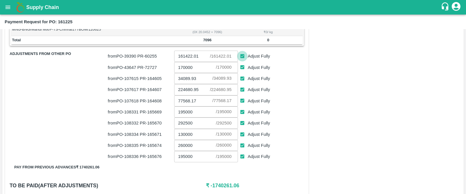
click at [243, 56] on input "Adjust Fully" at bounding box center [242, 56] width 11 height 11
checkbox input "false"
type input "0"
click at [243, 65] on input "Adjust Fully" at bounding box center [242, 67] width 11 height 11
checkbox input "false"
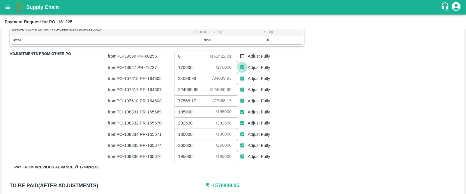
type input "0"
click at [240, 89] on input "Adjust Fully" at bounding box center [242, 89] width 11 height 11
checkbox input "false"
type input "0"
click at [241, 102] on input "Adjust Fully" at bounding box center [242, 101] width 11 height 11
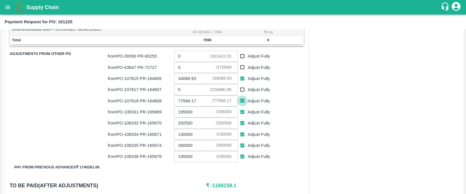
checkbox input "false"
type input "0"
click at [242, 110] on input "Adjust Fully" at bounding box center [242, 112] width 11 height 11
checkbox input "false"
type input "0"
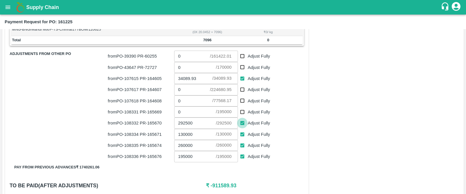
click at [242, 122] on input "Adjust Fully" at bounding box center [242, 123] width 11 height 11
checkbox input "false"
type input "0"
click at [242, 135] on input "Adjust Fully" at bounding box center [242, 134] width 11 height 11
checkbox input "false"
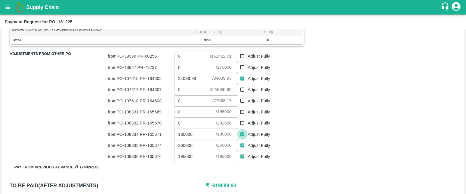
type input "0"
click at [242, 144] on input "Adjust Fully" at bounding box center [242, 145] width 11 height 11
checkbox input "false"
type input "0"
click at [242, 157] on input "Adjust Fully" at bounding box center [242, 156] width 11 height 11
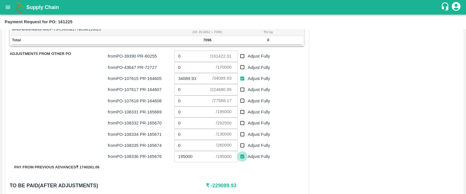
checkbox input "false"
type input "0"
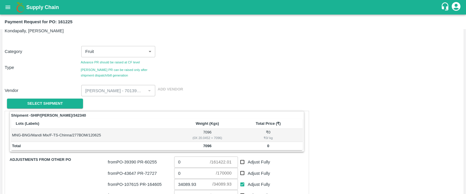
scroll to position [13, 0]
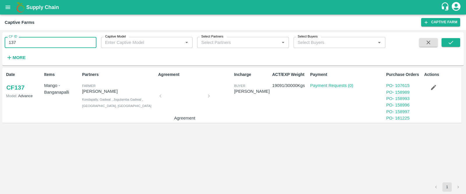
click at [32, 40] on input "137" at bounding box center [51, 42] width 92 height 11
click at [9, 10] on icon "open drawer" at bounding box center [8, 7] width 6 height 6
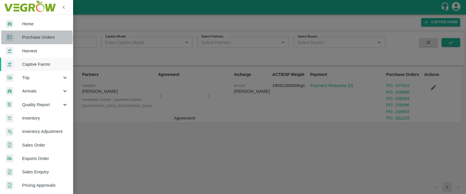
click at [27, 38] on span "Purchase Orders" at bounding box center [45, 37] width 46 height 6
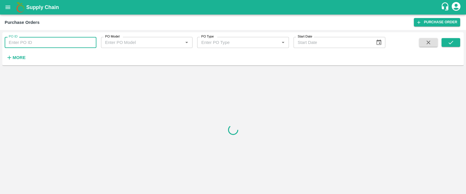
click at [38, 45] on input "PO ID" at bounding box center [51, 42] width 92 height 11
type input "161941"
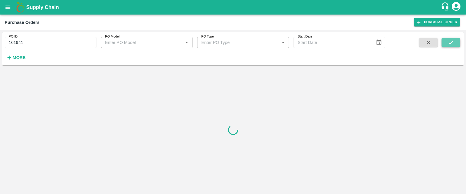
click at [454, 46] on button "submit" at bounding box center [451, 42] width 19 height 9
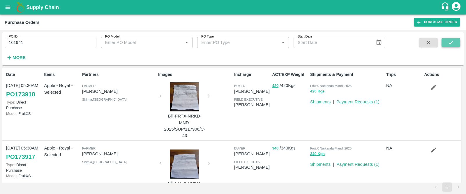
click at [449, 46] on button "submit" at bounding box center [451, 42] width 19 height 9
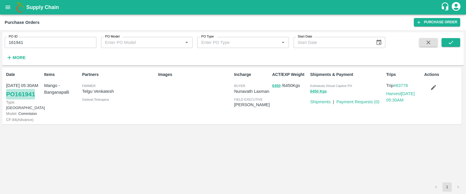
click at [15, 94] on link "PO 161941" at bounding box center [20, 94] width 29 height 10
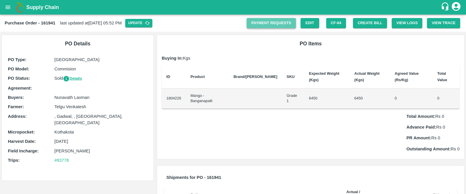
click at [267, 22] on link "Payment Requests" at bounding box center [271, 23] width 49 height 10
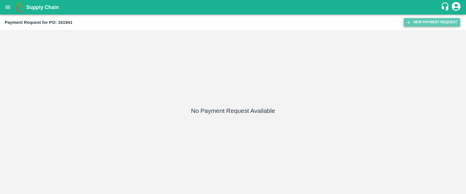
click at [418, 20] on button "New Payment Request" at bounding box center [432, 22] width 57 height 8
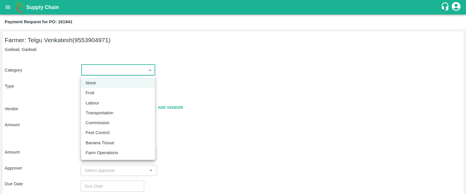
click at [119, 71] on body "Supply Chain Payment Request for PO: 161941 Farmer: Telgu Venkatesh (9553904971…" at bounding box center [233, 97] width 466 height 194
click at [92, 95] on p "Fruit" at bounding box center [90, 93] width 9 height 6
type input "1"
type input "[PERSON_NAME] - 9553904971([PERSON_NAME])"
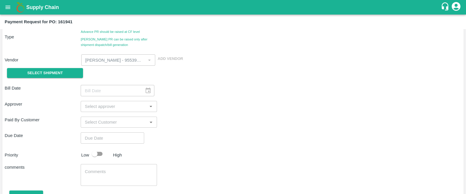
scroll to position [52, 0]
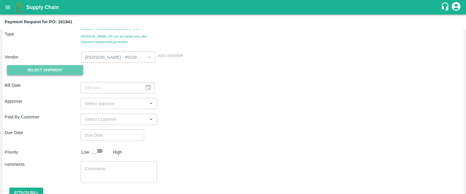
click at [68, 68] on button "Select Shipment" at bounding box center [45, 70] width 76 height 10
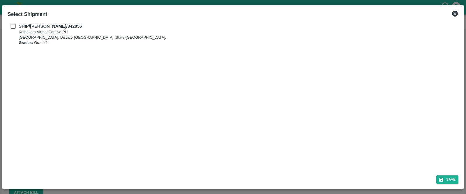
click at [26, 25] on b "SHIP/[PERSON_NAME]/342856" at bounding box center [50, 26] width 63 height 5
checkbox input "true"
click at [447, 181] on button "Save" at bounding box center [447, 180] width 22 height 8
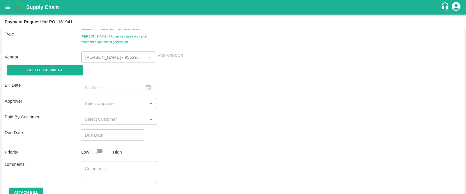
type input "[DATE]"
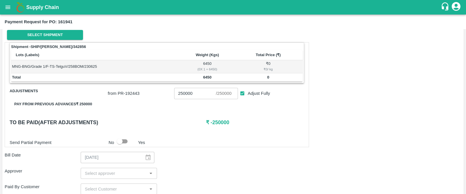
scroll to position [85, 0]
